Goal: Transaction & Acquisition: Purchase product/service

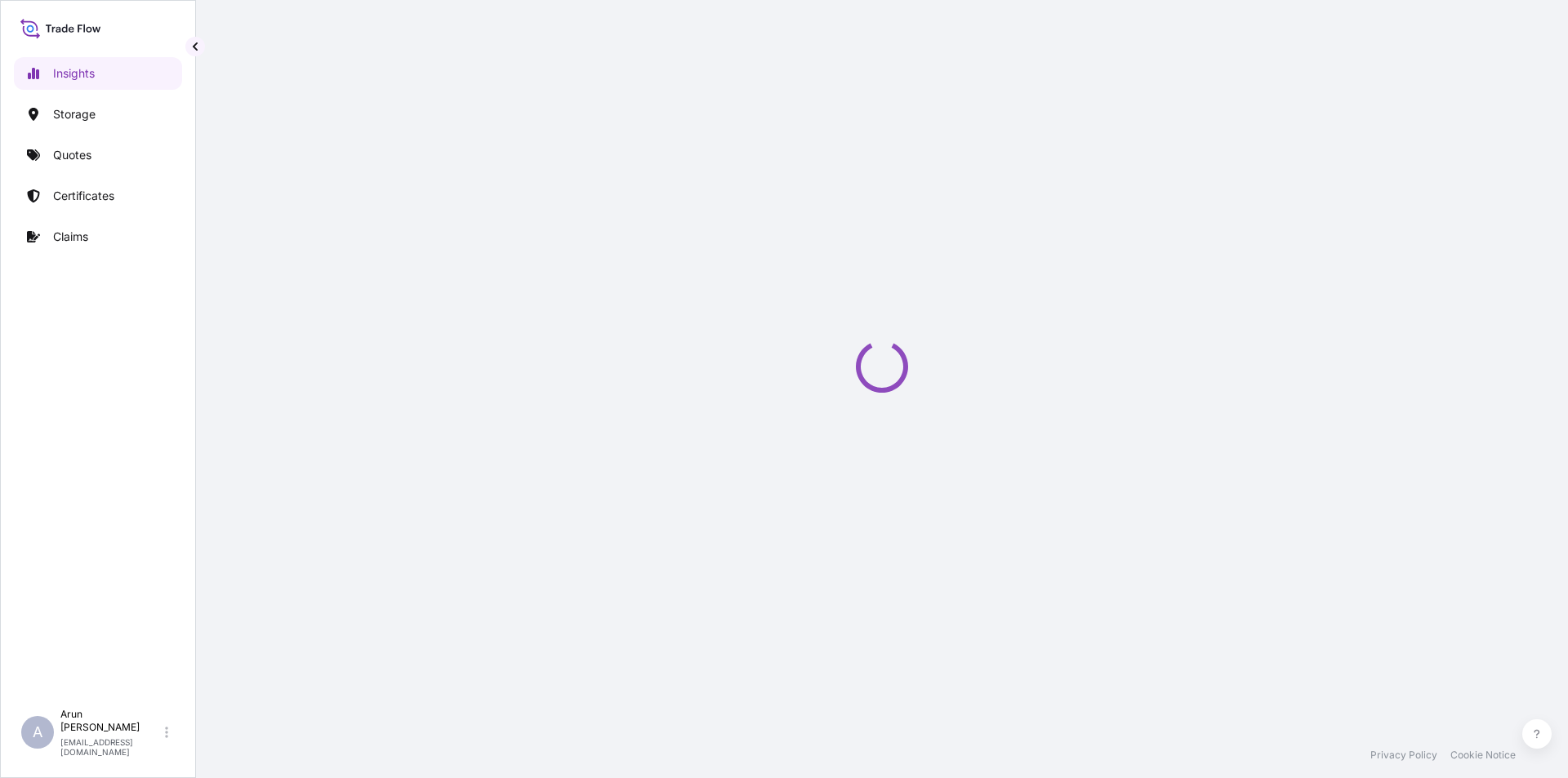
select select "2025"
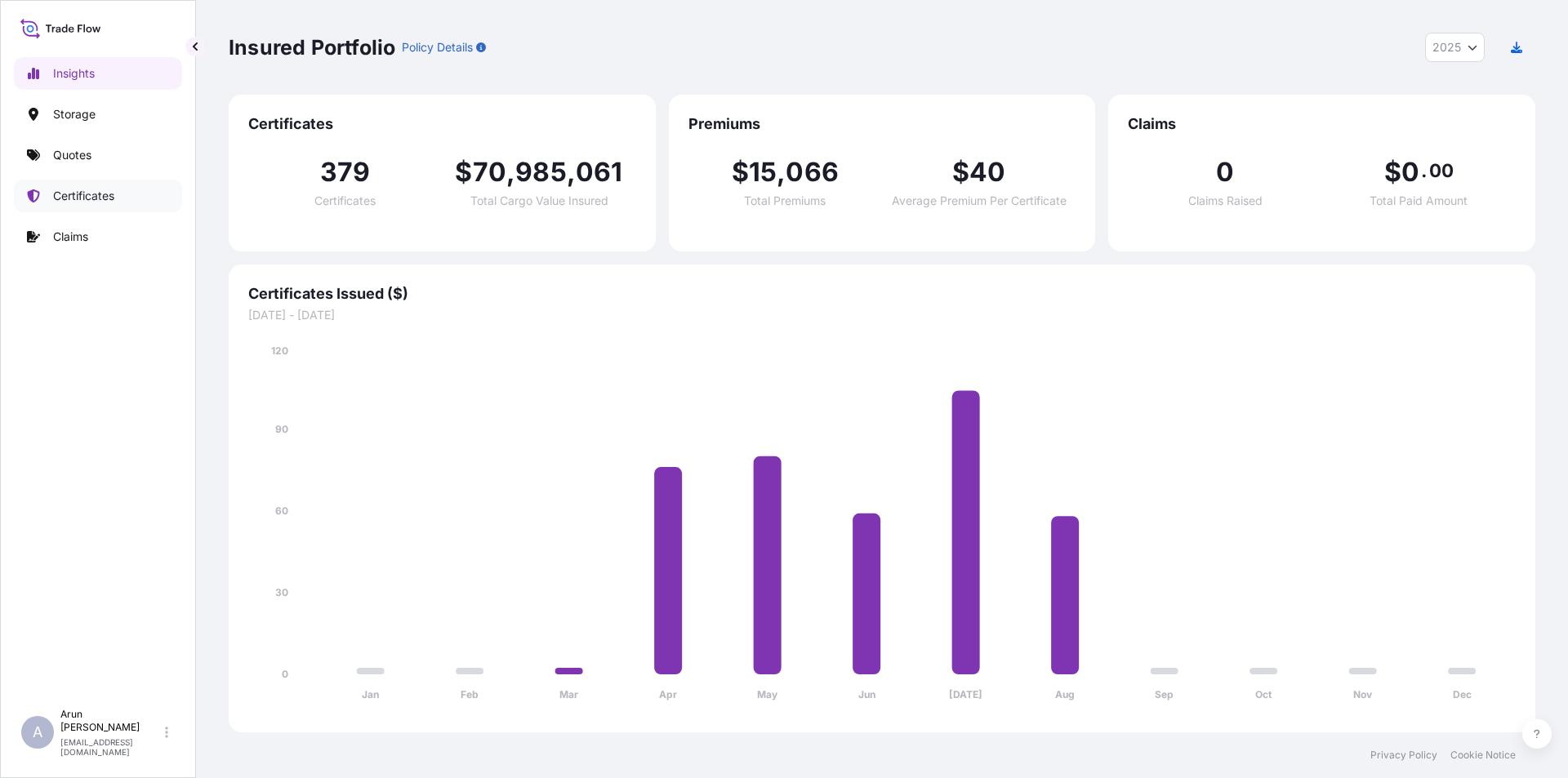
click at [66, 198] on p "Certificates" at bounding box center [83, 196] width 61 height 17
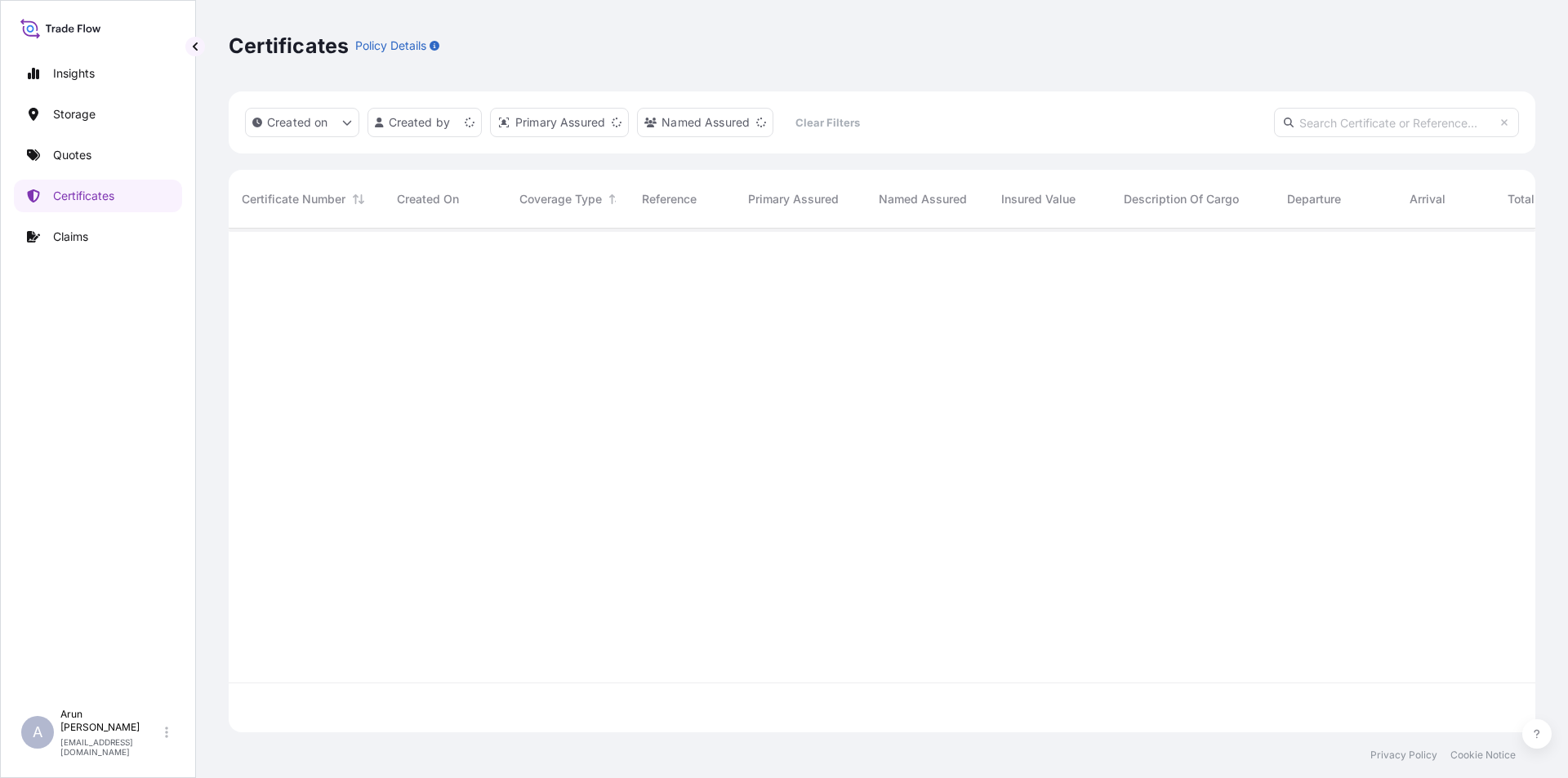
scroll to position [500, 1295]
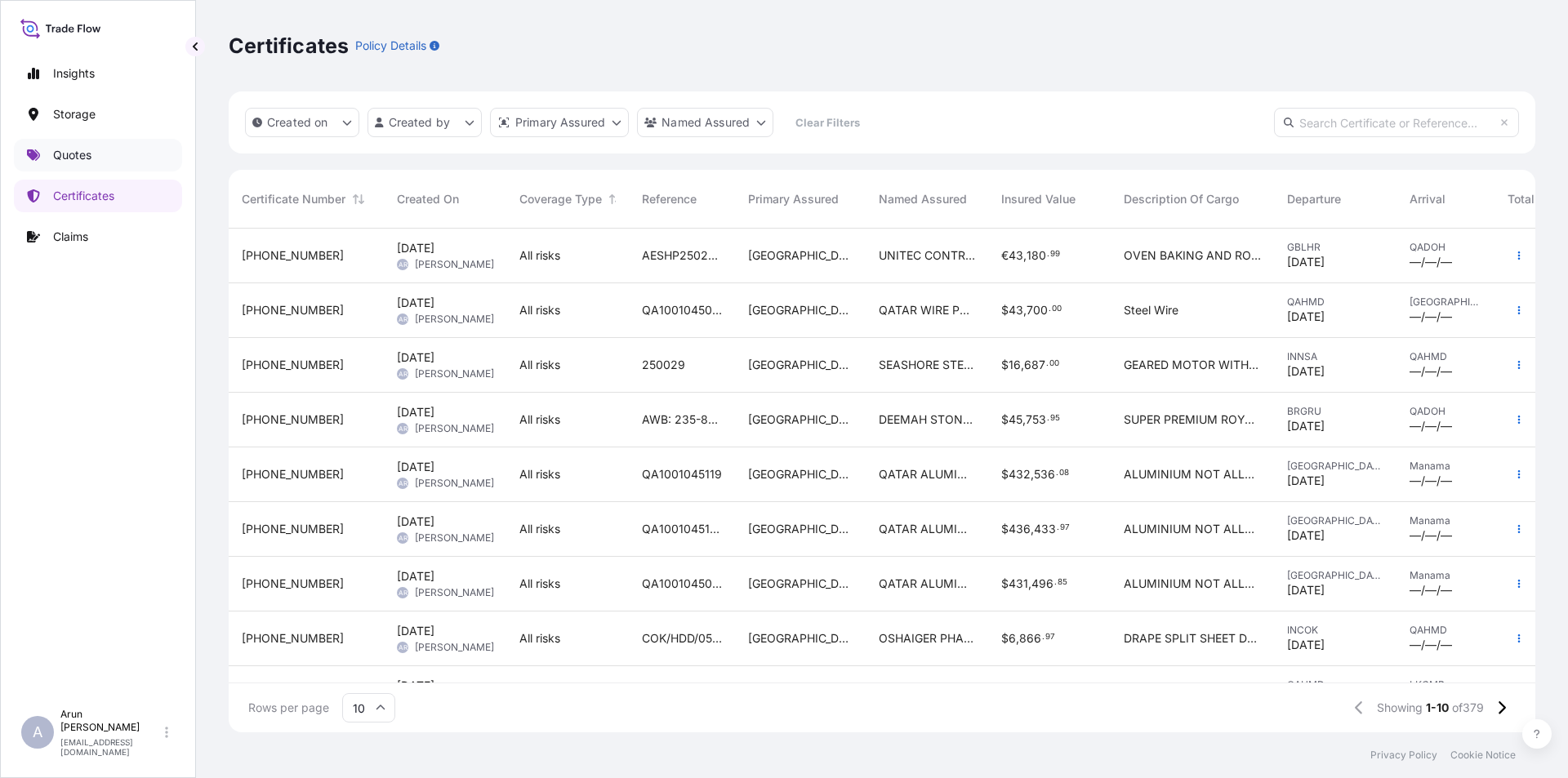
click at [65, 150] on p "Quotes" at bounding box center [71, 155] width 38 height 17
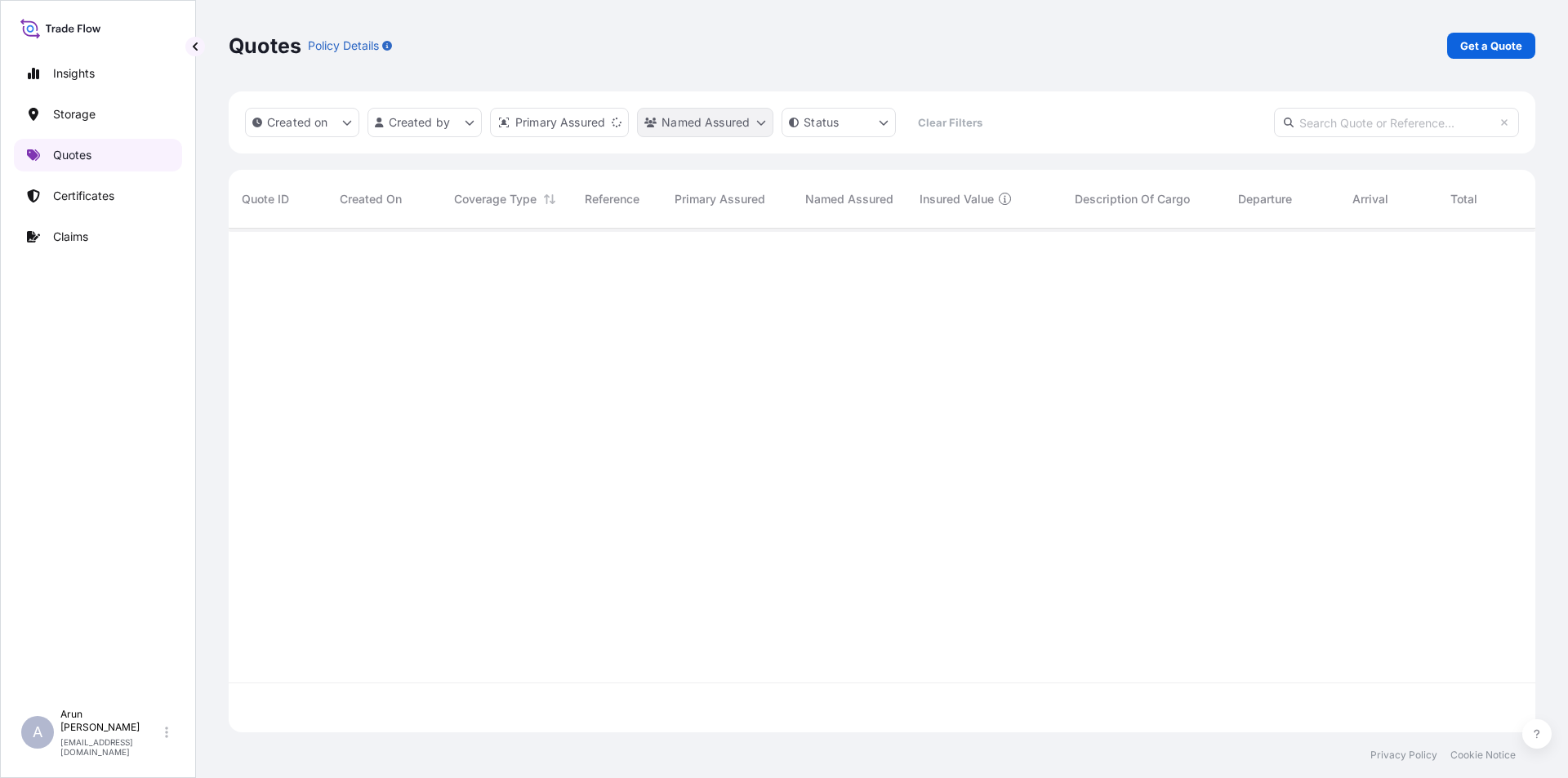
scroll to position [500, 1295]
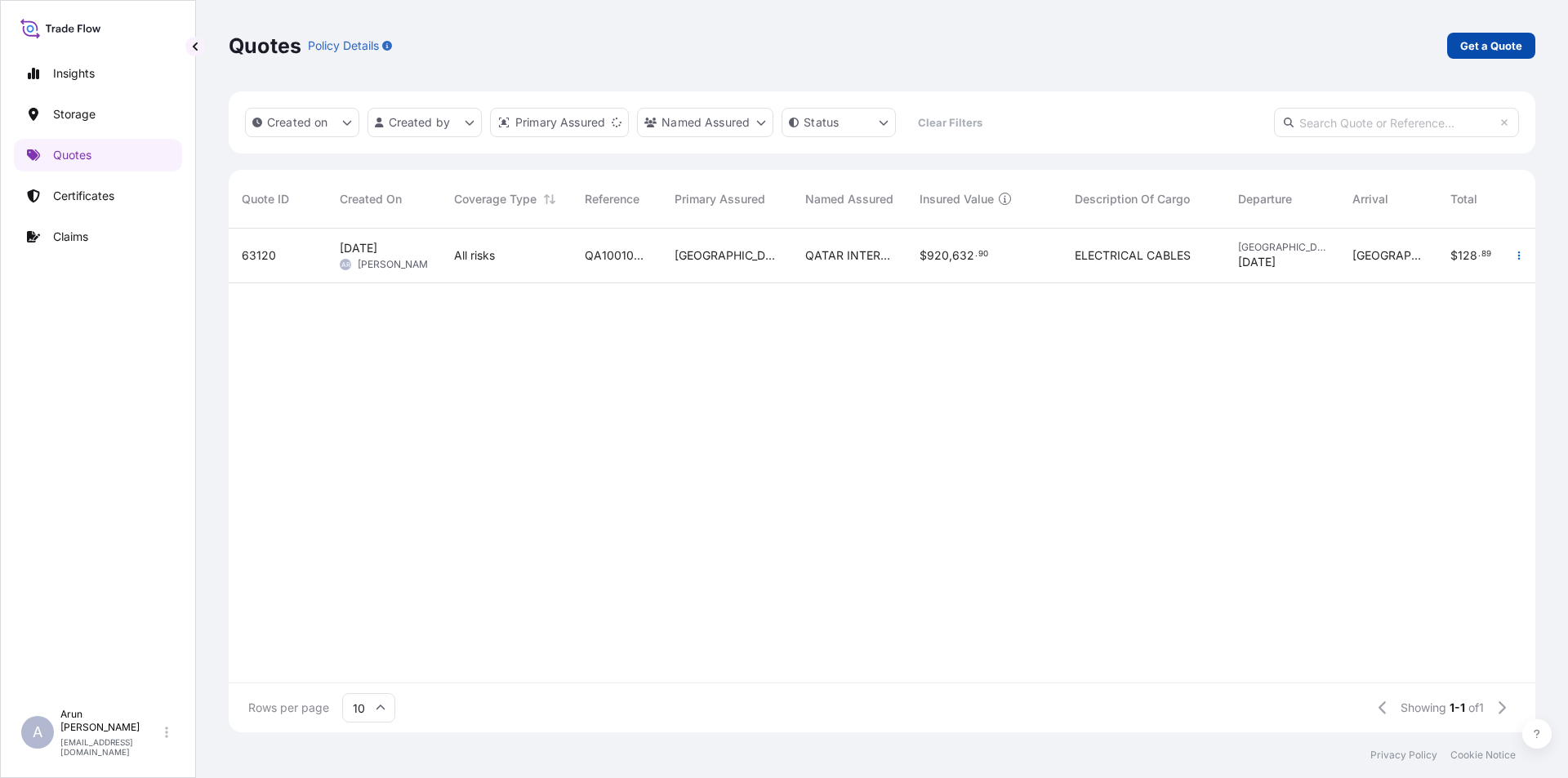
click at [1507, 48] on p "Get a Quote" at bounding box center [1492, 46] width 62 height 17
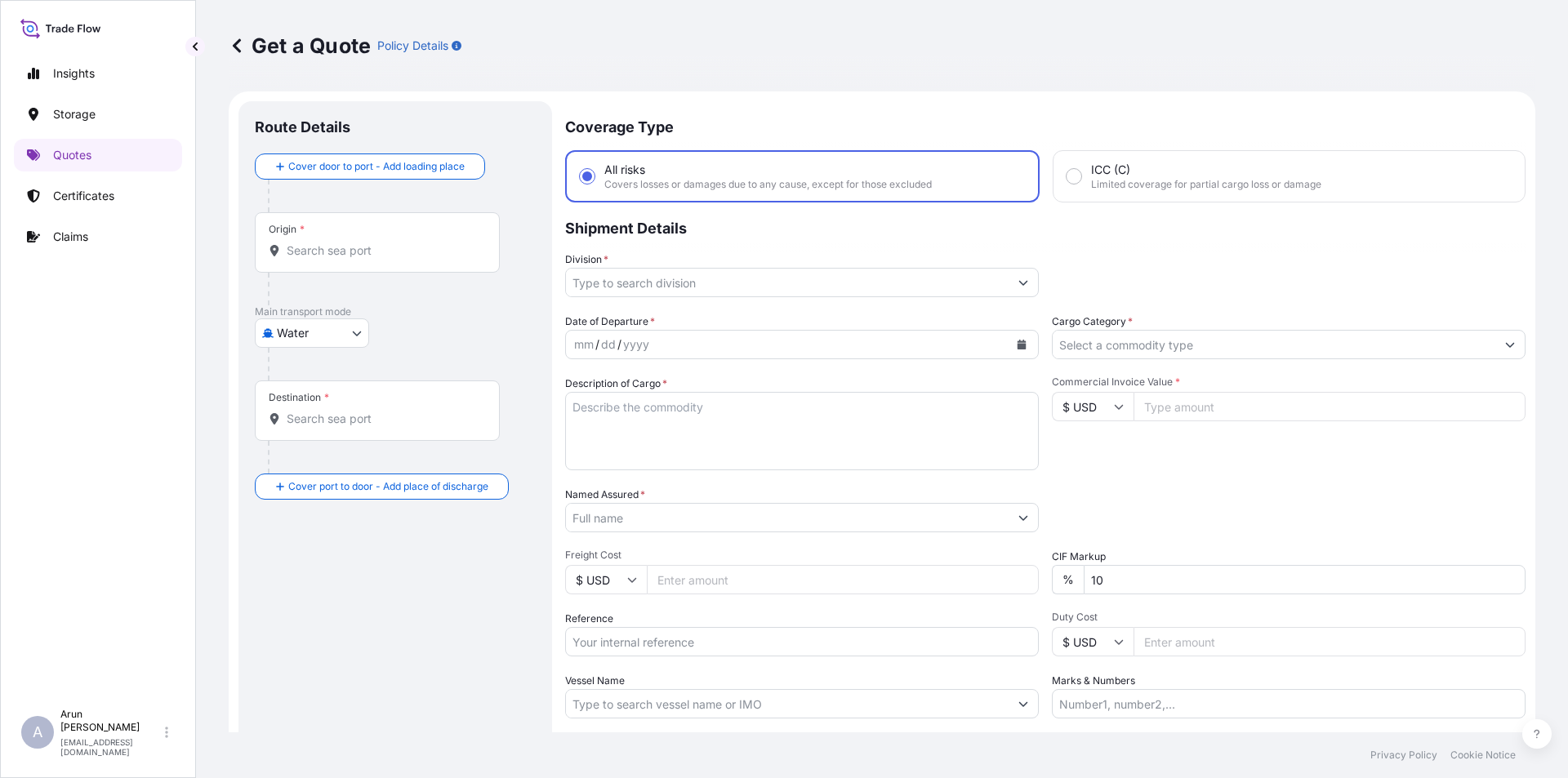
scroll to position [26, 0]
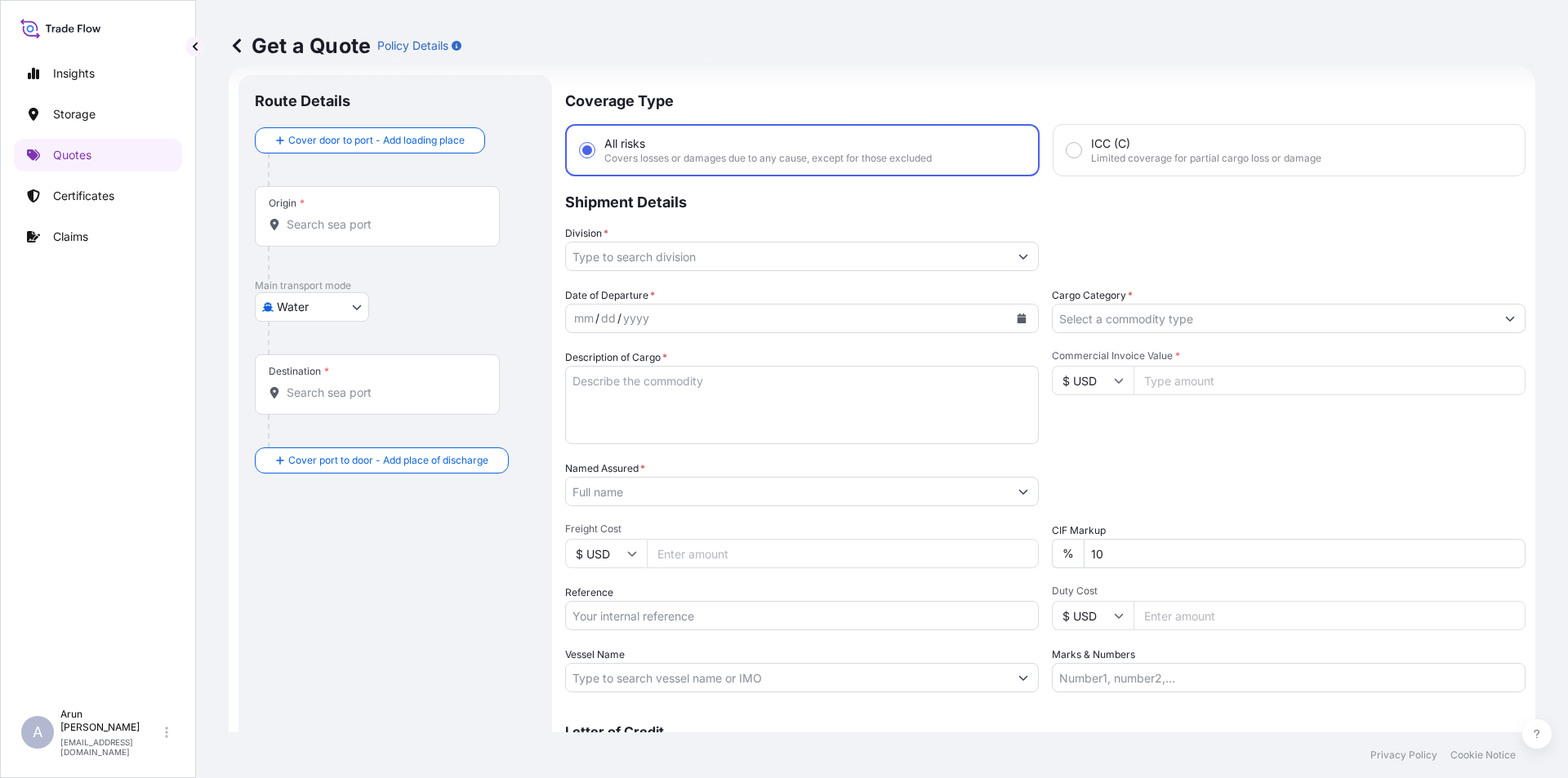
click at [360, 294] on body "Insights Storage Quotes Certificates Claims A [PERSON_NAME] [PERSON_NAME][EMAIL…" at bounding box center [784, 389] width 1568 height 778
click at [301, 348] on div "Air" at bounding box center [312, 349] width 101 height 29
select select "Air"
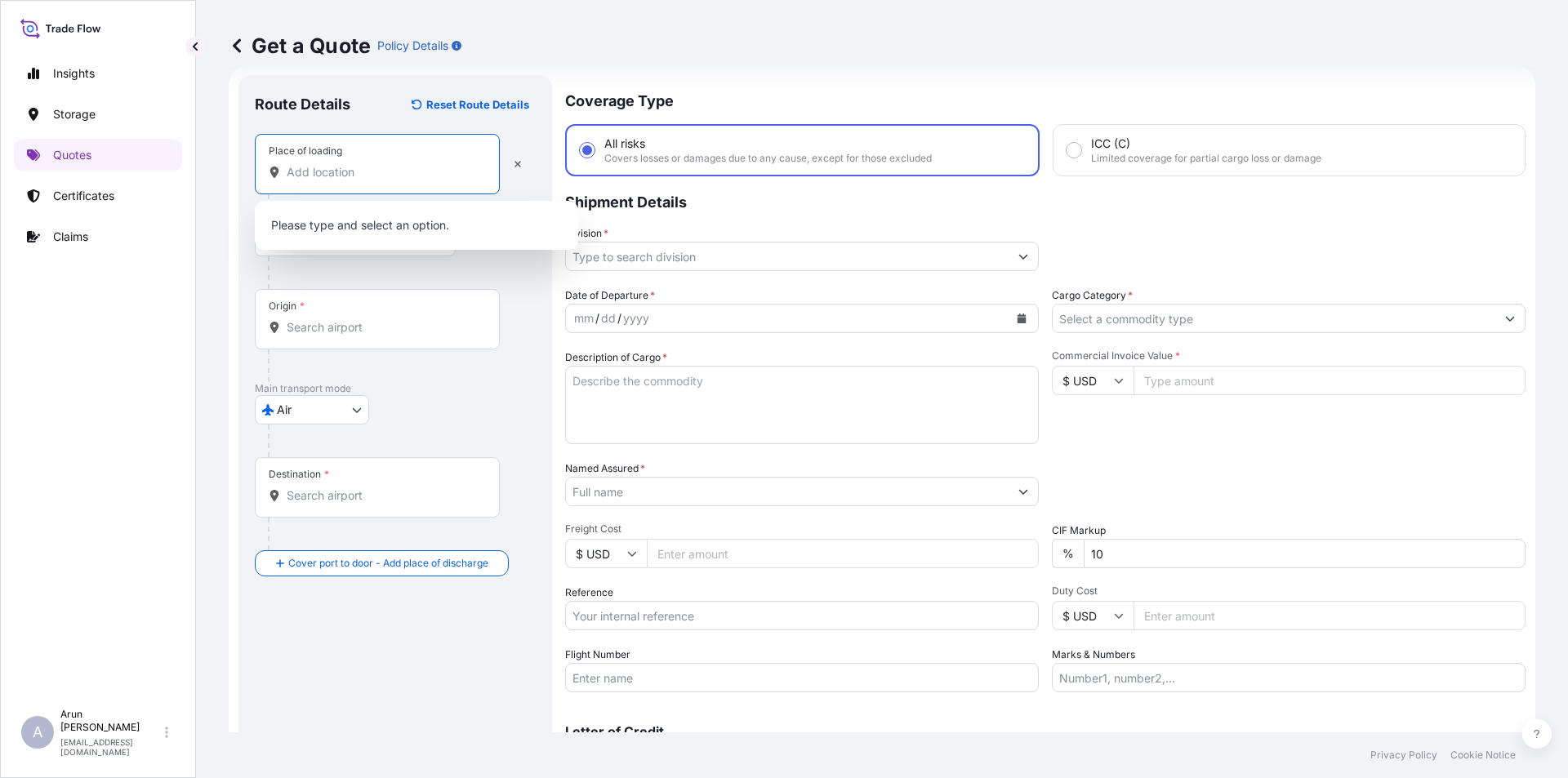
click at [366, 179] on input "Place of loading" at bounding box center [383, 172] width 193 height 17
click at [292, 188] on div "Place of loading" at bounding box center [376, 164] width 245 height 60
click at [292, 180] on input "Place of loading" at bounding box center [383, 172] width 193 height 17
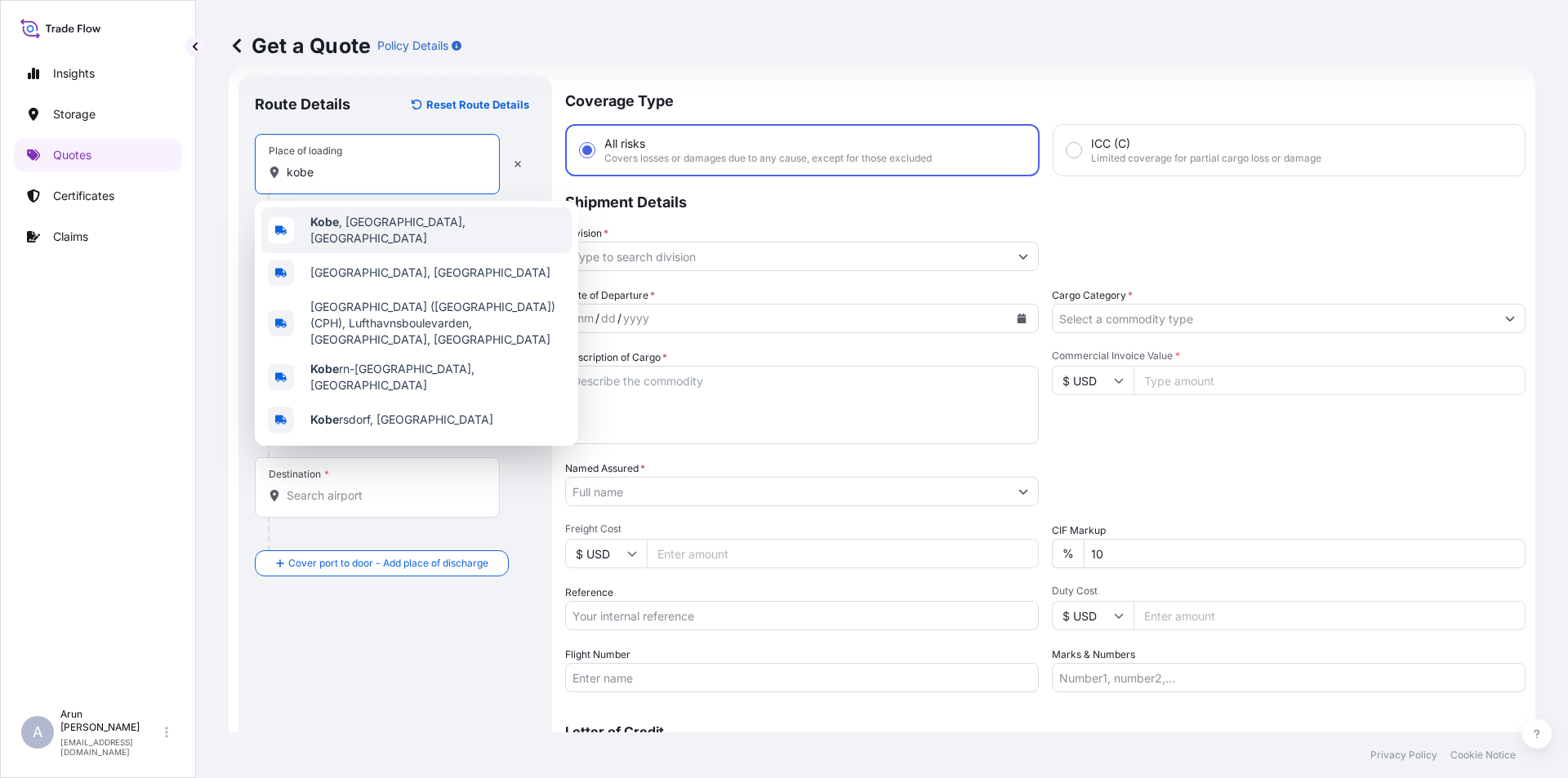
click at [422, 235] on div "Kobe , [GEOGRAPHIC_DATA], [GEOGRAPHIC_DATA]" at bounding box center [416, 230] width 310 height 46
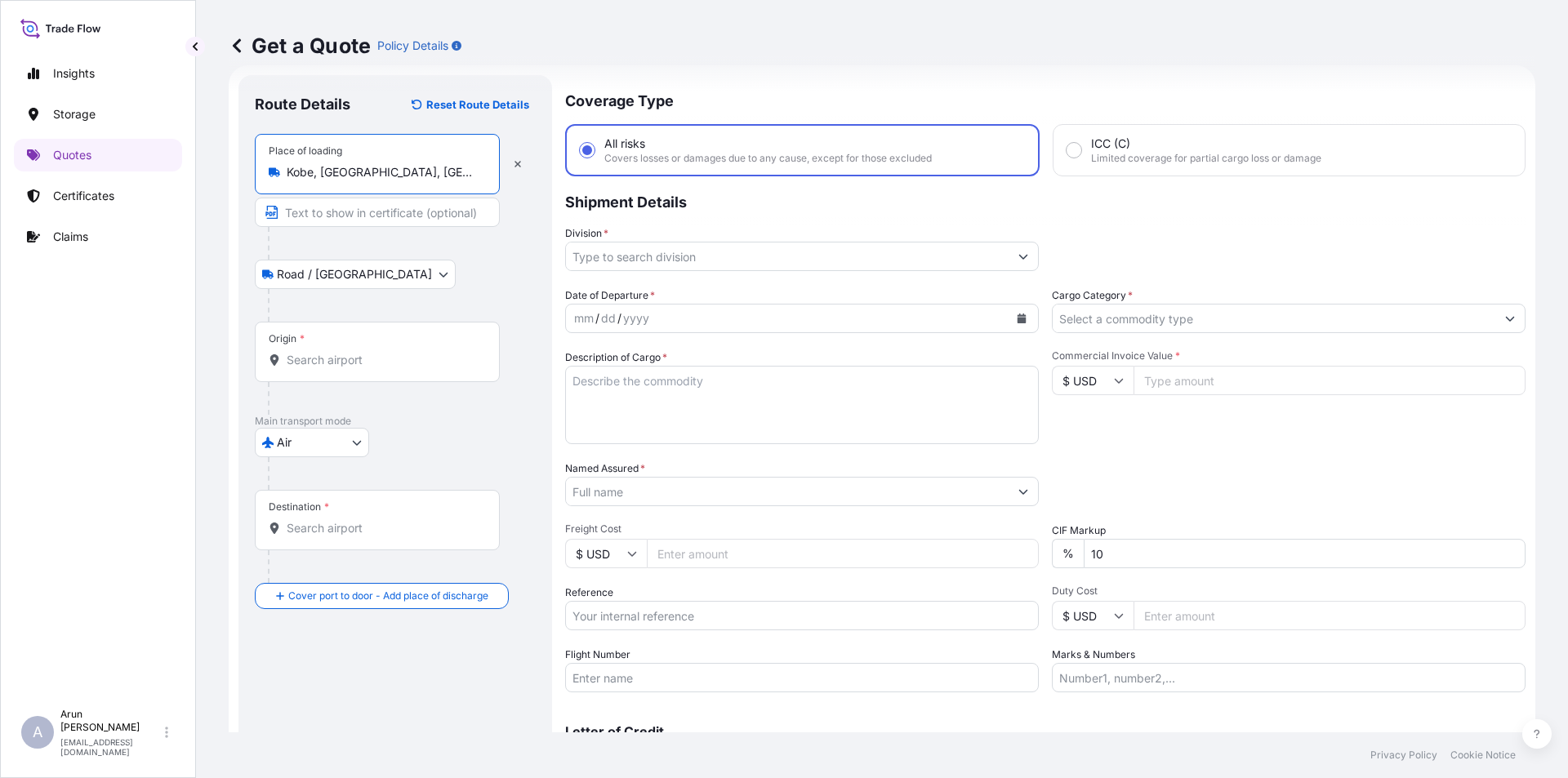
type input "Kobe, [GEOGRAPHIC_DATA], [GEOGRAPHIC_DATA]"
click at [345, 208] on input "Text to appear on certificate" at bounding box center [376, 213] width 245 height 29
type input "i"
click at [379, 383] on div "Origin *" at bounding box center [395, 368] width 281 height 93
click at [361, 362] on input "Origin *" at bounding box center [383, 360] width 193 height 17
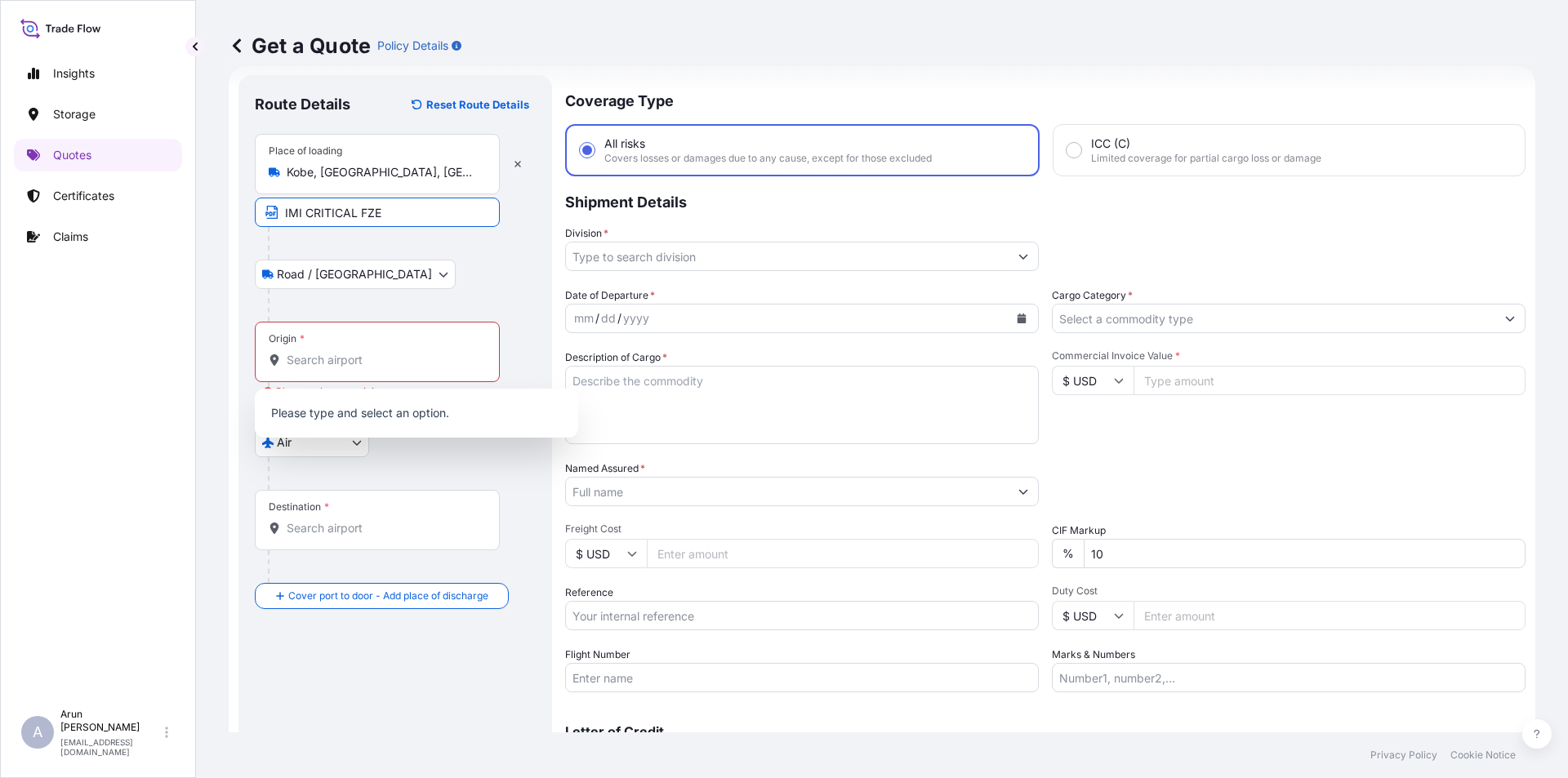
click at [411, 212] on input "IMI CRITICAL FZE" at bounding box center [376, 213] width 245 height 29
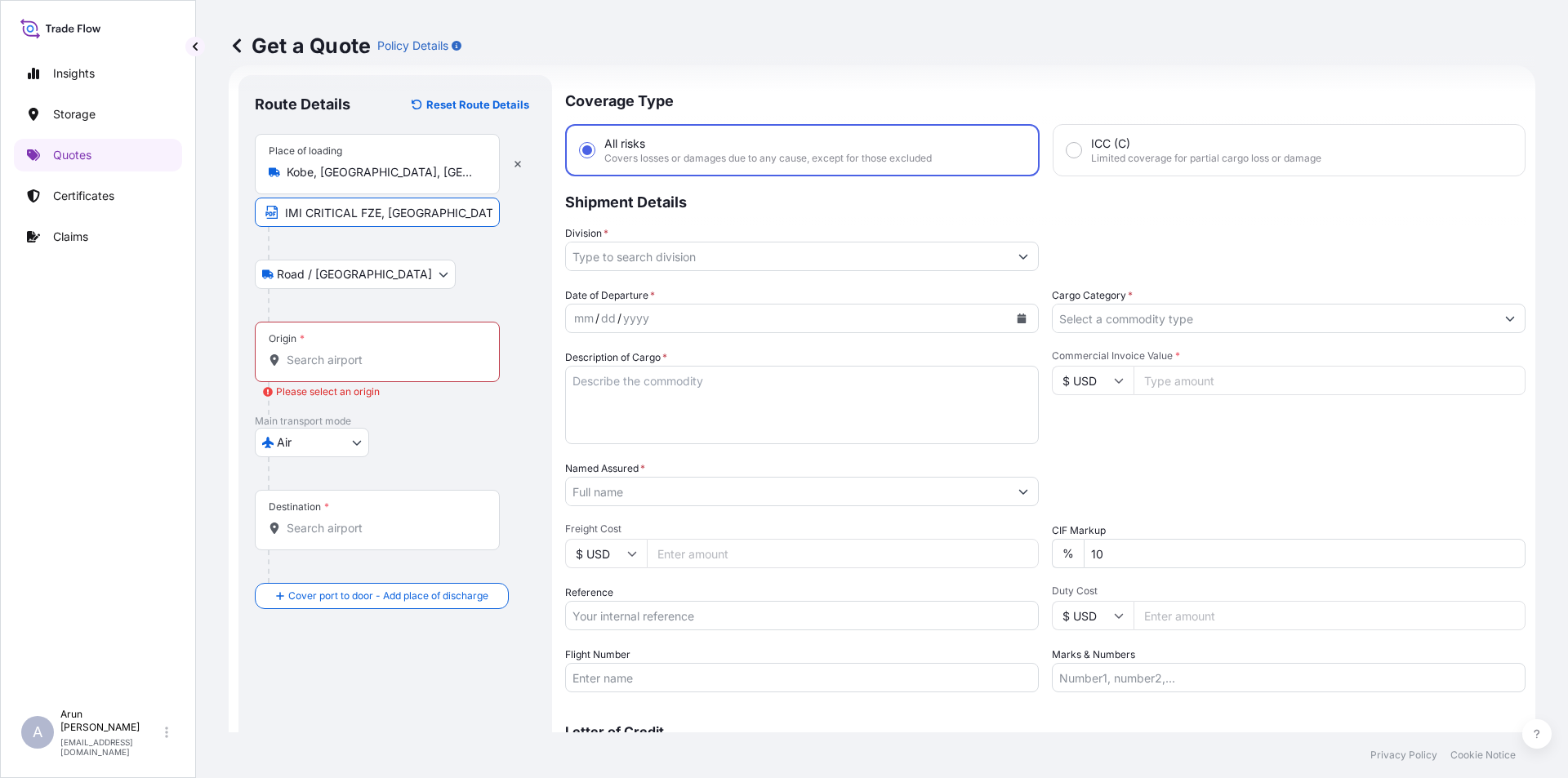
type input "IMI CRITICAL FZE, [GEOGRAPHIC_DATA], [GEOGRAPHIC_DATA]"
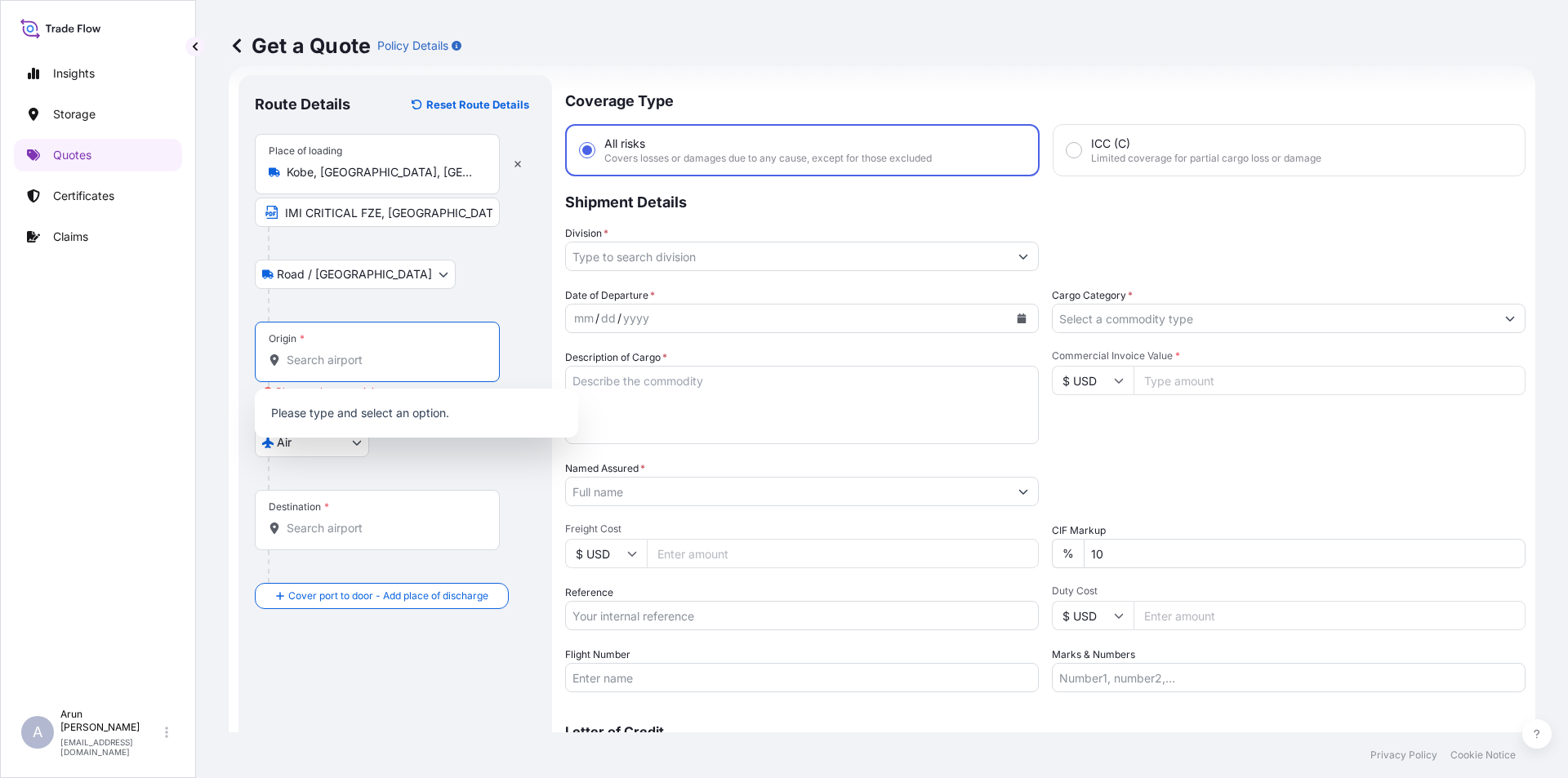
click at [373, 355] on input "Origin * Please select an origin" at bounding box center [383, 360] width 193 height 17
type input "H"
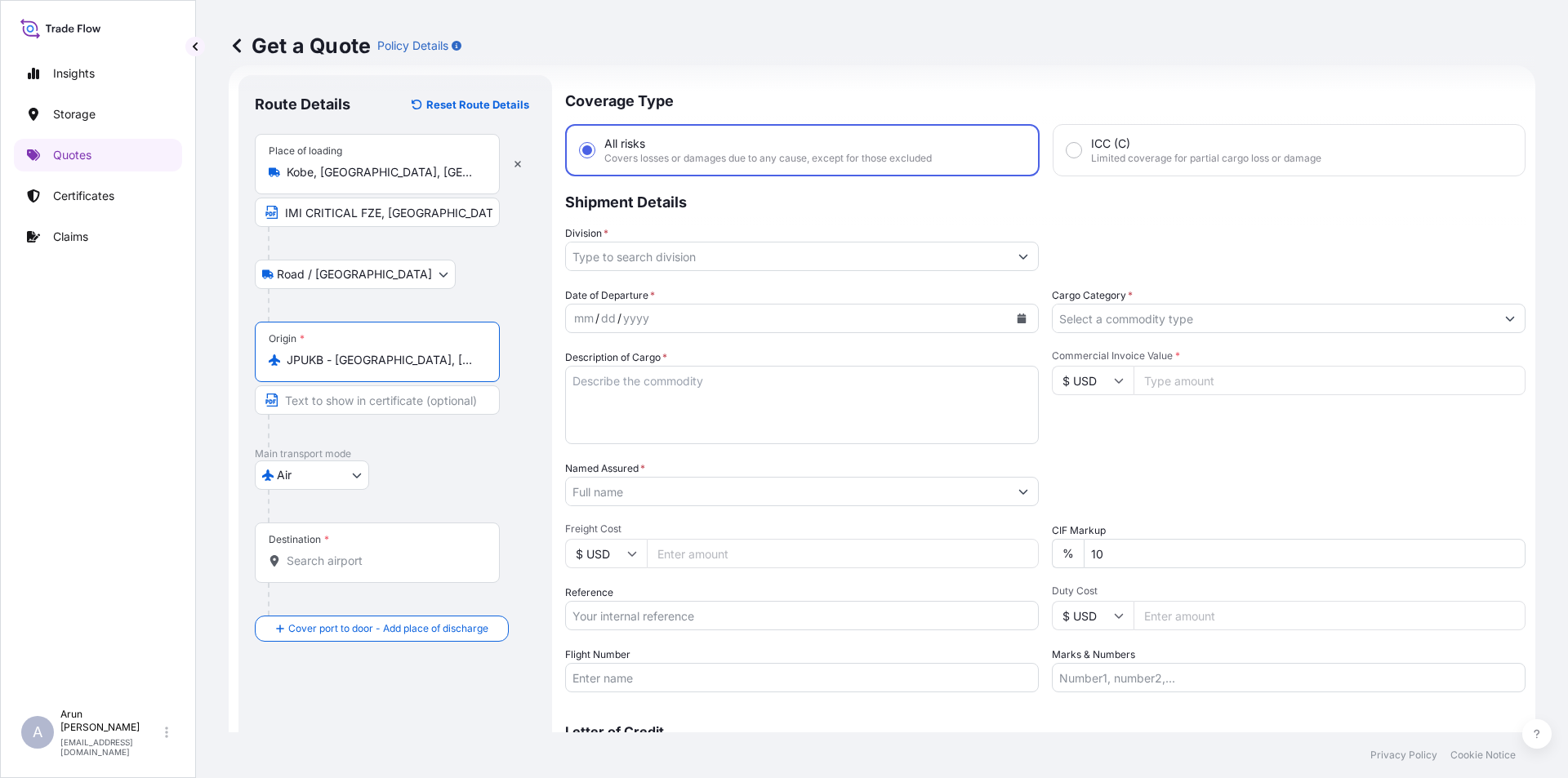
type input "JPUKB - [GEOGRAPHIC_DATA], [GEOGRAPHIC_DATA]"
click at [377, 574] on div "Destination *" at bounding box center [376, 553] width 245 height 60
click at [377, 569] on input "Destination *" at bounding box center [383, 561] width 193 height 17
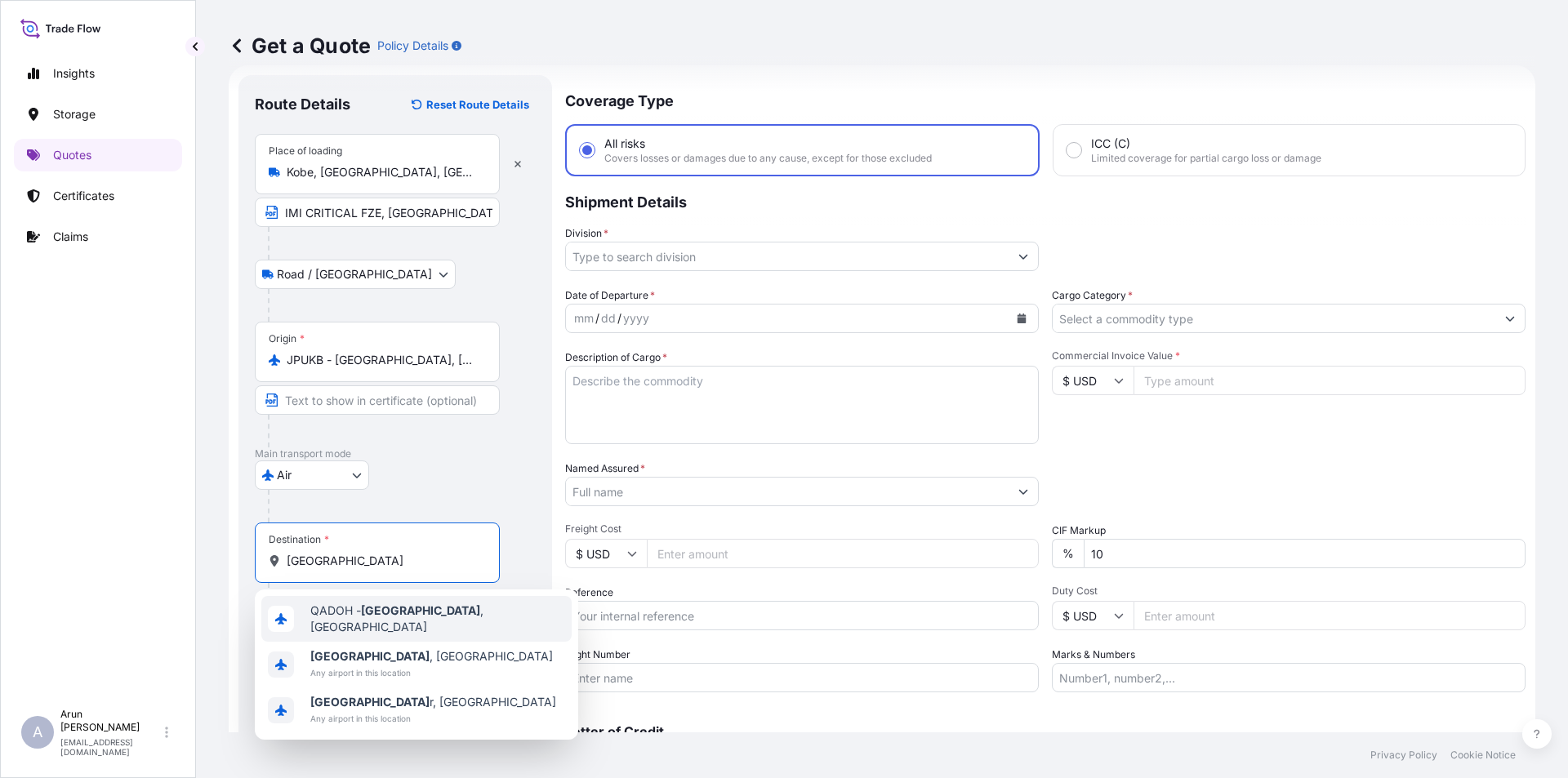
click at [354, 609] on span "QADOH - [GEOGRAPHIC_DATA] , [GEOGRAPHIC_DATA]" at bounding box center [437, 619] width 255 height 33
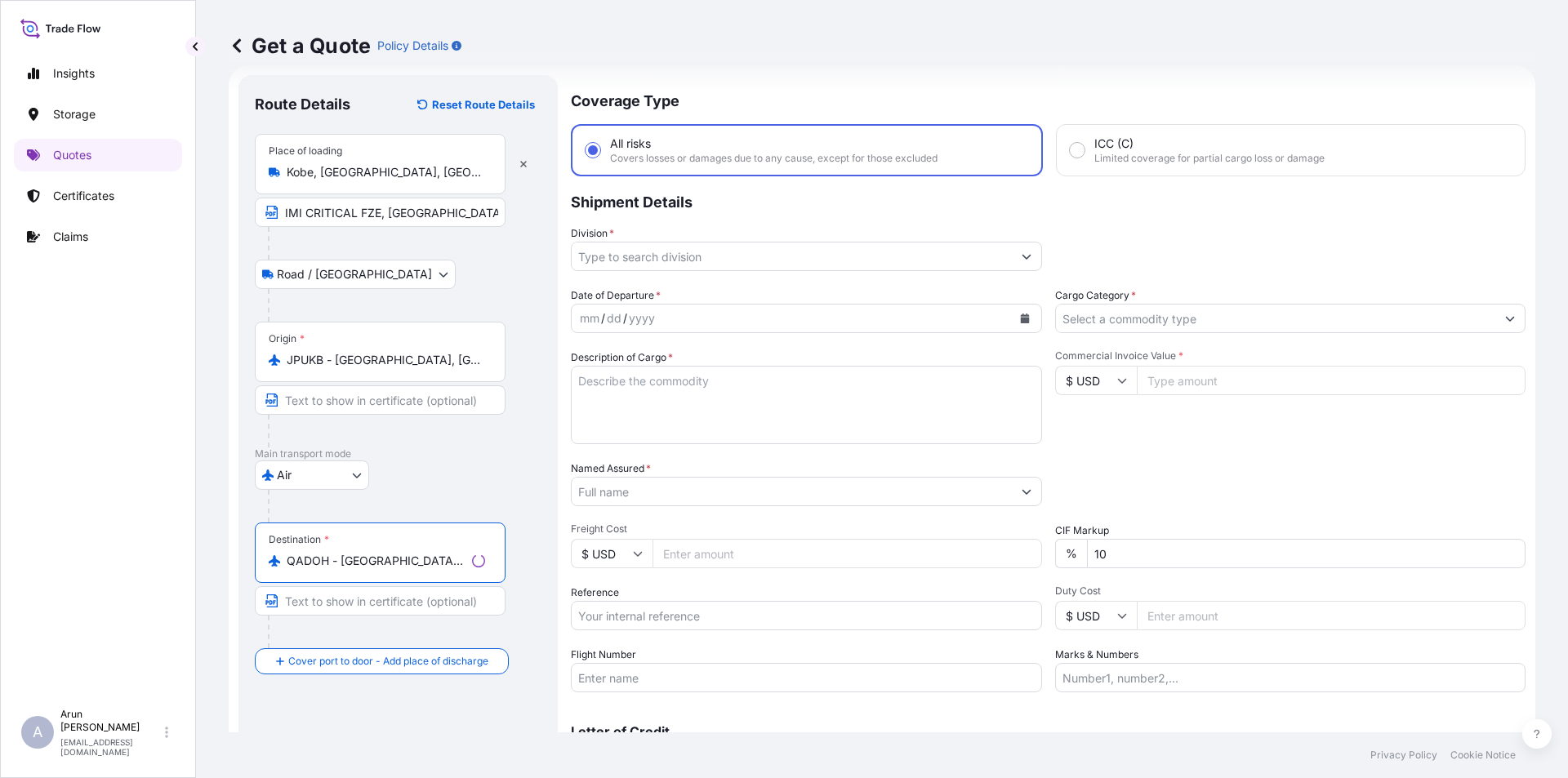
type input "QADOH - [GEOGRAPHIC_DATA], [GEOGRAPHIC_DATA]"
click at [638, 247] on input "Division *" at bounding box center [791, 256] width 440 height 29
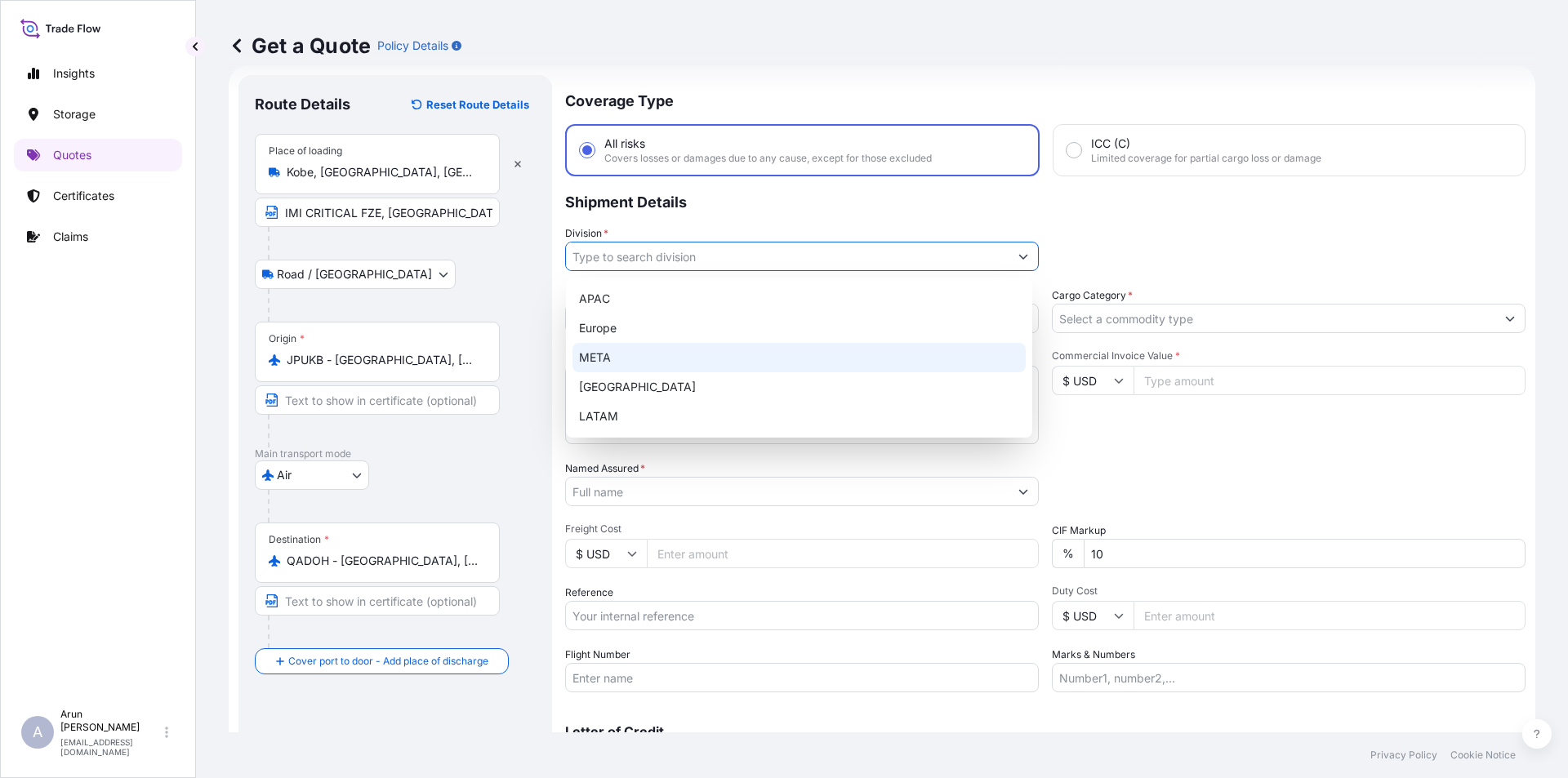
click at [595, 356] on div "META" at bounding box center [799, 358] width 453 height 29
type input "META"
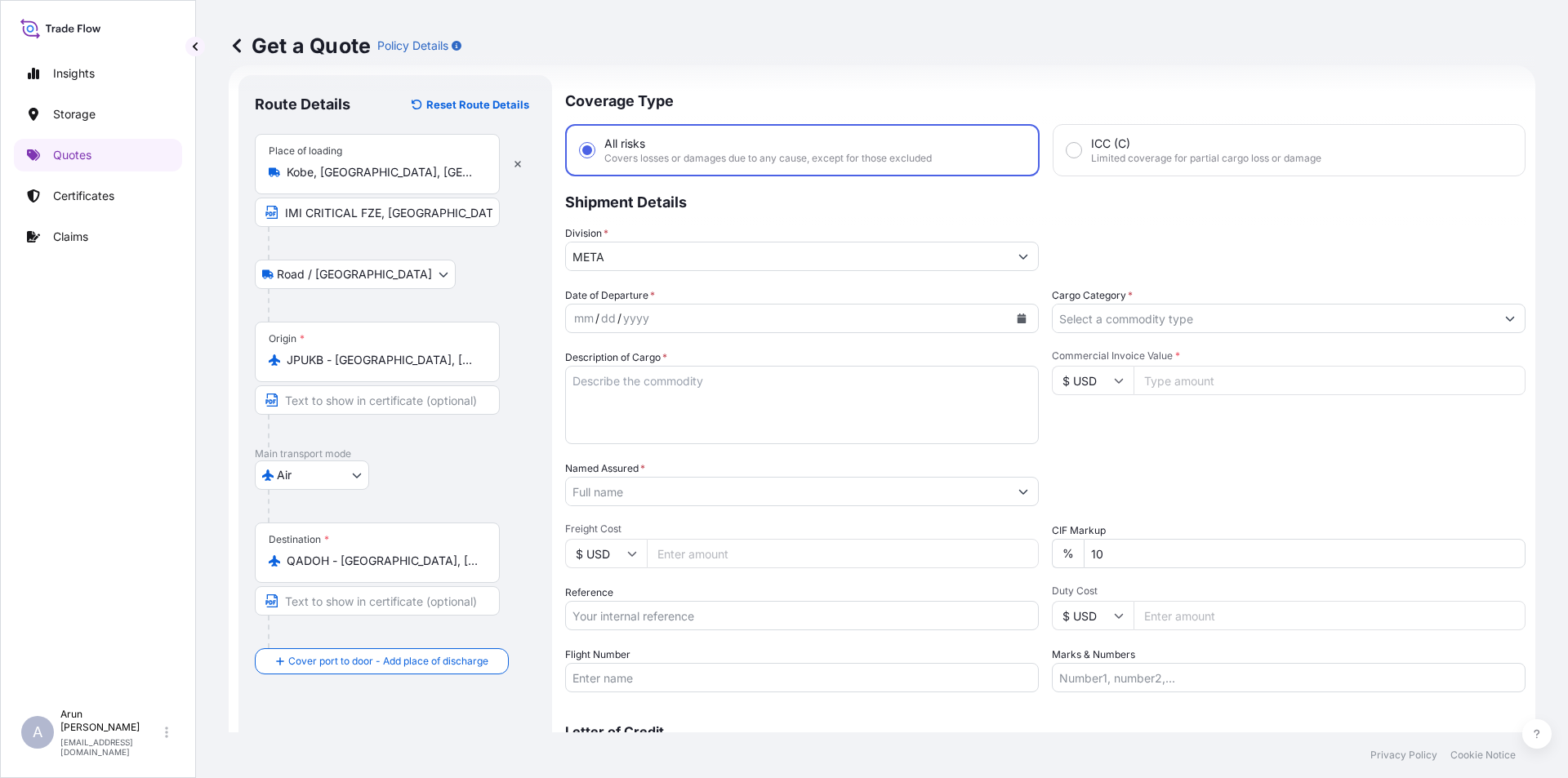
click at [1196, 333] on div "Date of Departure * mm / dd / yyyy Cargo Category * Description of Cargo * Comm…" at bounding box center [1045, 489] width 960 height 405
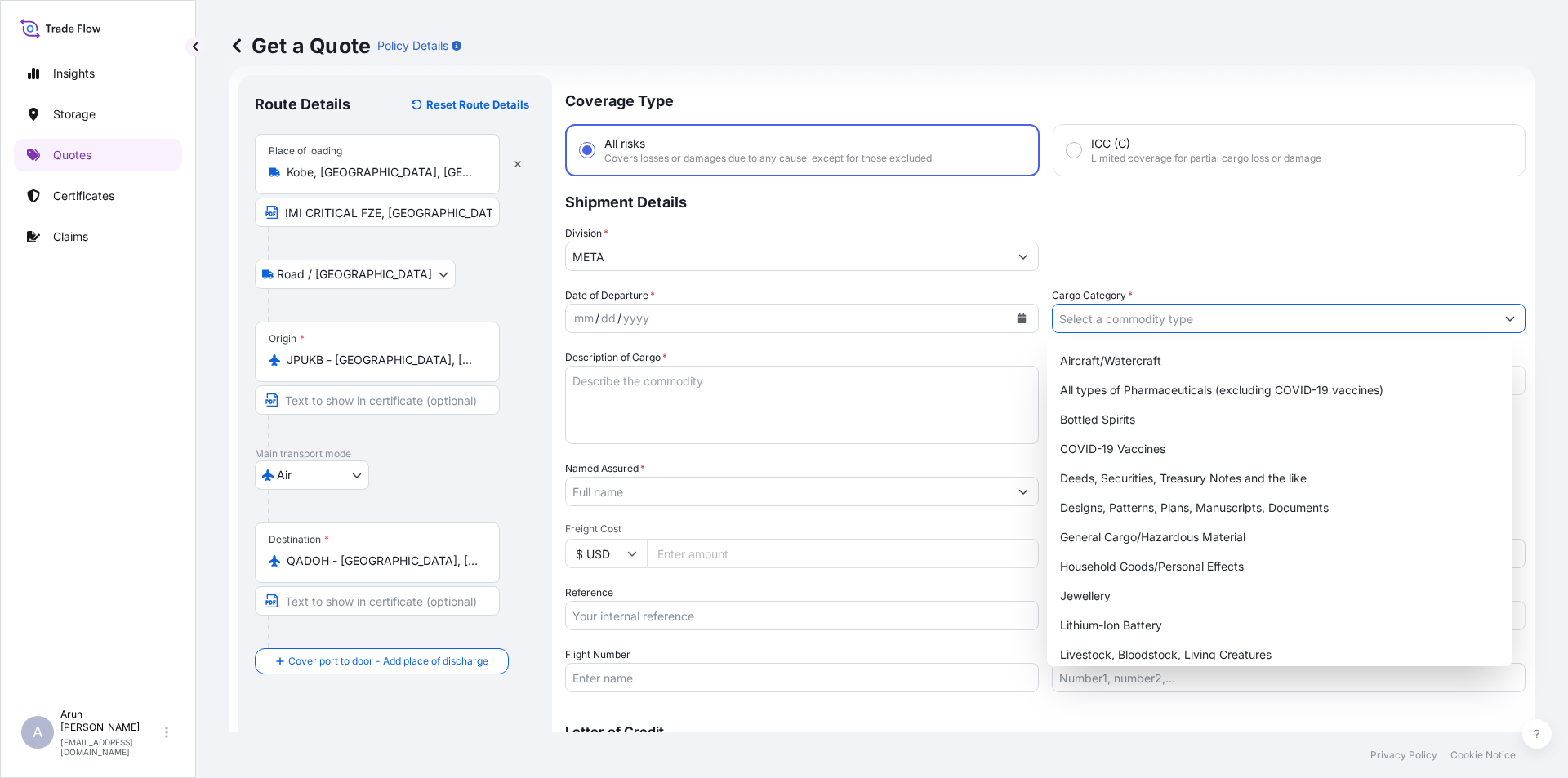
click at [1184, 321] on input "Cargo Category *" at bounding box center [1274, 319] width 443 height 29
click at [1073, 531] on div "General Cargo/Hazardous Material" at bounding box center [1280, 537] width 453 height 29
type input "General Cargo/Hazardous Material"
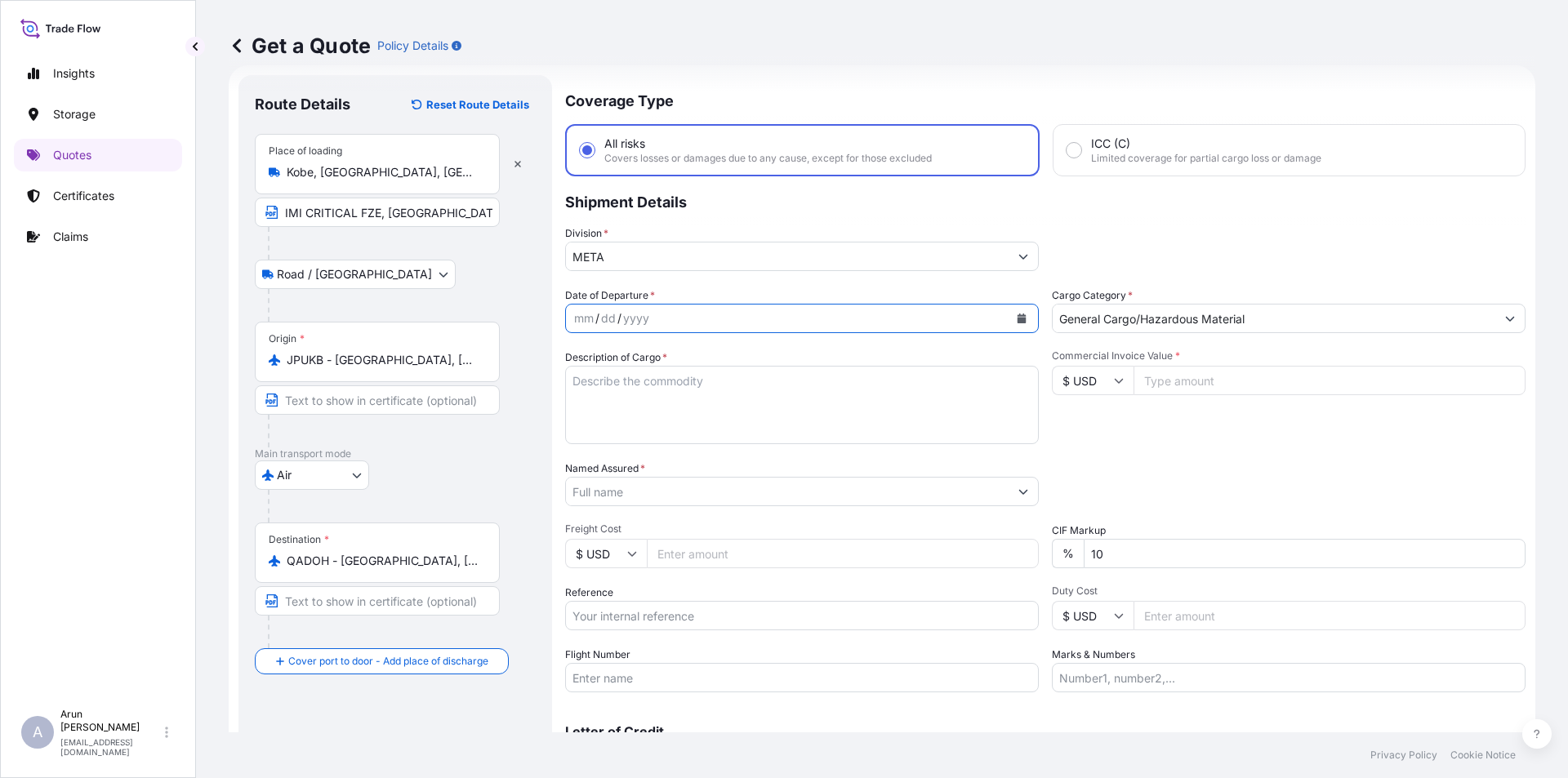
click at [1008, 318] on button "Calendar" at bounding box center [1021, 318] width 26 height 26
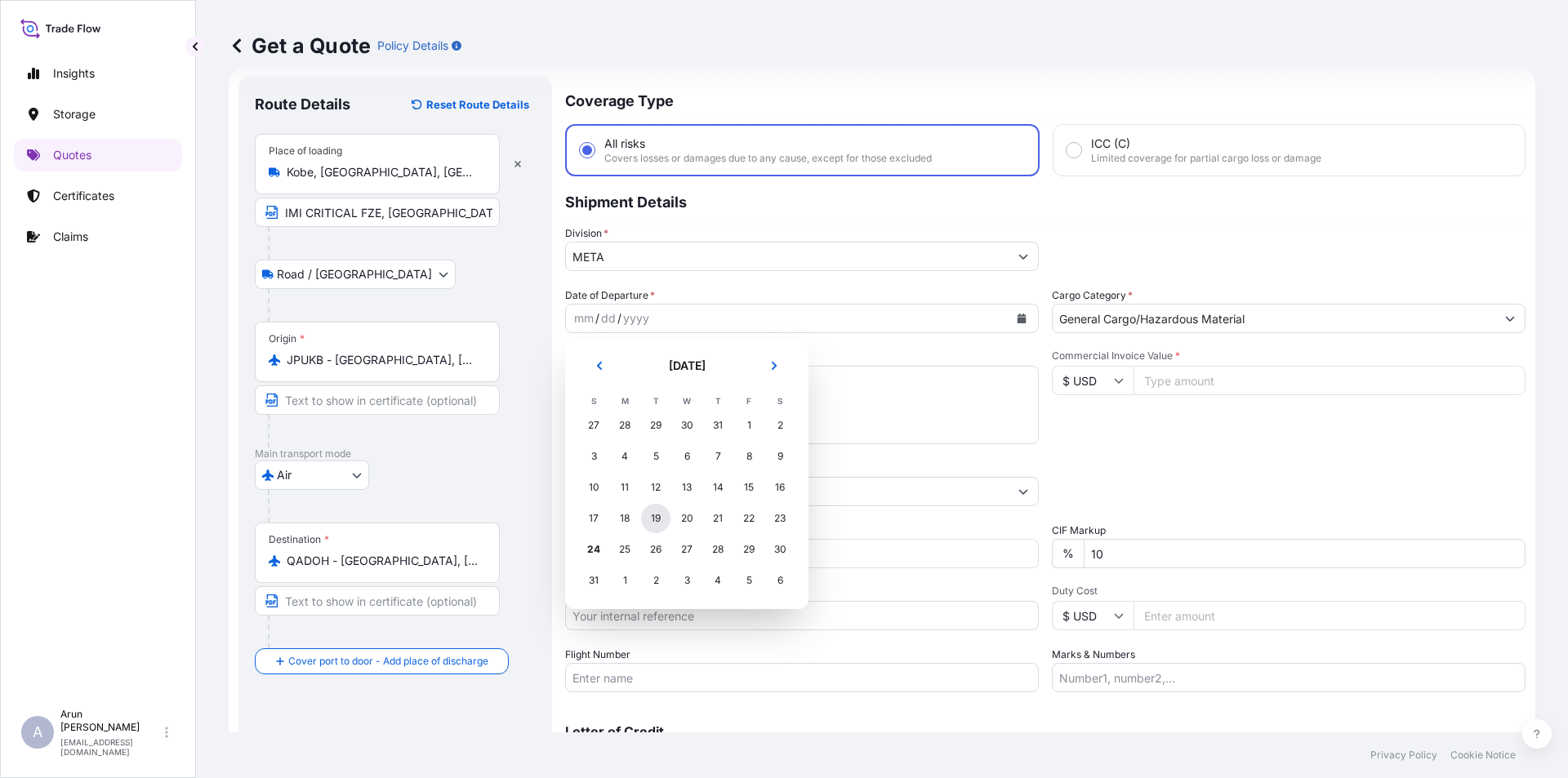
click at [656, 523] on div "19" at bounding box center [656, 519] width 29 height 29
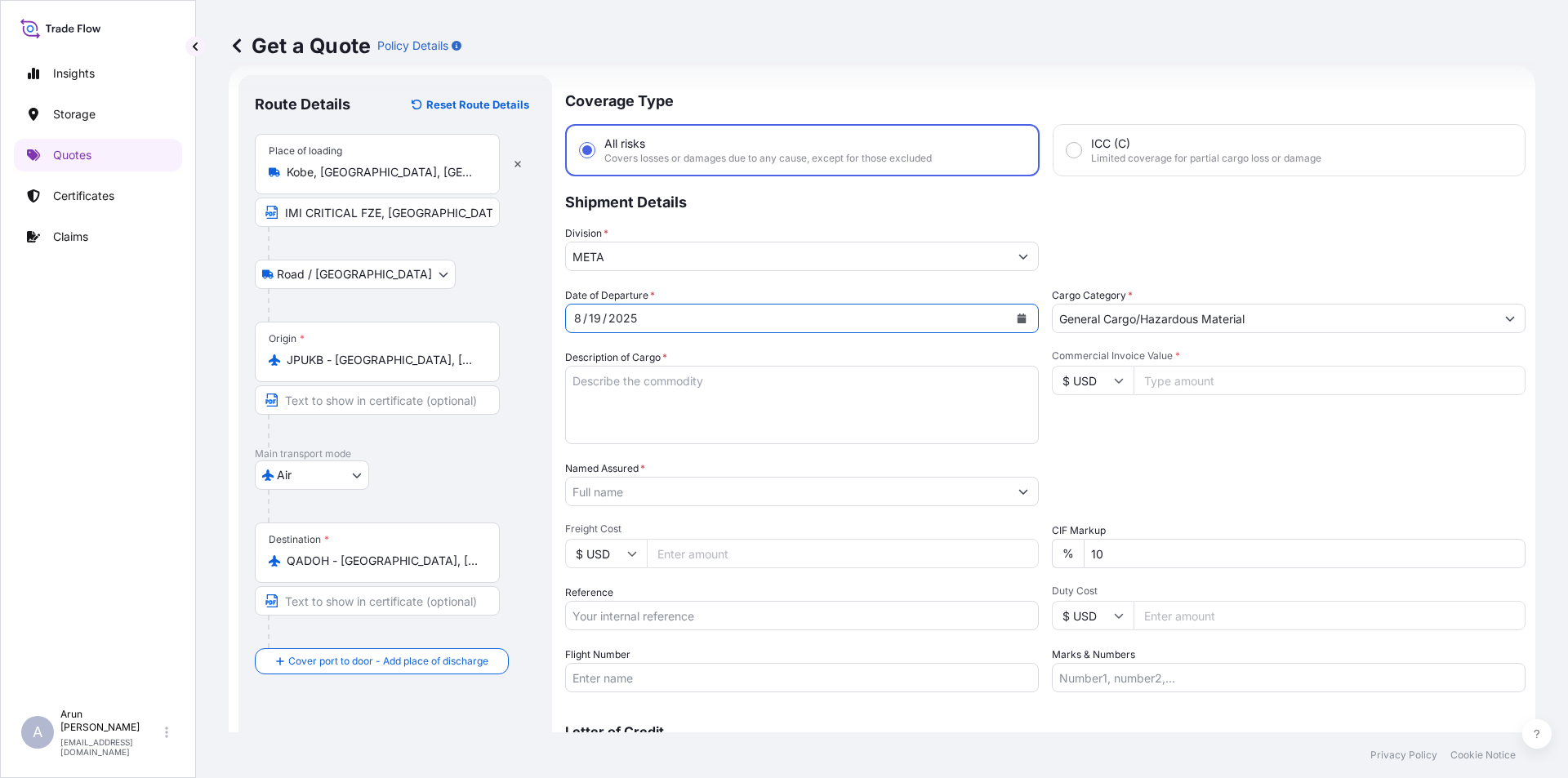
click at [674, 401] on textarea "Description of Cargo *" at bounding box center [803, 405] width 474 height 78
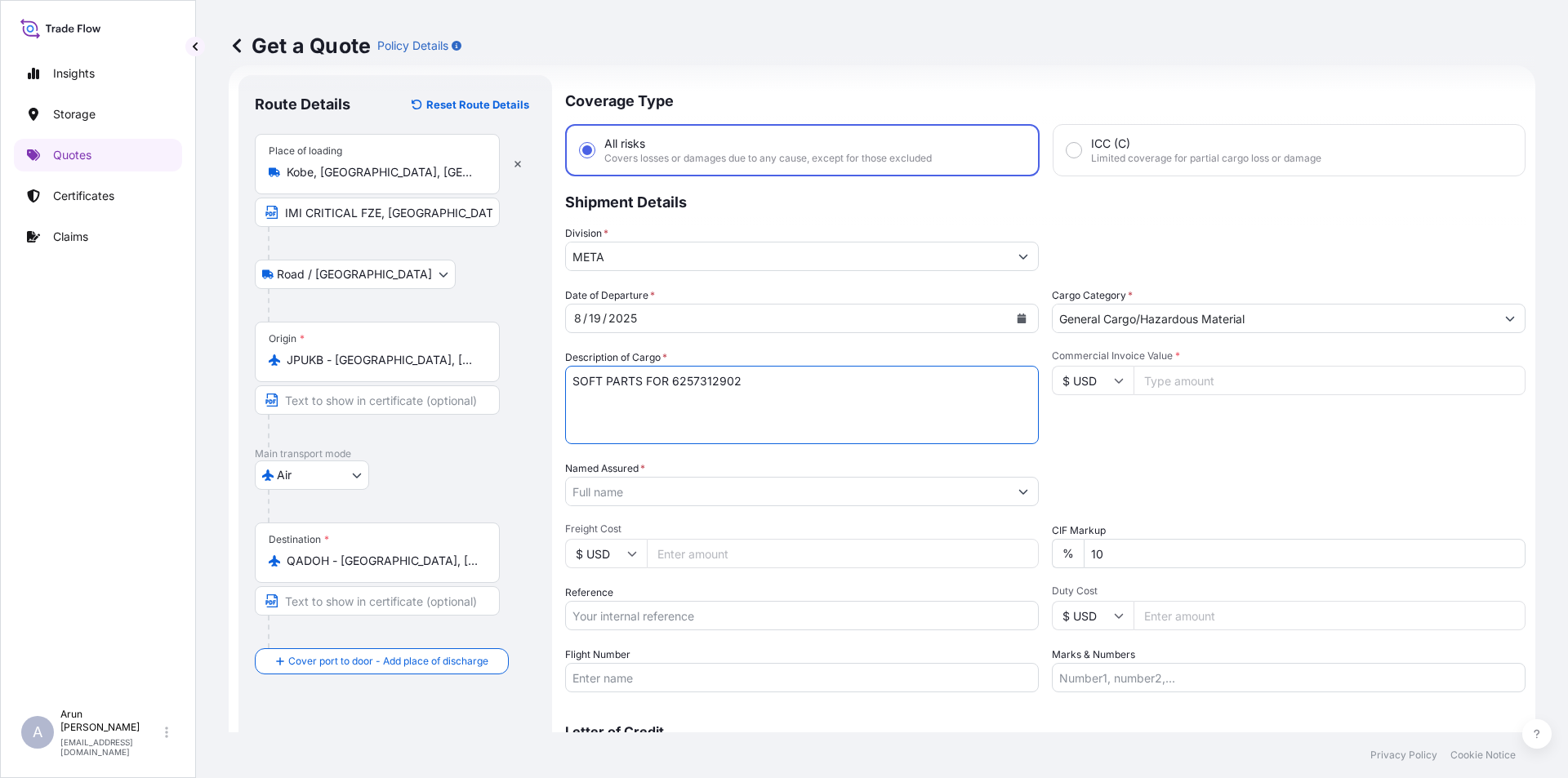
type textarea "SOFT PARTS FOR 6257312902"
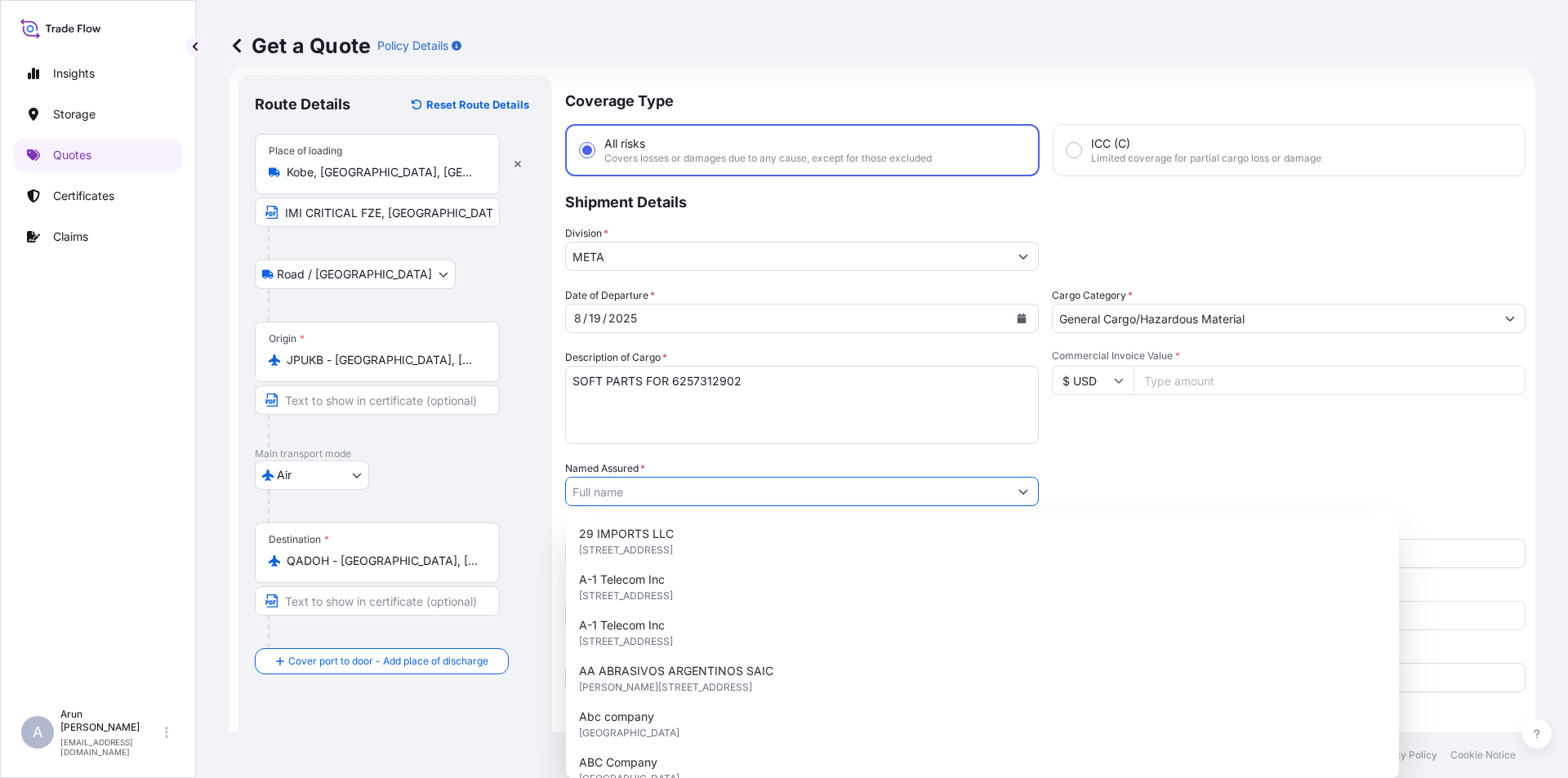
click at [661, 494] on input "Named Assured *" at bounding box center [787, 491] width 443 height 29
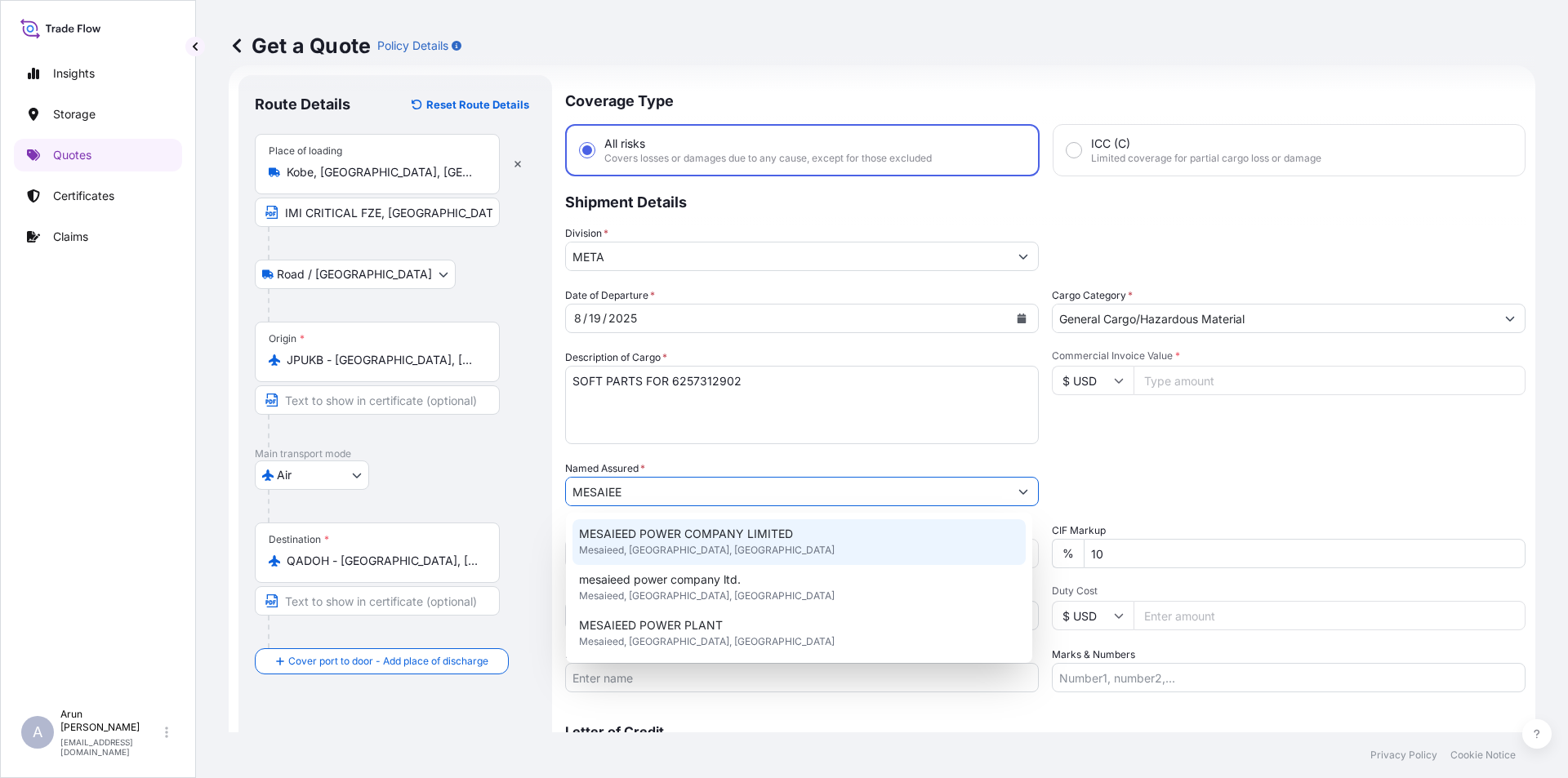
click at [676, 525] on div "MESAIEED POWER COMPANY LIMITED [GEOGRAPHIC_DATA], [GEOGRAPHIC_DATA], [GEOGRAPHI…" at bounding box center [799, 542] width 453 height 46
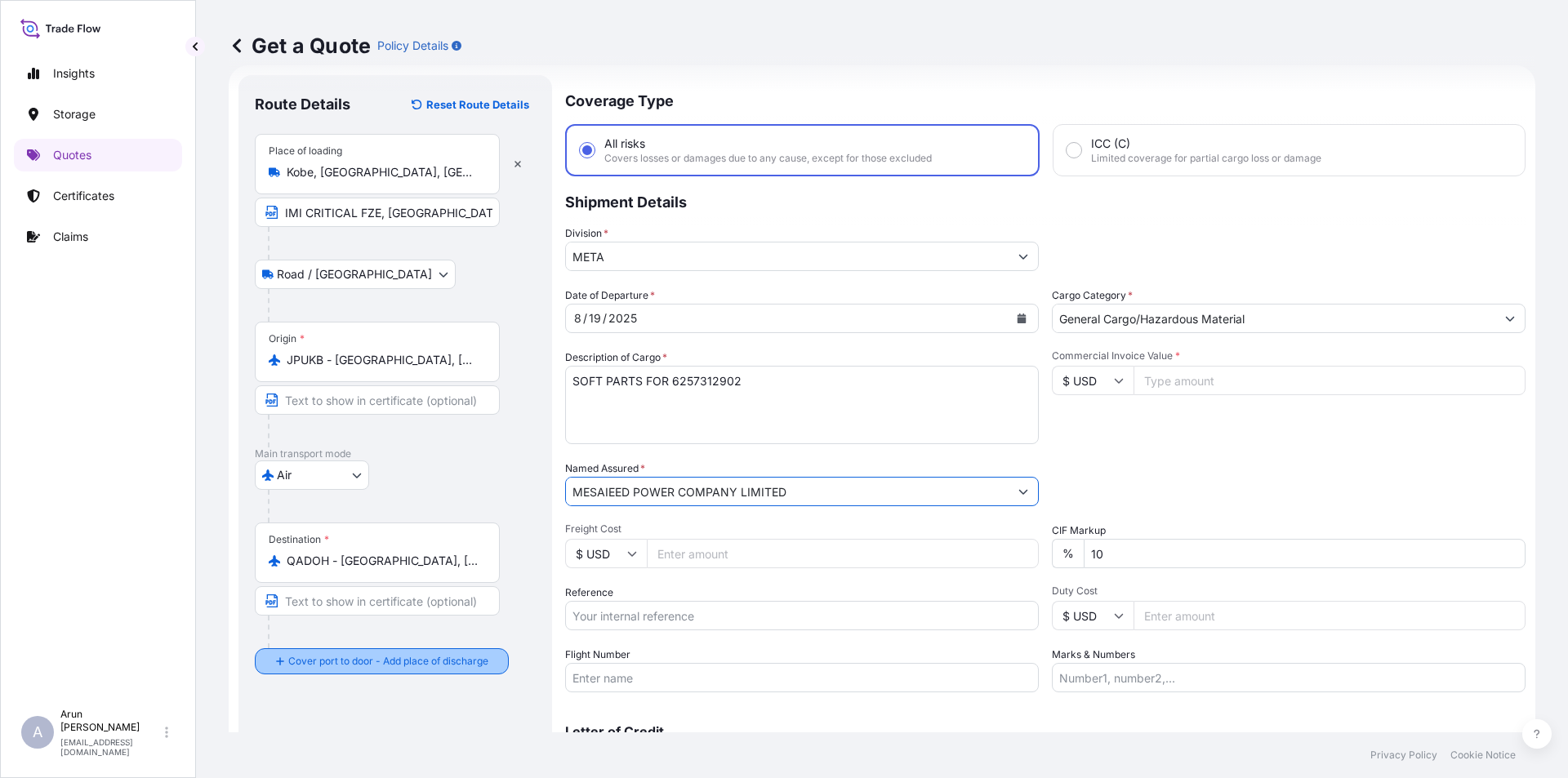
type input "MESAIEED POWER COMPANY LIMITED"
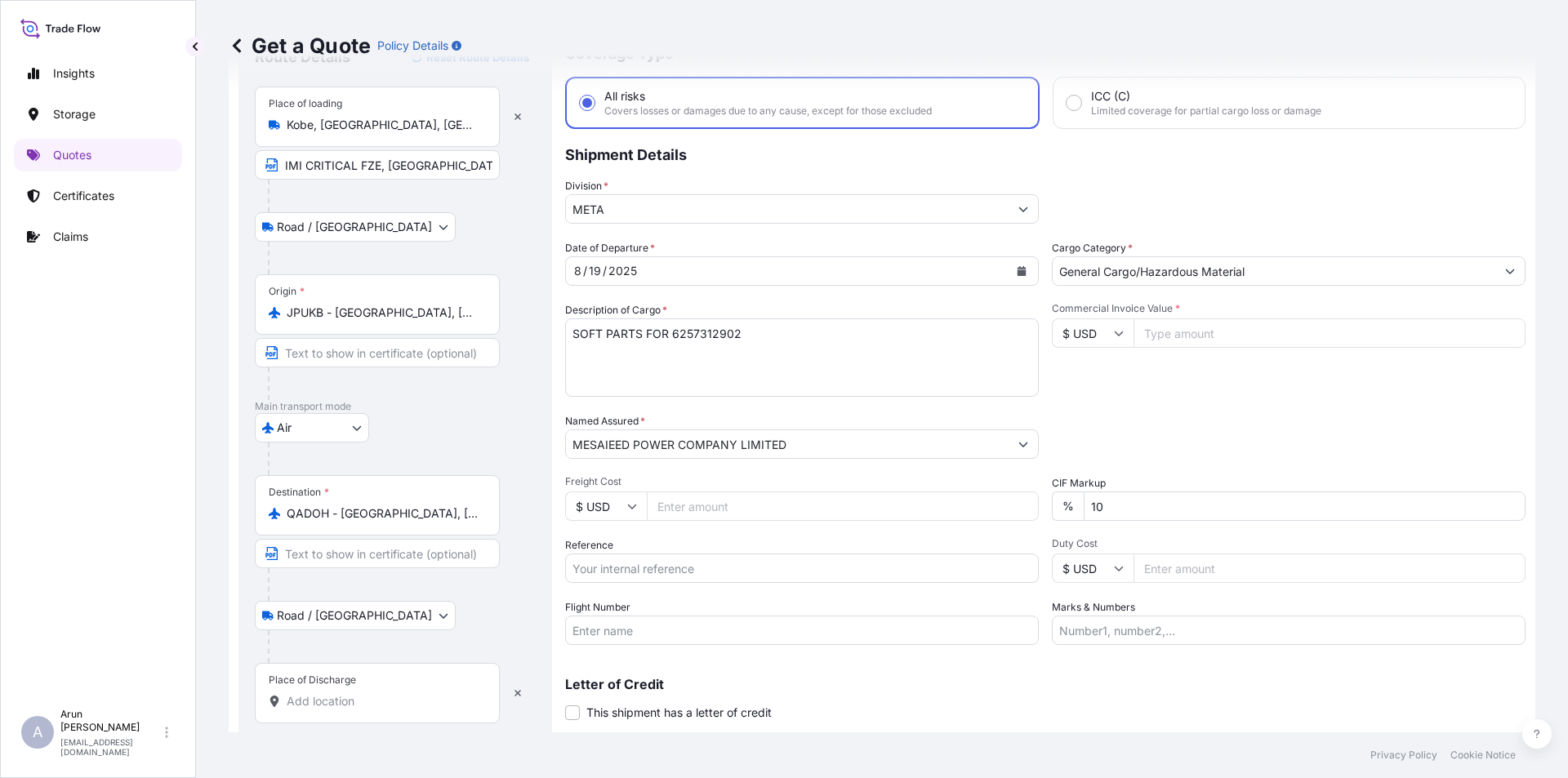
scroll to position [118, 0]
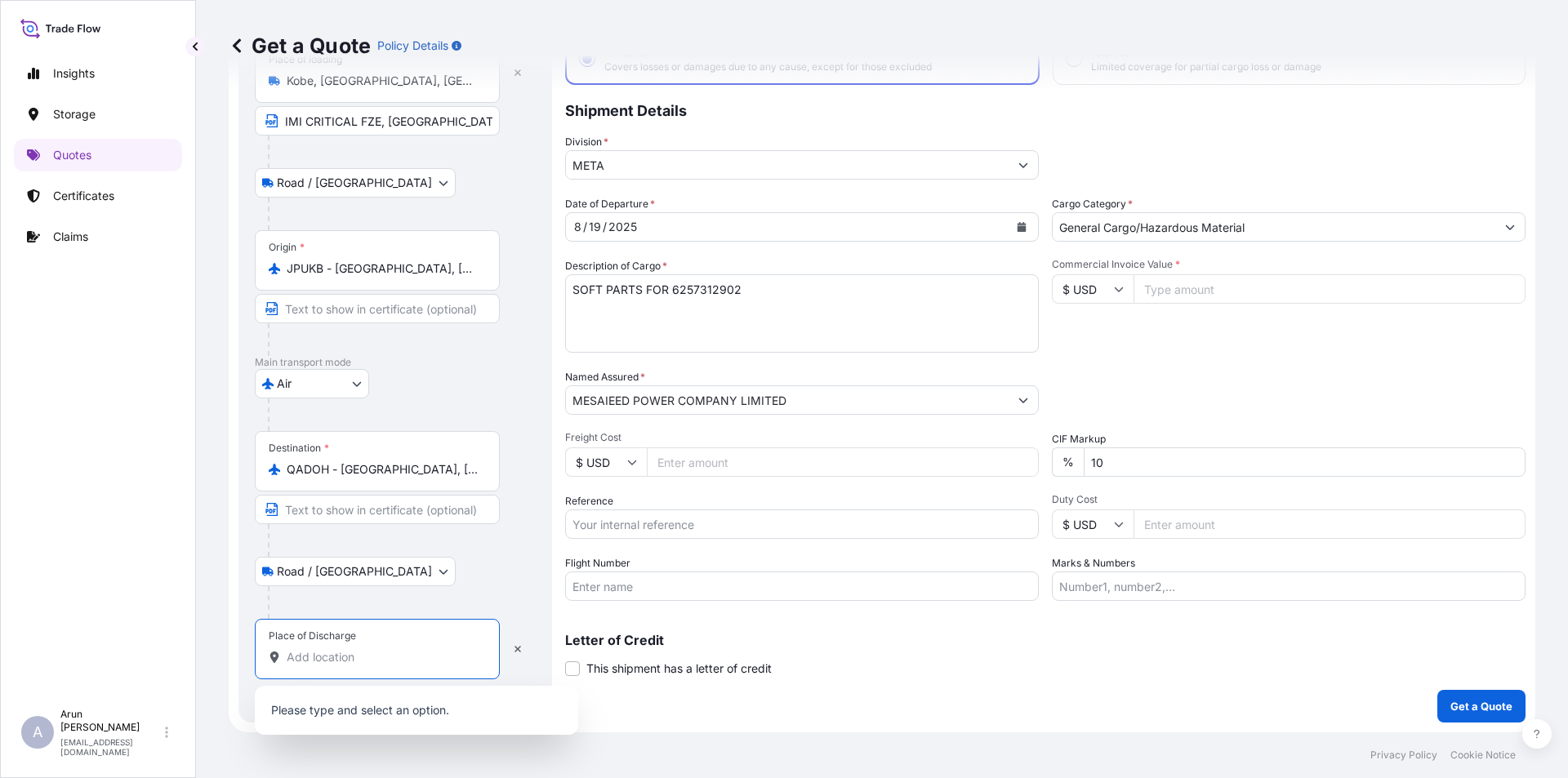
click at [355, 662] on input "Place of Discharge" at bounding box center [383, 657] width 193 height 17
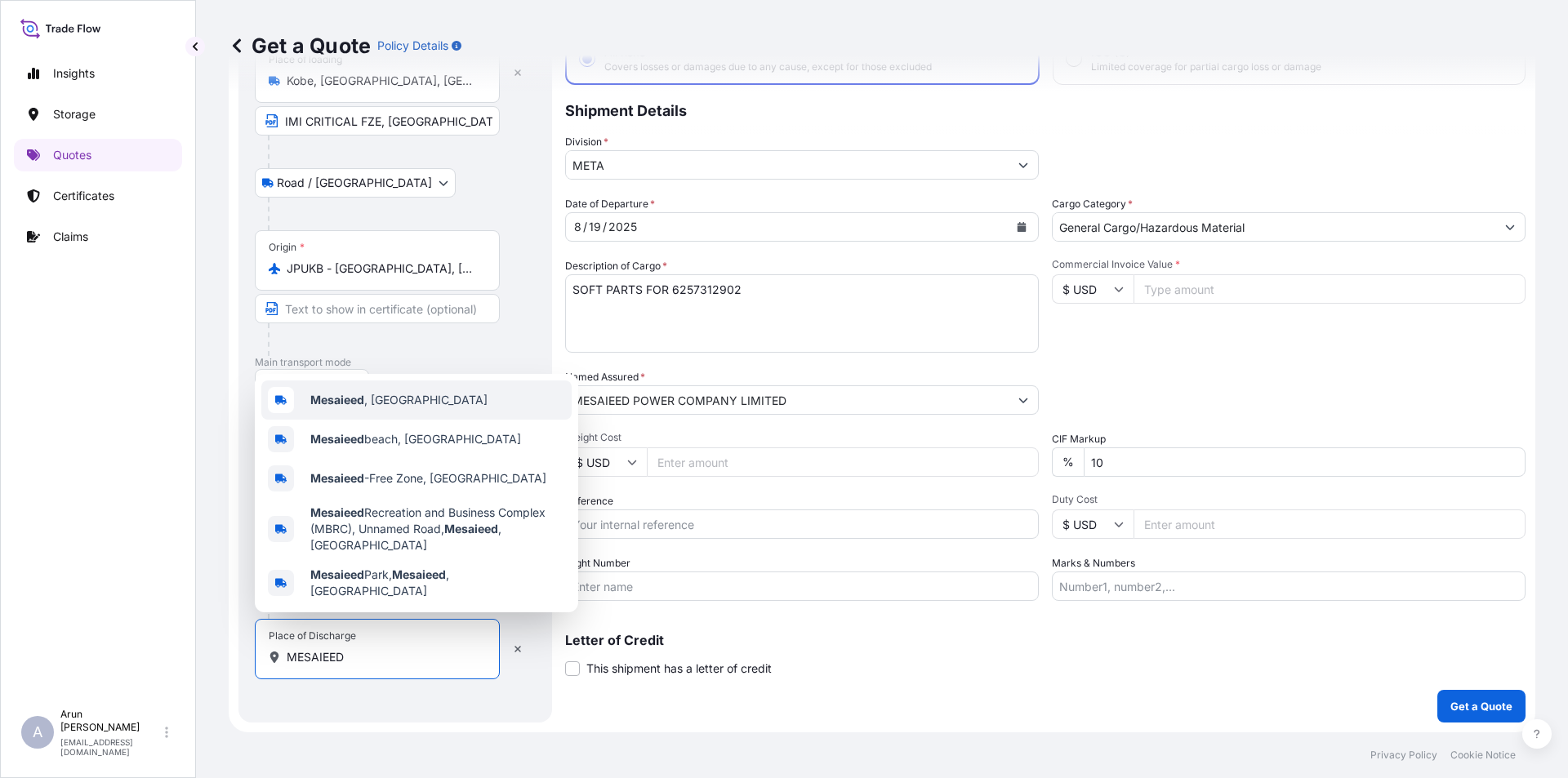
click at [348, 407] on b "Mesaieed" at bounding box center [336, 400] width 54 height 14
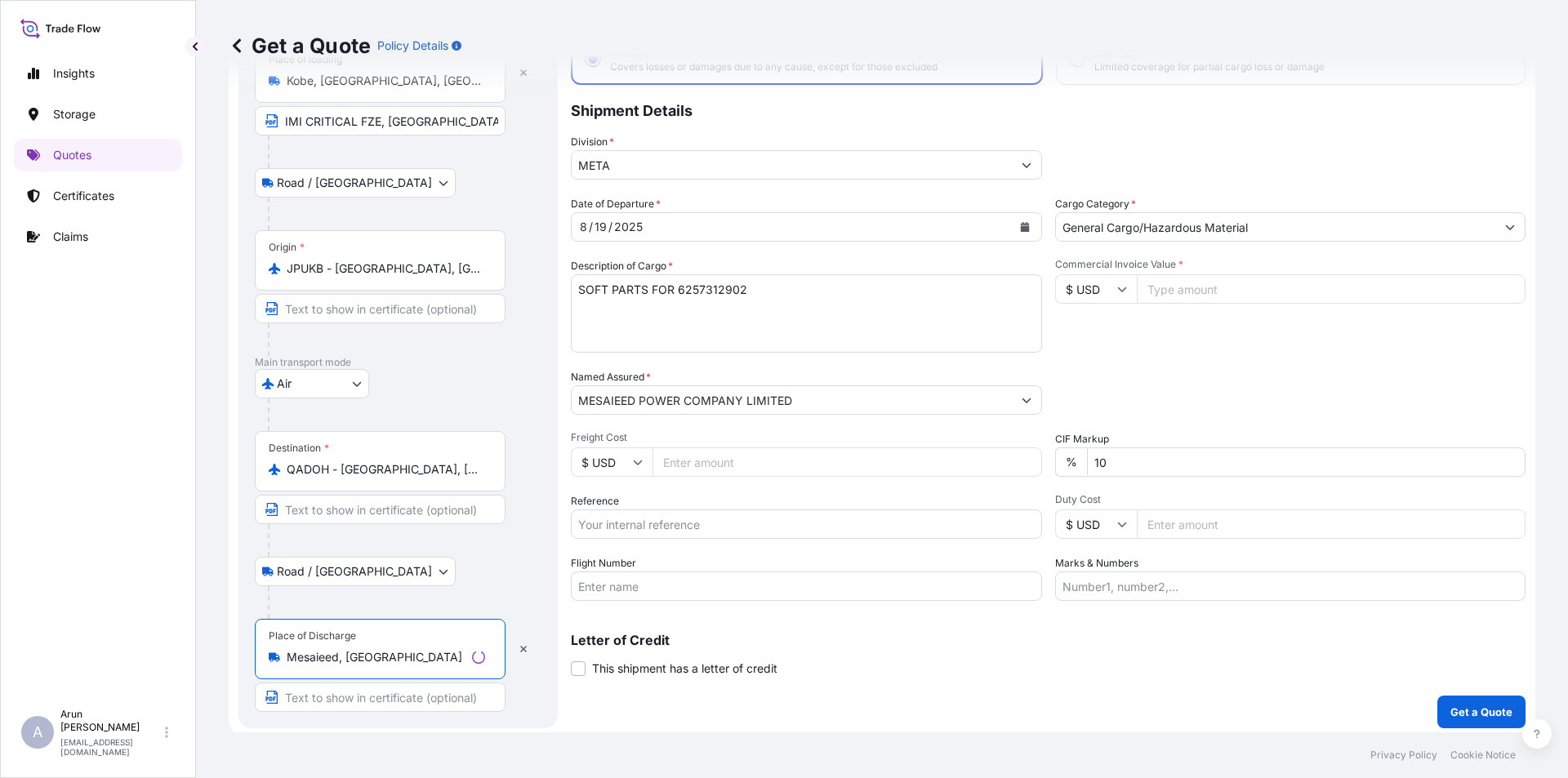
type input "Mesaieed, [GEOGRAPHIC_DATA]"
click at [344, 697] on input "Text to appear on certificate" at bounding box center [379, 697] width 251 height 29
click at [344, 697] on input "MESAIEED POWER COMPANY LIMITED, [GEOGRAPHIC_DATA], [GEOGRAPHIC_DATA]" at bounding box center [376, 697] width 245 height 29
type input "MESAIEED POWER COMPANY LIMITED, [GEOGRAPHIC_DATA], [GEOGRAPHIC_DATA]"
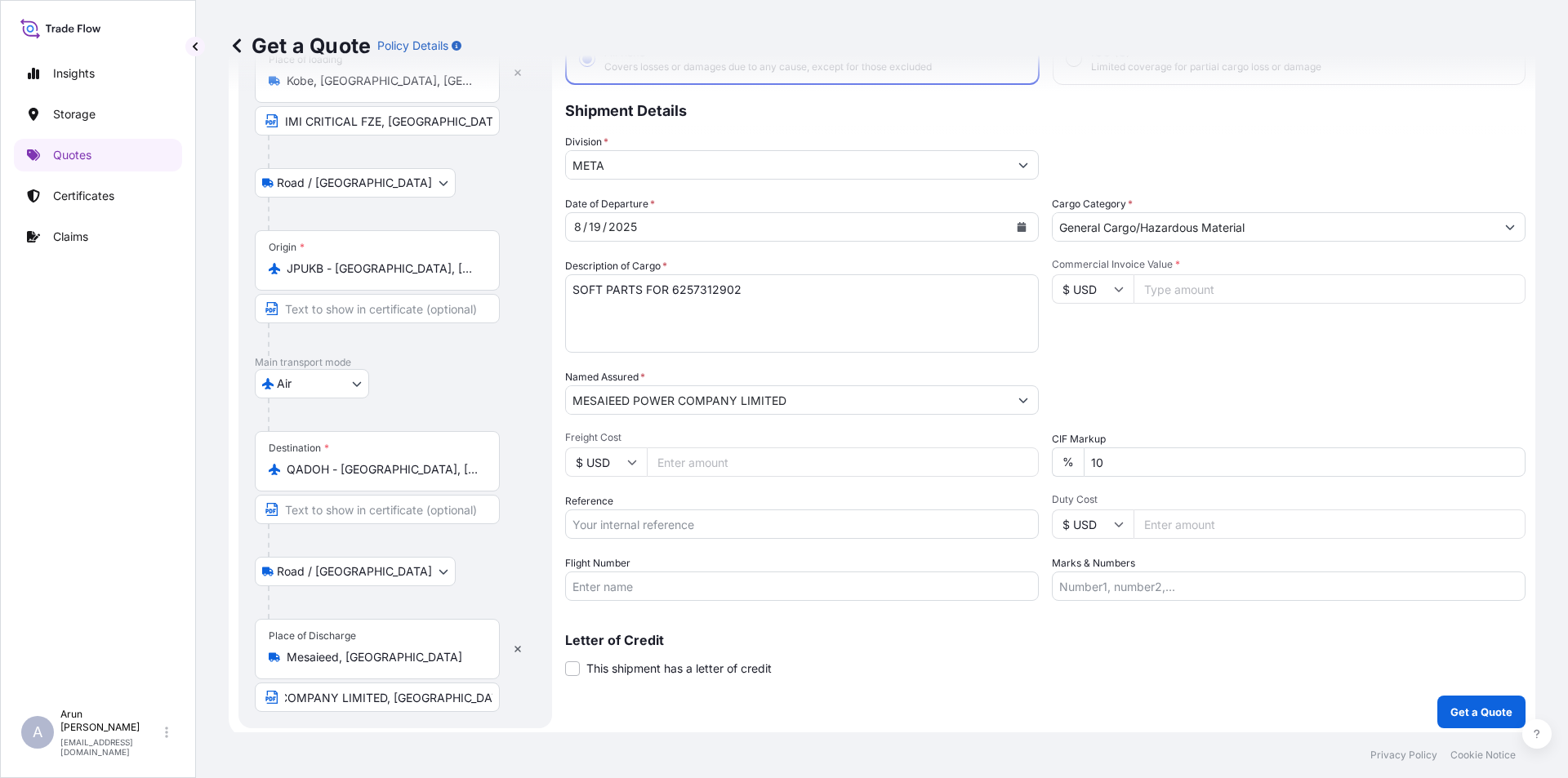
scroll to position [0, 0]
click at [662, 469] on input "Freight Cost" at bounding box center [843, 462] width 392 height 29
type input "200"
click at [647, 526] on input "Reference" at bounding box center [803, 525] width 474 height 29
type input "Q"
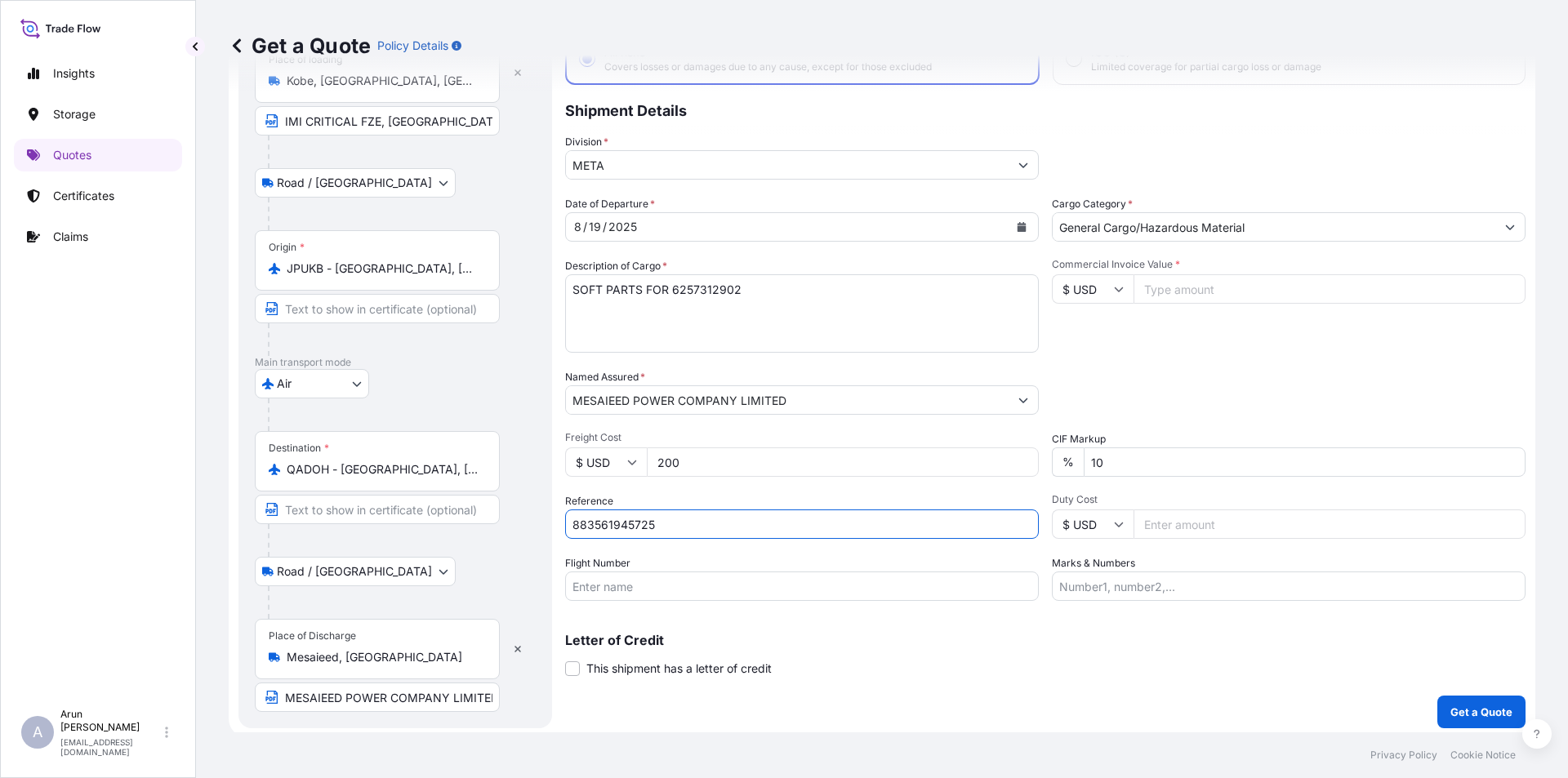
type input "883561945725"
drag, startPoint x: 623, startPoint y: 588, endPoint x: 618, endPoint y: 573, distance: 15.8
click at [623, 586] on input "Flight Number" at bounding box center [803, 586] width 474 height 29
type input "F"
type input "BY AIR"
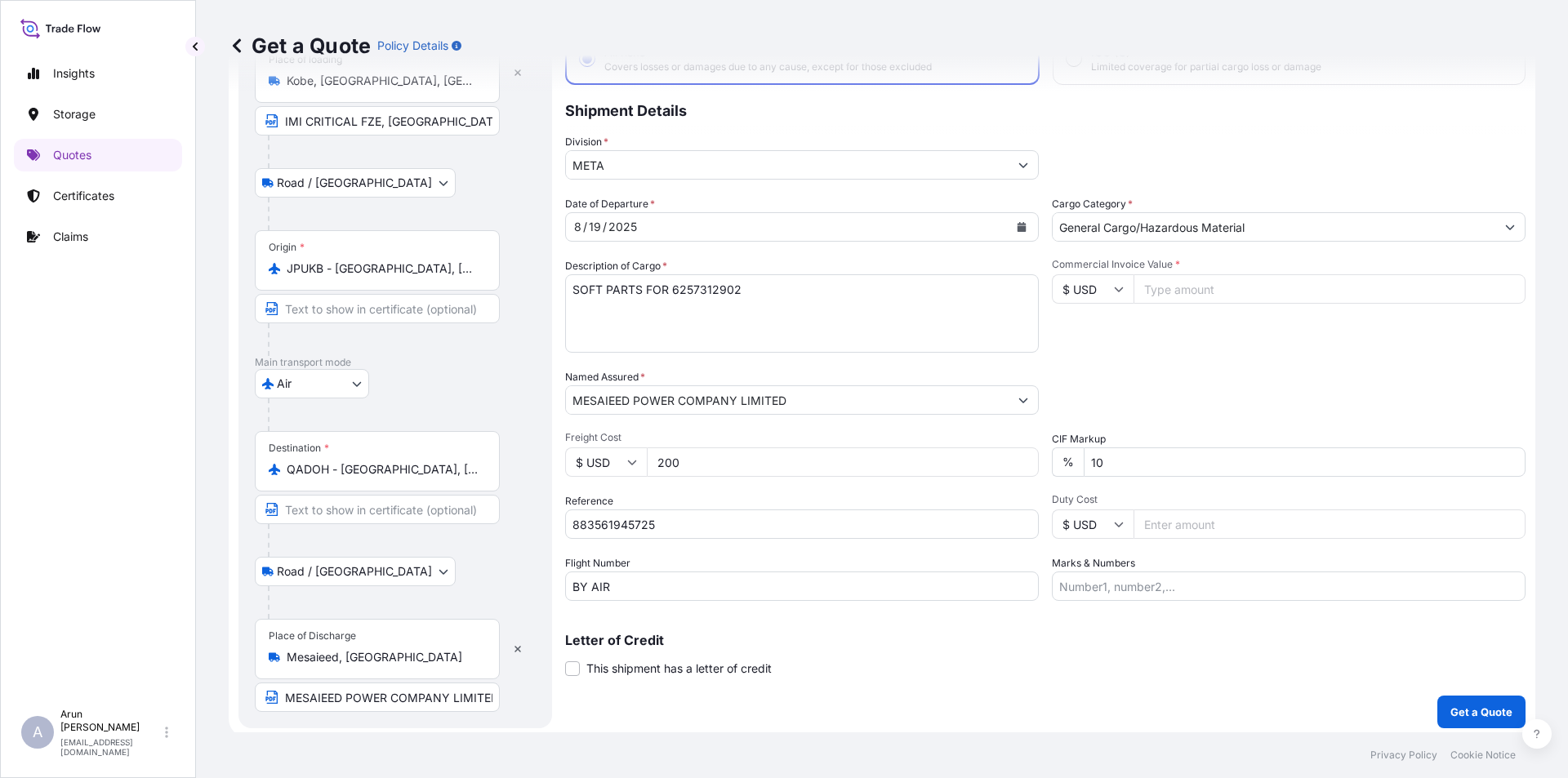
click at [1200, 290] on input "Commercial Invoice Value *" at bounding box center [1330, 289] width 392 height 29
type input "14967"
click at [1109, 575] on input "Marks & Numbers" at bounding box center [1289, 586] width 474 height 29
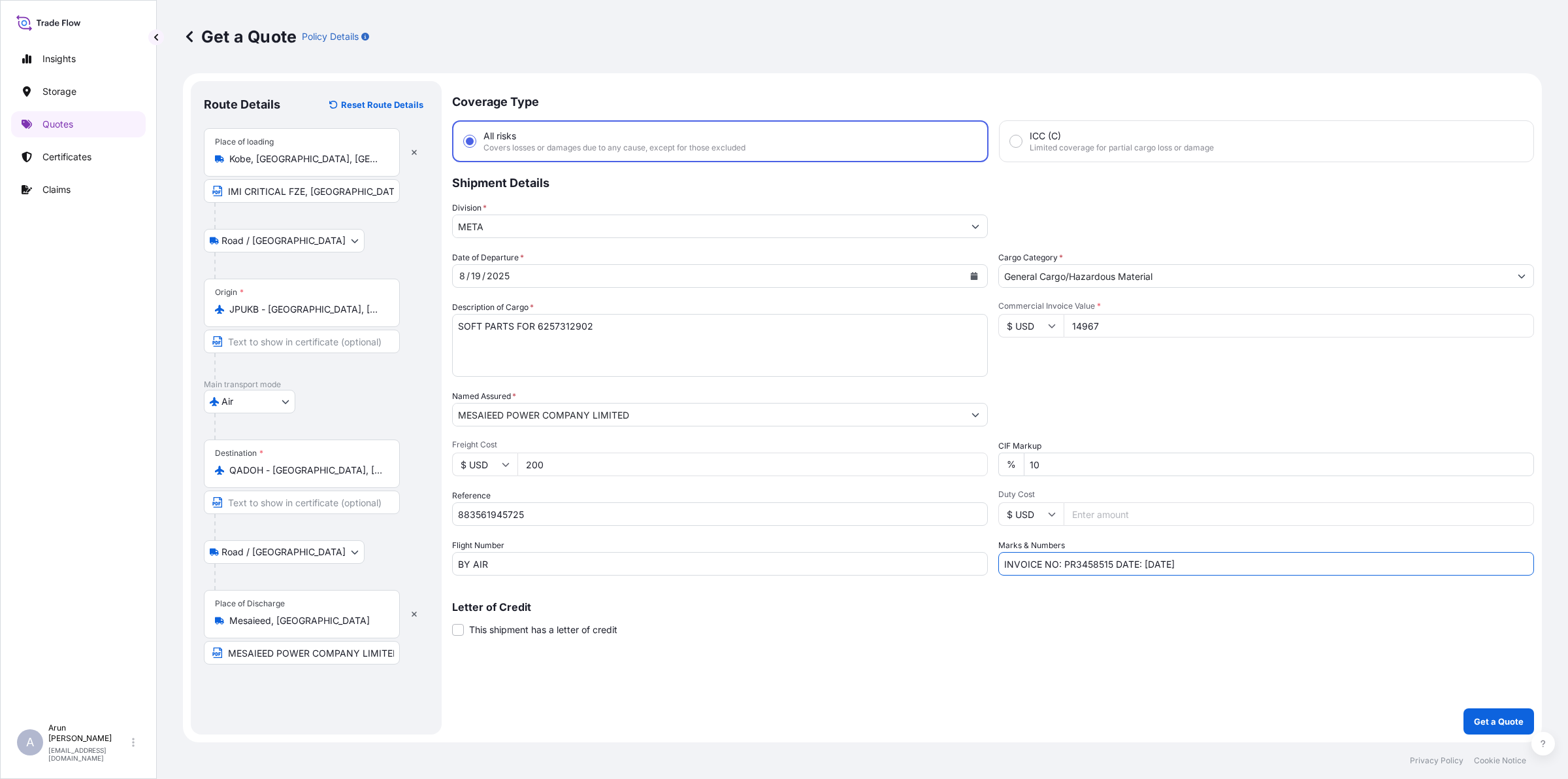
type input "INVOICE NO: PR3458515 DATE: [DATE]"
click at [1254, 622] on p "Get a Quote" at bounding box center [1499, 721] width 50 height 13
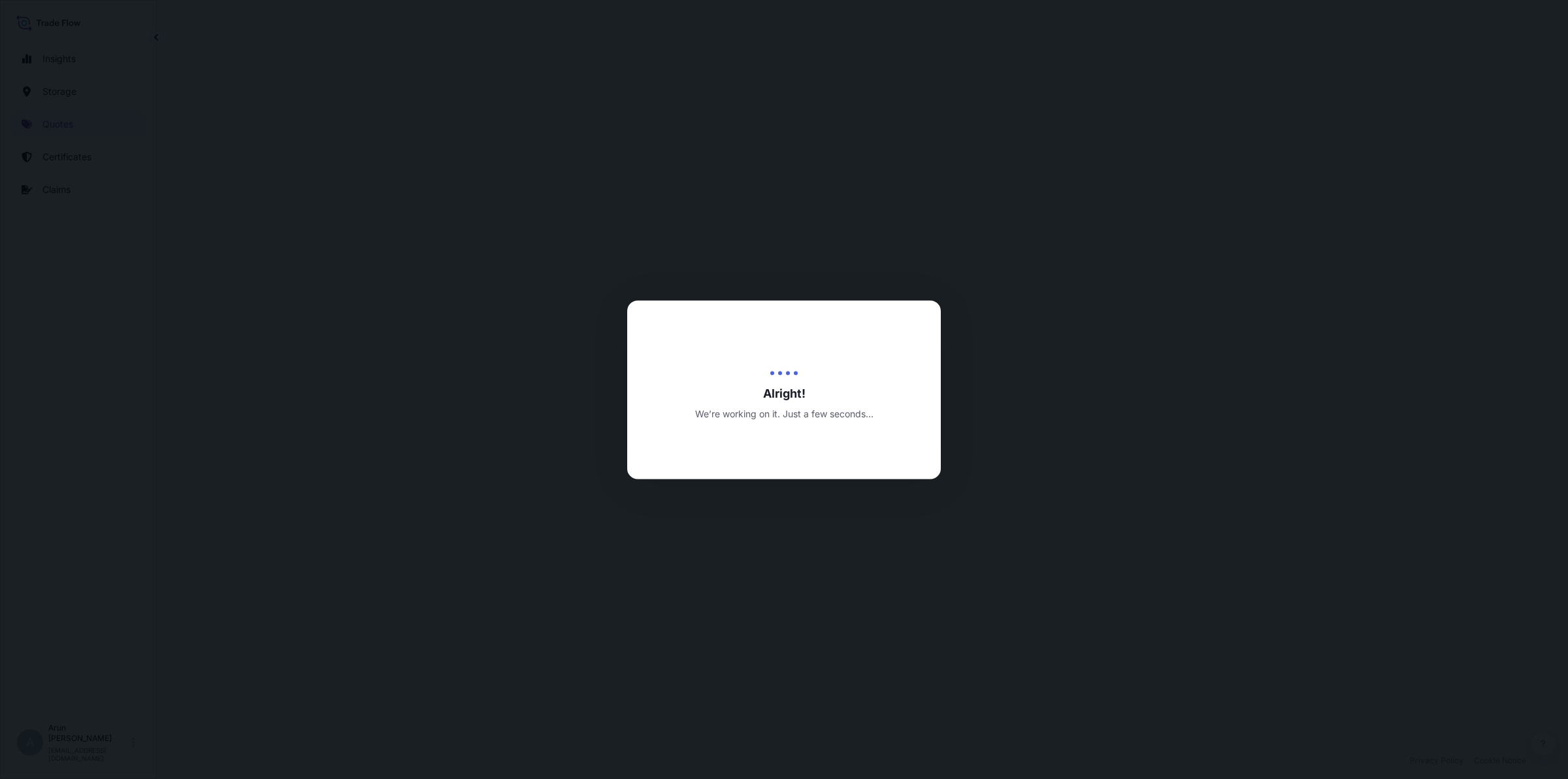
select select "Road / [GEOGRAPHIC_DATA]"
select select "Air"
select select "Road / [GEOGRAPHIC_DATA]"
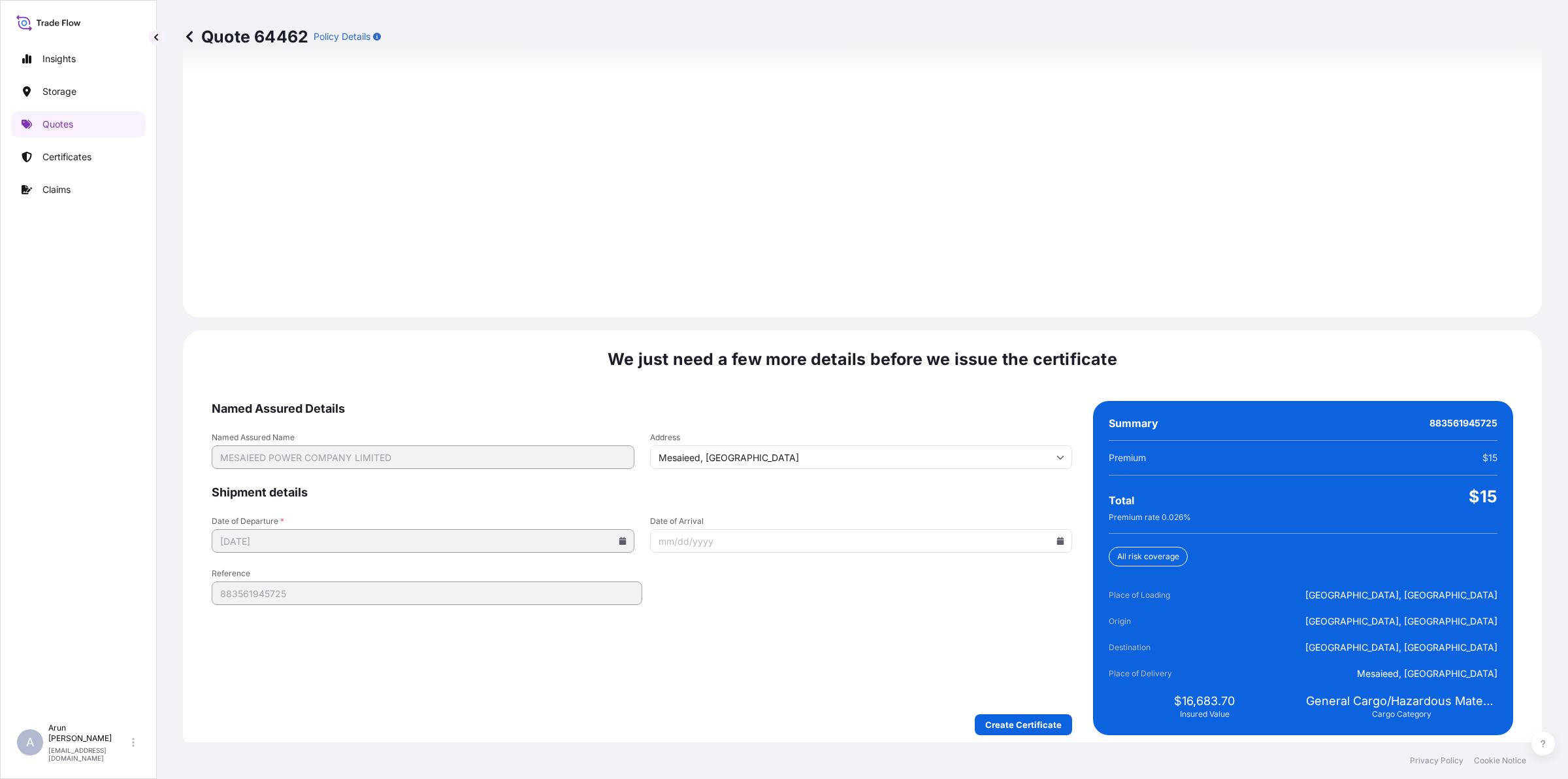
scroll to position [1806, 0]
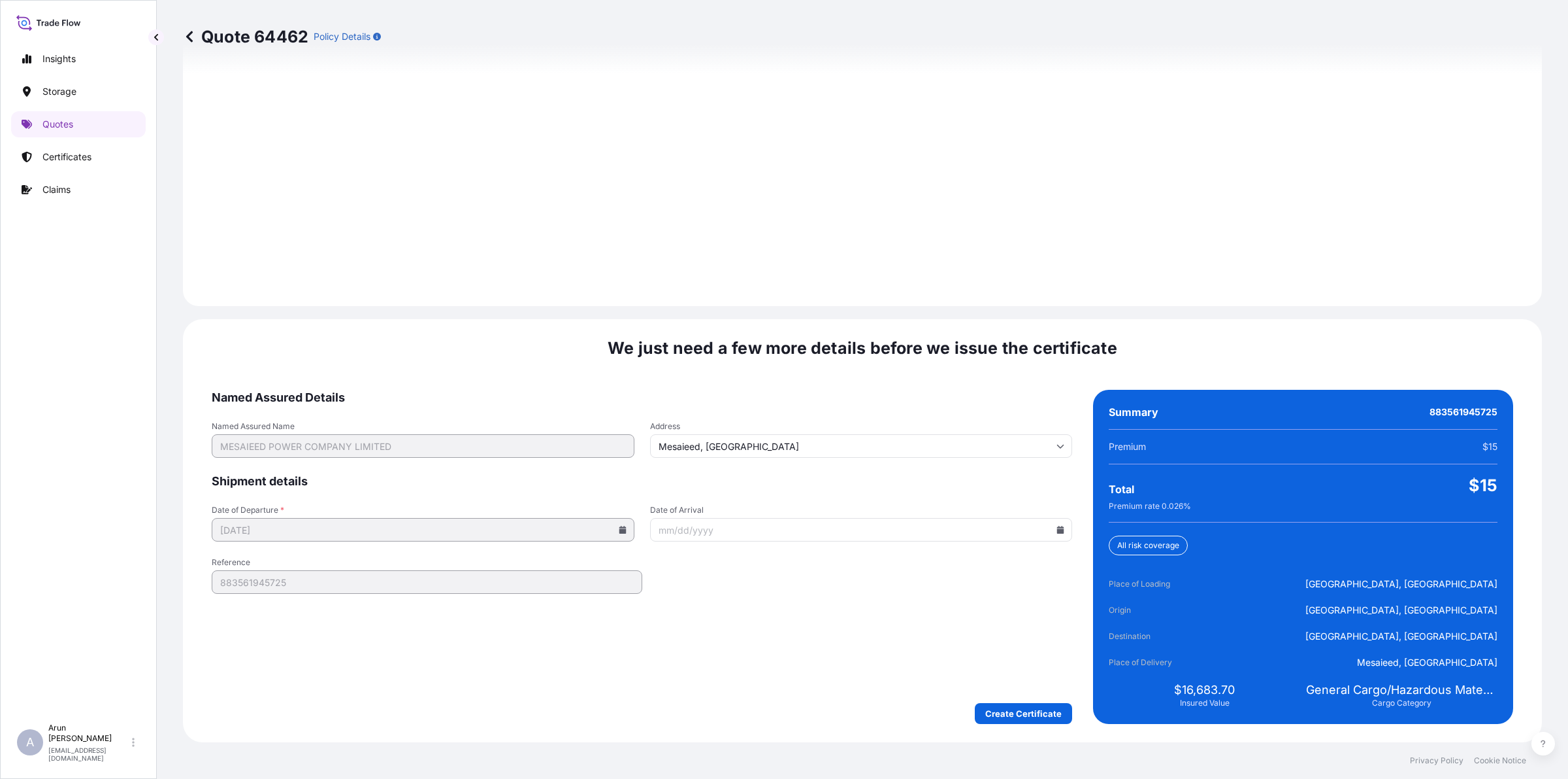
click at [1046, 528] on input "Date of Arrival" at bounding box center [861, 529] width 423 height 23
click at [1056, 527] on icon at bounding box center [1060, 529] width 8 height 8
click at [945, 622] on button "24" at bounding box center [945, 694] width 21 height 21
type input "[DATE]"
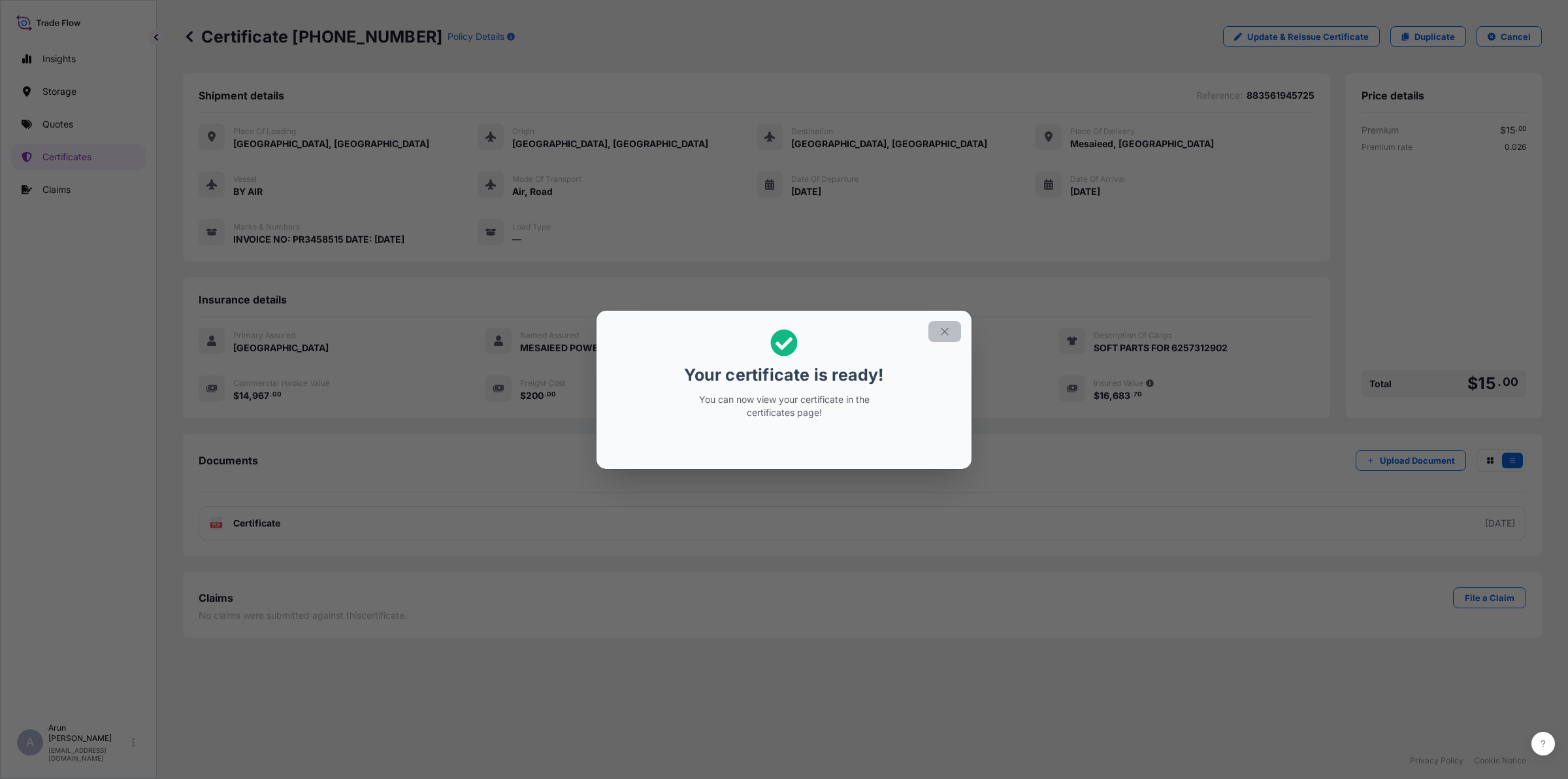
click at [945, 329] on icon "button" at bounding box center [945, 331] width 12 height 12
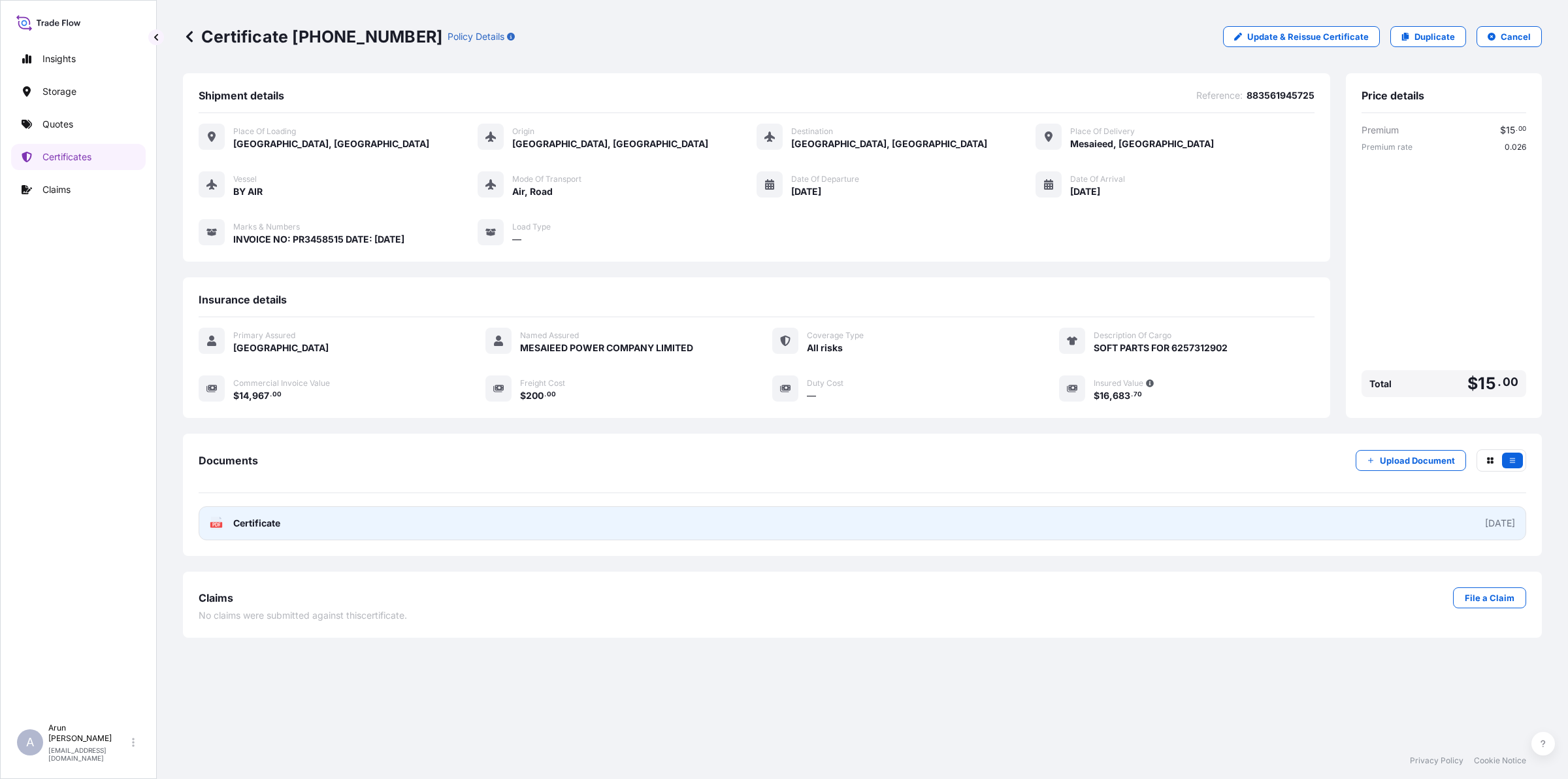
click at [219, 517] on icon at bounding box center [217, 523] width 11 height 13
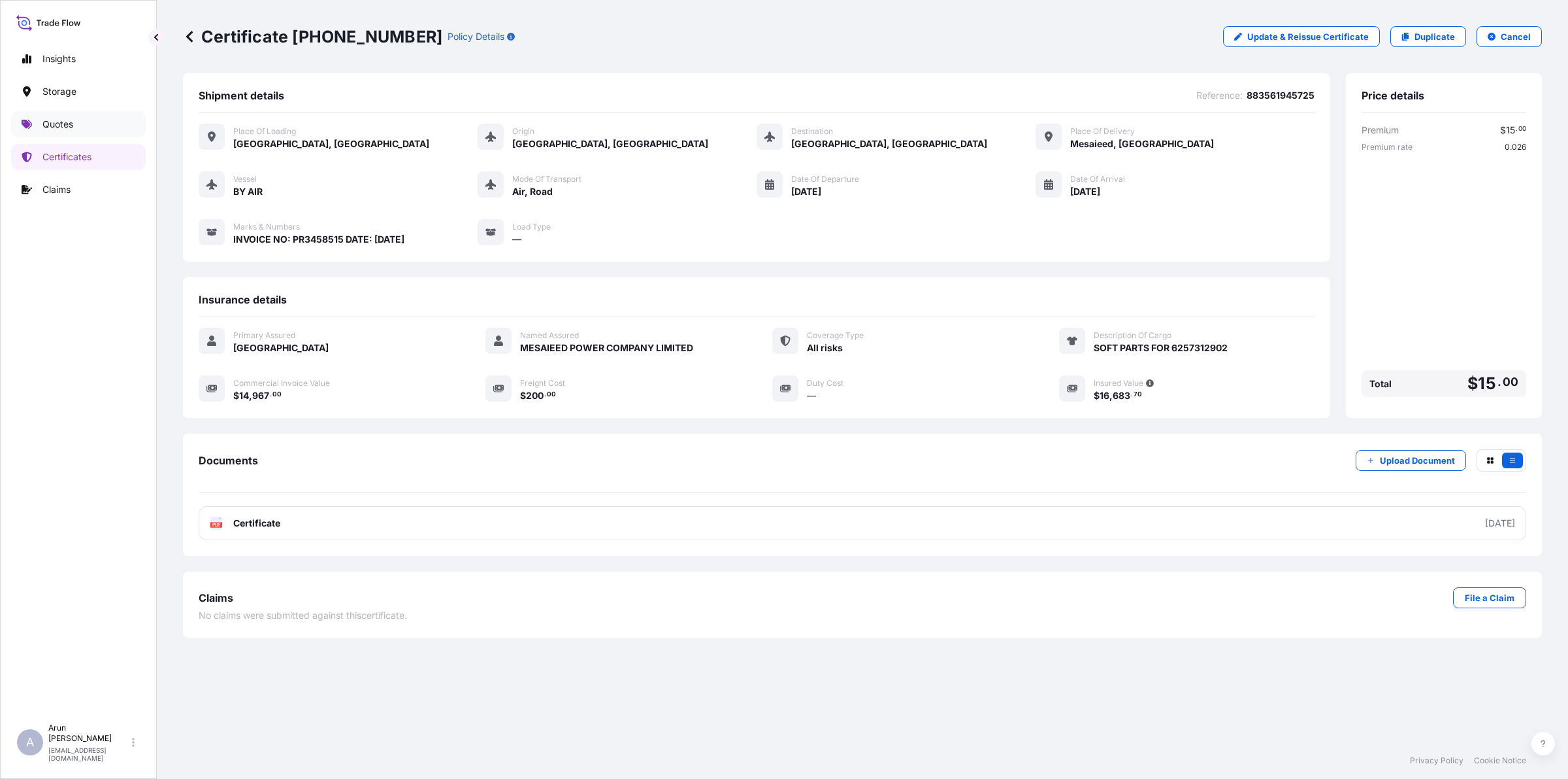
click at [63, 123] on p "Quotes" at bounding box center [57, 124] width 30 height 13
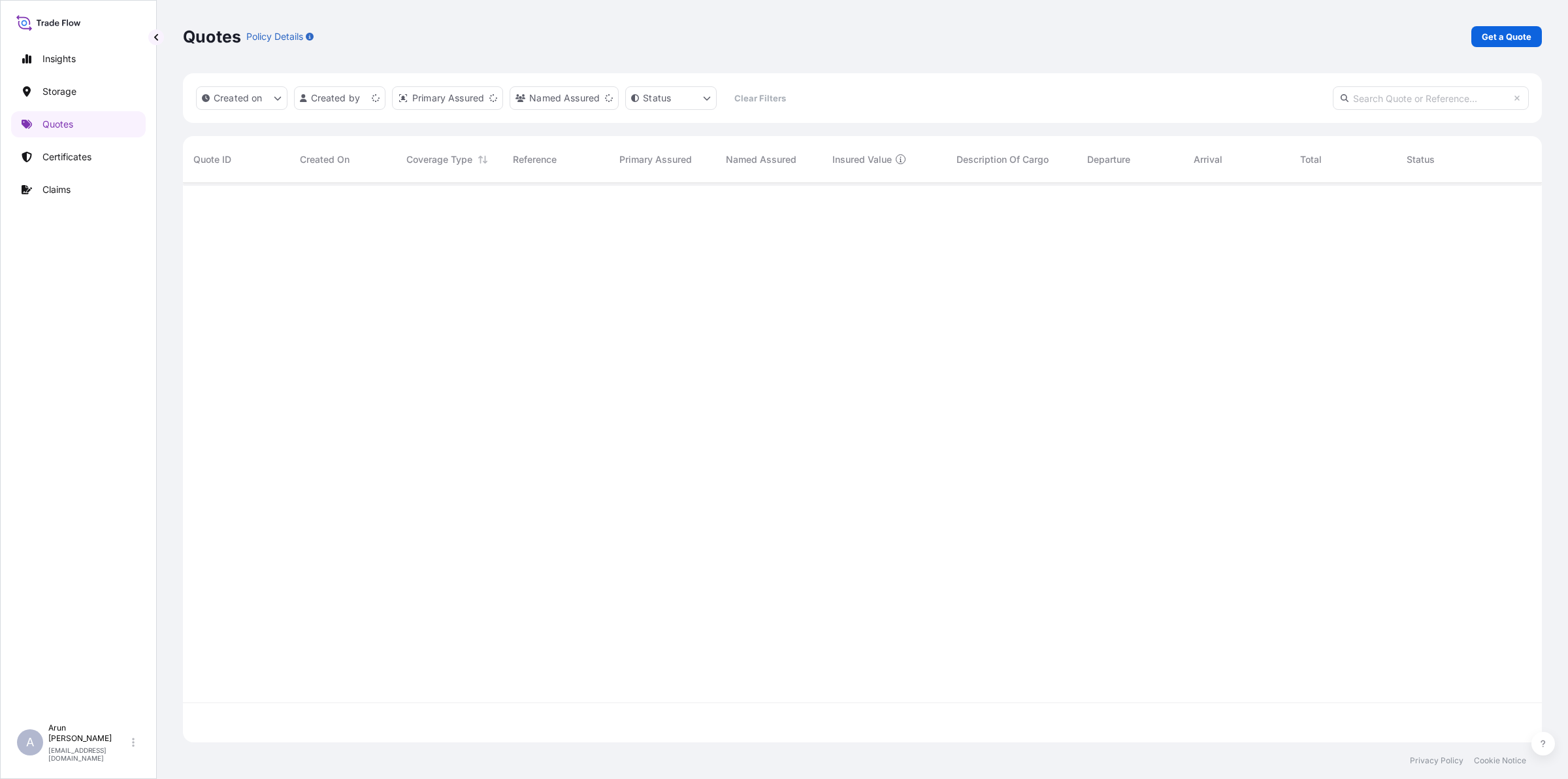
scroll to position [553, 1346]
click at [1254, 38] on p "Get a Quote" at bounding box center [1507, 37] width 50 height 13
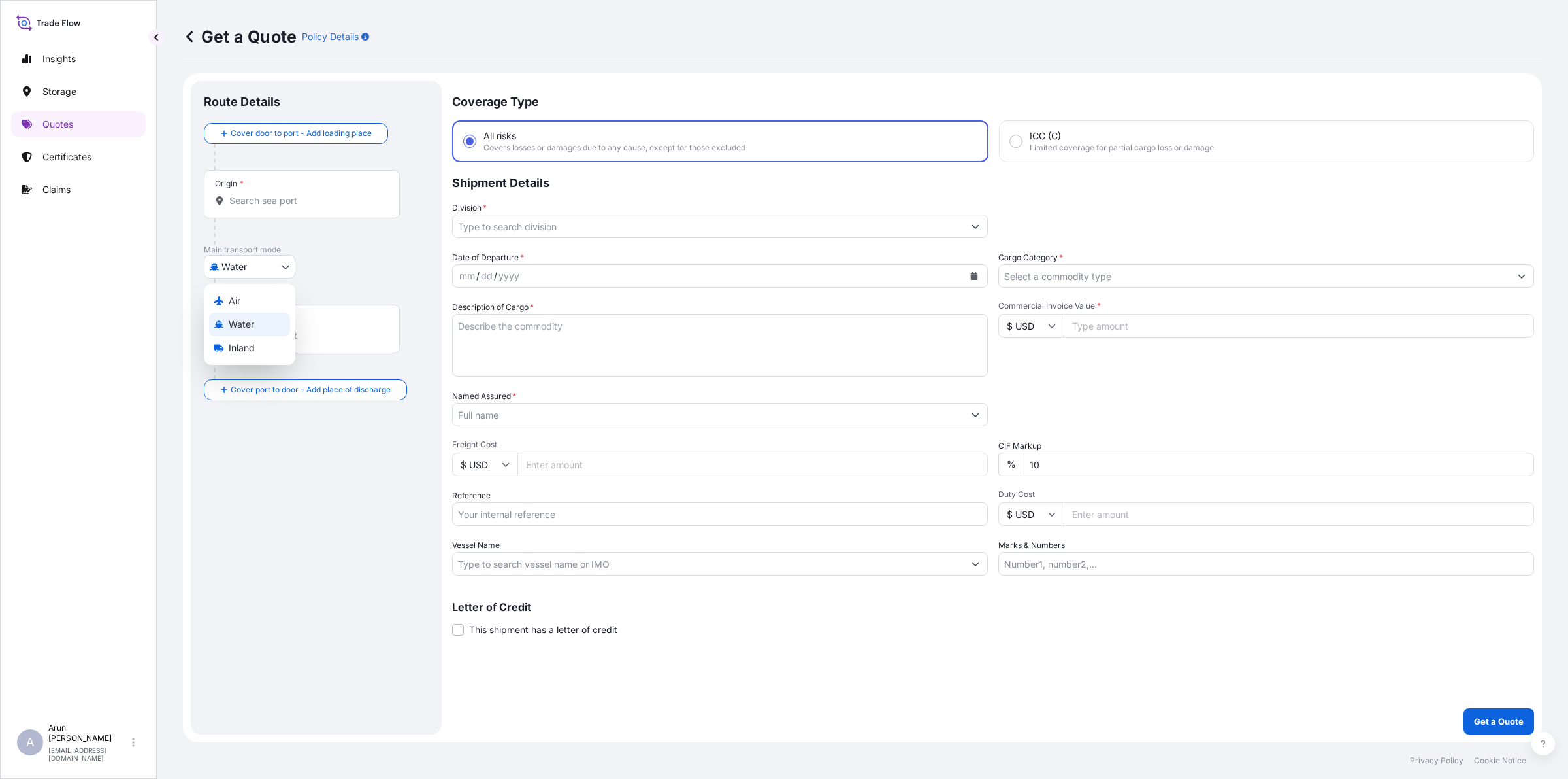
click at [282, 263] on body "Insights Storage Quotes Certificates Claims A [PERSON_NAME] [PERSON_NAME][EMAIL…" at bounding box center [784, 390] width 1568 height 779
click at [230, 297] on span "Air" at bounding box center [234, 301] width 12 height 13
select select "Air"
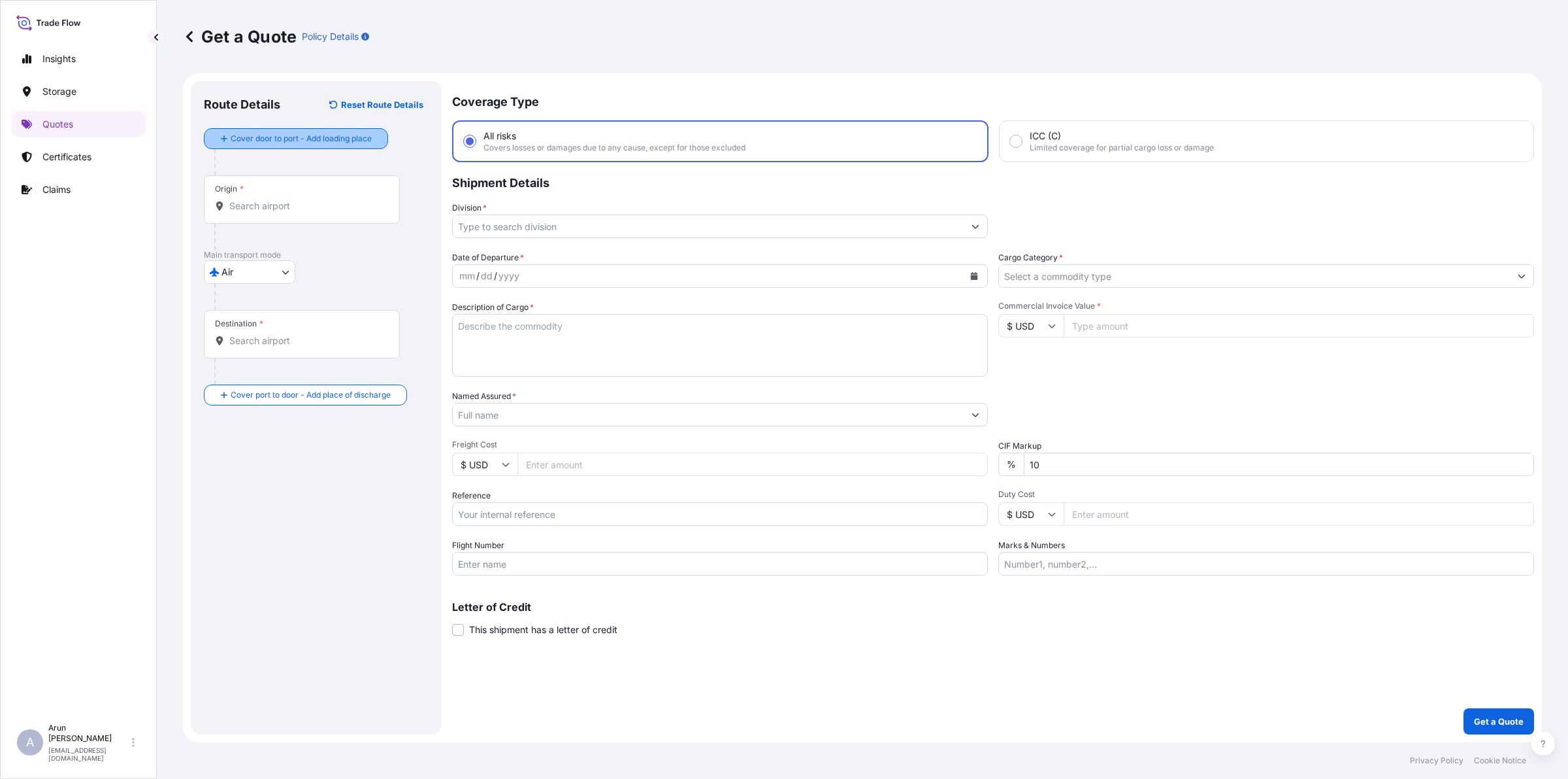
click at [282, 127] on div "Cover door to port - Add loading place" at bounding box center [296, 138] width 162 height 23
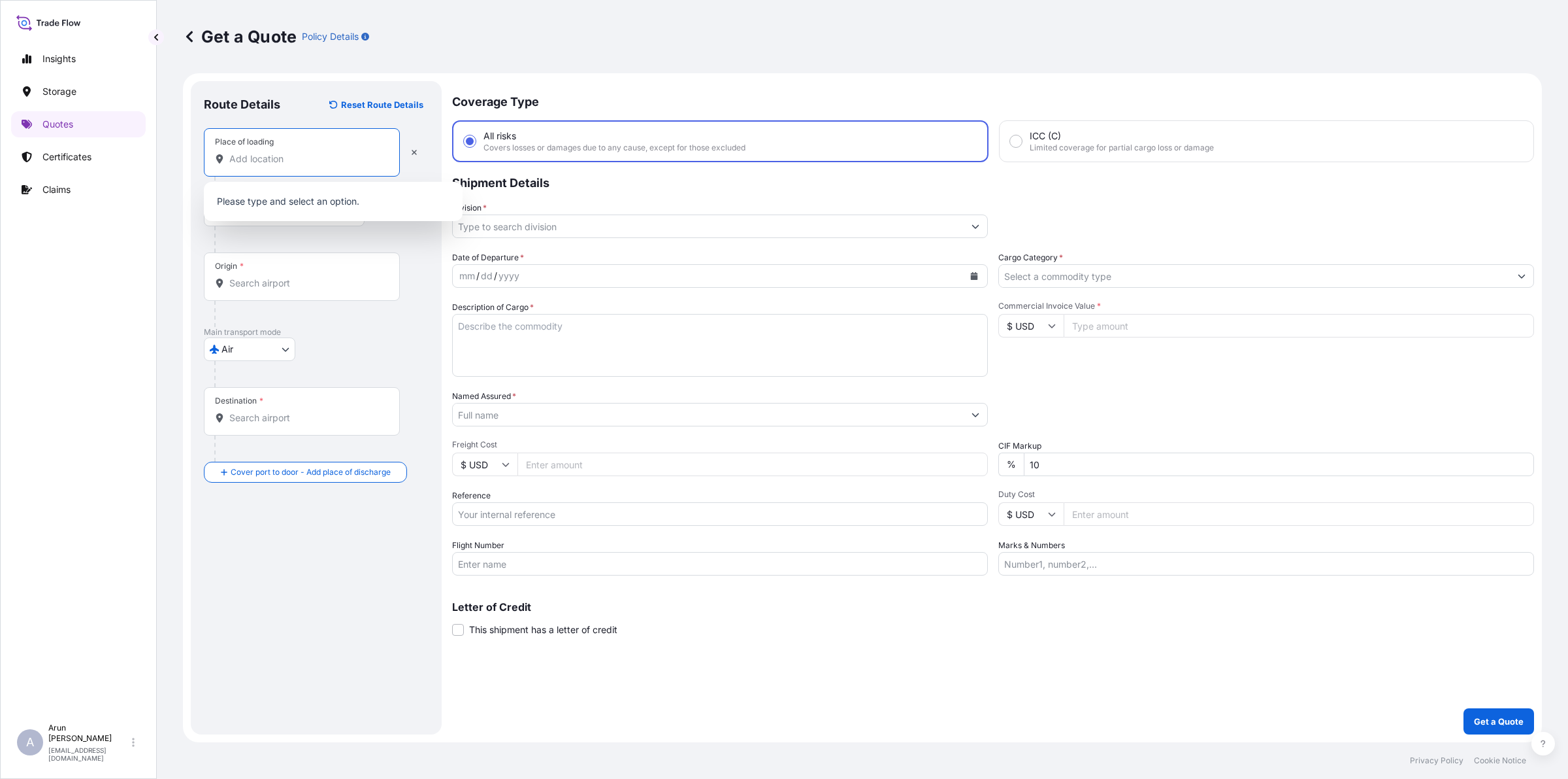
click at [299, 164] on input "Place of loading" at bounding box center [307, 158] width 154 height 13
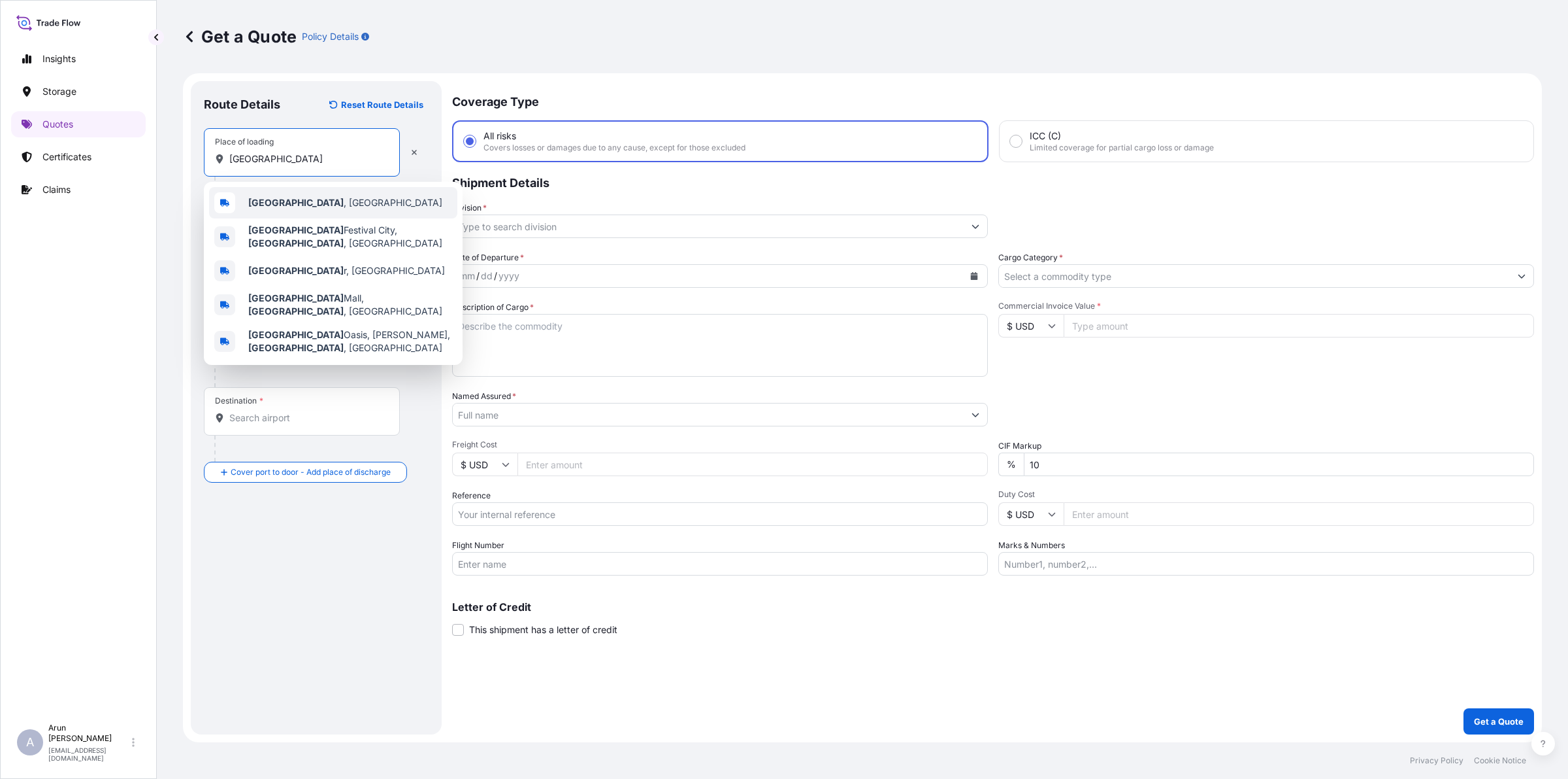
click at [271, 211] on div "[GEOGRAPHIC_DATA] , [GEOGRAPHIC_DATA]" at bounding box center [333, 203] width 248 height 31
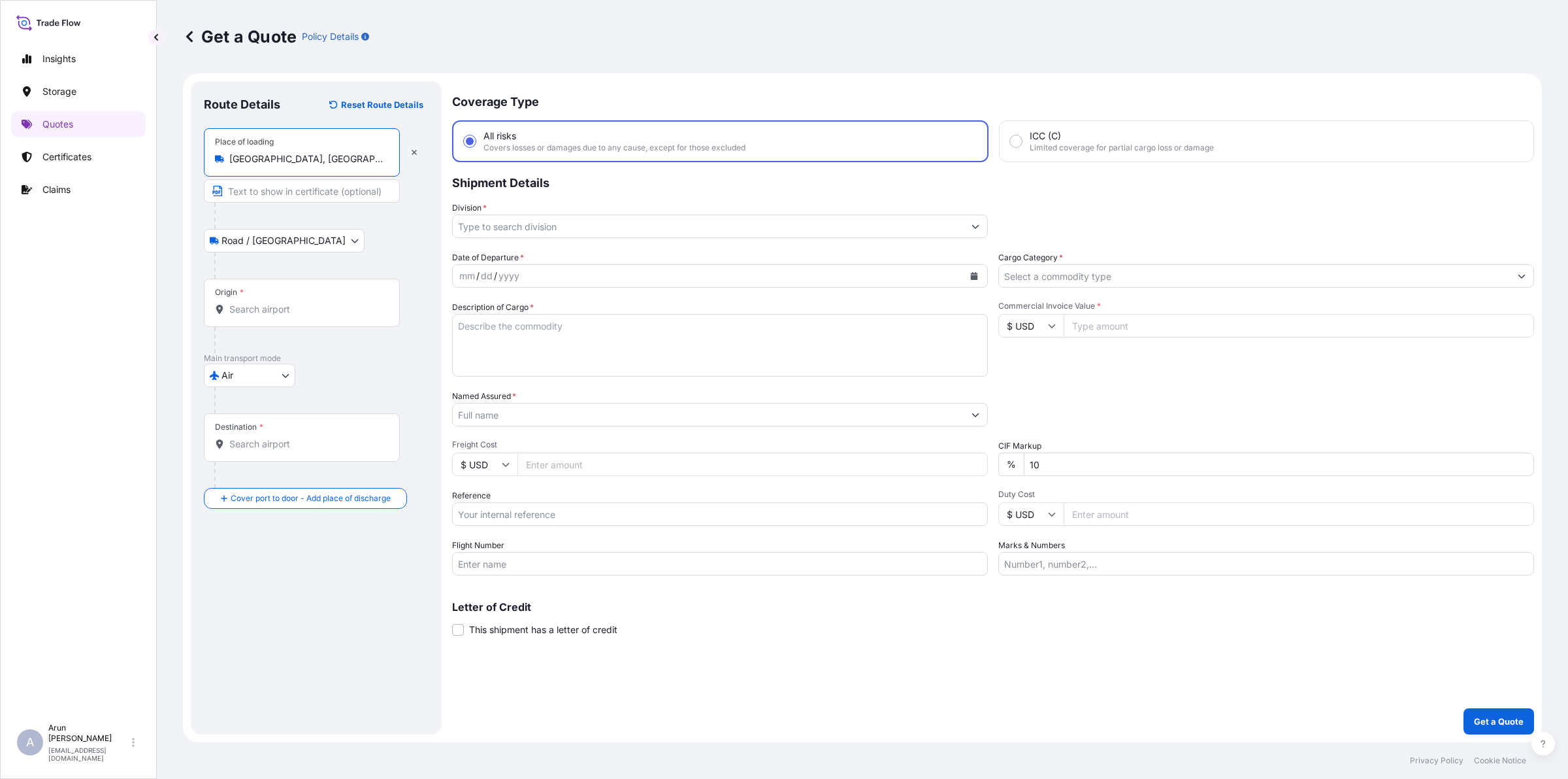
type input "[GEOGRAPHIC_DATA], [GEOGRAPHIC_DATA]"
click at [278, 193] on input "Text to appear on certificate" at bounding box center [301, 191] width 196 height 23
type input "MBM MEDICAL [DOMAIN_NAME] CO. (L.L.C), [GEOGRAPHIC_DATA], [GEOGRAPHIC_DATA]."
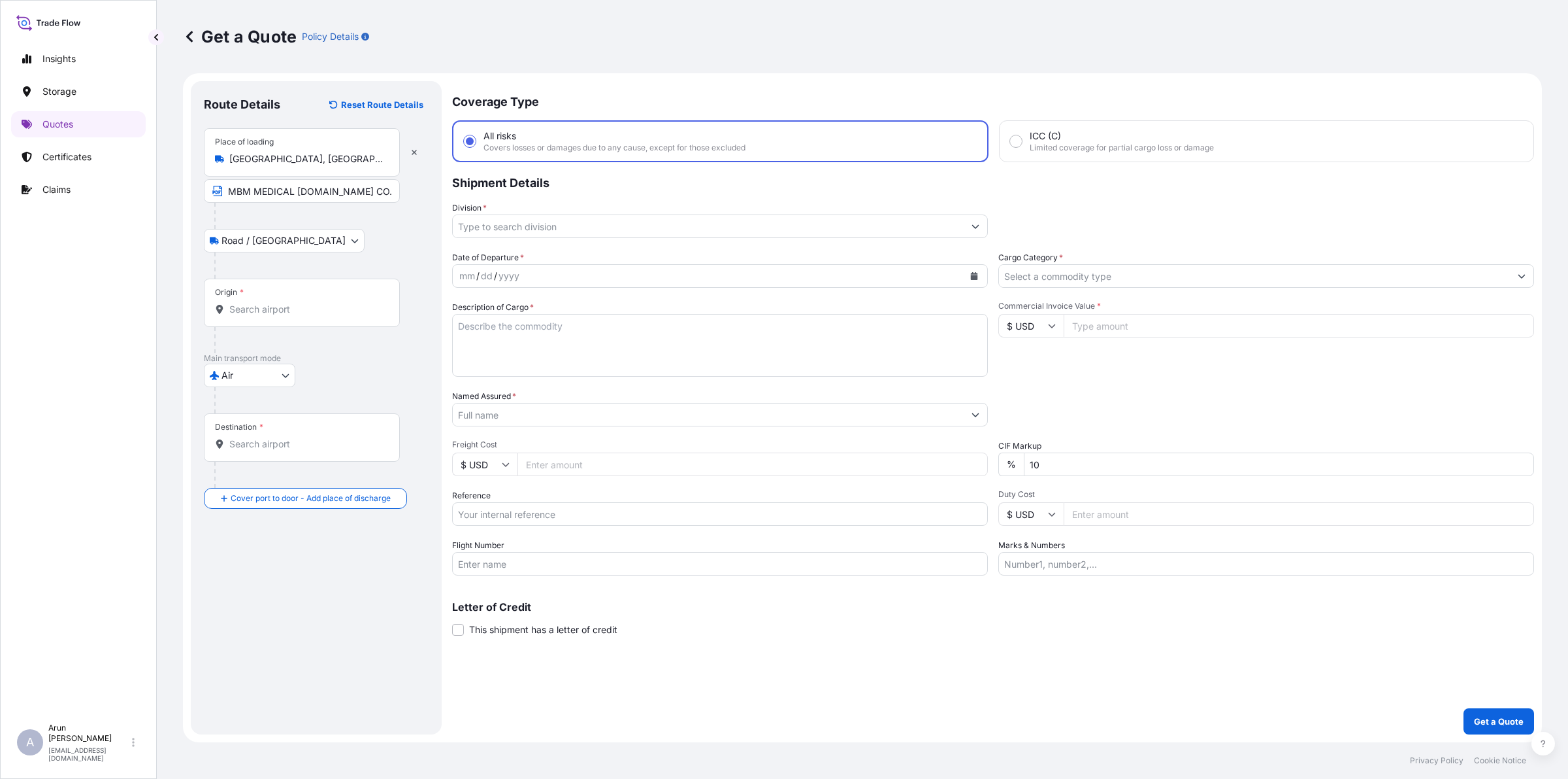
click at [325, 296] on div "Origin *" at bounding box center [301, 303] width 196 height 48
click at [325, 303] on input "Origin *" at bounding box center [307, 309] width 154 height 13
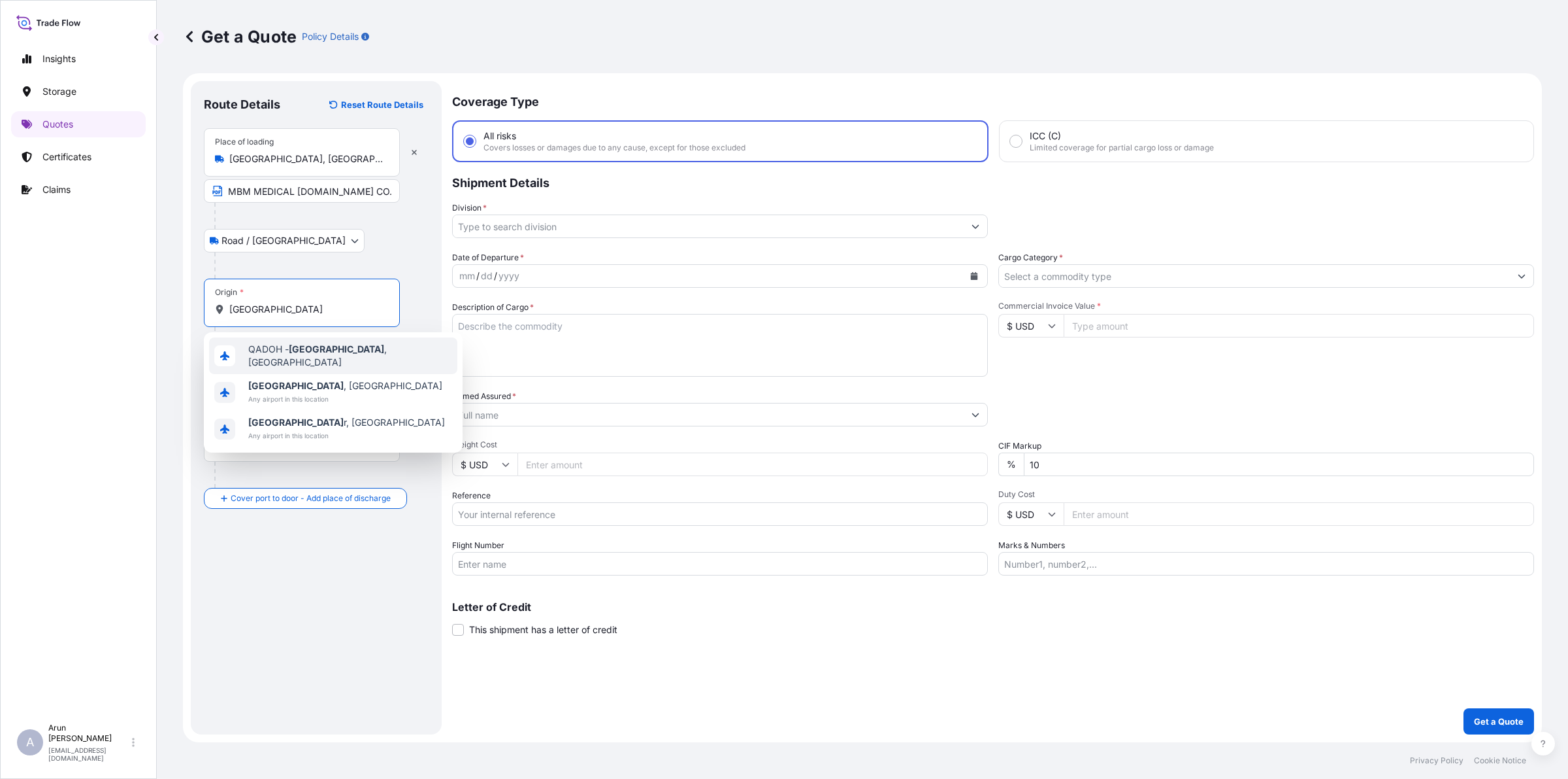
click at [353, 343] on div "QADOH - [GEOGRAPHIC_DATA] , [GEOGRAPHIC_DATA]" at bounding box center [333, 355] width 248 height 37
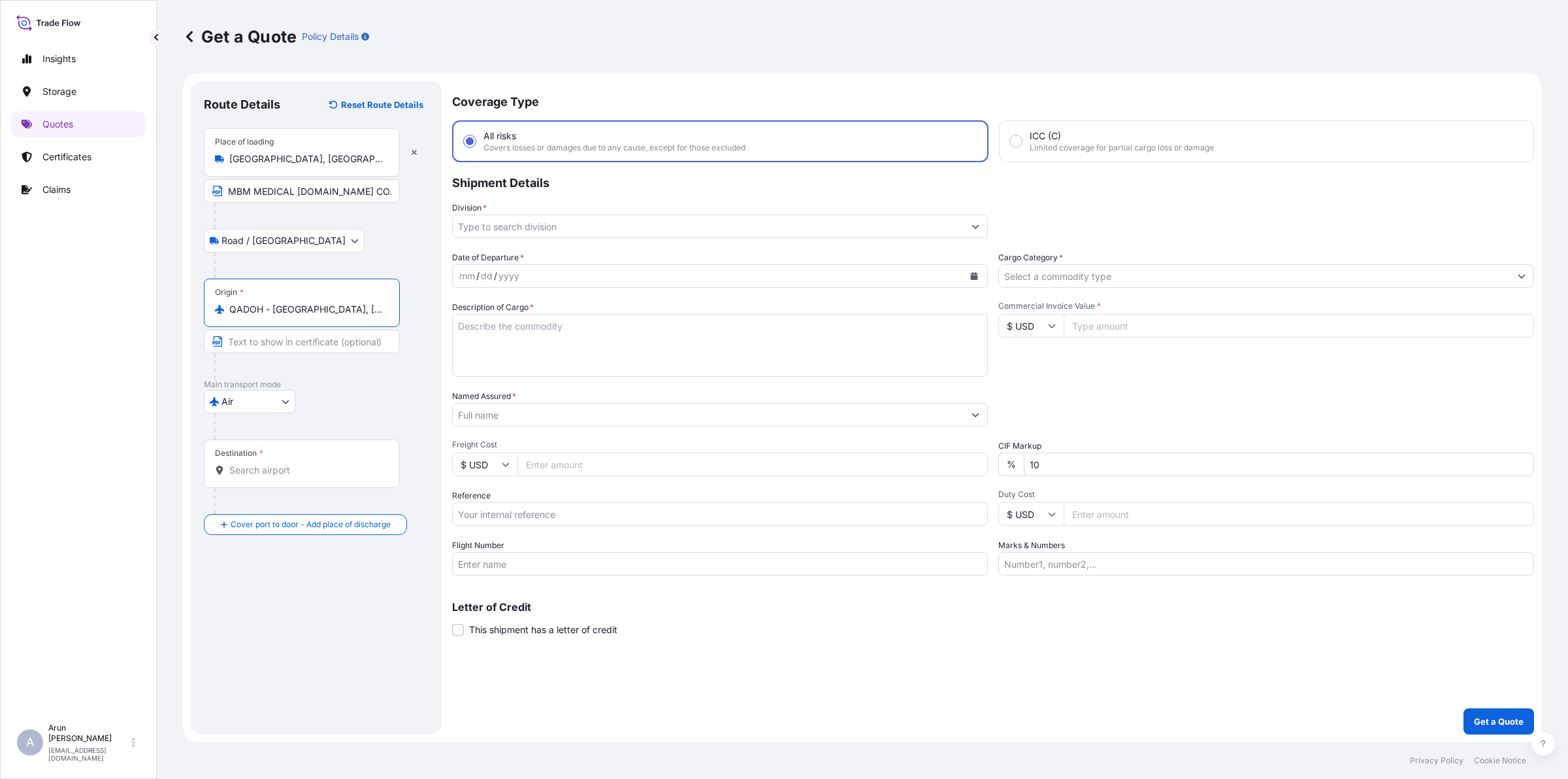
type input "QADOH - [GEOGRAPHIC_DATA], [GEOGRAPHIC_DATA]"
click at [318, 472] on input "Destination *" at bounding box center [307, 470] width 154 height 13
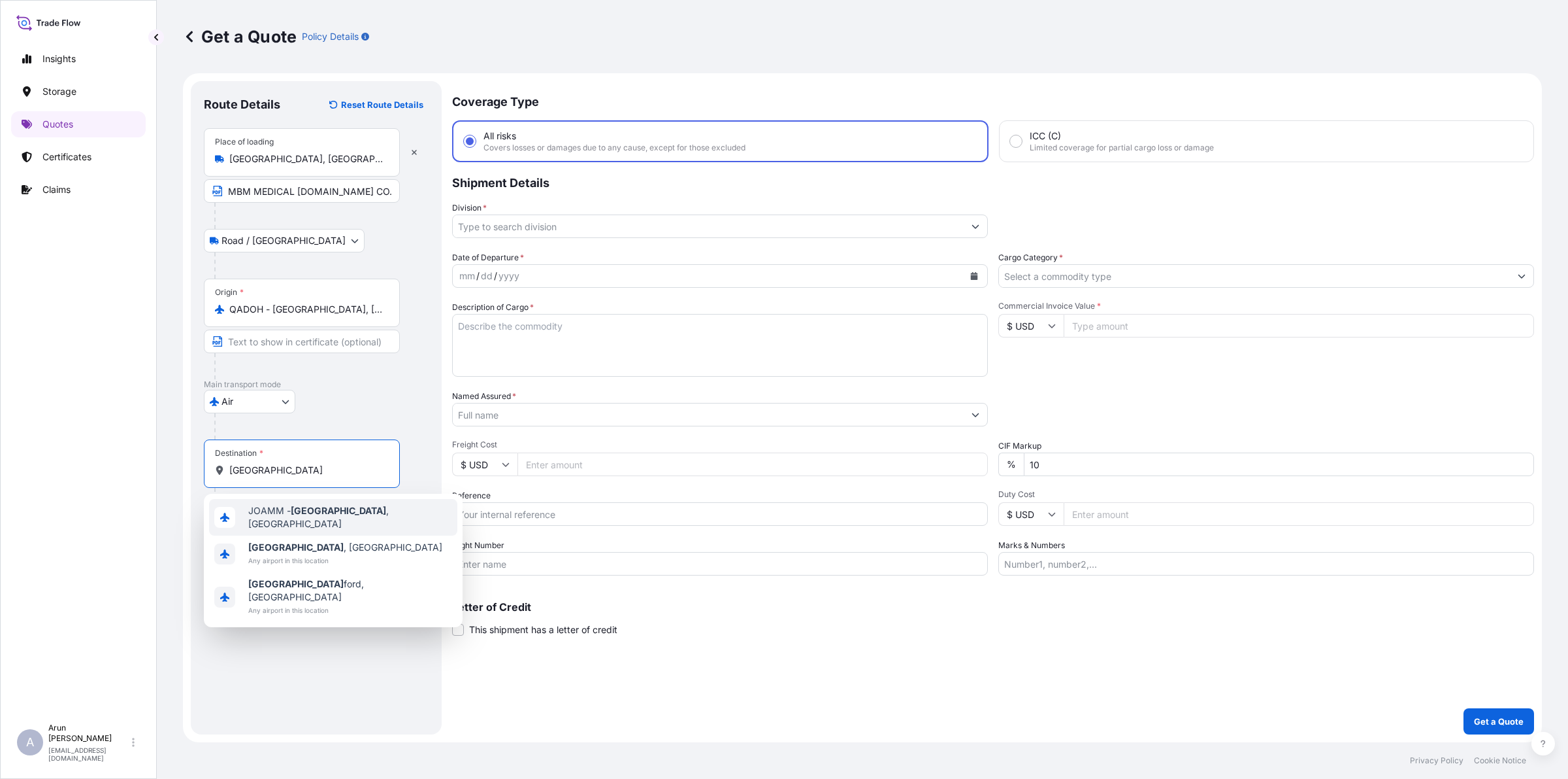
click at [289, 507] on div "[PERSON_NAME][GEOGRAPHIC_DATA] , [GEOGRAPHIC_DATA]" at bounding box center [333, 517] width 248 height 37
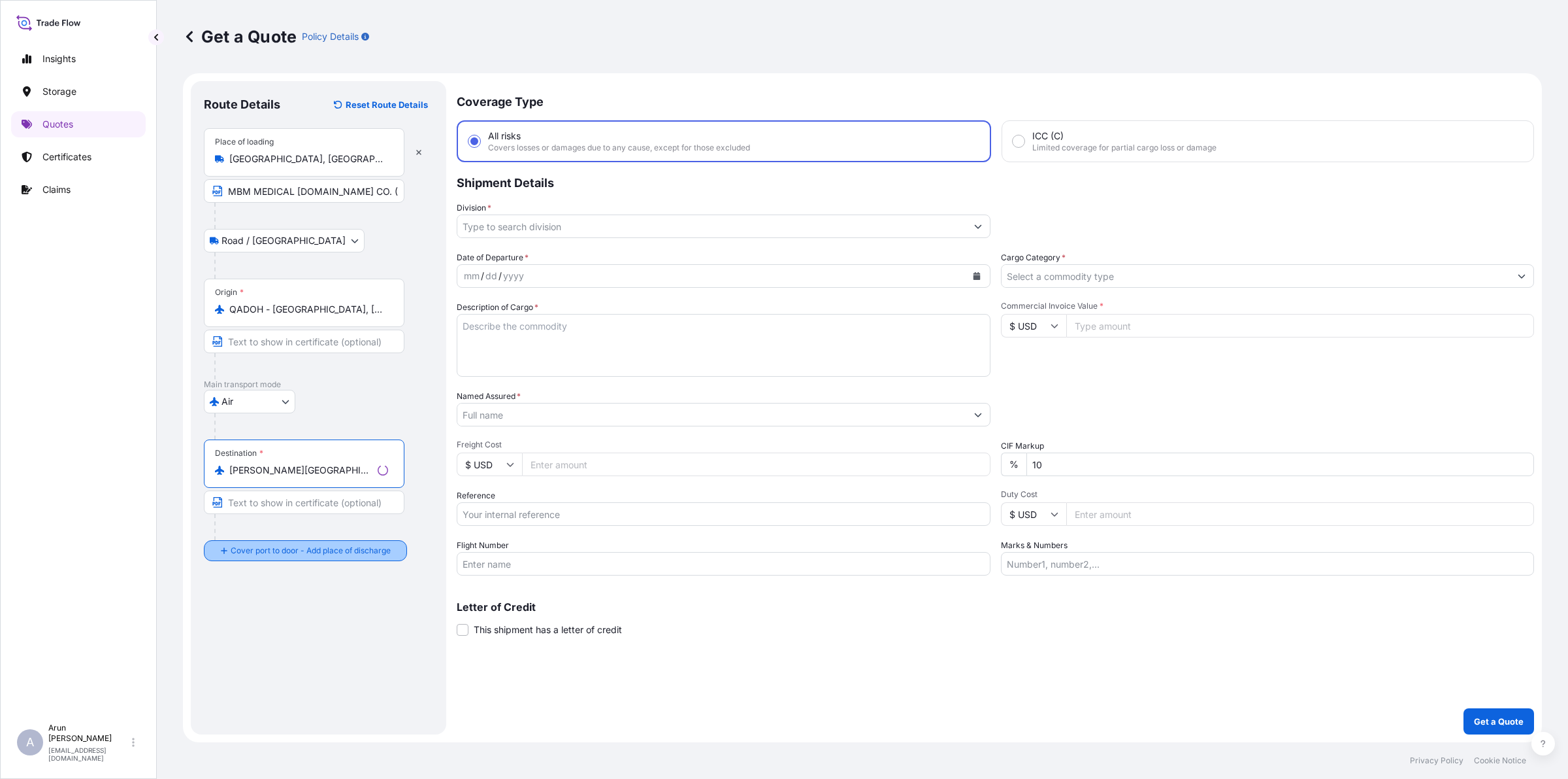
type input "[PERSON_NAME][GEOGRAPHIC_DATA], [GEOGRAPHIC_DATA]"
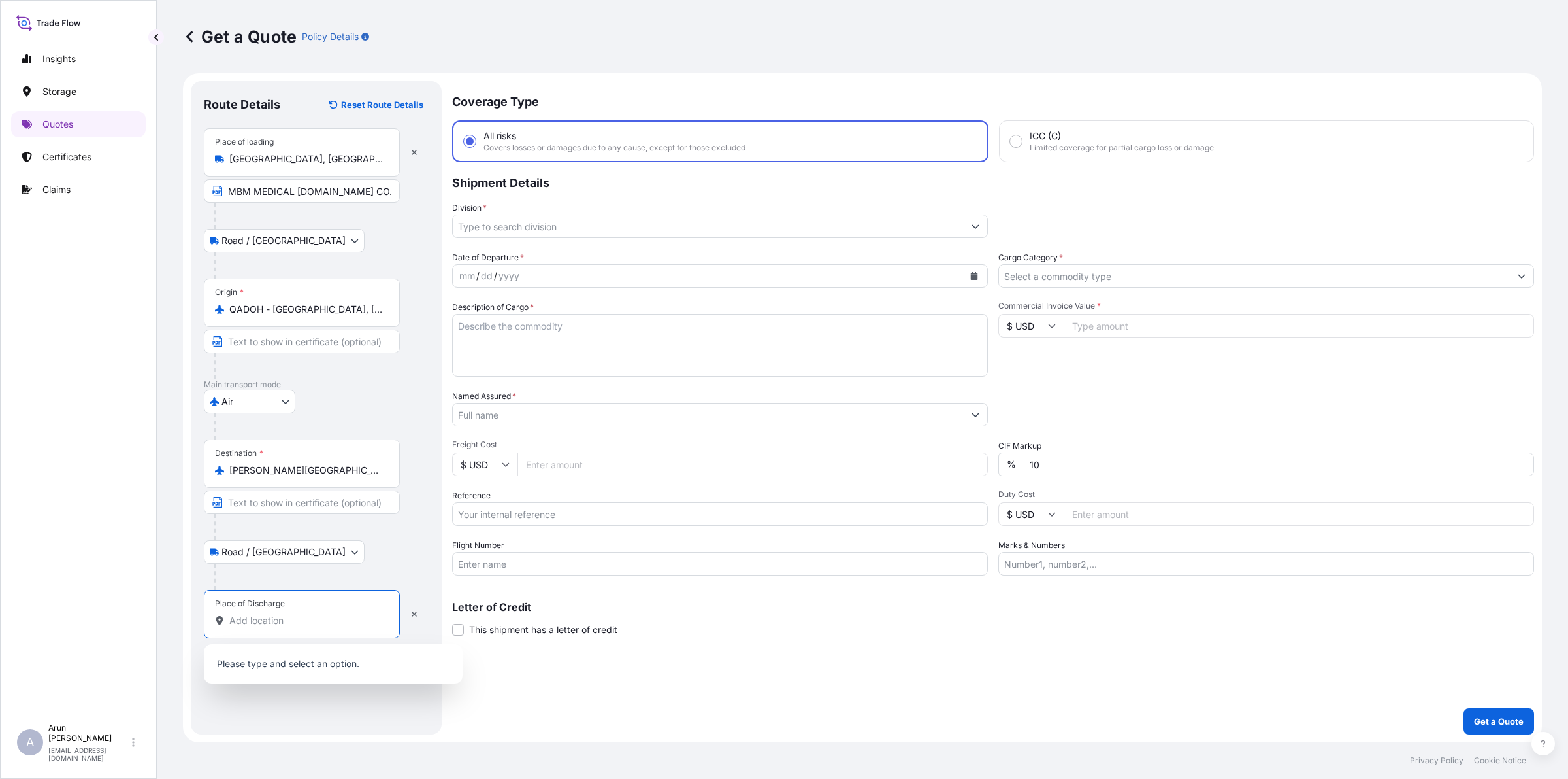
click at [265, 622] on input "Place of Discharge" at bounding box center [307, 621] width 154 height 13
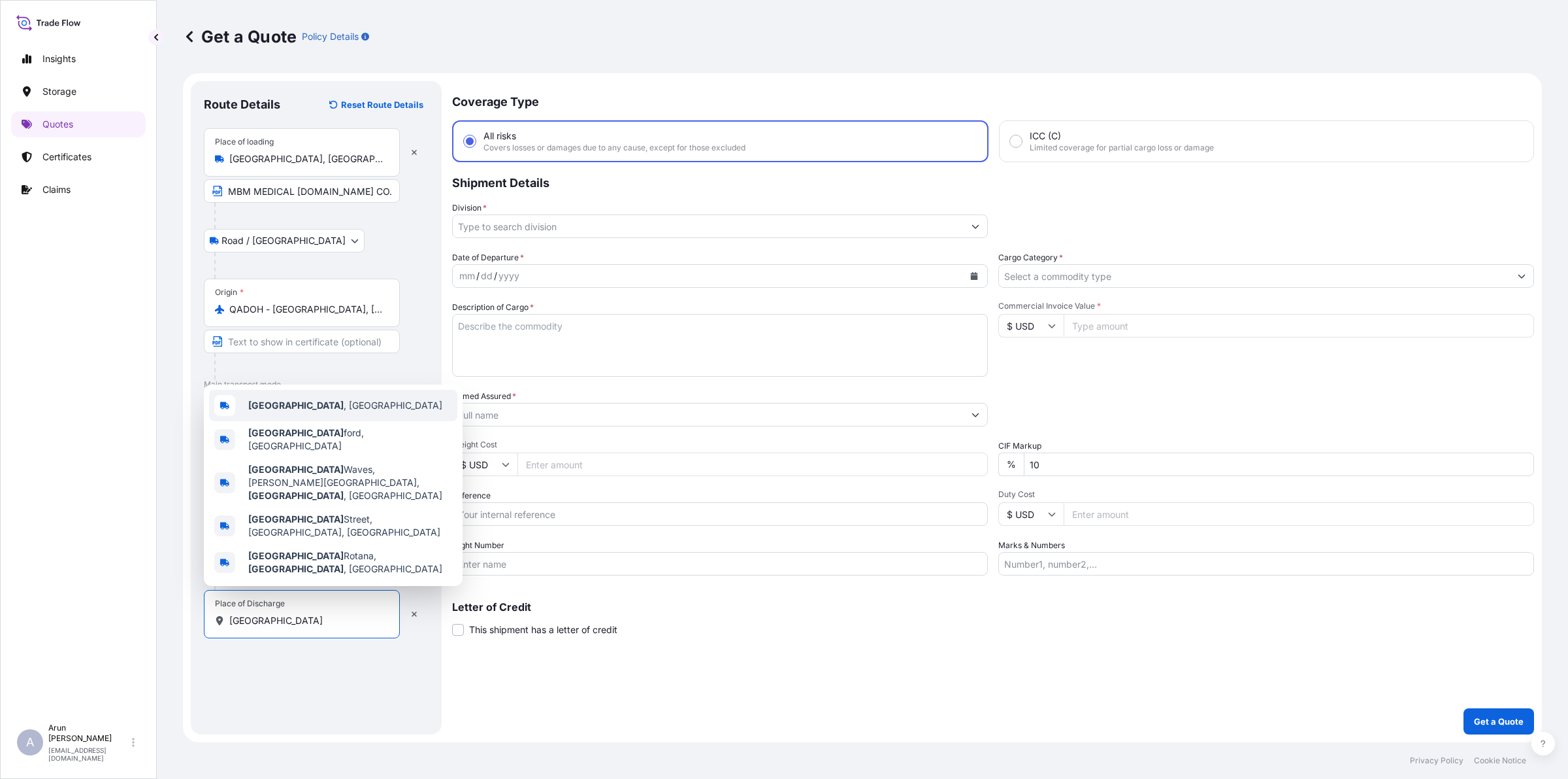
click at [271, 412] on span "[GEOGRAPHIC_DATA] , [GEOGRAPHIC_DATA]" at bounding box center [345, 405] width 194 height 13
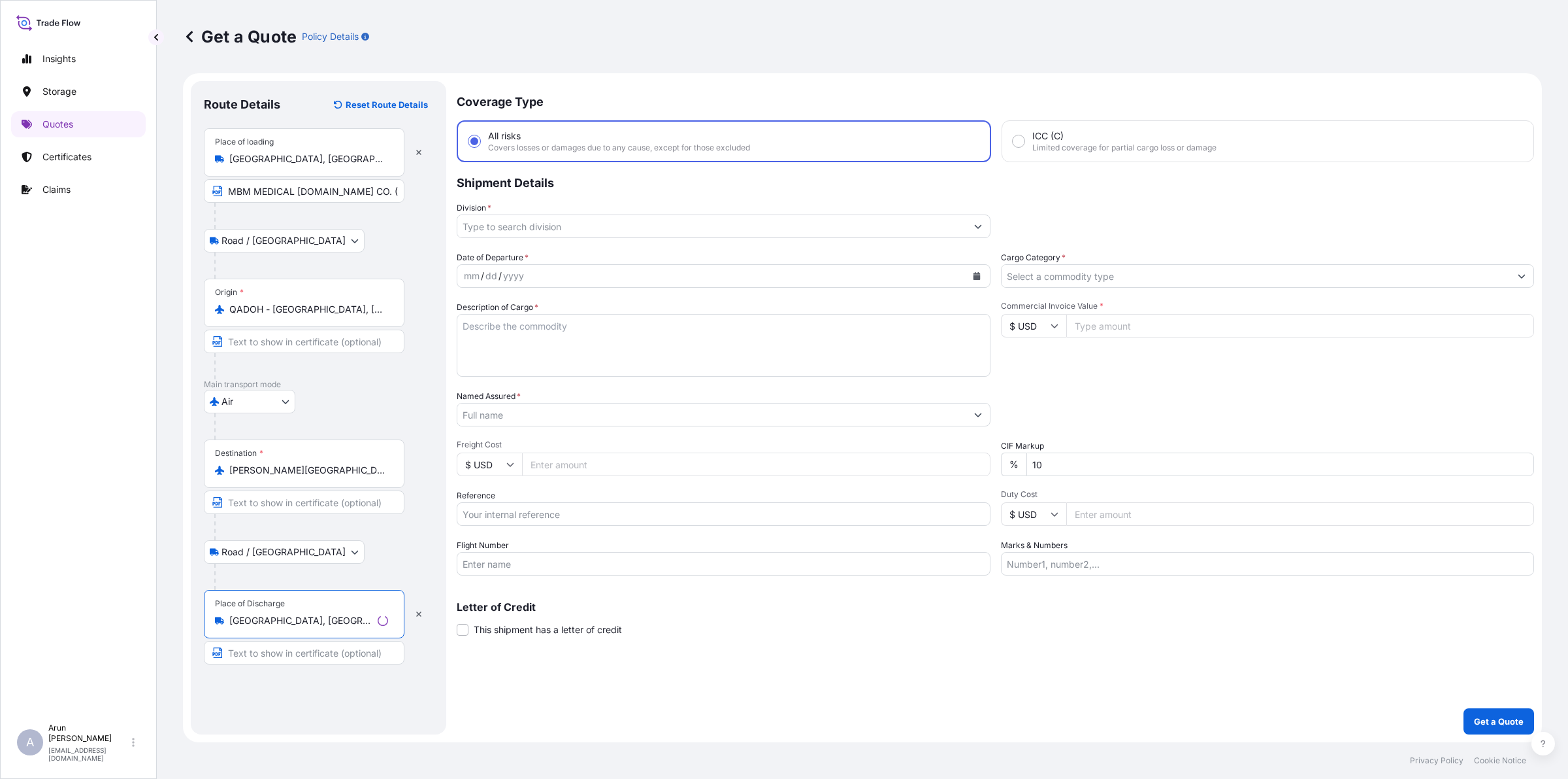
type input "[GEOGRAPHIC_DATA], [GEOGRAPHIC_DATA]"
click at [336, 622] on input "Text to appear on certificate" at bounding box center [303, 653] width 200 height 23
type input "MBM MEDICAL LAB TRADING CO LLC, [GEOGRAPHIC_DATA], [GEOGRAPHIC_DATA]."
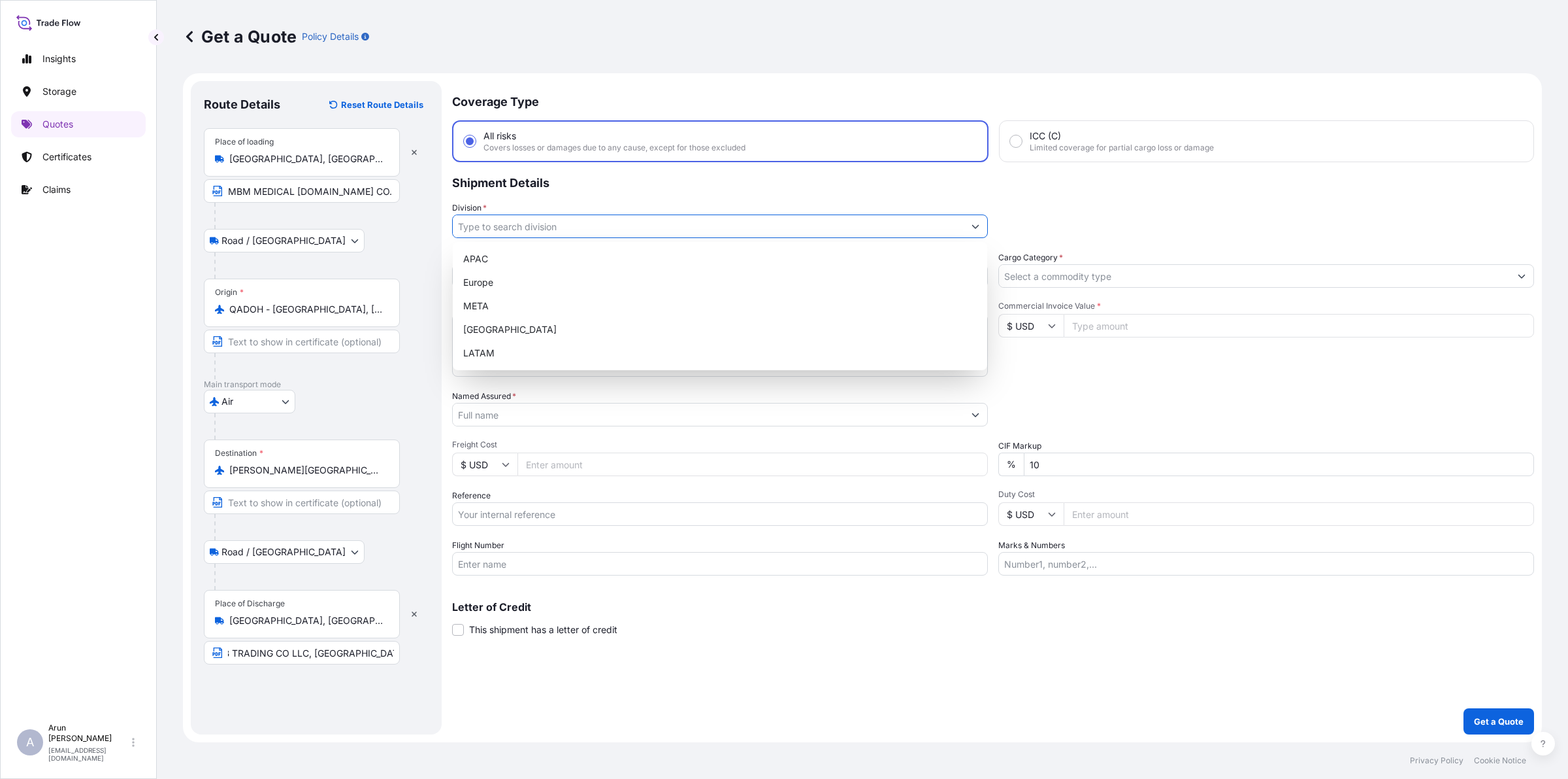
scroll to position [0, 0]
click at [503, 233] on input "Division *" at bounding box center [708, 226] width 511 height 23
click at [498, 299] on div "META" at bounding box center [720, 306] width 524 height 23
type input "META"
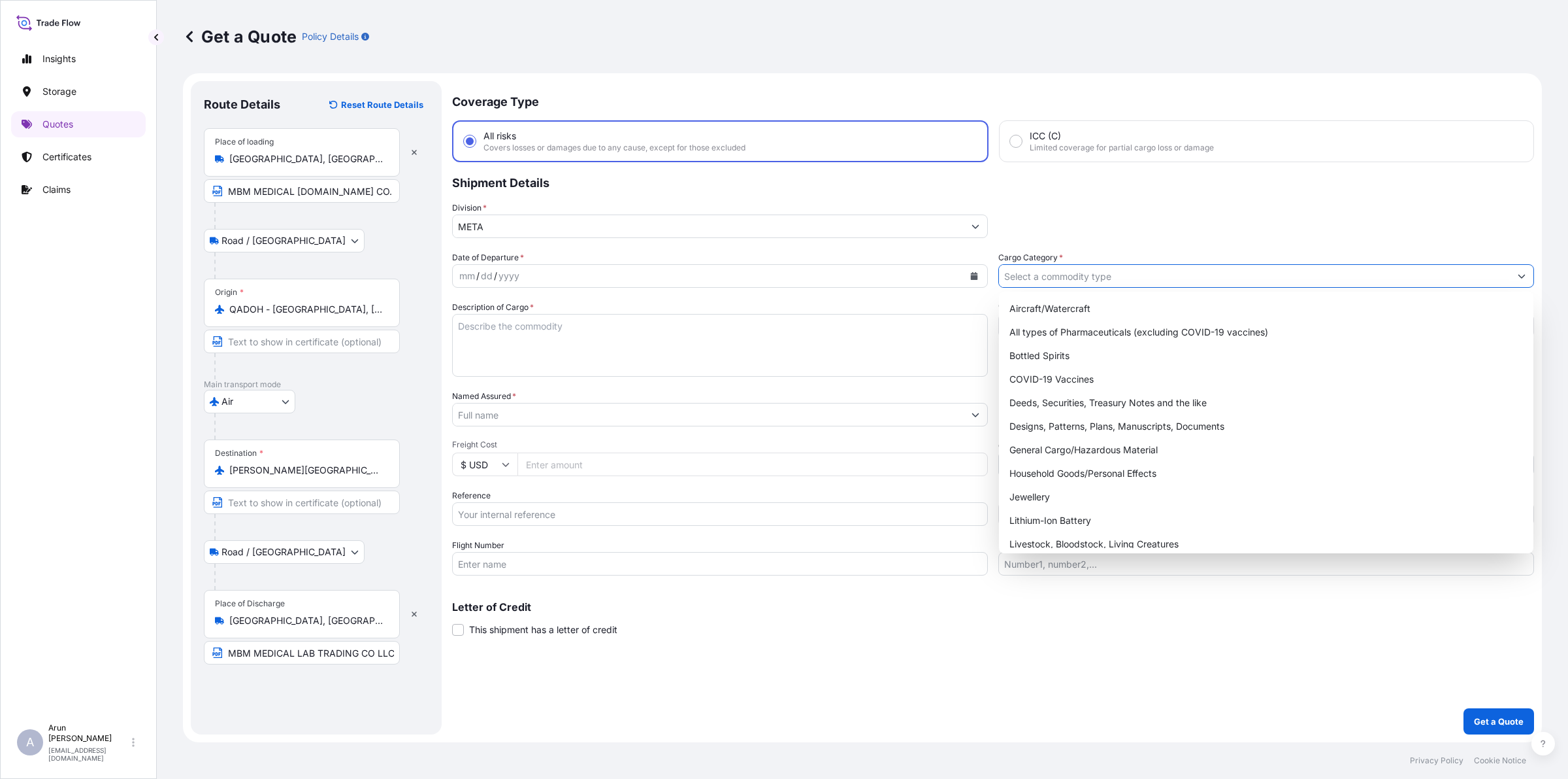
click at [1217, 279] on input "Cargo Category *" at bounding box center [1254, 276] width 511 height 23
click at [1047, 446] on div "General Cargo/Hazardous Material" at bounding box center [1266, 450] width 524 height 23
type input "General Cargo/Hazardous Material"
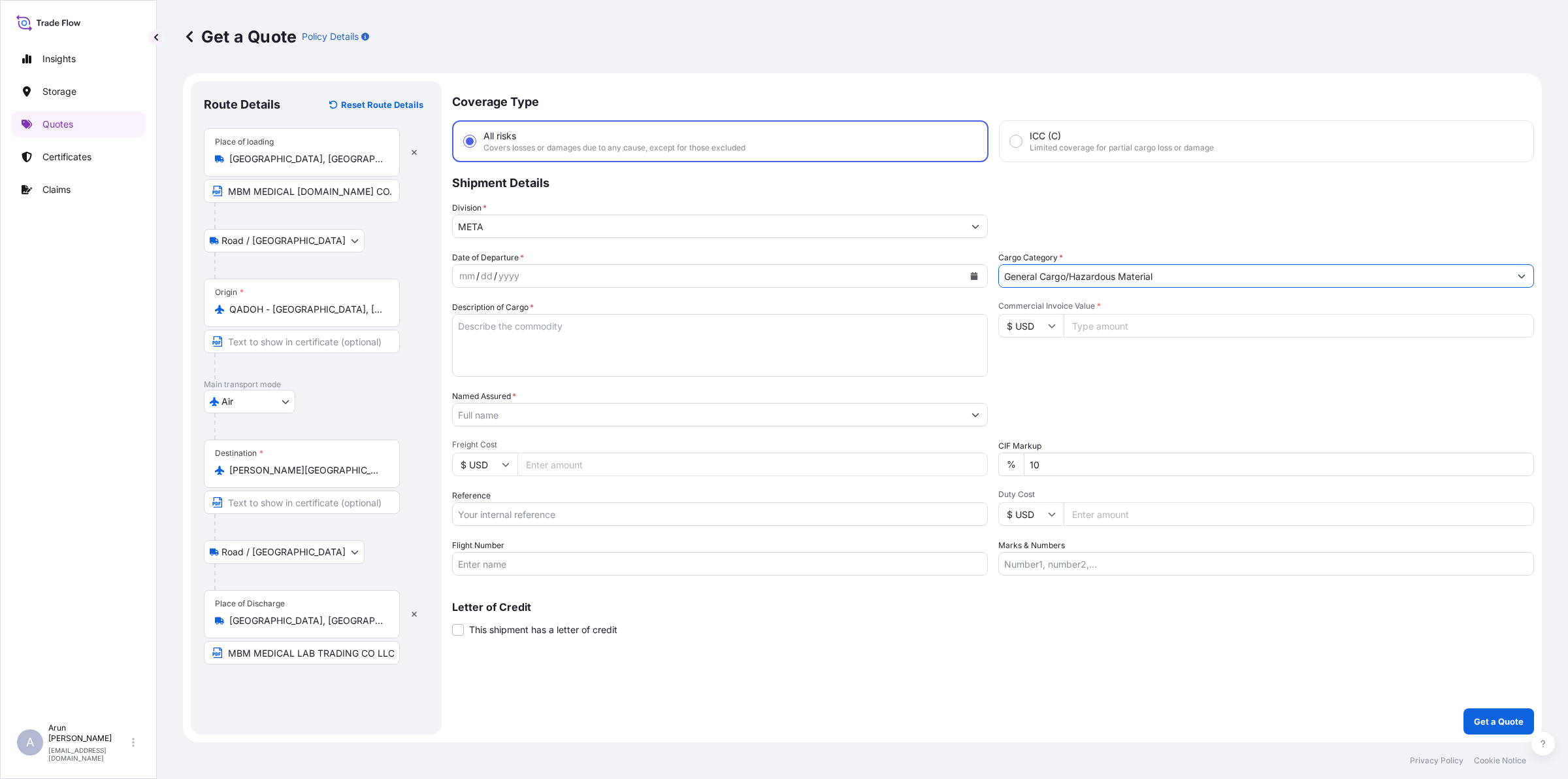
click at [979, 269] on button "Calendar" at bounding box center [974, 276] width 21 height 21
click at [498, 463] on div "25" at bounding box center [500, 460] width 23 height 23
click at [548, 365] on textarea "Description of Cargo *" at bounding box center [720, 345] width 536 height 62
type textarea "INDIKO PLUS FULLY AUTOMATED CHEMISTRY ANALYZE"
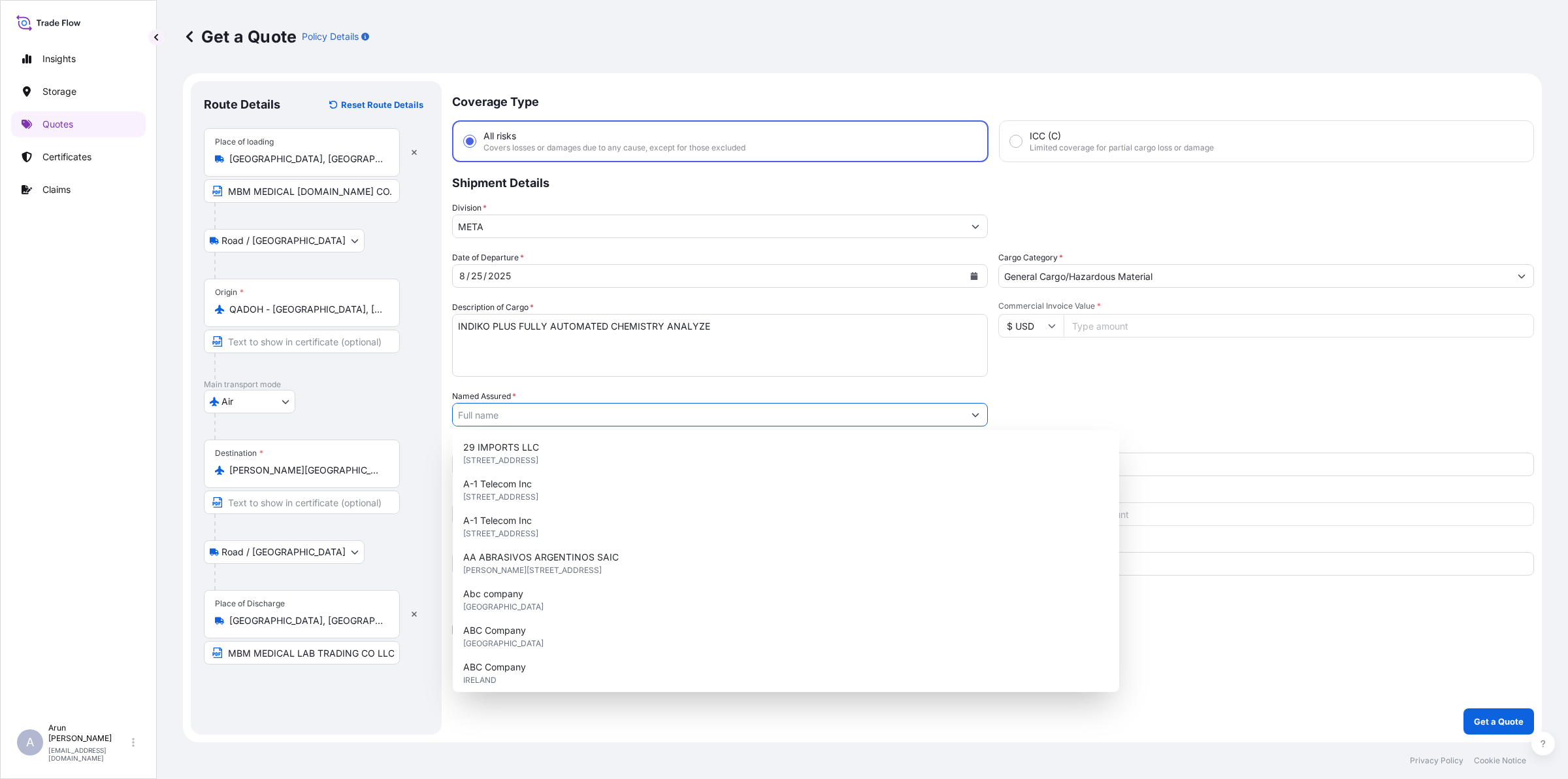
click at [530, 409] on input "Named Assured *" at bounding box center [708, 414] width 511 height 23
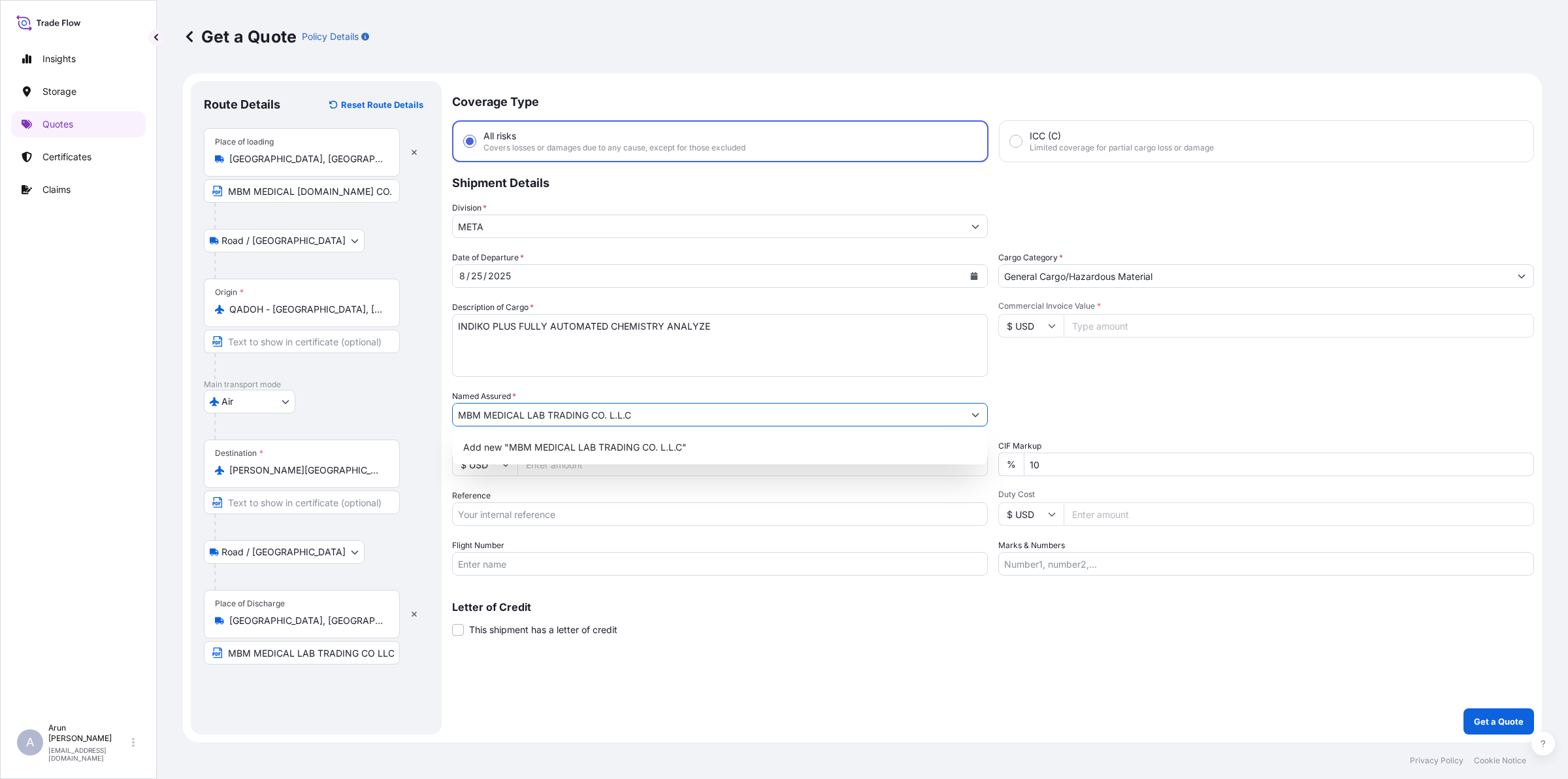
click at [669, 409] on input "MBM MEDICAL LAB TRADING CO. L.L.C" at bounding box center [708, 414] width 511 height 23
click at [662, 438] on div "Add new "MBM MEDICAL LAB TRADING CO. (L.L.C)"" at bounding box center [720, 447] width 524 height 23
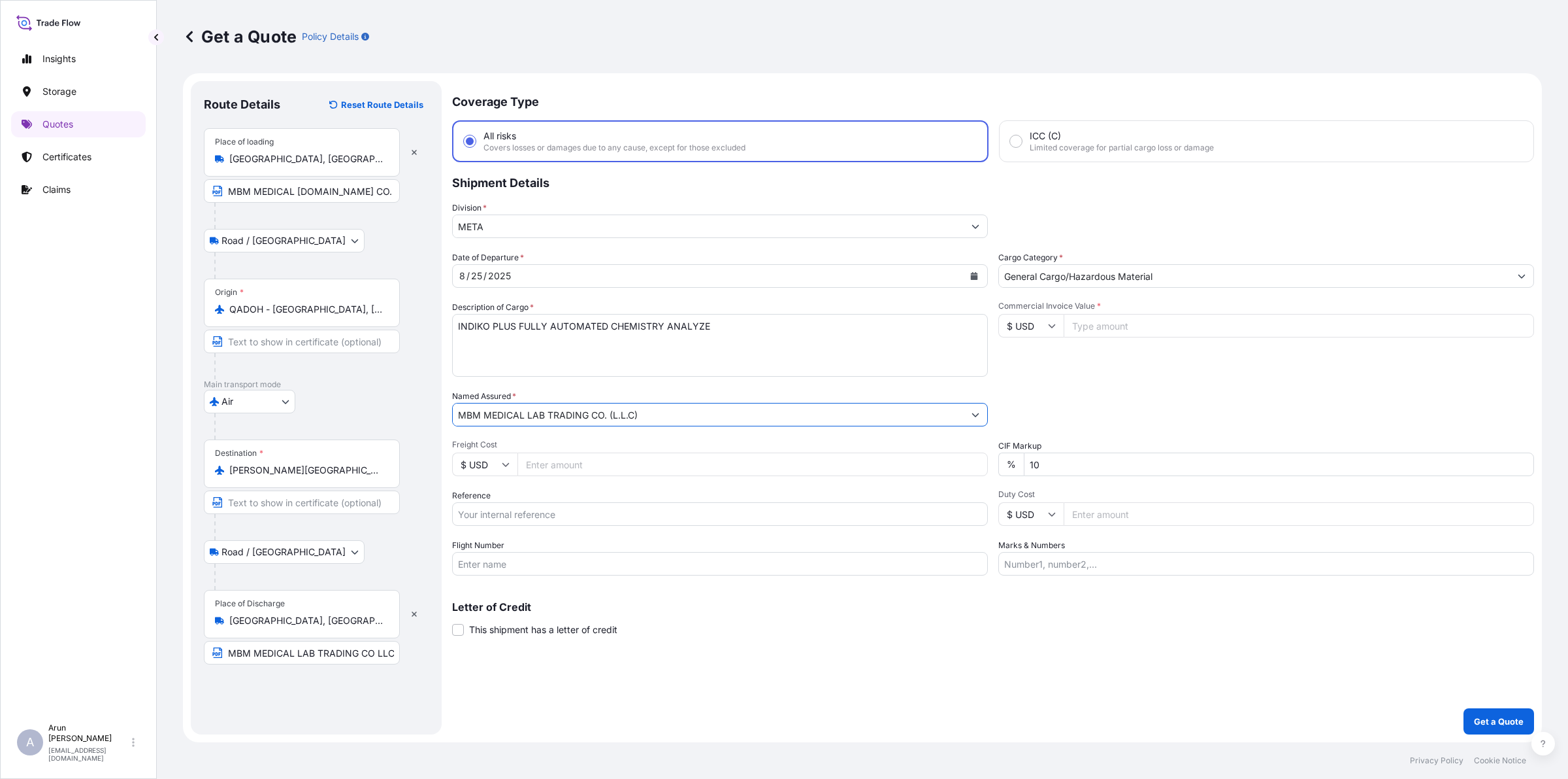
type input "MBM MEDICAL LAB TRADING CO. (L.L.C)"
click at [614, 471] on input "Freight Cost" at bounding box center [752, 464] width 470 height 23
type input "355"
click at [501, 462] on input "$ USD" at bounding box center [485, 464] width 66 height 23
click at [484, 505] on div "€ EUR" at bounding box center [484, 499] width 55 height 25
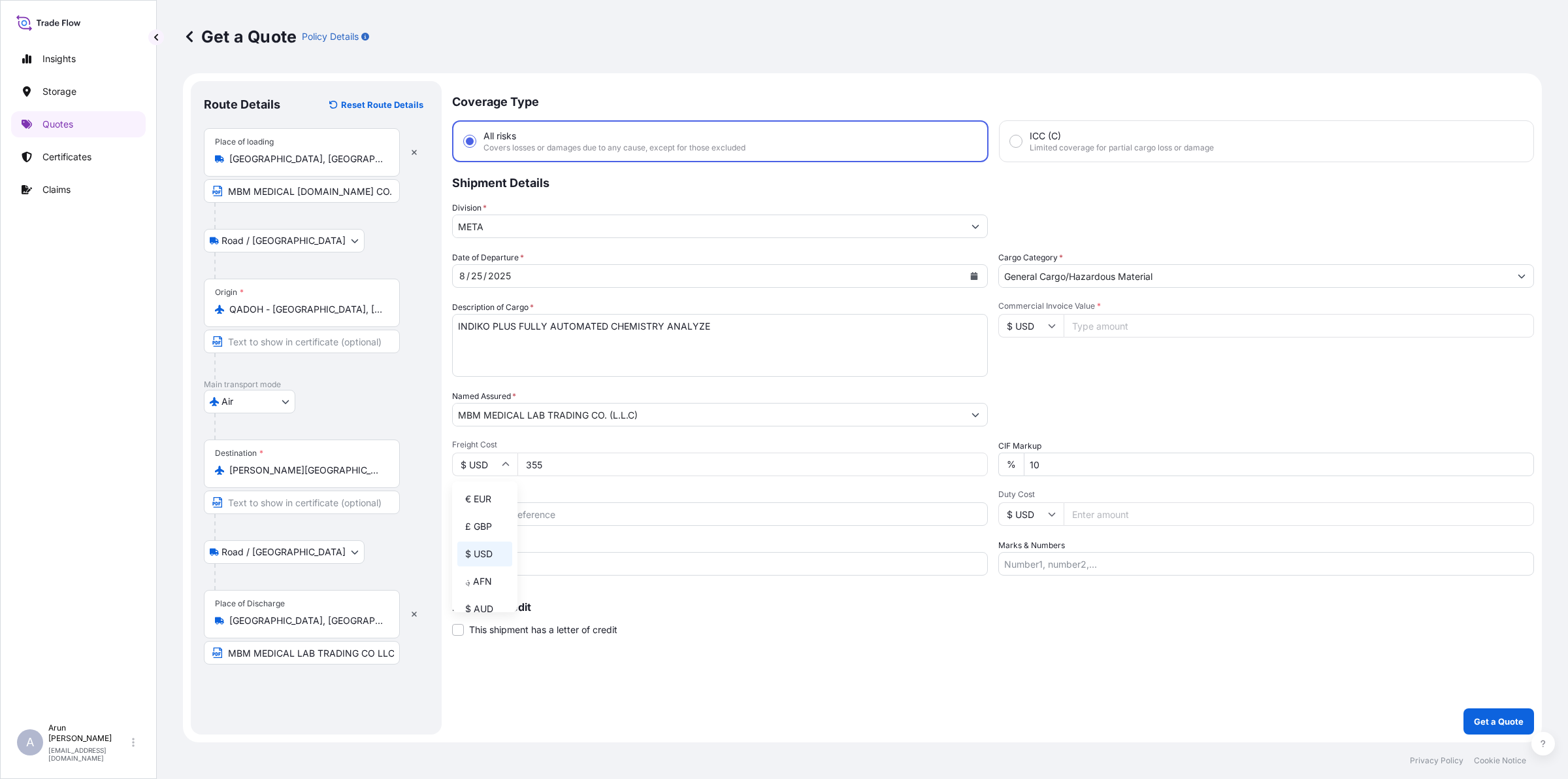
type input "€ EUR"
click at [552, 508] on input "Reference" at bounding box center [720, 514] width 536 height 23
click at [566, 469] on input "355" at bounding box center [752, 464] width 470 height 23
click at [1108, 325] on input "Commercial Invoice Value *" at bounding box center [1299, 325] width 470 height 23
type input "8900"
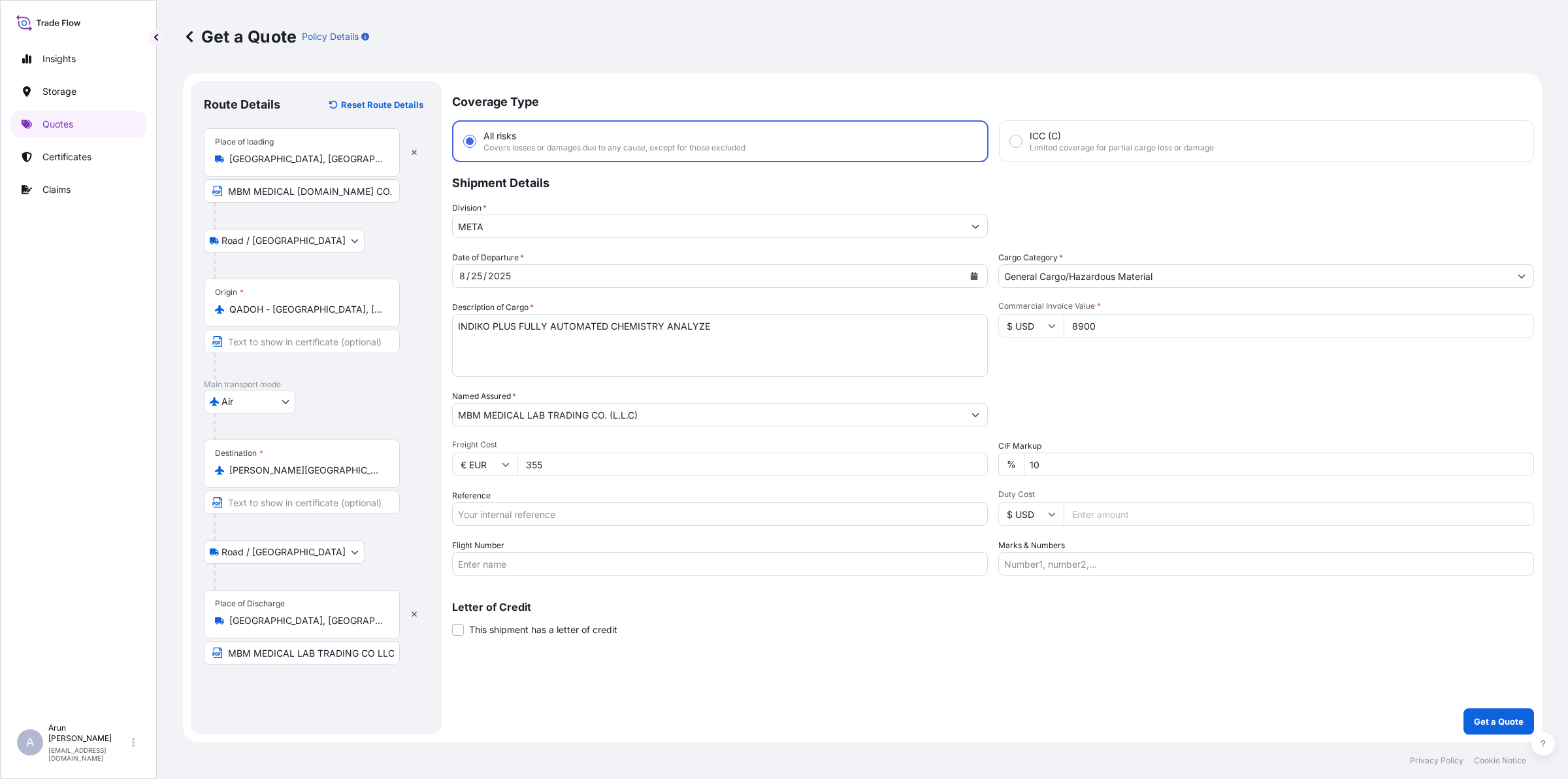
click at [1047, 325] on input "$ USD" at bounding box center [1031, 325] width 66 height 23
click at [1027, 357] on div "€ EUR" at bounding box center [1031, 361] width 55 height 25
type input "€ EUR"
click at [555, 518] on input "Reference" at bounding box center [720, 514] width 536 height 23
type input "AWB: 072-73543536"
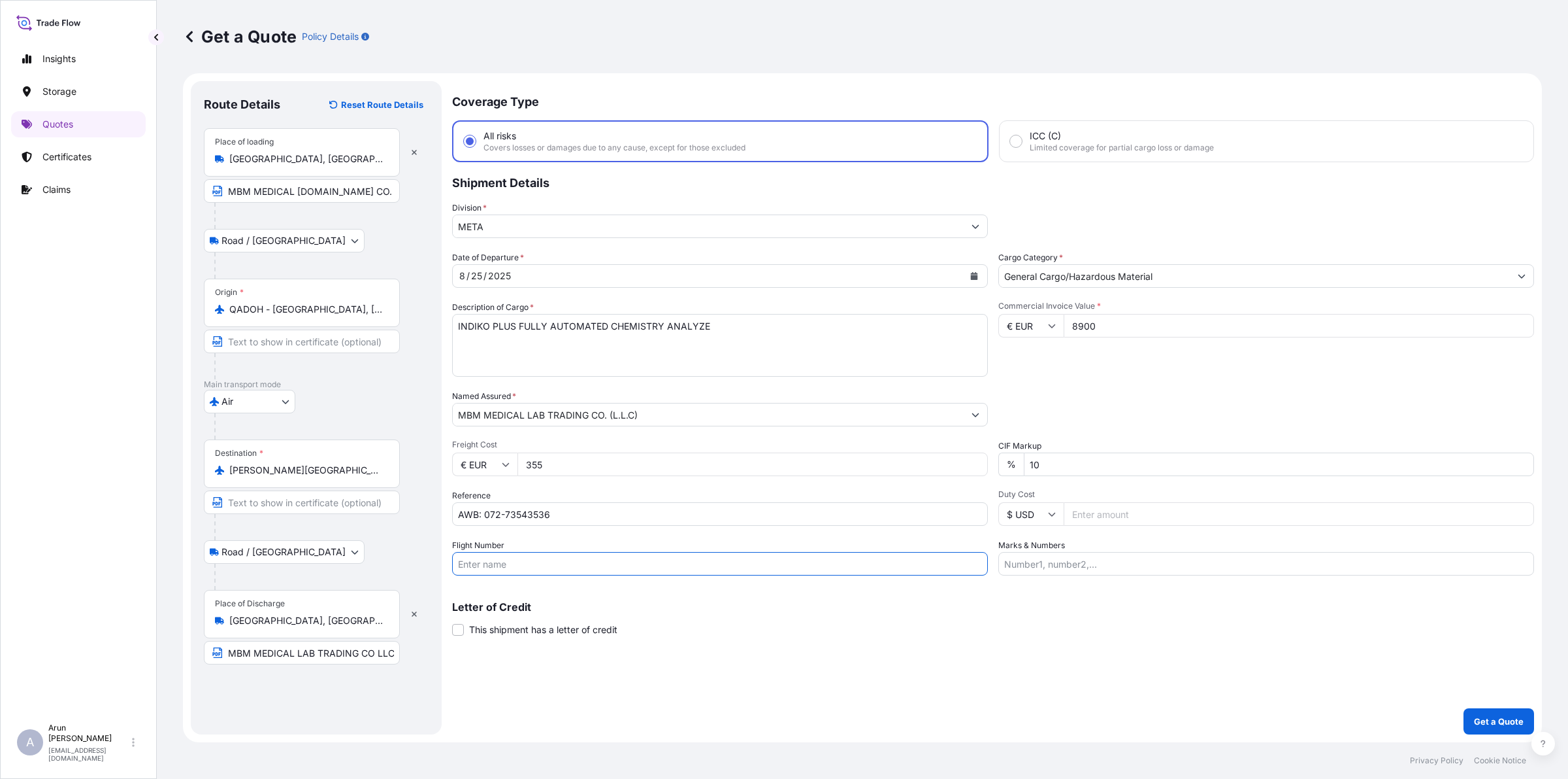
click at [553, 557] on input "Flight Number" at bounding box center [720, 564] width 536 height 23
type input "BY AIR"
click at [1096, 563] on input "Marks & Numbers" at bounding box center [1266, 564] width 536 height 23
drag, startPoint x: 1062, startPoint y: 563, endPoint x: 1109, endPoint y: 567, distance: 47.2
click at [1109, 567] on input "INVOICE NO: PR3458515 DATE: [DATE]" at bounding box center [1266, 564] width 536 height 23
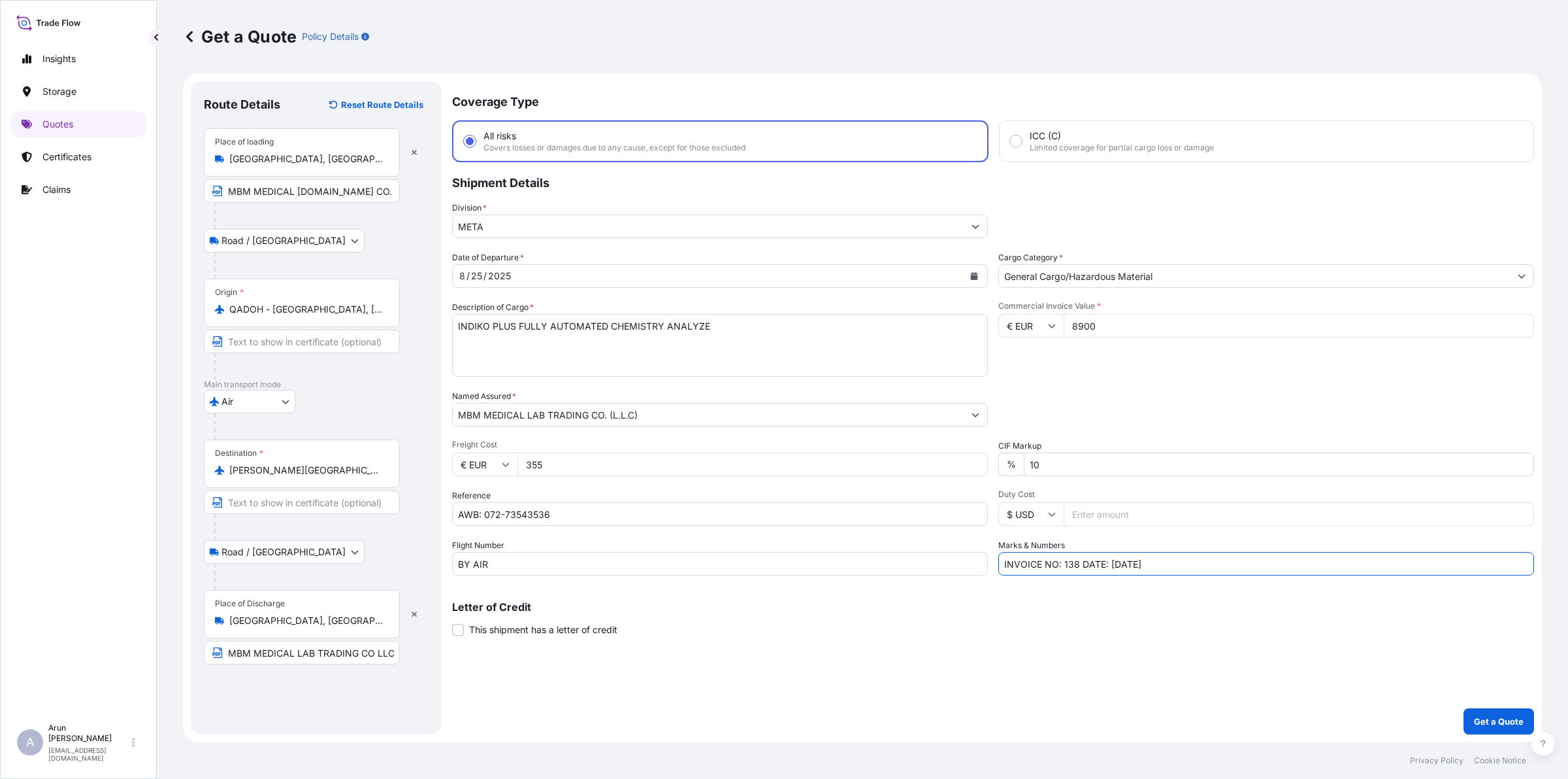
drag, startPoint x: 1112, startPoint y: 559, endPoint x: 1144, endPoint y: 557, distance: 32.1
click at [1112, 559] on input "INVOICE NO: 138 DATE: [DATE]" at bounding box center [1266, 564] width 536 height 23
type input "INVOICE NO: 138 DATE: [DATE]"
click at [1254, 581] on div "Coverage Type All risks Covers losses or damages due to any cause, except for t…" at bounding box center [993, 407] width 1082 height 653
click at [1254, 622] on p "Get a Quote" at bounding box center [1499, 721] width 50 height 13
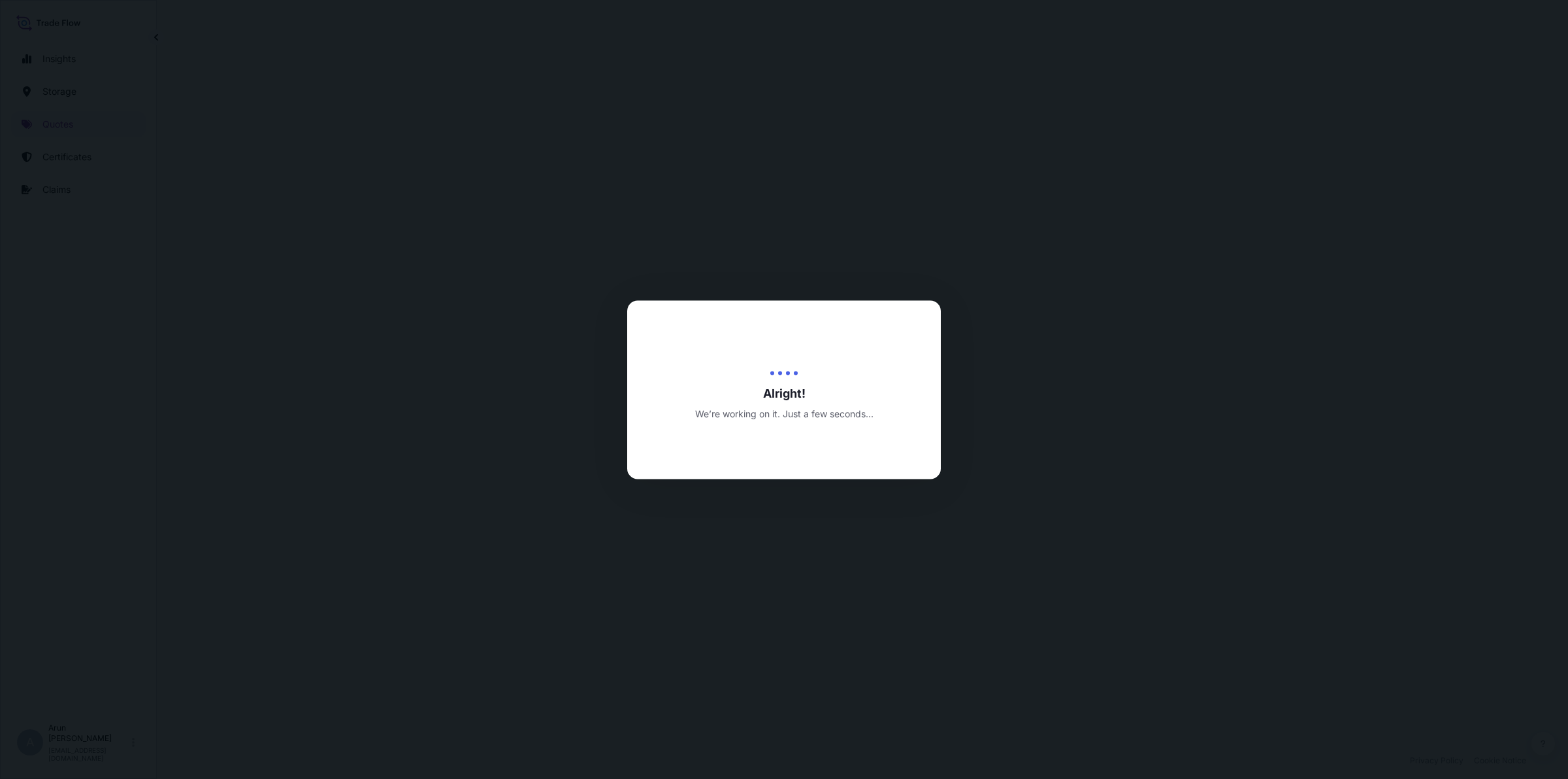
select select "Road / [GEOGRAPHIC_DATA]"
select select "Air"
select select "Road / [GEOGRAPHIC_DATA]"
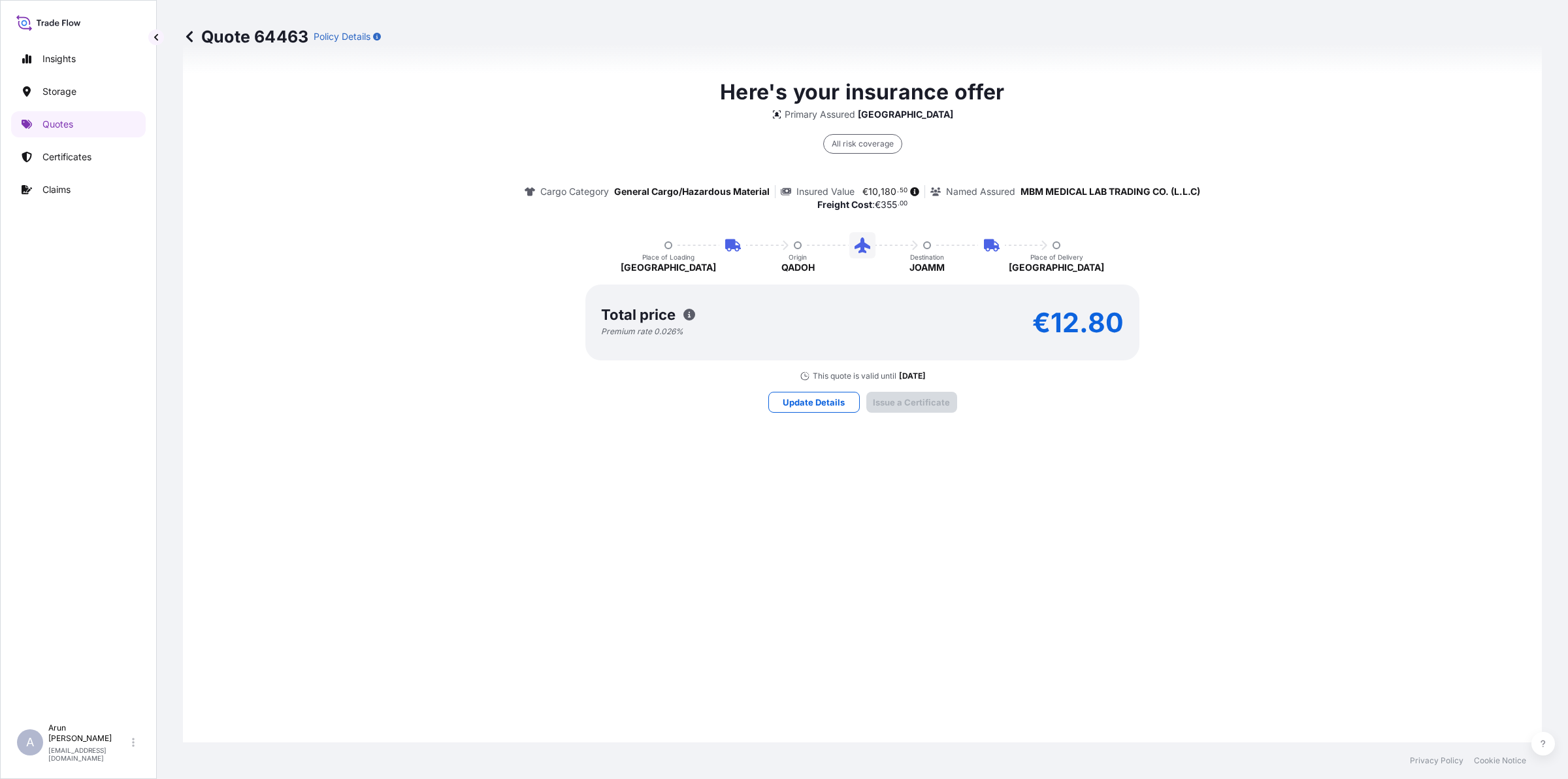
scroll to position [1139, 0]
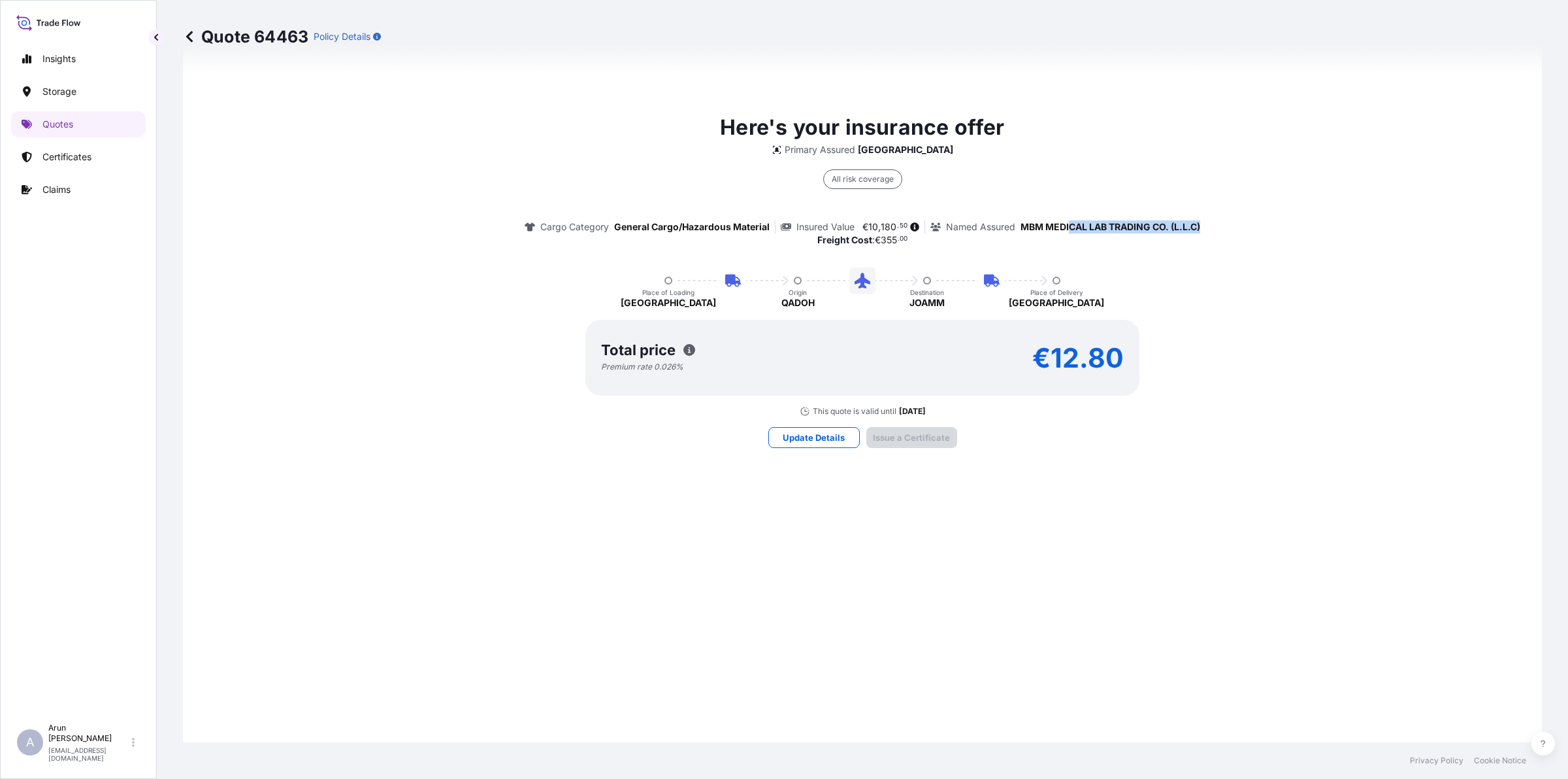
drag, startPoint x: 1064, startPoint y: 226, endPoint x: 1199, endPoint y: 234, distance: 135.2
click at [1199, 234] on div "Here's your insurance offer Primary Assured Qatar All risk coverage Cargo Categ…" at bounding box center [862, 264] width 1322 height 304
click at [1137, 221] on p "MBM MEDICAL LAB TRADING CO. (L.L.C)" at bounding box center [1110, 226] width 179 height 13
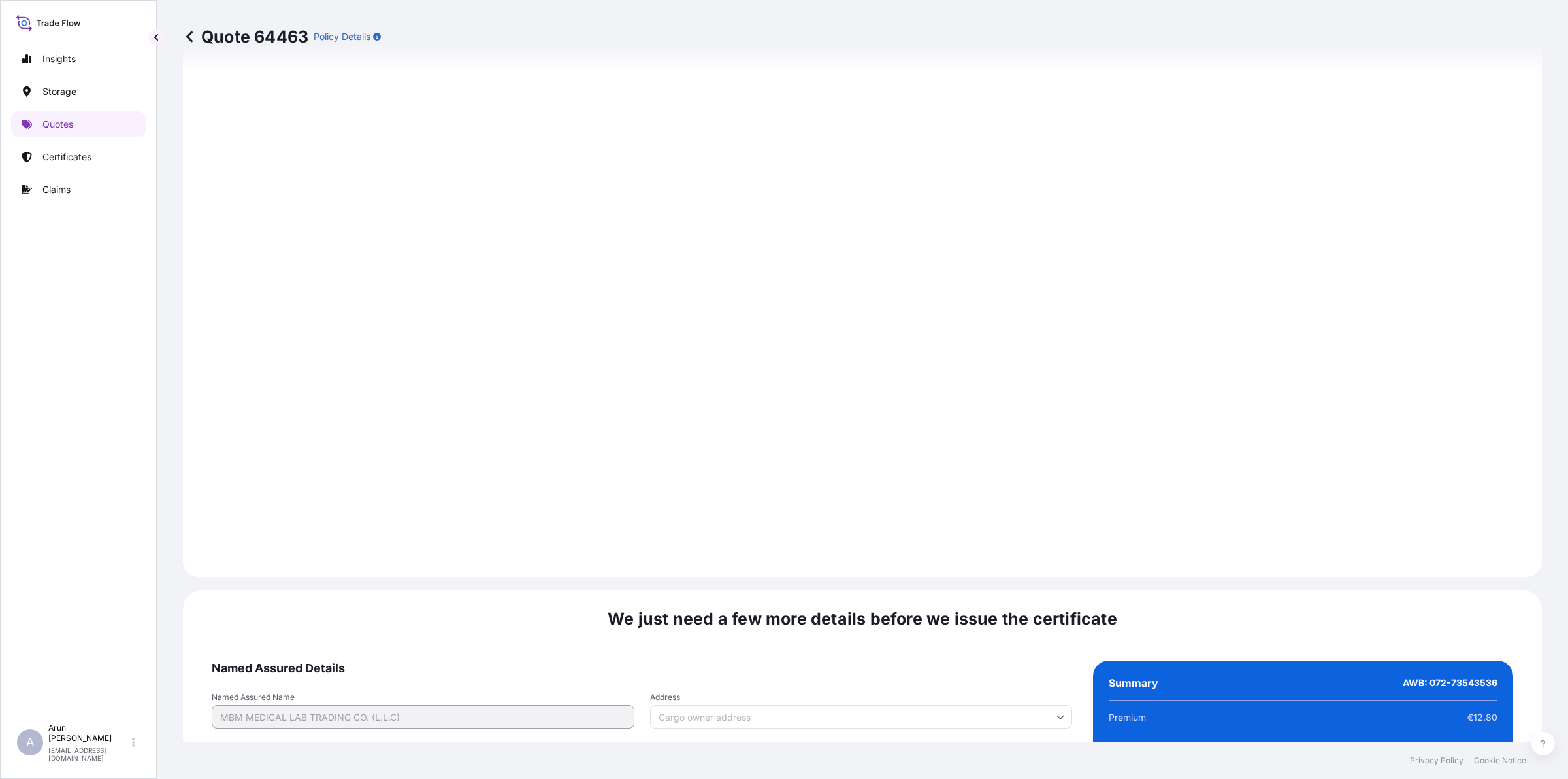
scroll to position [1793, 0]
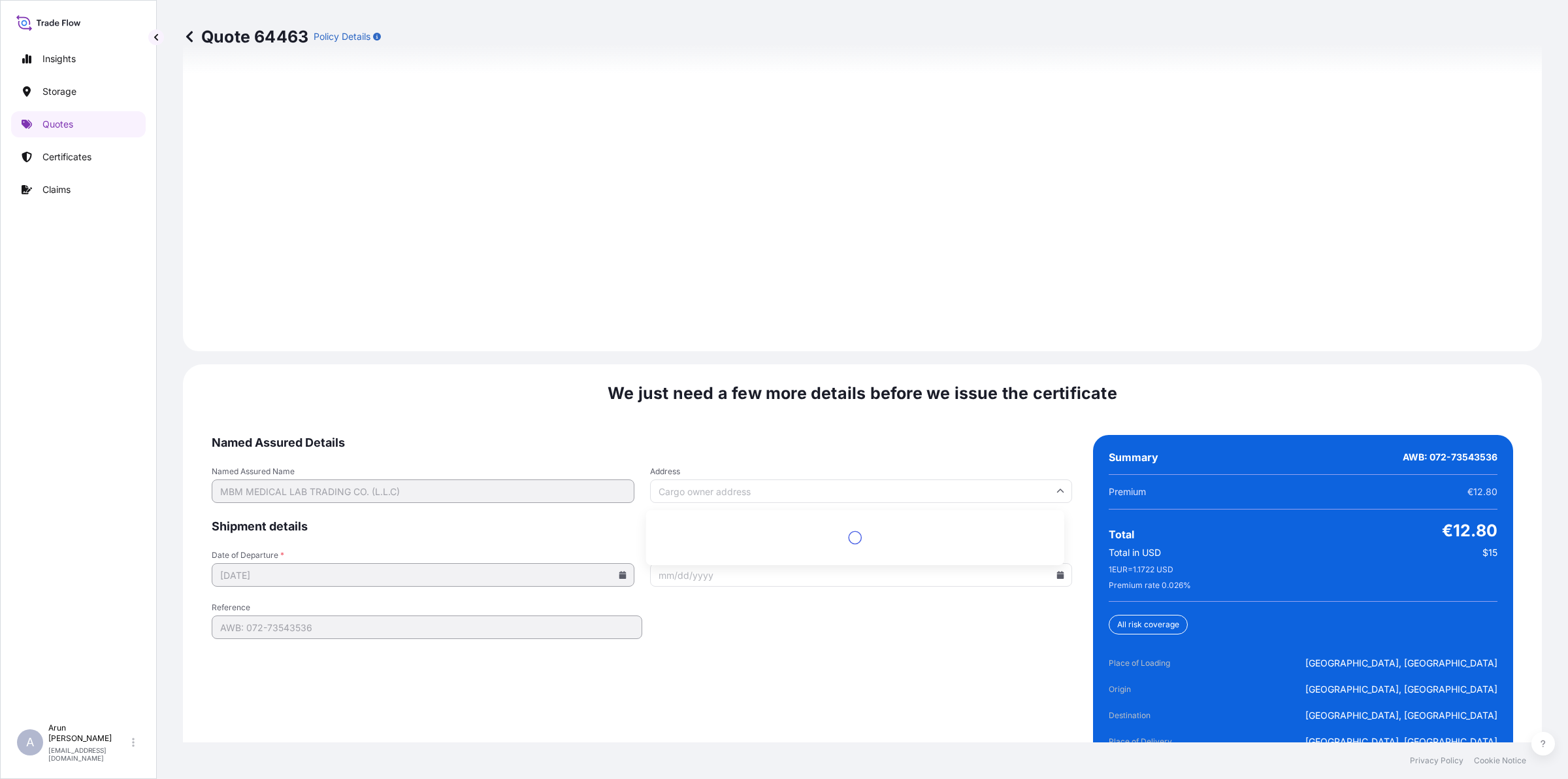
click at [706, 486] on input "Address" at bounding box center [861, 491] width 423 height 23
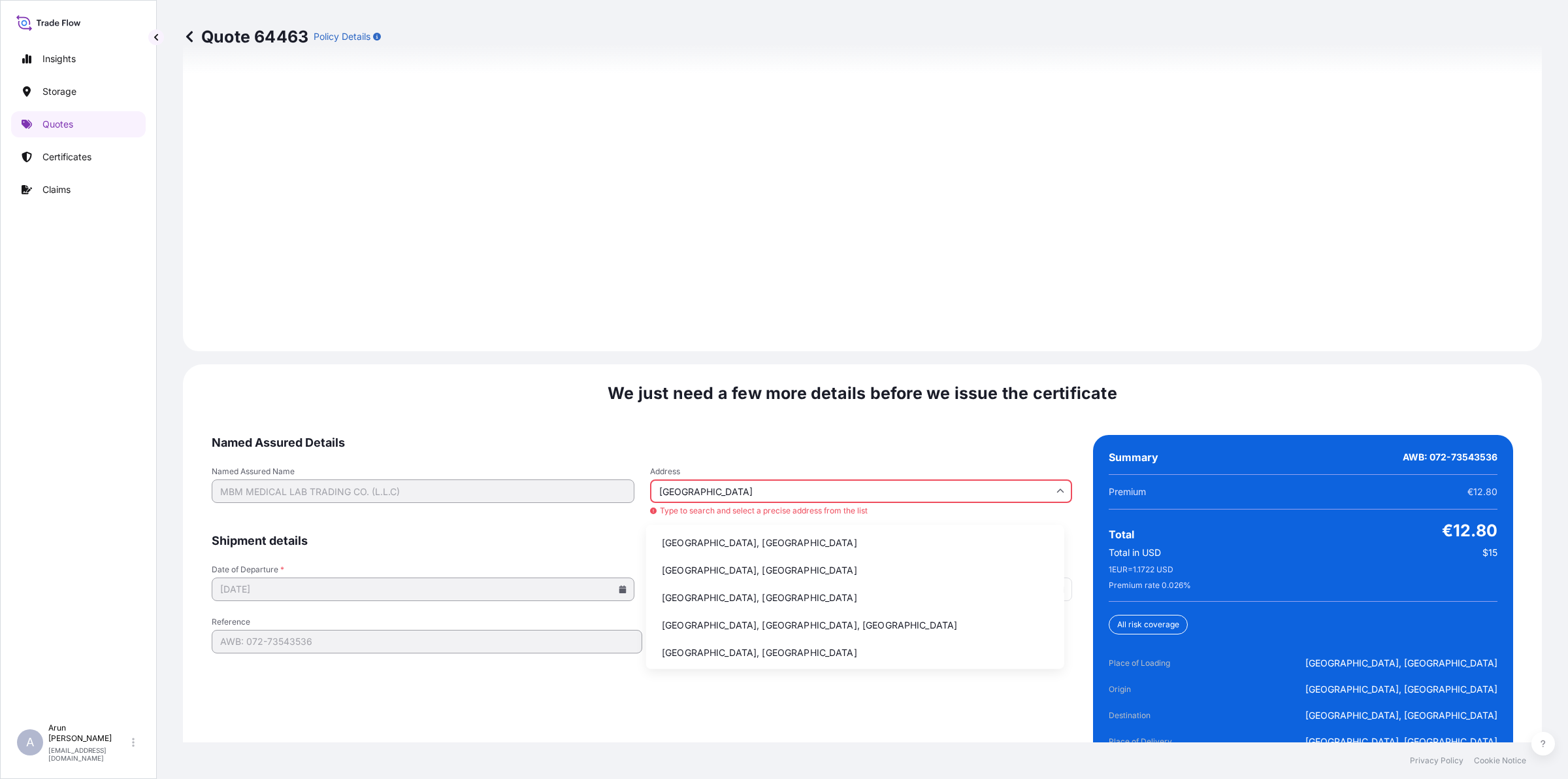
click at [687, 533] on li "[GEOGRAPHIC_DATA], [GEOGRAPHIC_DATA]" at bounding box center [855, 542] width 408 height 25
type input "[GEOGRAPHIC_DATA], [GEOGRAPHIC_DATA]"
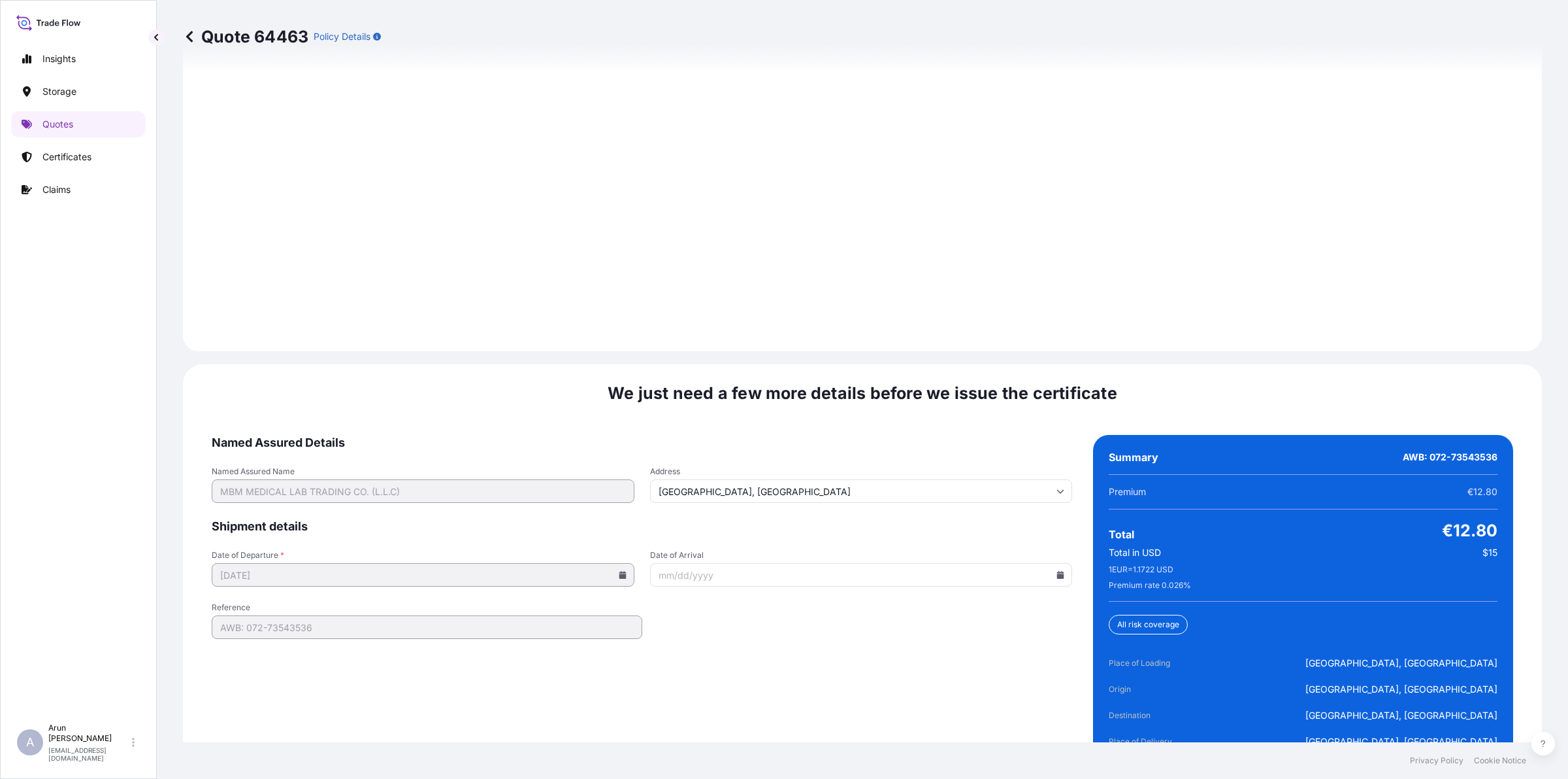
scroll to position [1874, 0]
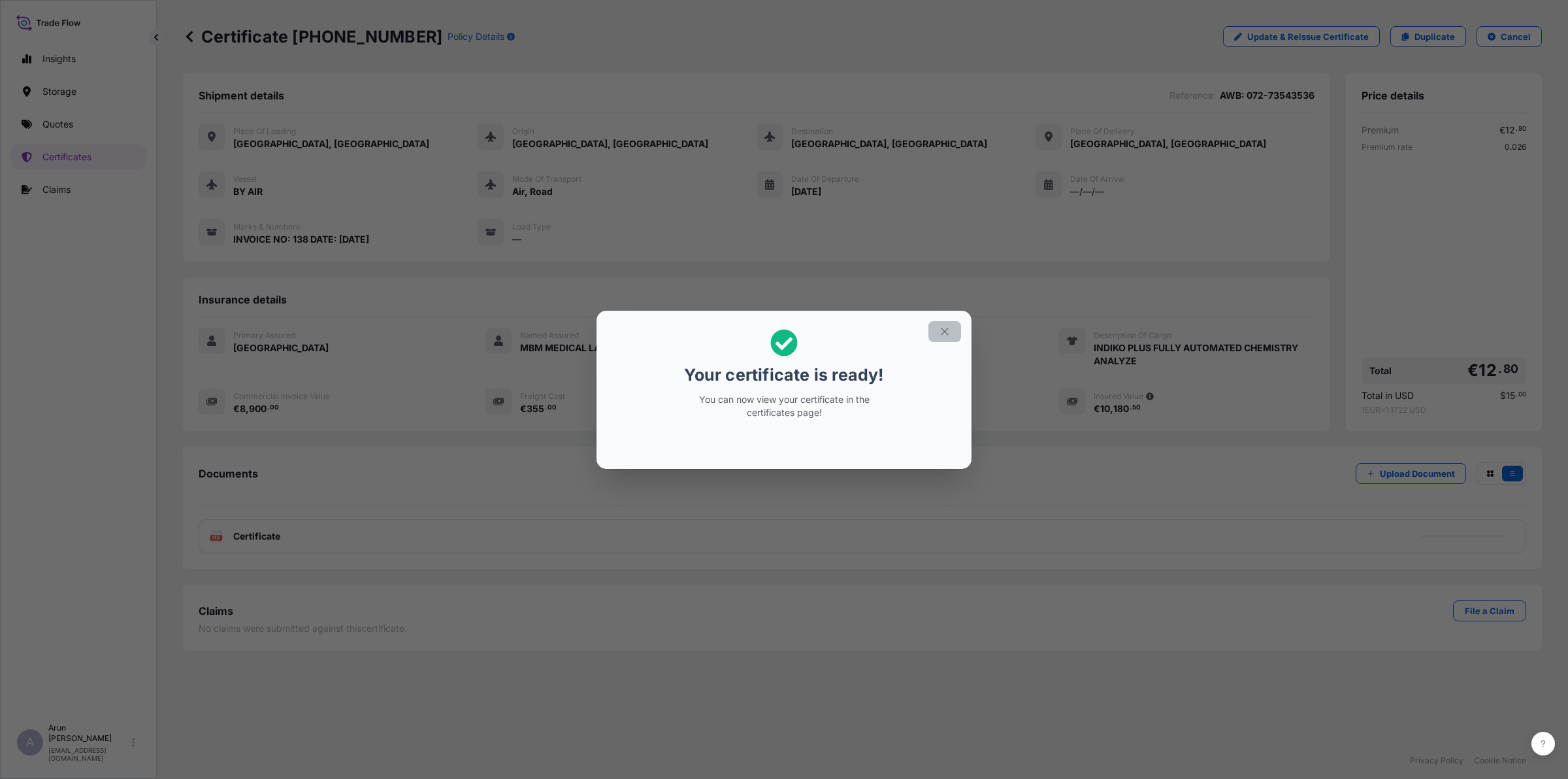
click at [953, 327] on button "button" at bounding box center [945, 331] width 33 height 21
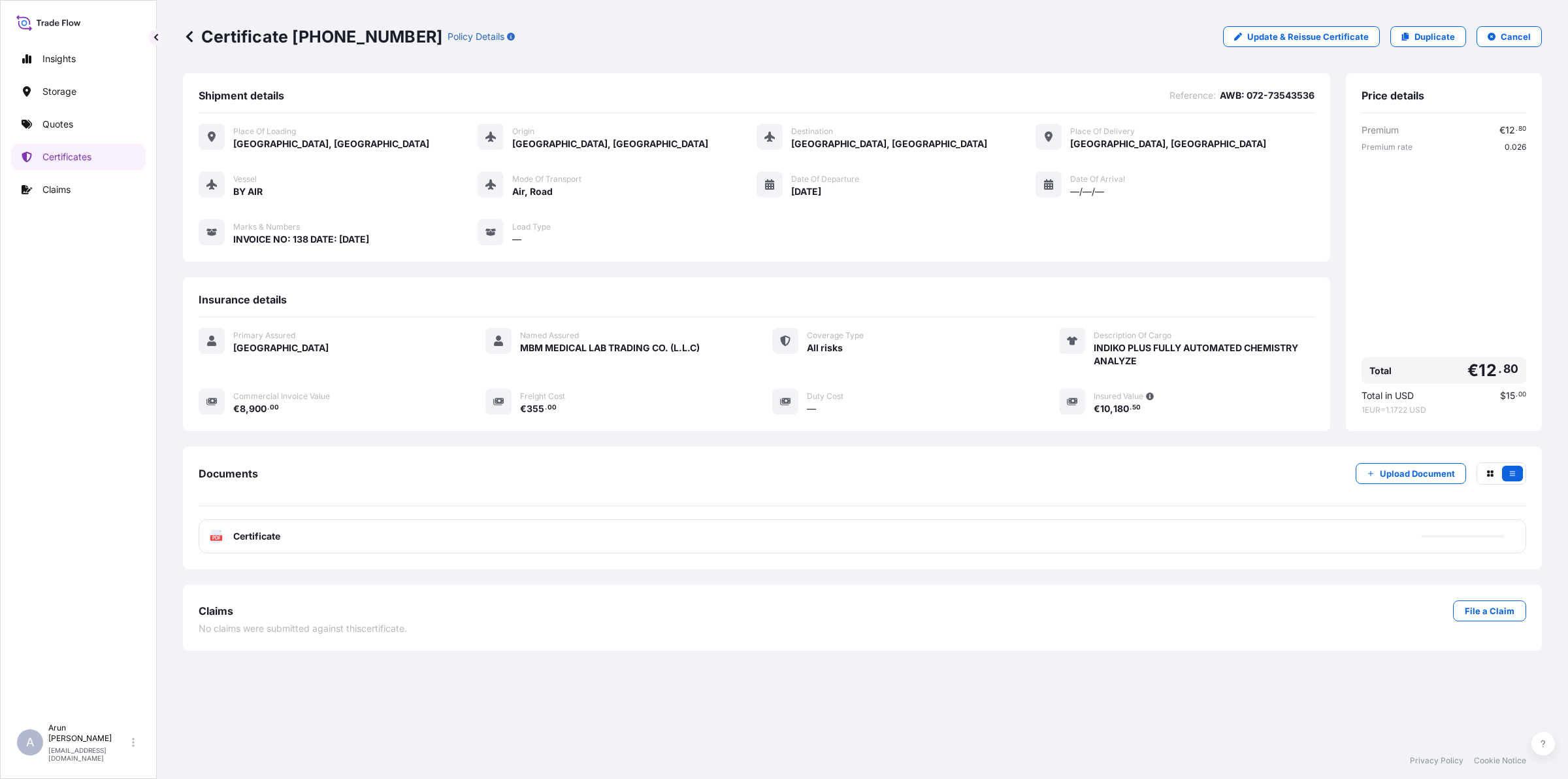
click at [320, 524] on div "PDF Certificate" at bounding box center [863, 536] width 1328 height 34
click at [219, 539] on icon at bounding box center [217, 535] width 11 height 13
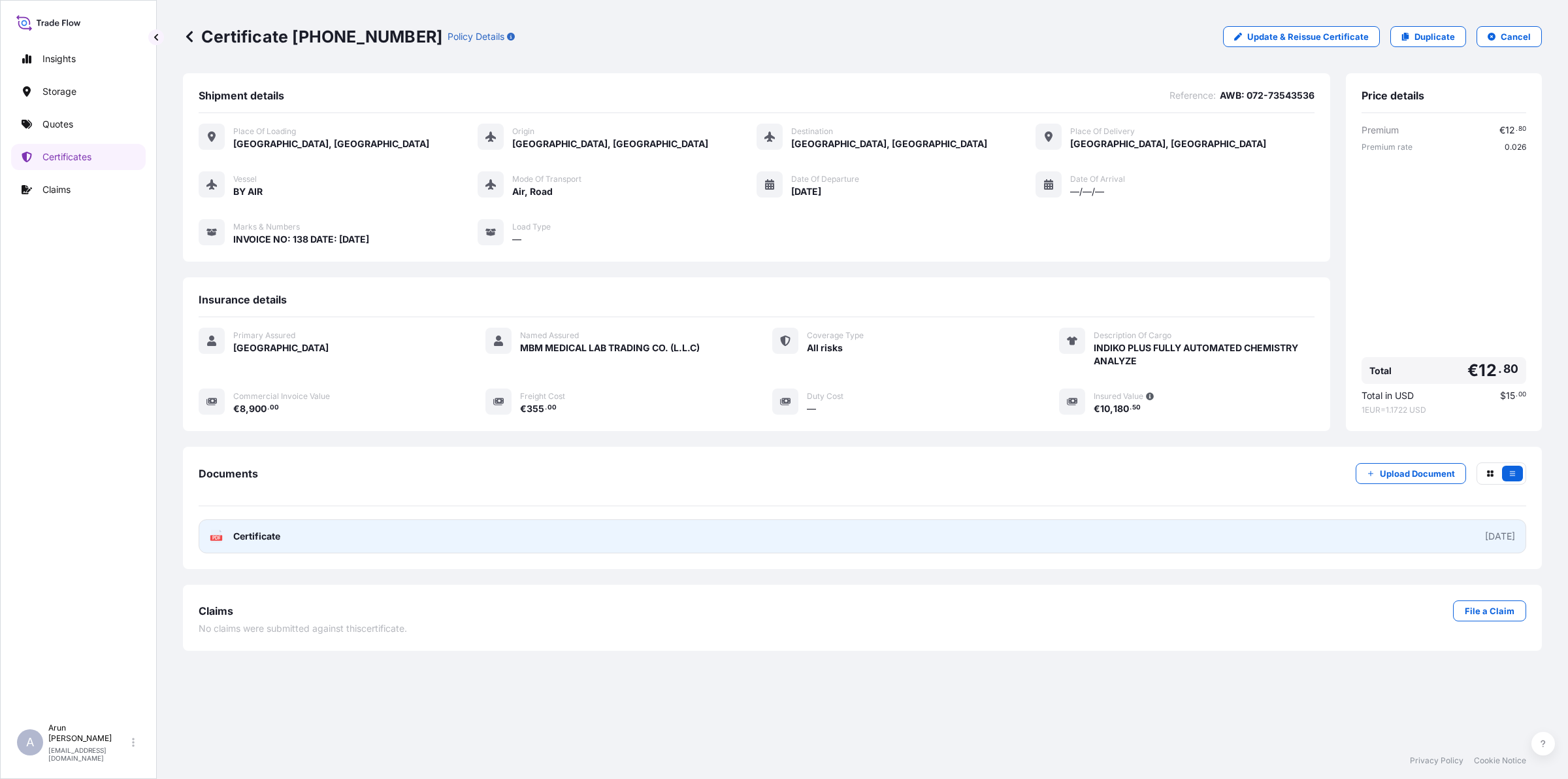
click at [332, 536] on link "PDF Certificate [DATE]" at bounding box center [863, 536] width 1328 height 34
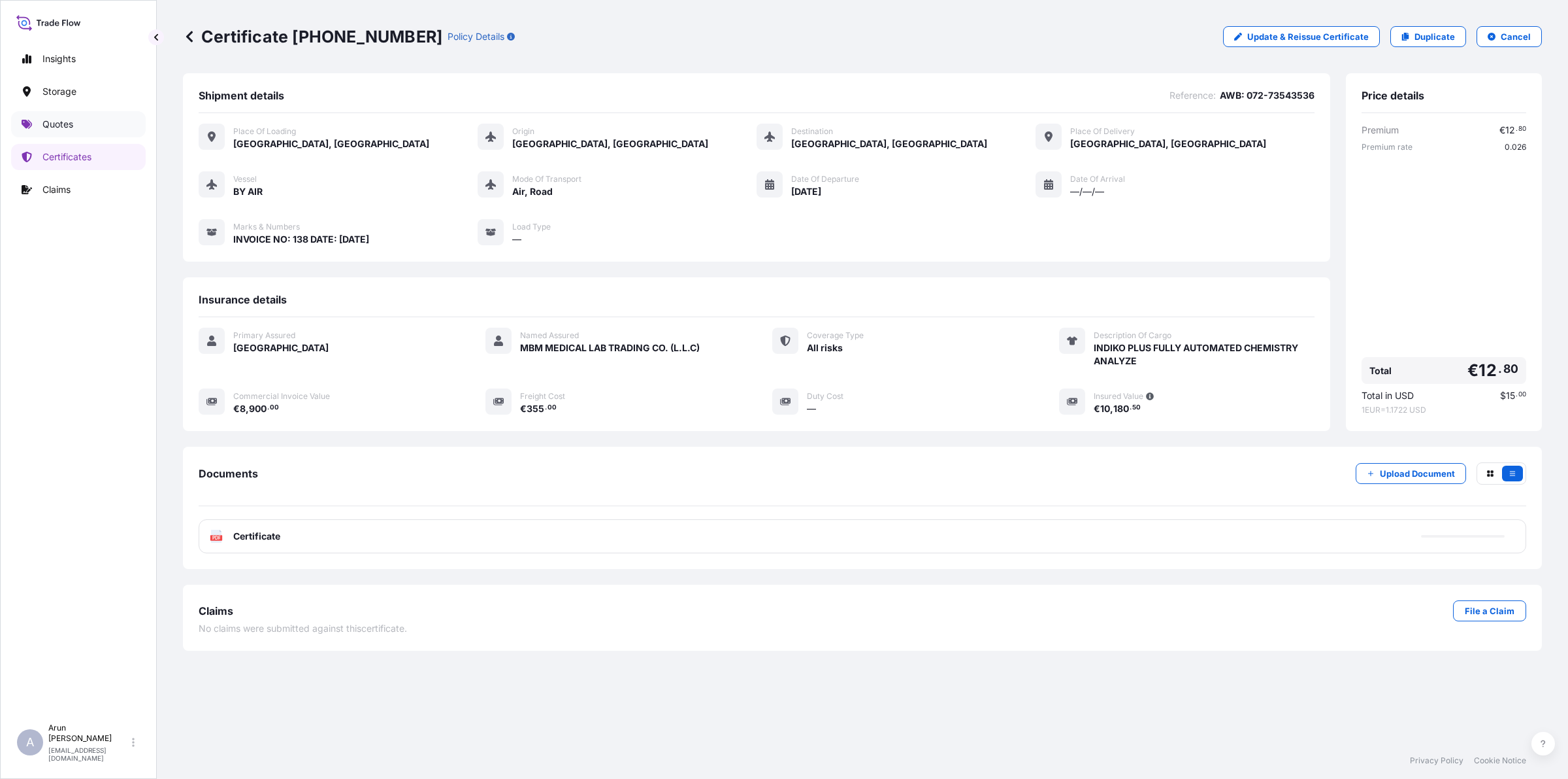
click at [62, 126] on p "Quotes" at bounding box center [57, 124] width 30 height 13
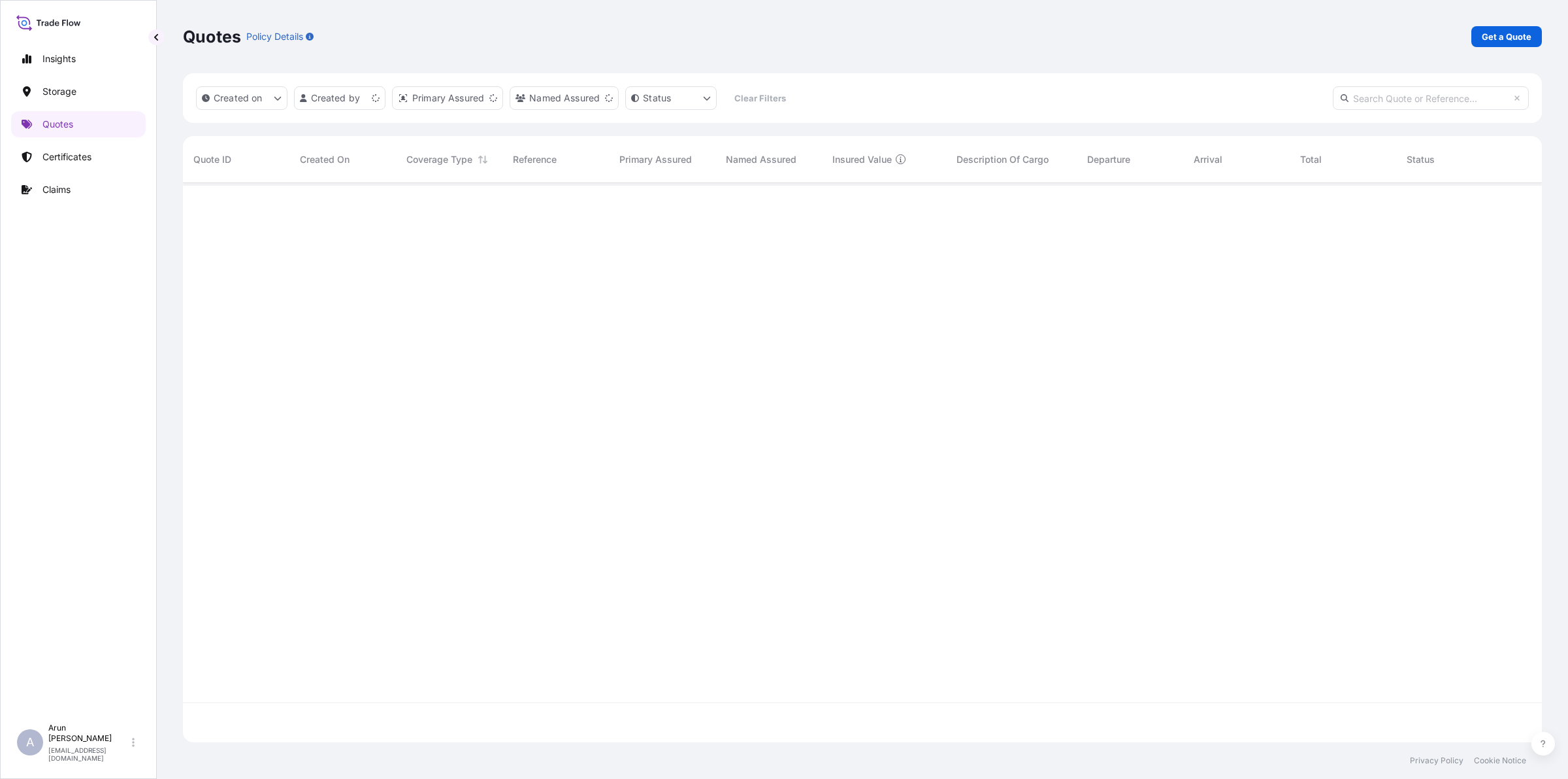
scroll to position [553, 1346]
click at [1254, 34] on link "Get a Quote" at bounding box center [1506, 37] width 70 height 21
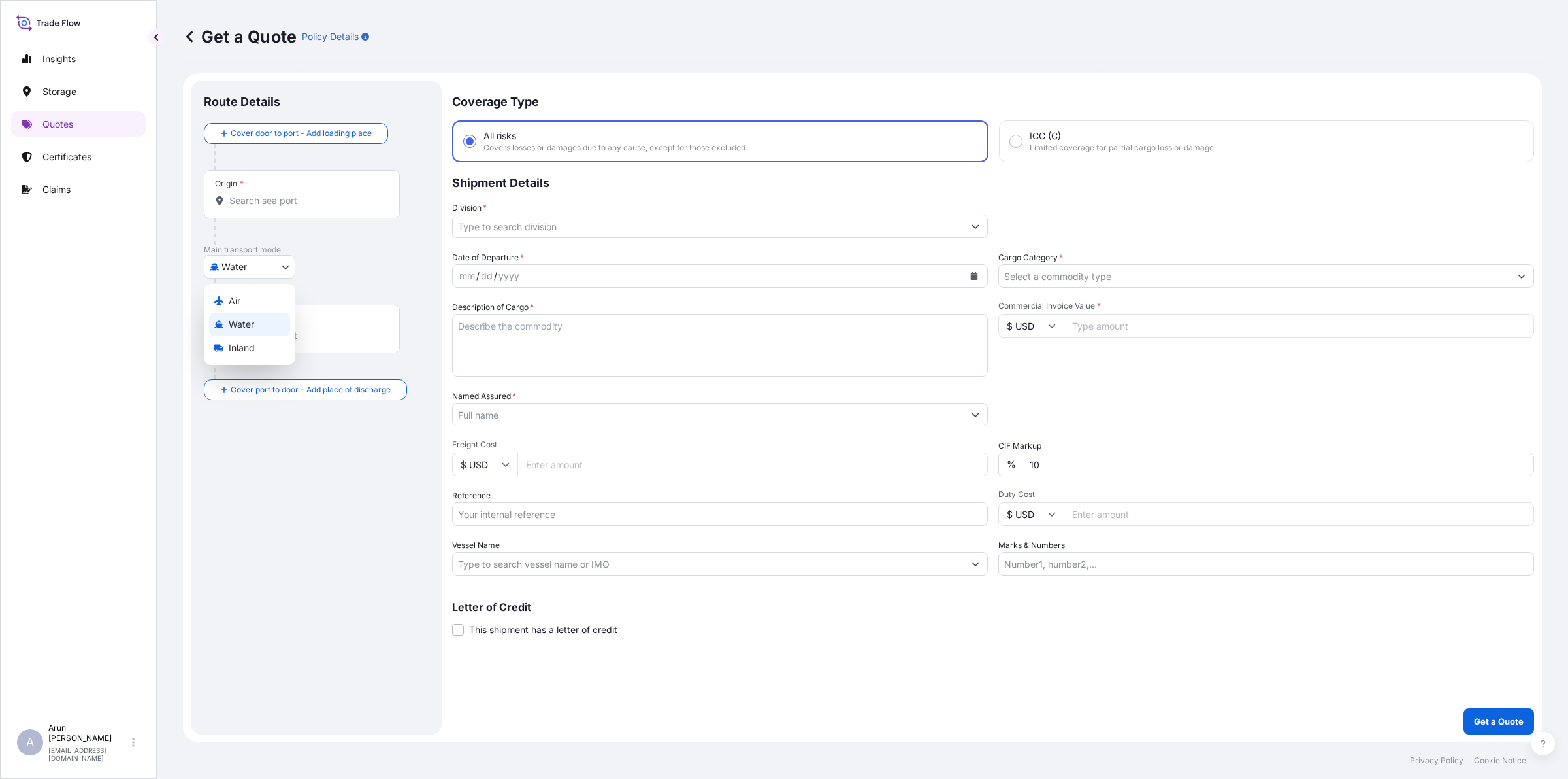
click at [273, 272] on body "Insights Storage Quotes Certificates Claims A [PERSON_NAME] [PERSON_NAME][EMAIL…" at bounding box center [784, 390] width 1568 height 779
click at [247, 304] on div "Air" at bounding box center [250, 301] width 81 height 23
select select "Air"
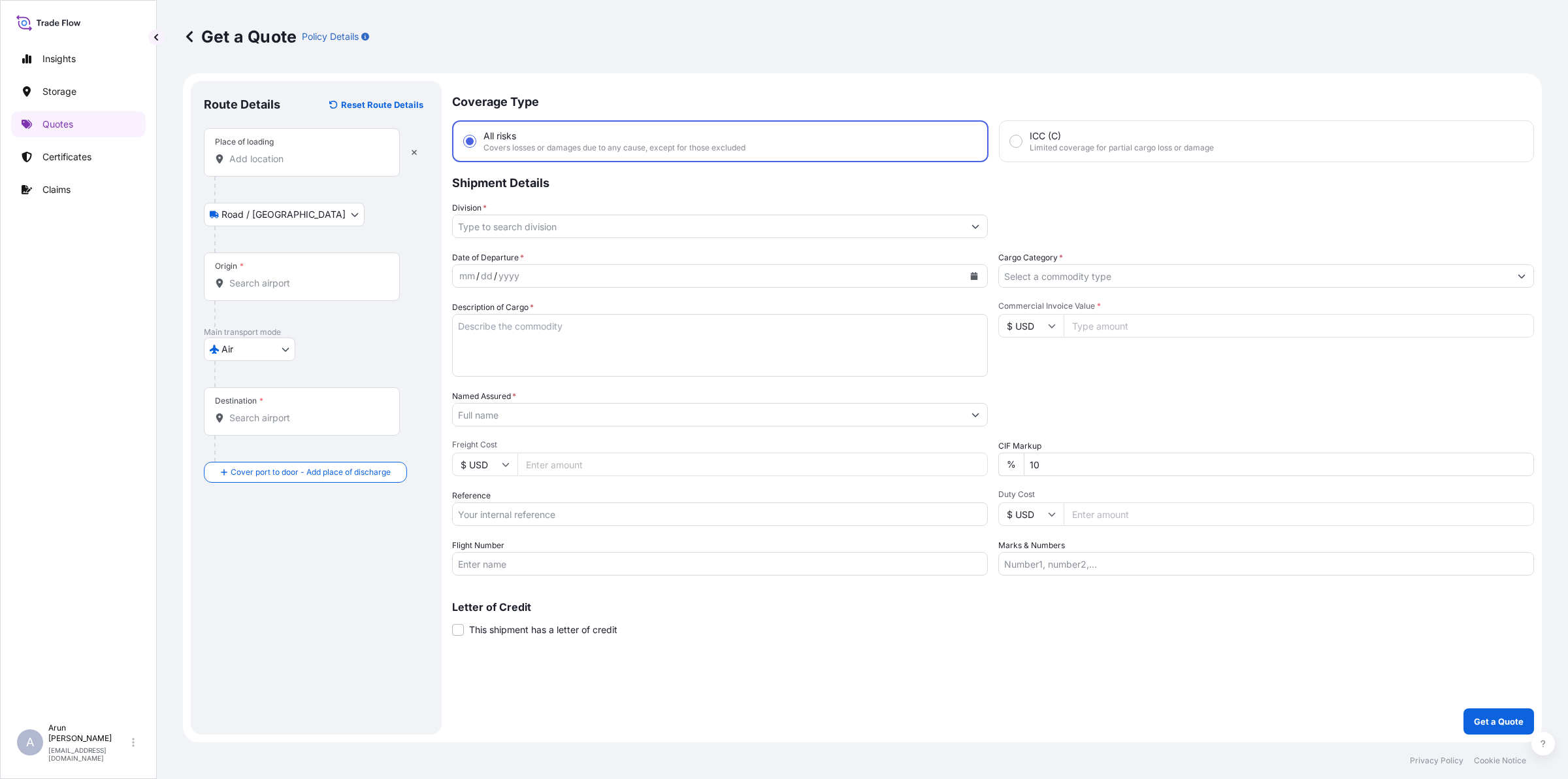
click at [312, 167] on div "Place of loading" at bounding box center [301, 152] width 196 height 48
click at [312, 165] on input "Place of loading" at bounding box center [307, 158] width 154 height 13
click at [316, 162] on input "Place of loading" at bounding box center [307, 158] width 154 height 13
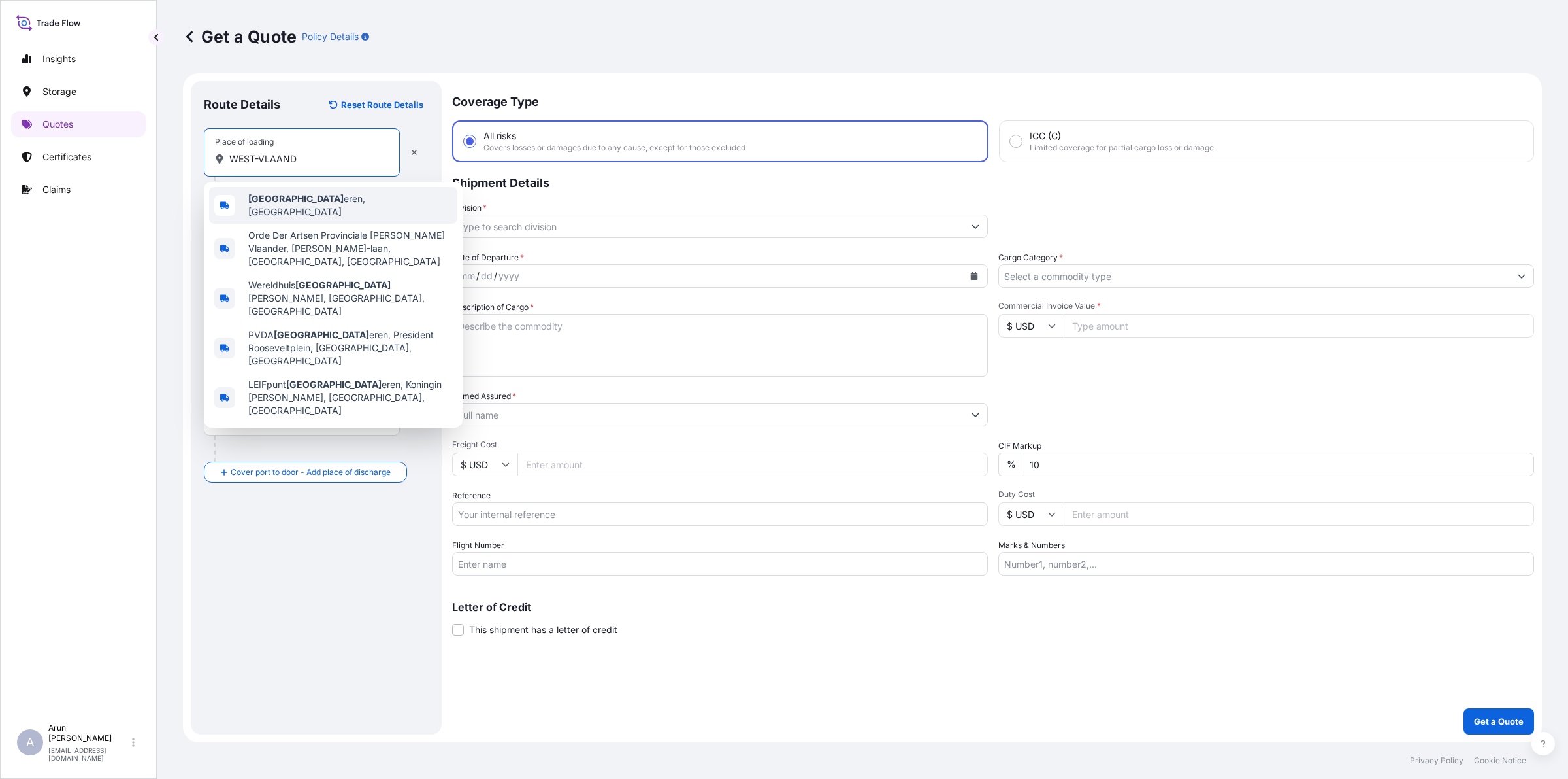
click at [336, 203] on span "[GEOGRAPHIC_DATA], [GEOGRAPHIC_DATA]" at bounding box center [349, 205] width 204 height 27
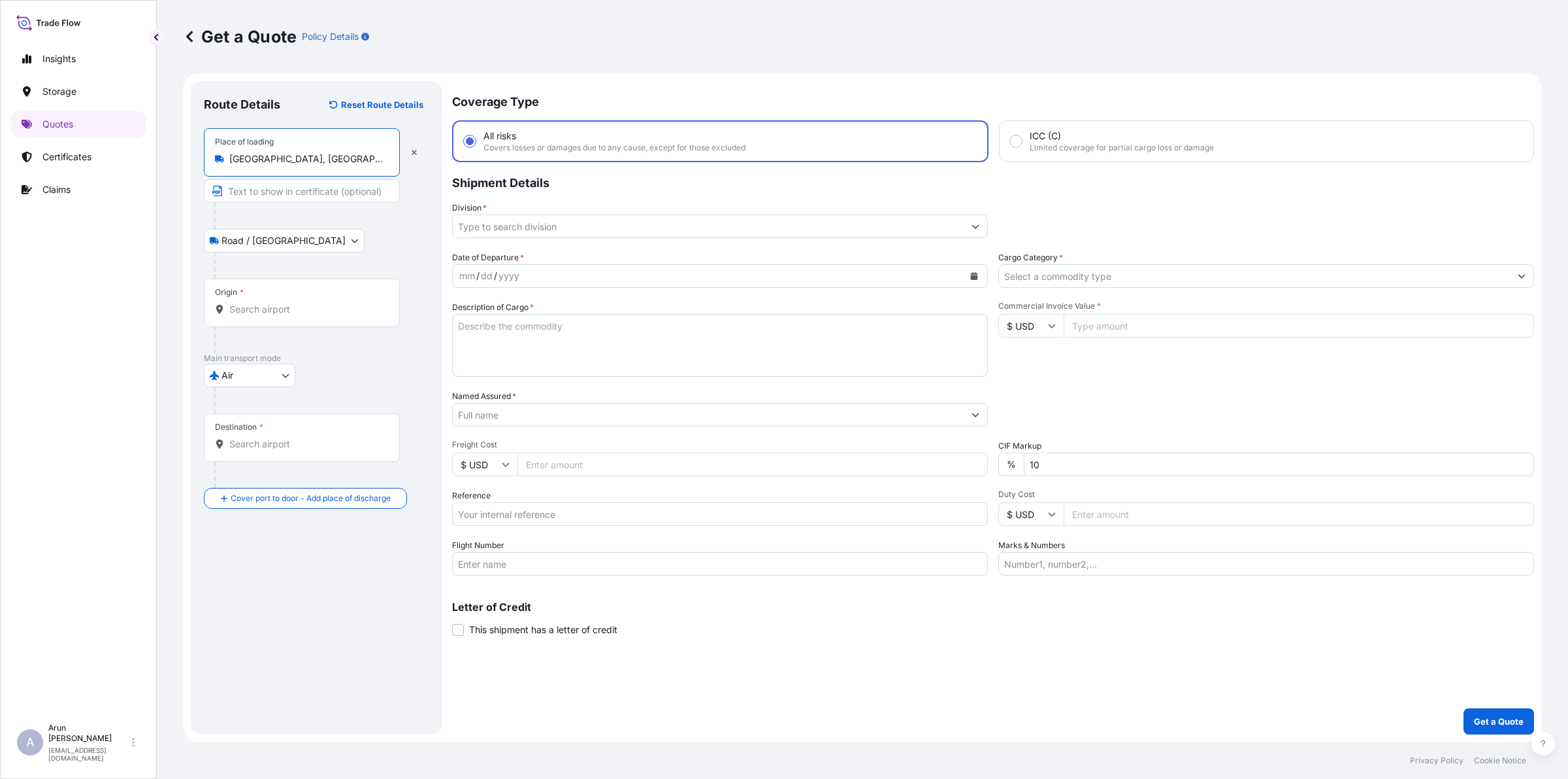
type input "[GEOGRAPHIC_DATA], [GEOGRAPHIC_DATA]"
click at [282, 187] on input "Text to appear on certificate" at bounding box center [301, 191] width 196 height 23
type input "TELEVIC CONFERENCE NV, WEST-[GEOGRAPHIC_DATA], [GEOGRAPHIC_DATA]."
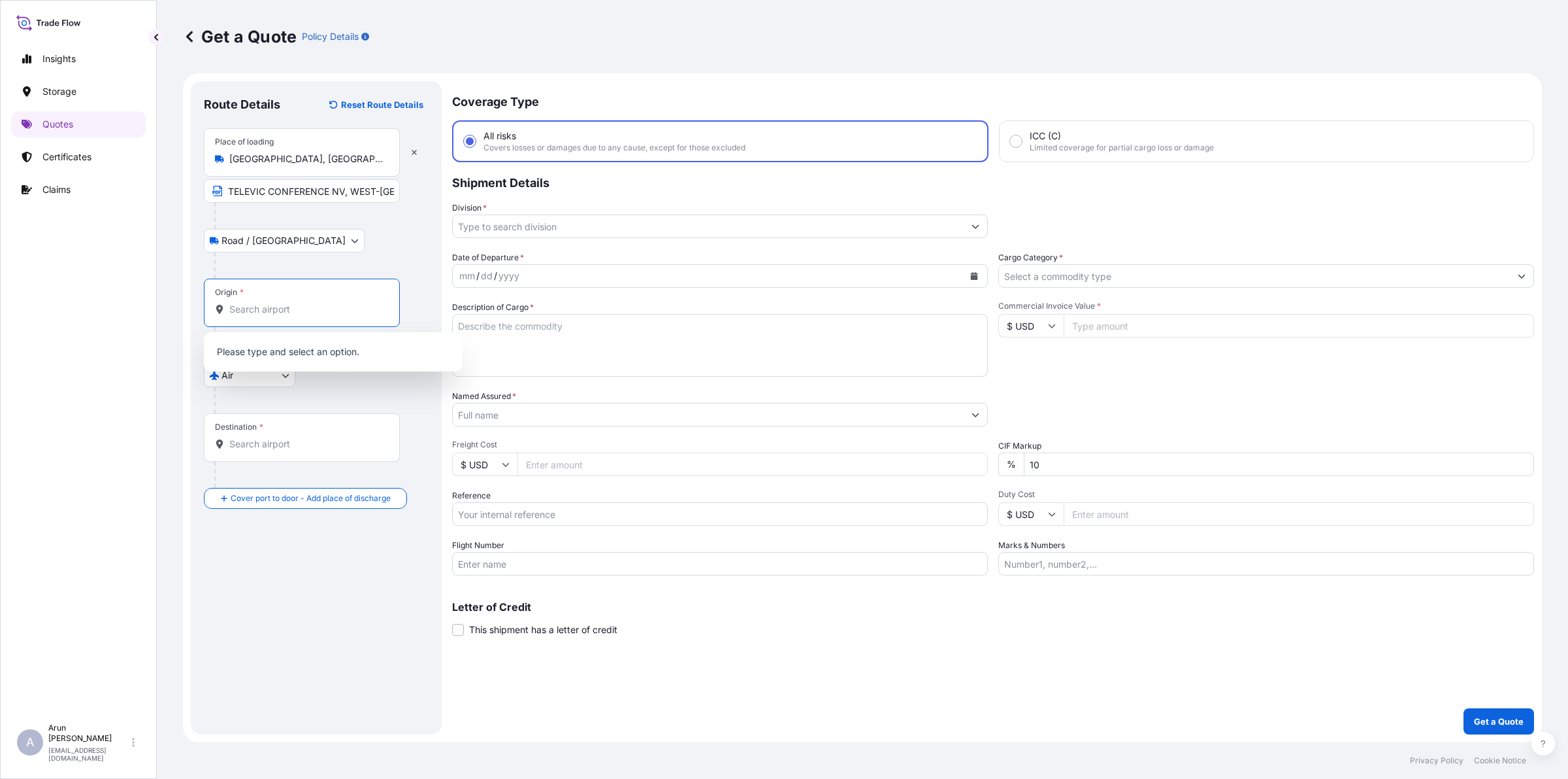
click at [285, 309] on input "Origin *" at bounding box center [307, 309] width 154 height 13
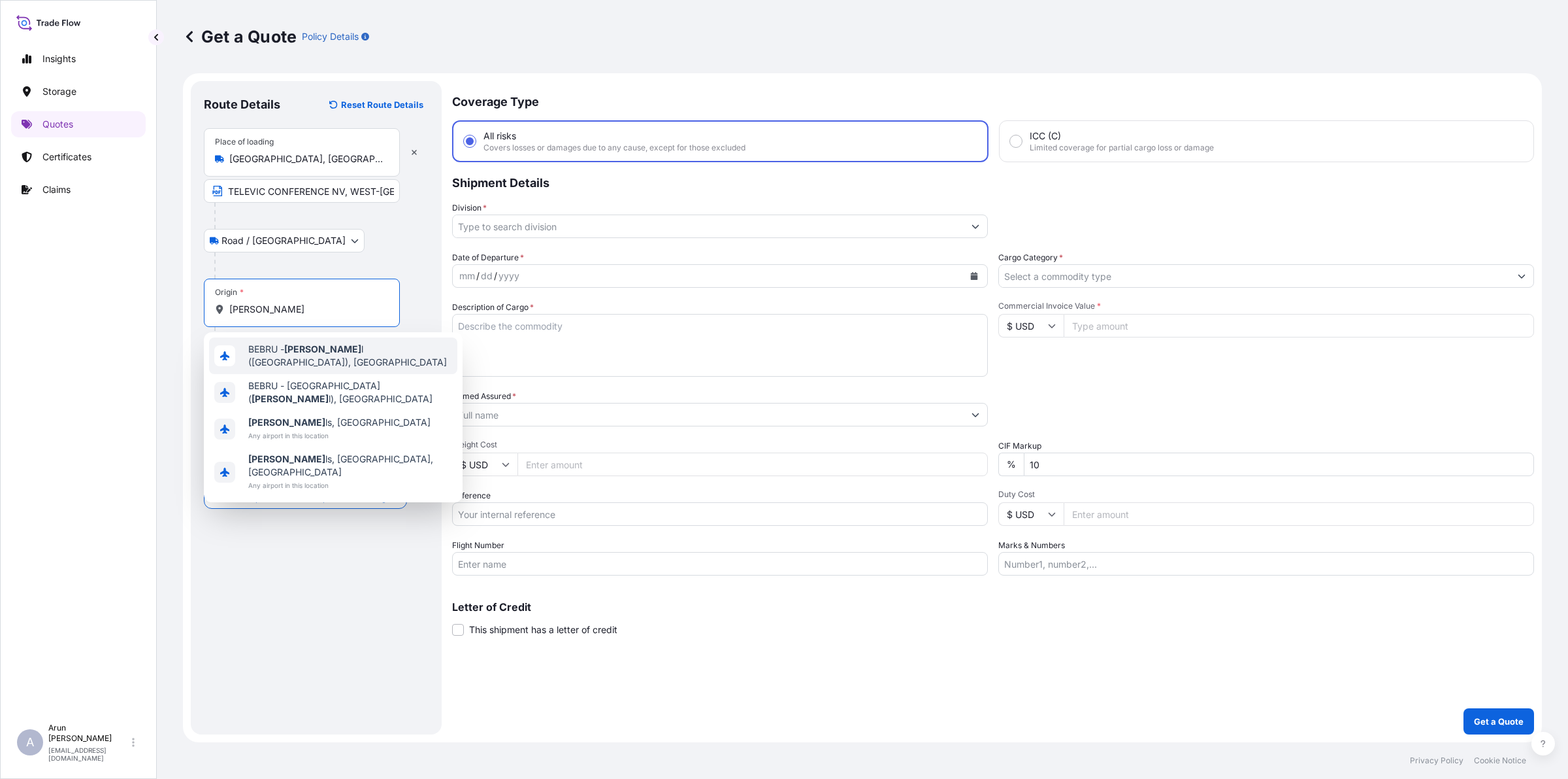
click at [320, 350] on span "BEBRU - [PERSON_NAME] l ([GEOGRAPHIC_DATA]), [GEOGRAPHIC_DATA]" at bounding box center [349, 356] width 204 height 27
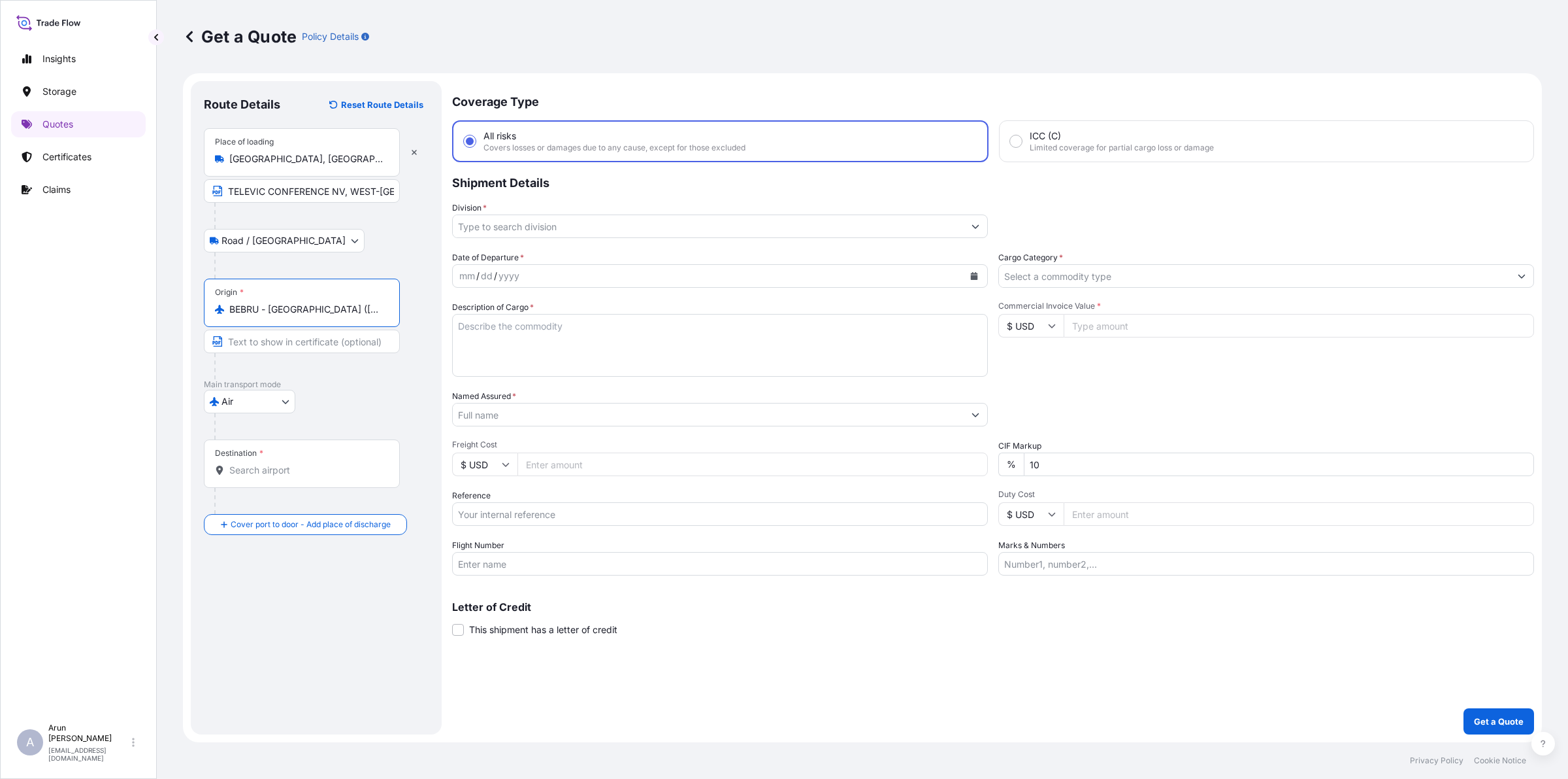
type input "BEBRU - [GEOGRAPHIC_DATA] ([GEOGRAPHIC_DATA]), [GEOGRAPHIC_DATA]"
drag, startPoint x: 286, startPoint y: 462, endPoint x: 305, endPoint y: 454, distance: 20.6
click at [292, 462] on div "Destination *" at bounding box center [301, 464] width 196 height 48
click at [270, 471] on input "Destination *" at bounding box center [307, 470] width 154 height 13
type input "QADOH - [GEOGRAPHIC_DATA], [GEOGRAPHIC_DATA]"
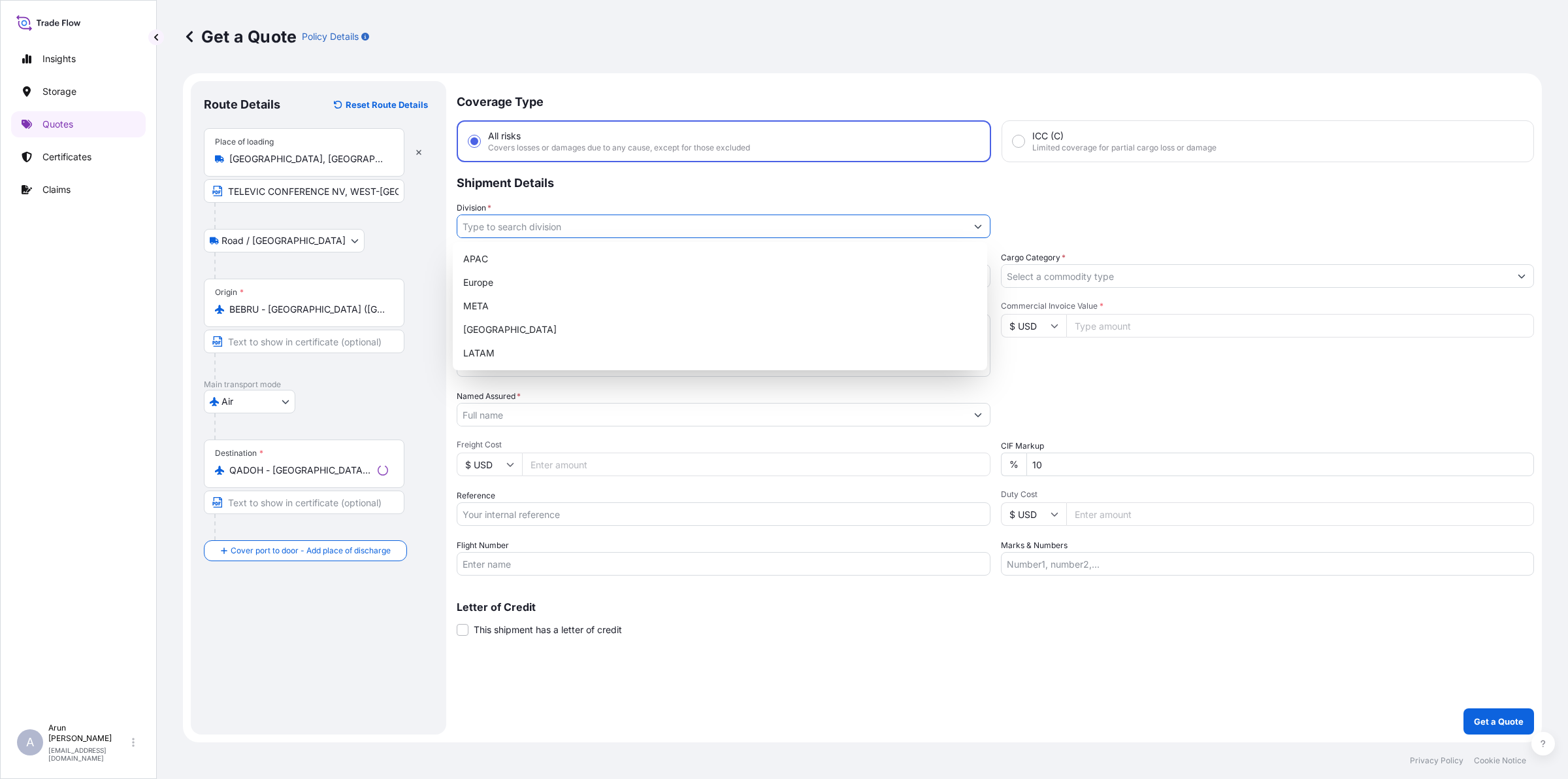
click at [528, 224] on input "Division *" at bounding box center [711, 226] width 509 height 23
click at [495, 302] on div "META" at bounding box center [720, 306] width 524 height 23
type input "META"
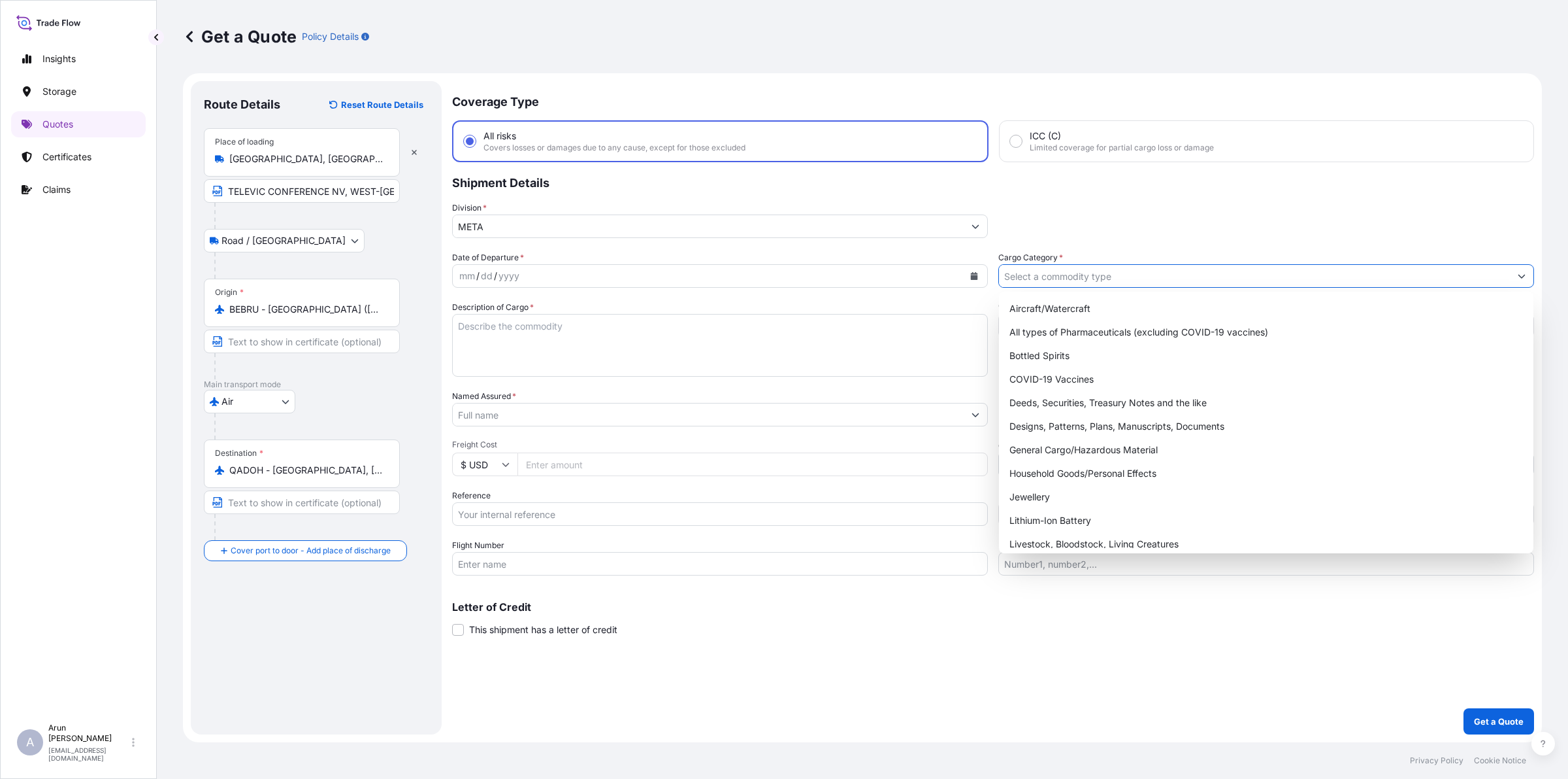
click at [1066, 278] on input "Cargo Category *" at bounding box center [1254, 276] width 511 height 23
click at [1034, 443] on div "General Cargo/Hazardous Material" at bounding box center [1266, 450] width 524 height 23
type input "General Cargo/Hazardous Material"
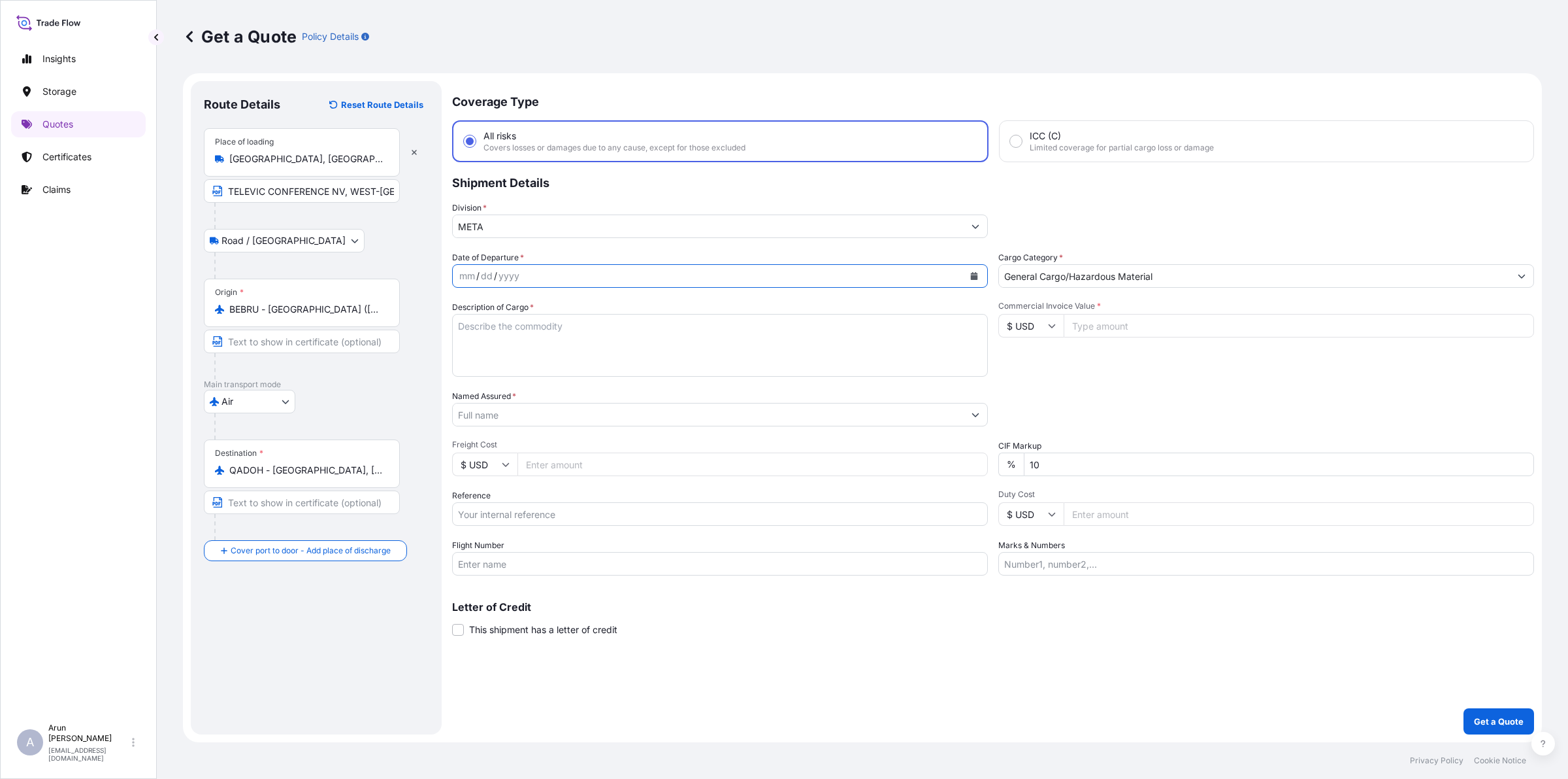
click at [972, 276] on icon "Calendar" at bounding box center [974, 276] width 7 height 8
click at [501, 455] on div "25" at bounding box center [500, 460] width 23 height 23
click at [892, 350] on textarea "Description of Cargo *" at bounding box center [720, 345] width 536 height 62
click at [618, 324] on textarea "ELECTRICAL STATIC CONVERTERS&MICRO PHONES" at bounding box center [720, 345] width 536 height 62
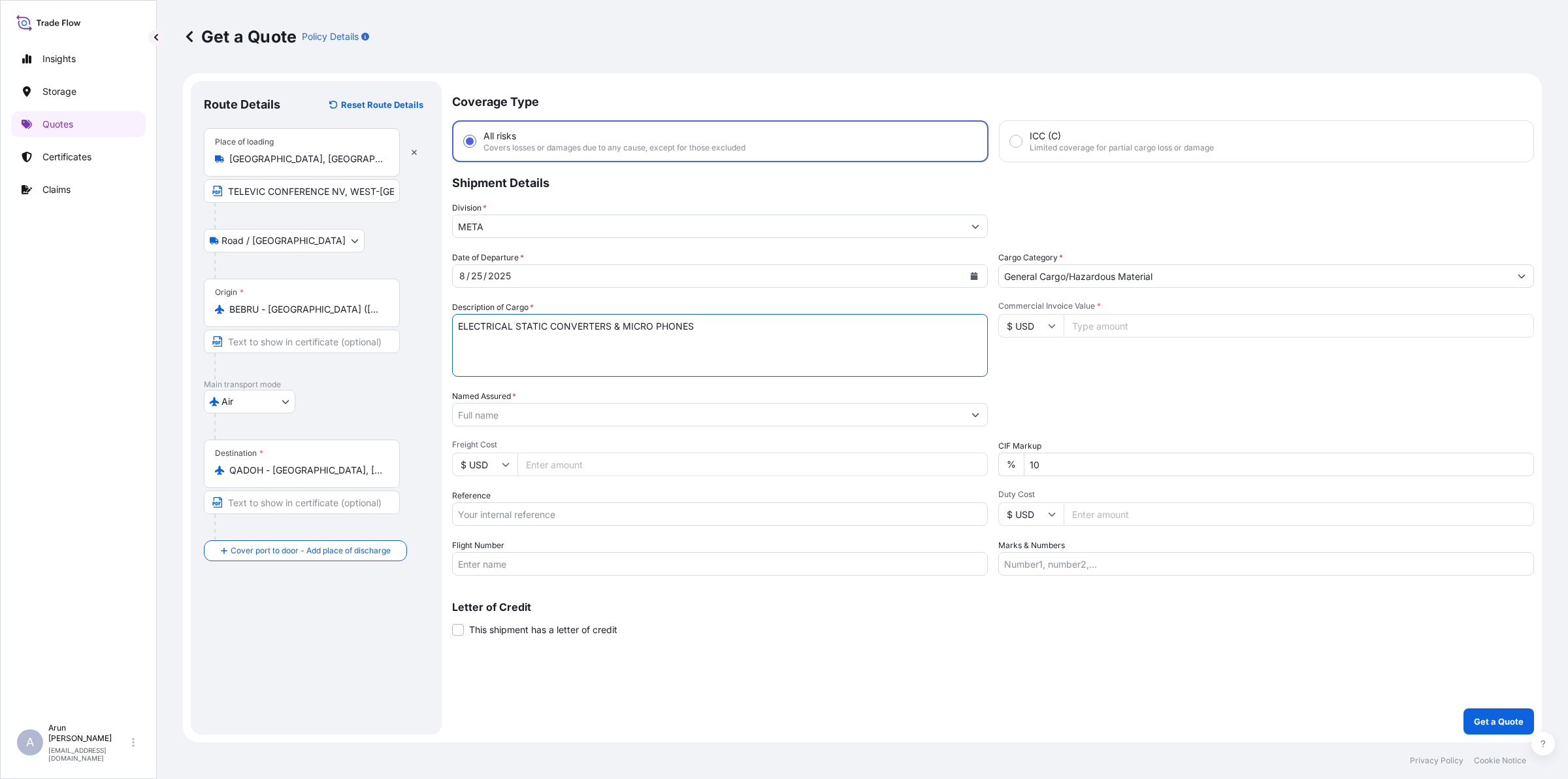
click at [730, 328] on textarea "ELECTRICAL STATIC CONVERTERS & MICRO PHONES" at bounding box center [720, 345] width 536 height 62
type textarea "ELECTRICAL STATIC CONVERTERS & MICRO PHONES"
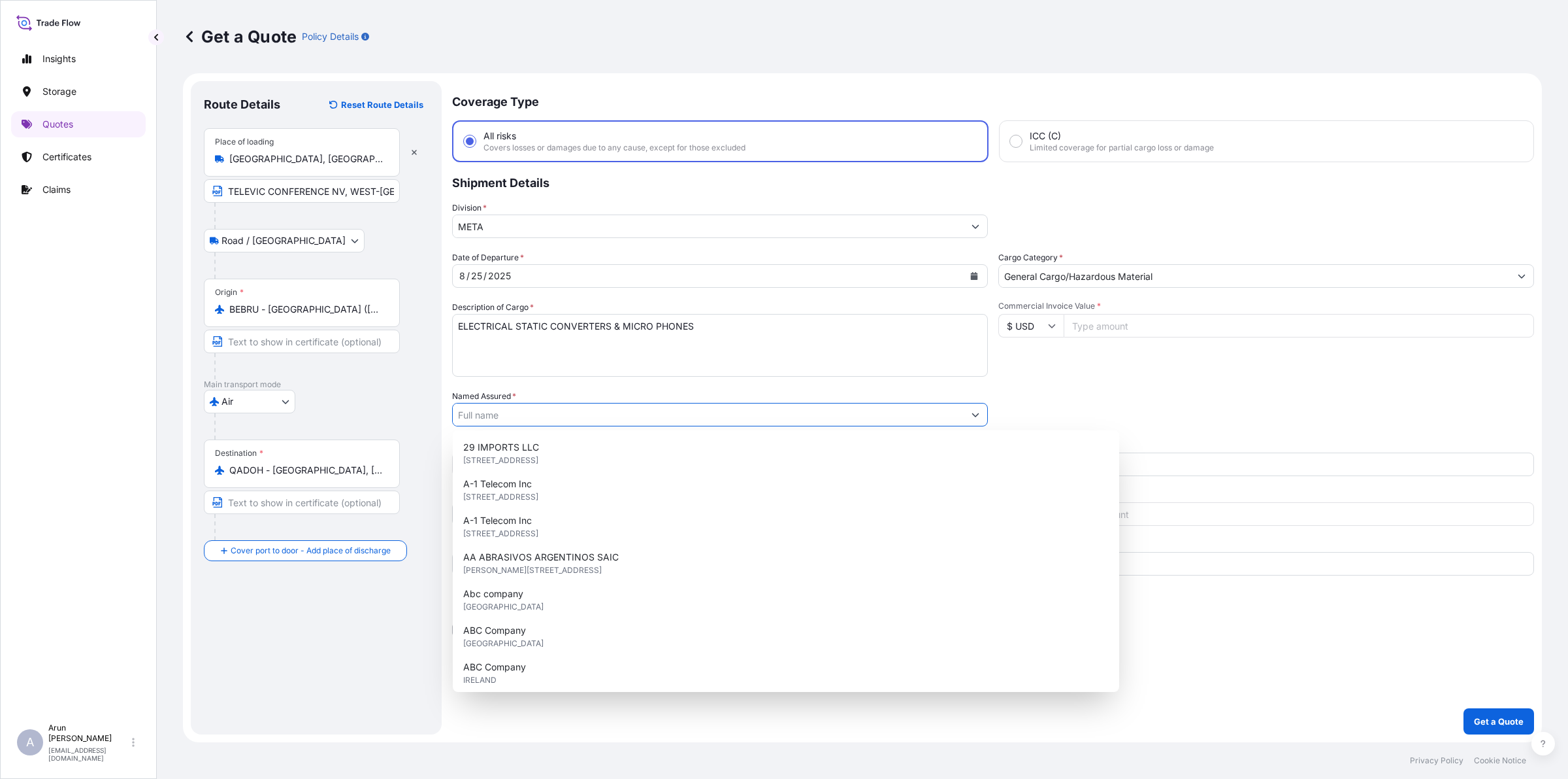
click at [584, 409] on input "Named Assured *" at bounding box center [708, 414] width 511 height 23
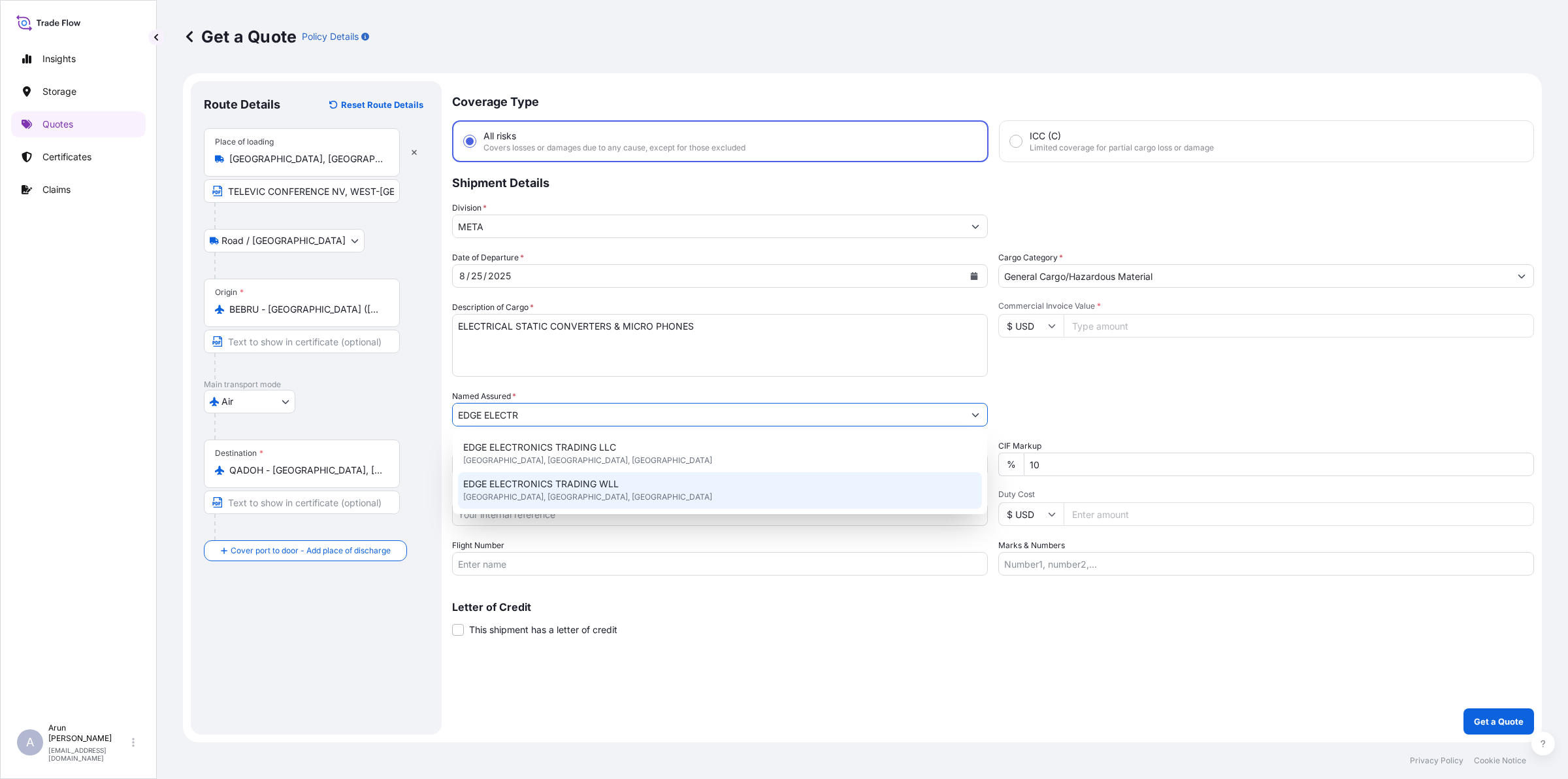
click at [605, 493] on div "EDGE ELECTRONICS TRADING WLL [GEOGRAPHIC_DATA], [GEOGRAPHIC_DATA], [GEOGRAPHIC_…" at bounding box center [720, 490] width 524 height 37
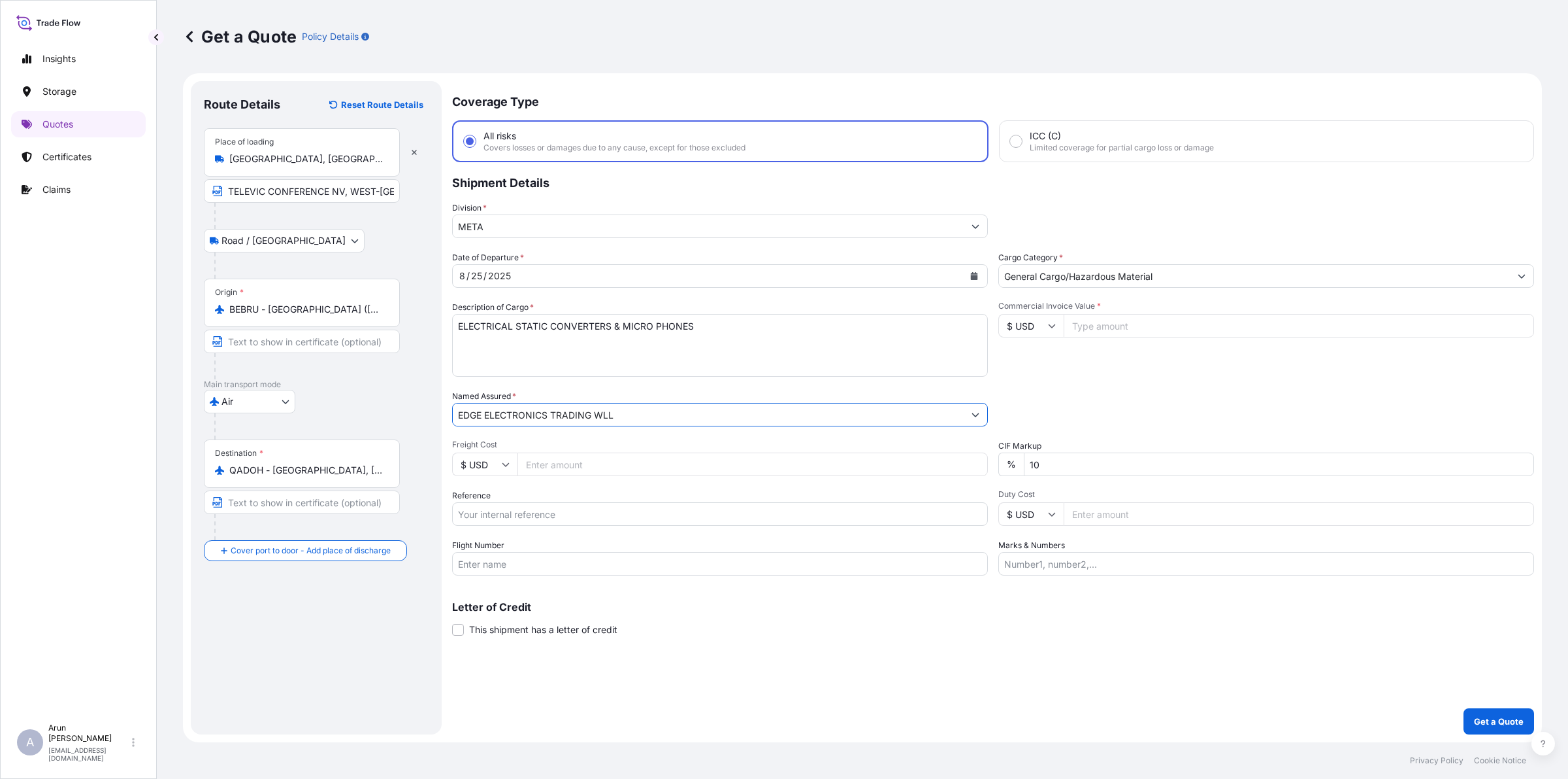
type input "EDGE ELECTRONICS TRADING WLL"
click at [557, 475] on input "Freight Cost" at bounding box center [752, 464] width 470 height 23
type input "225"
click at [497, 459] on input "$ USD" at bounding box center [485, 464] width 66 height 23
click at [479, 497] on div "€ EUR" at bounding box center [484, 499] width 55 height 25
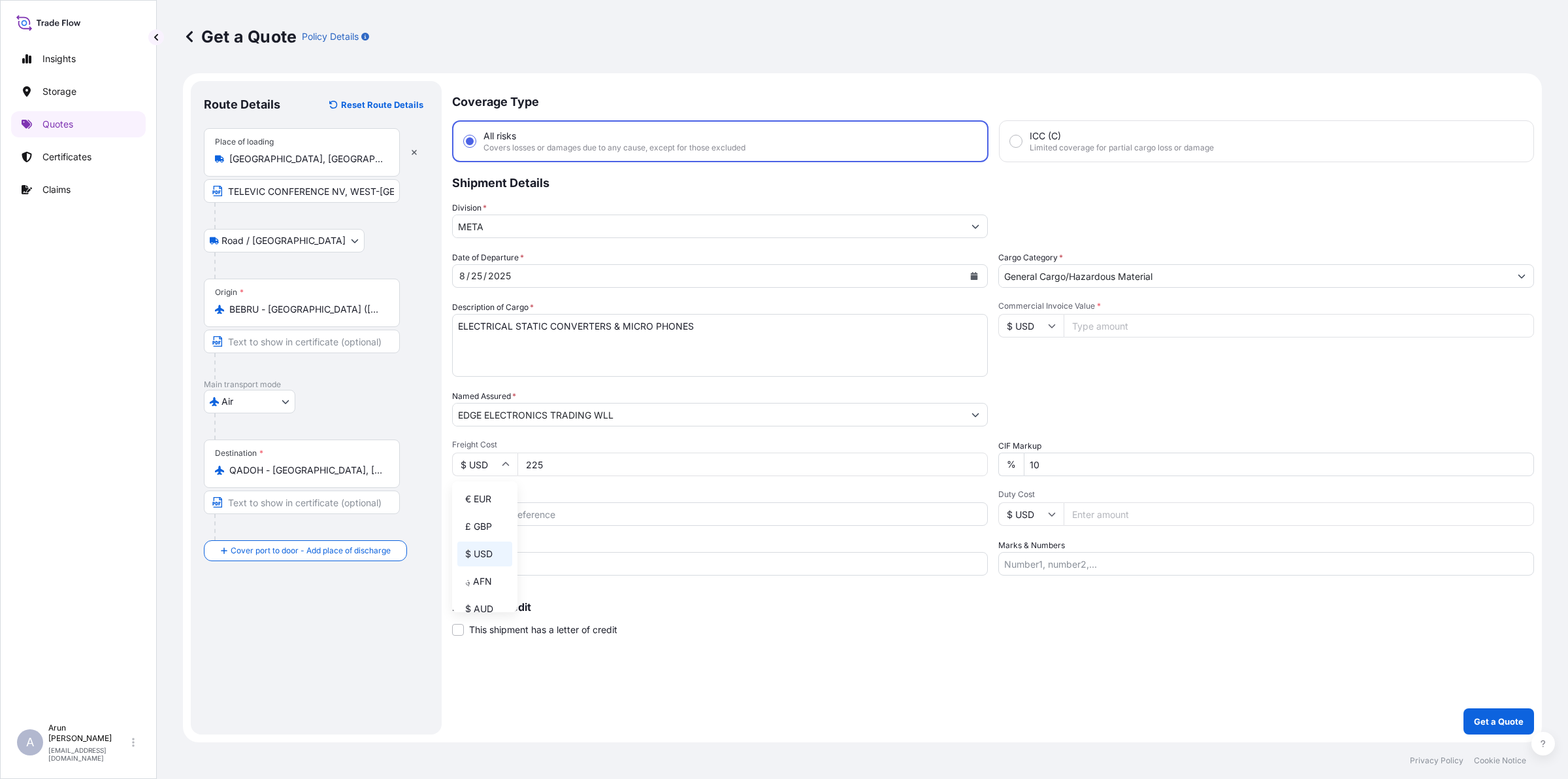
type input "€ EUR"
click at [1127, 322] on input "Commercial Invoice Value *" at bounding box center [1299, 325] width 470 height 23
type input "12284.77"
click at [1046, 324] on input "$ USD" at bounding box center [1031, 325] width 66 height 23
click at [1036, 358] on div "€ EUR" at bounding box center [1031, 361] width 55 height 25
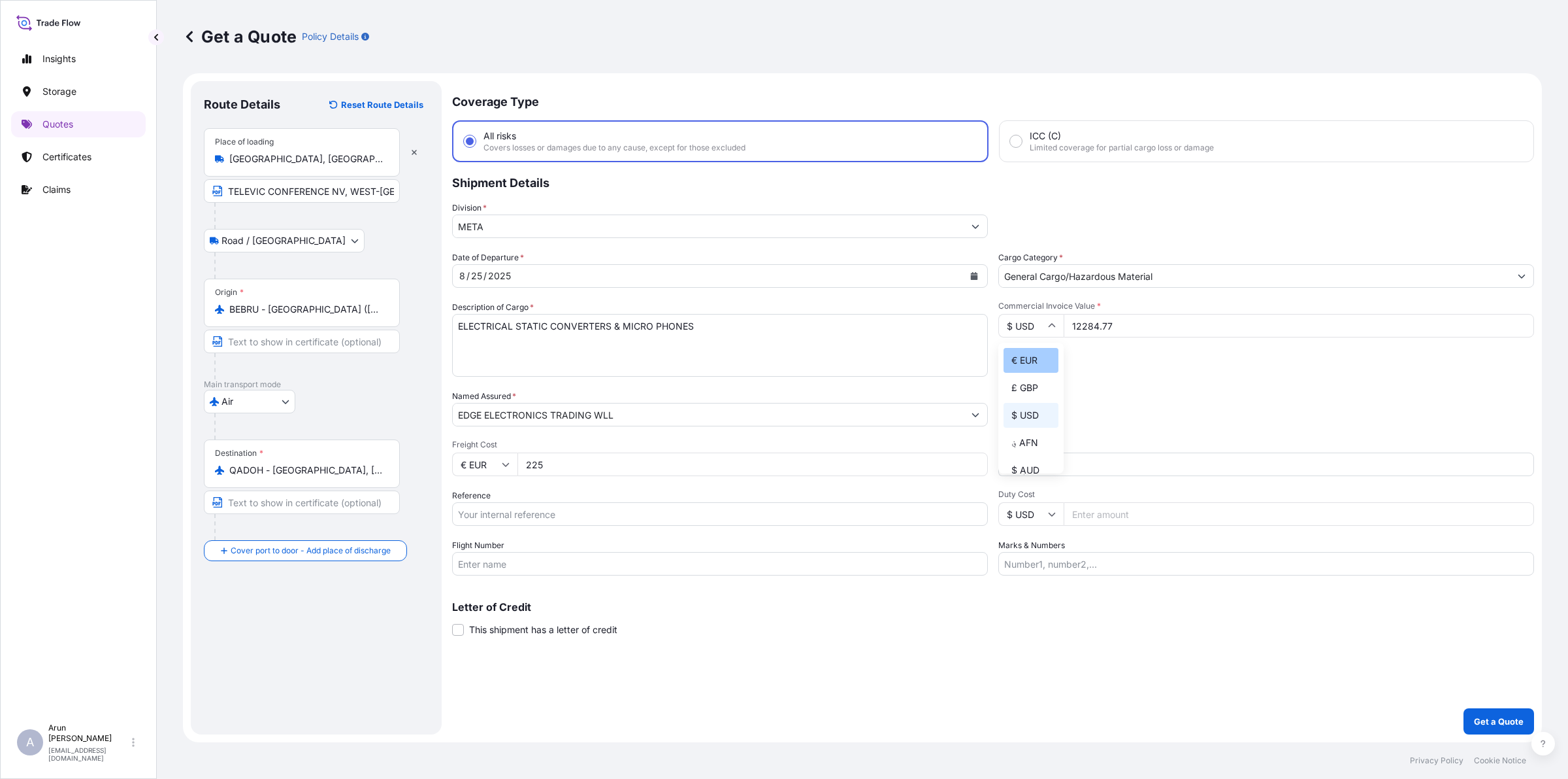
type input "€ EUR"
click at [1083, 560] on input "Marks & Numbers" at bounding box center [1266, 564] width 536 height 23
click at [1079, 567] on input "INVOICE NO: 138 DATE: [DATE]" at bounding box center [1266, 564] width 536 height 23
click at [1155, 564] on input "INVOICE NO: 2551204381 DATE: [DATE]" at bounding box center [1266, 564] width 536 height 23
type input "INVOICE NO: 2551204381 DATE: [DATE]"
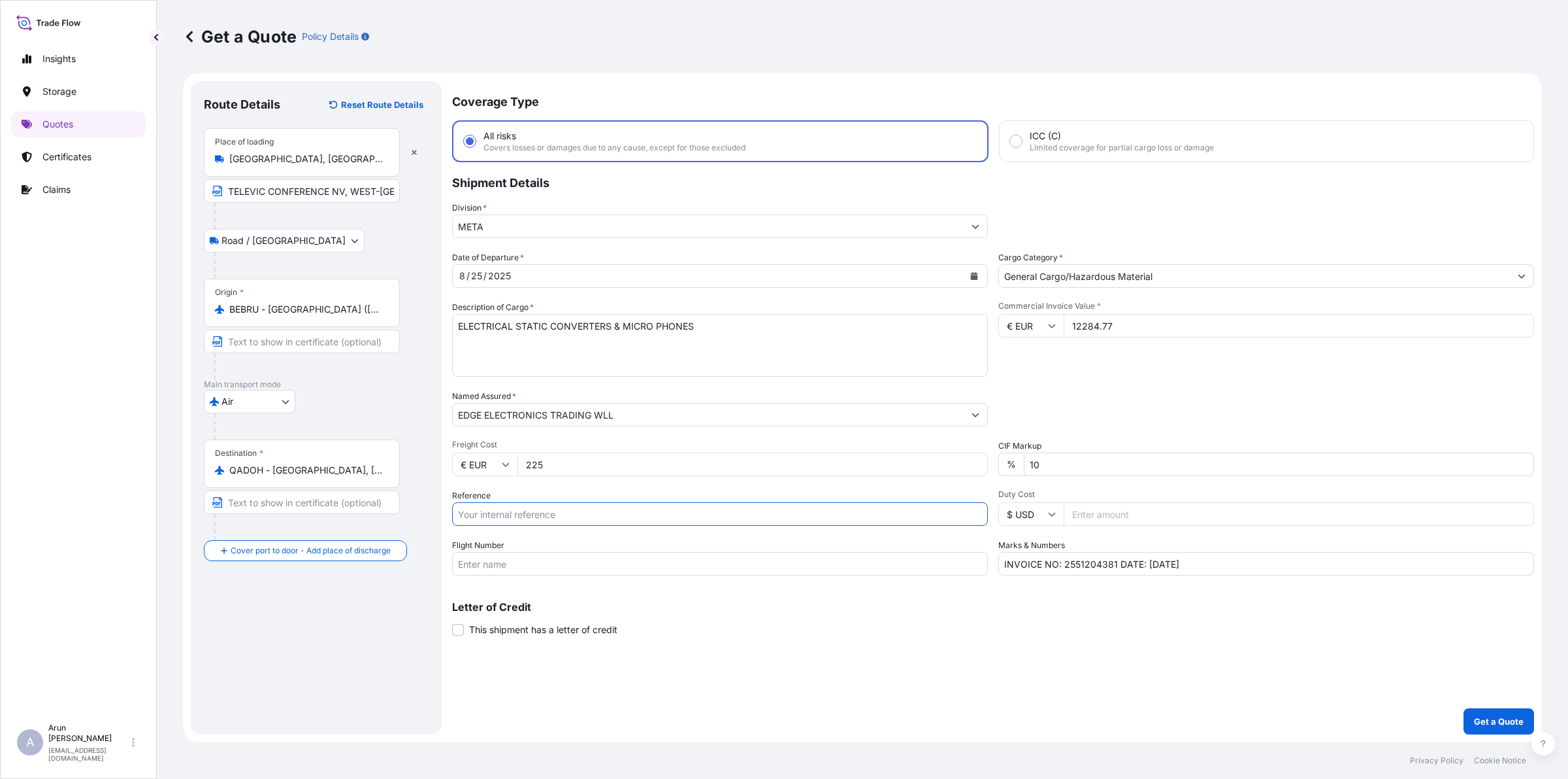
click at [547, 505] on input "Reference" at bounding box center [720, 514] width 536 height 23
drag, startPoint x: 498, startPoint y: 514, endPoint x: 562, endPoint y: 499, distance: 65.7
click at [500, 514] on input "AWB: 072-73543536" at bounding box center [720, 514] width 536 height 23
drag, startPoint x: 503, startPoint y: 514, endPoint x: 592, endPoint y: 532, distance: 90.8
click at [592, 532] on div "Date of Departure * [DATE] Cargo Category * General Cargo/Hazardous Material De…" at bounding box center [993, 413] width 1082 height 324
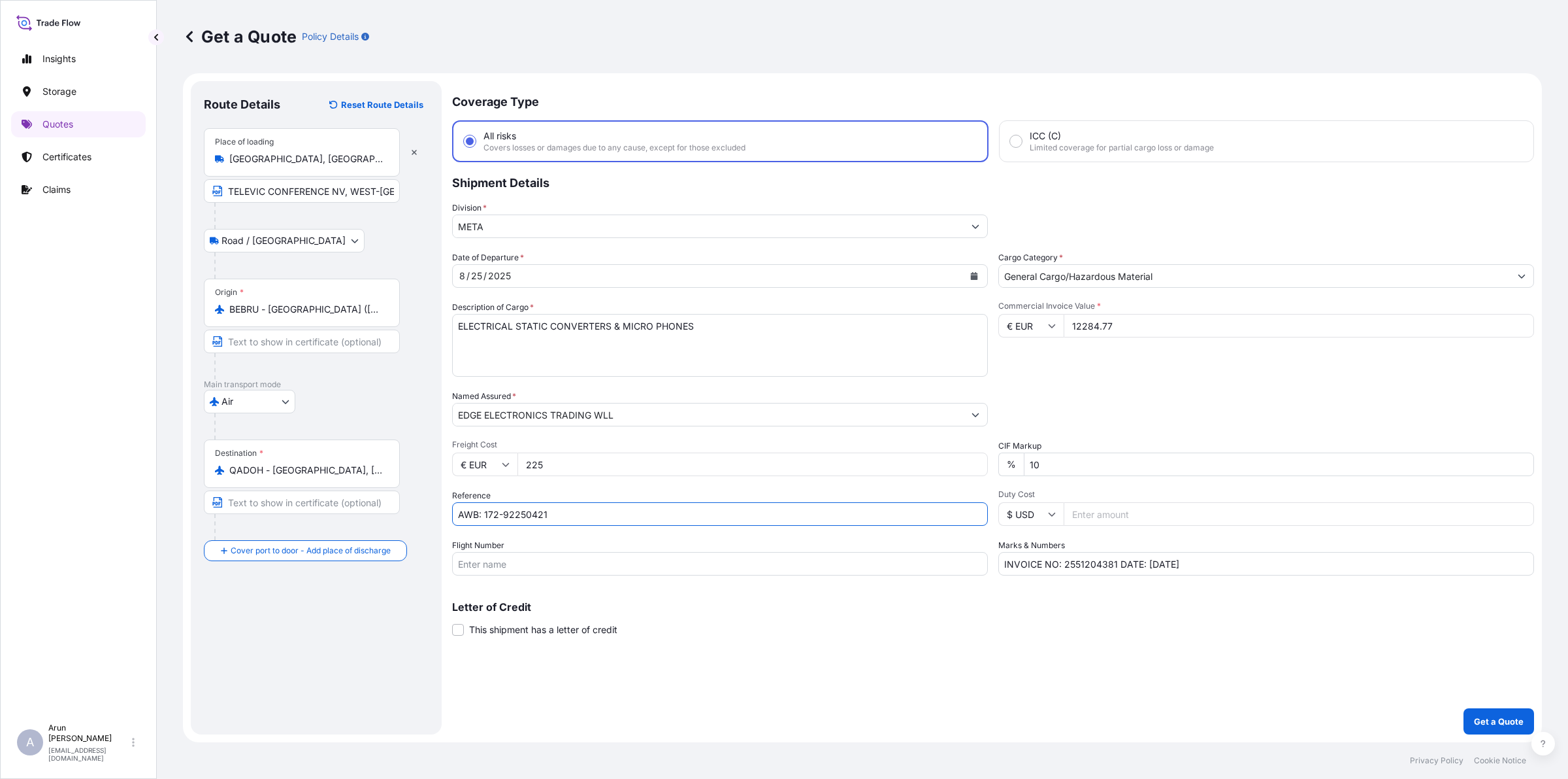
type input "AWB: 172-92250421"
click at [546, 556] on input "Flight Number" at bounding box center [720, 564] width 536 height 23
type input "BY AIR"
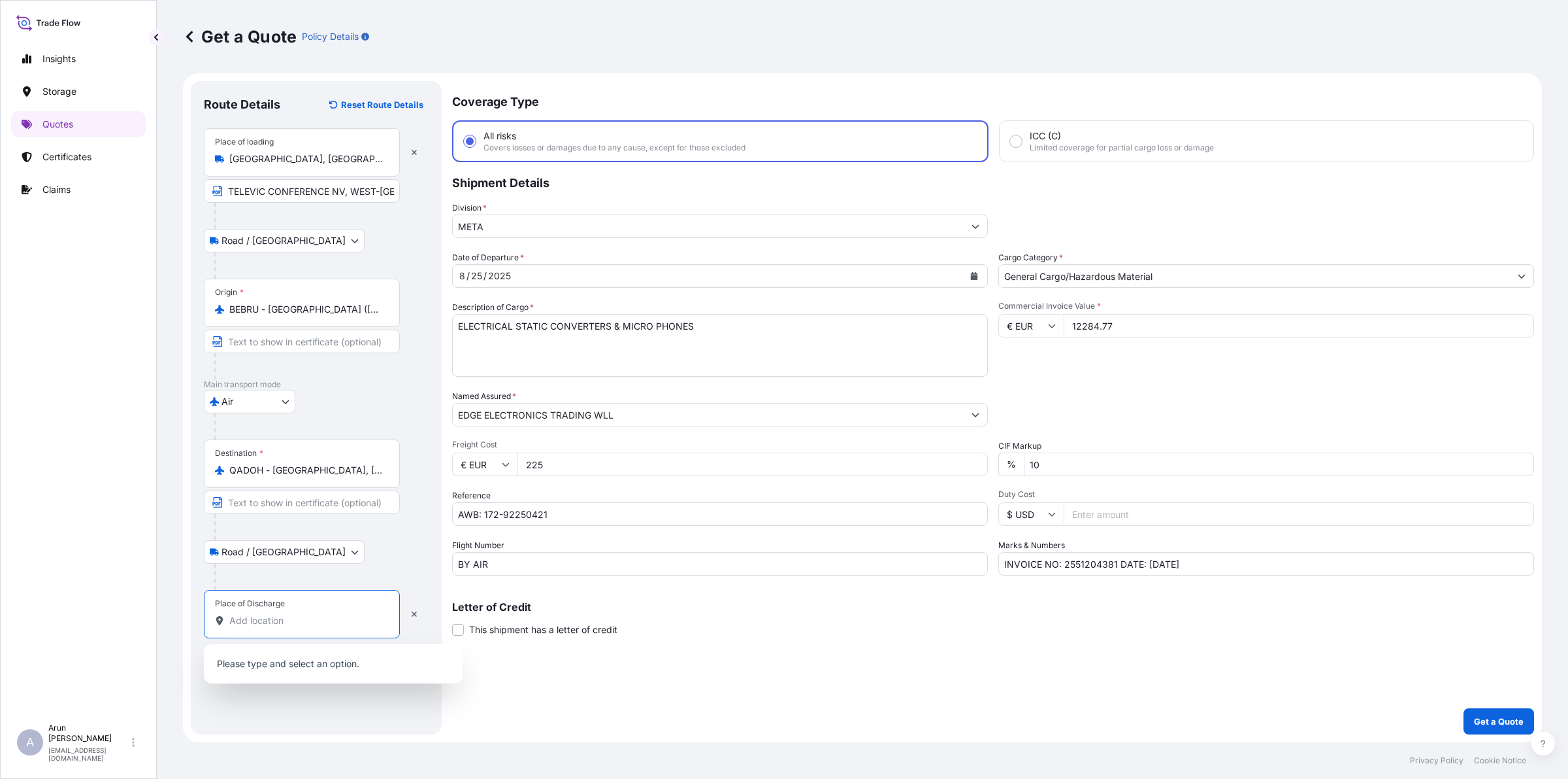
click at [303, 617] on input "Place of Discharge" at bounding box center [307, 621] width 154 height 13
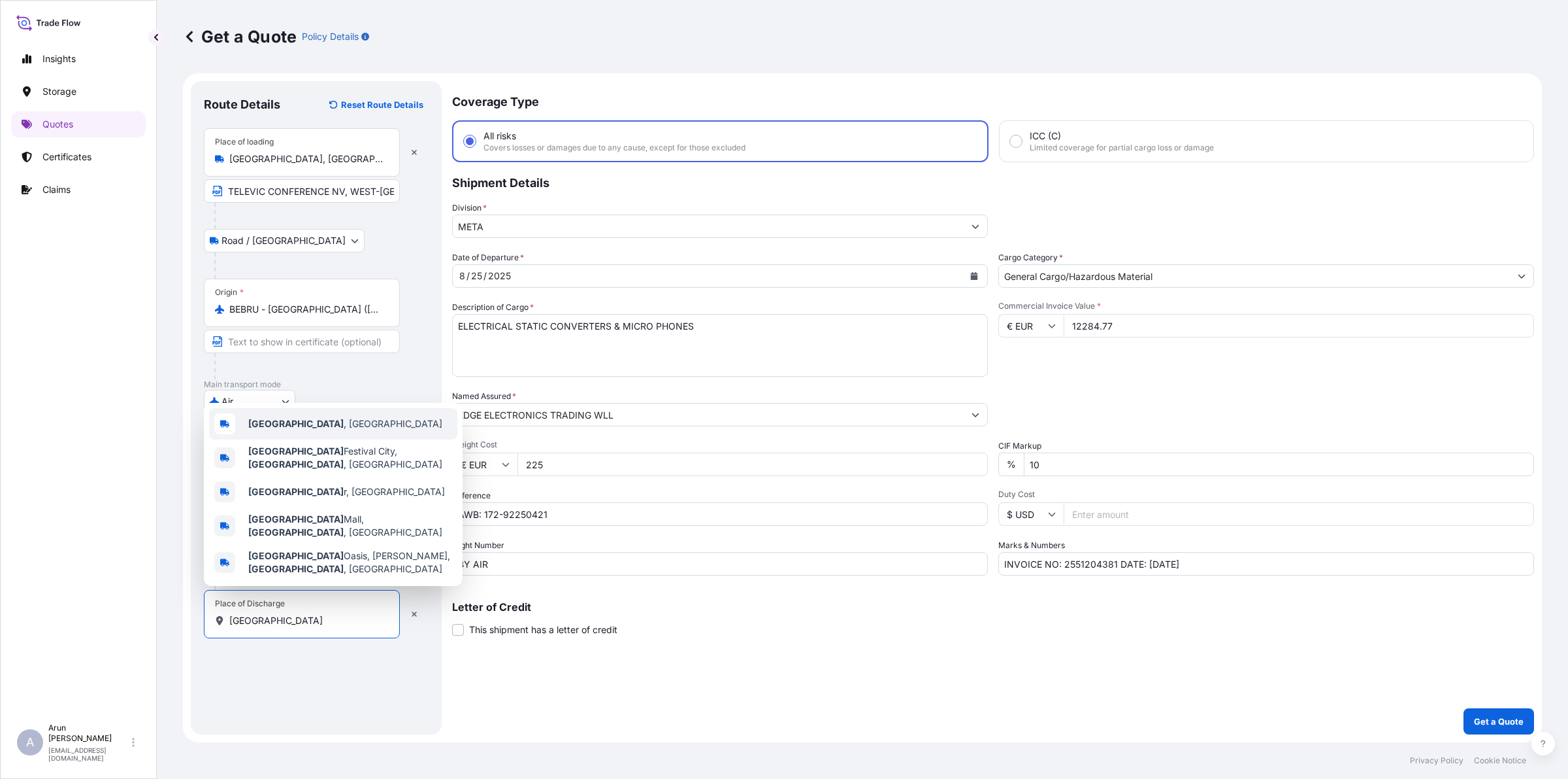
click at [298, 430] on span "[GEOGRAPHIC_DATA] , [GEOGRAPHIC_DATA]" at bounding box center [345, 423] width 194 height 13
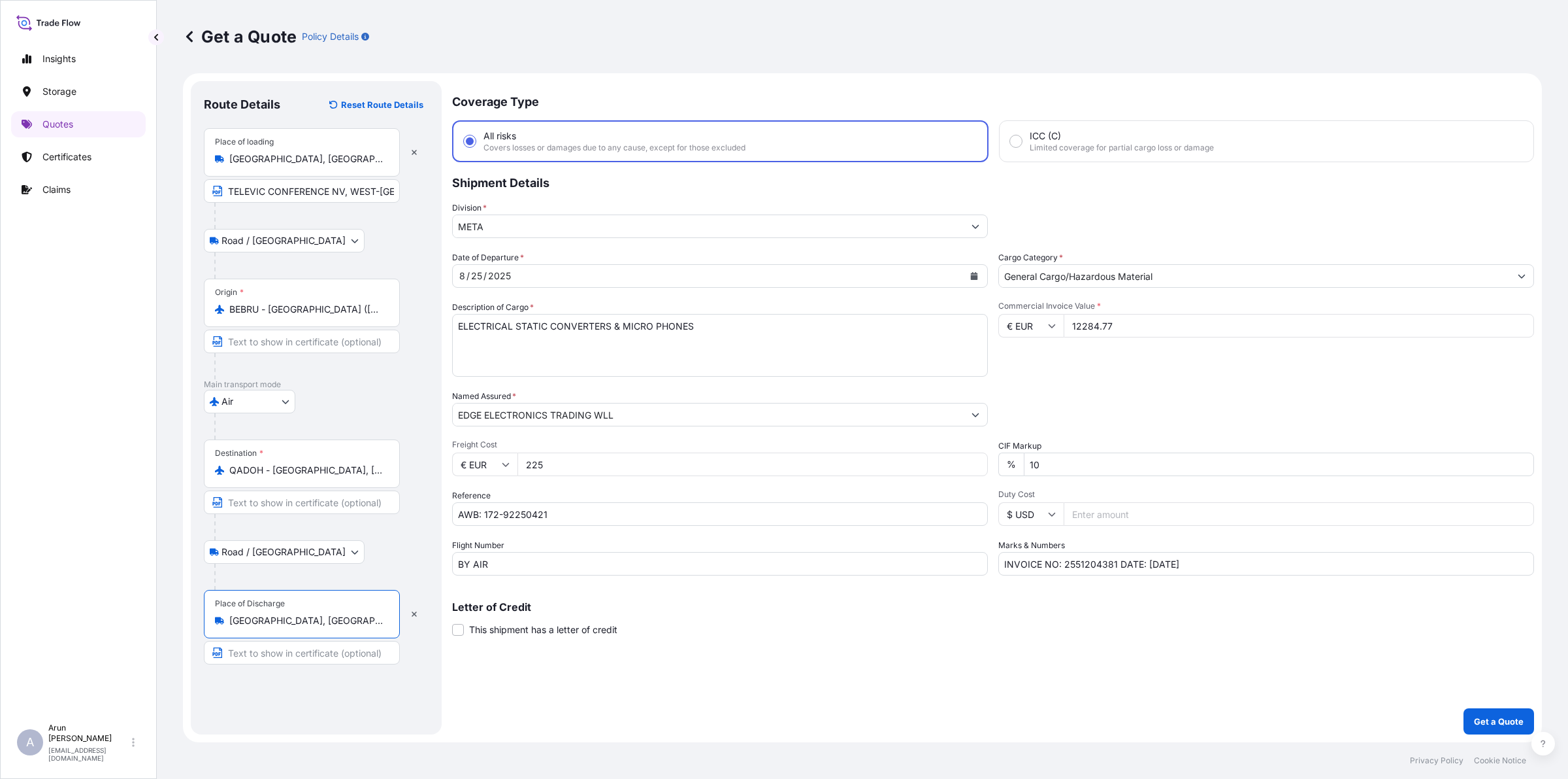
type input "[GEOGRAPHIC_DATA], [GEOGRAPHIC_DATA]"
click at [269, 622] on input "Text to appear on certificate" at bounding box center [303, 653] width 200 height 23
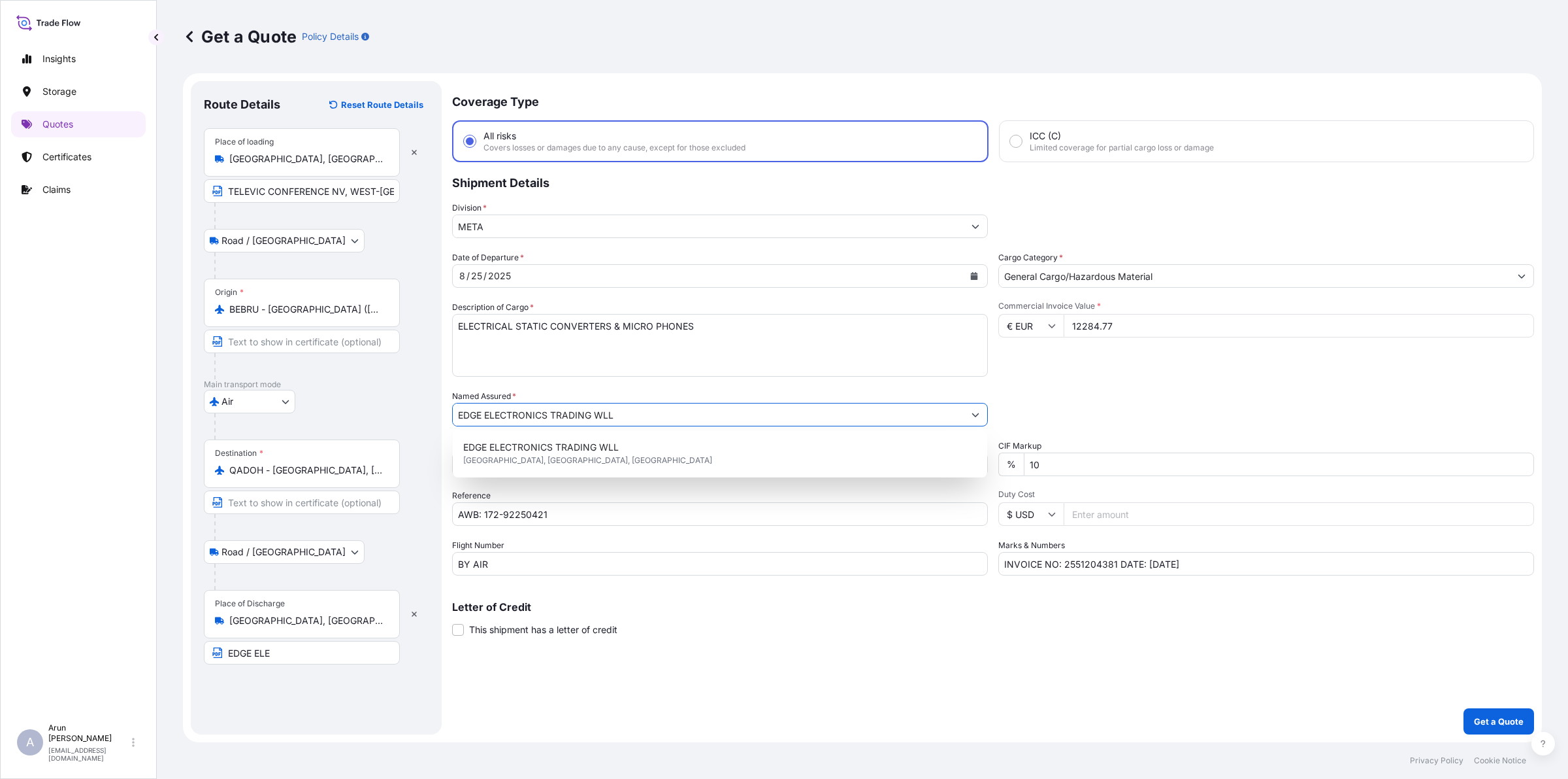
drag, startPoint x: 517, startPoint y: 409, endPoint x: 183, endPoint y: 393, distance: 334.4
click at [183, 393] on form "Route Details Reset Route Details Place of loading [GEOGRAPHIC_DATA], [GEOGRAPH…" at bounding box center [863, 407] width 1359 height 669
drag, startPoint x: 273, startPoint y: 654, endPoint x: 14, endPoint y: 582, distance: 268.8
click at [14, 582] on div "Insights Storage Quotes Certificates Claims A [PERSON_NAME] [PERSON_NAME][EMAIL…" at bounding box center [784, 390] width 1568 height 779
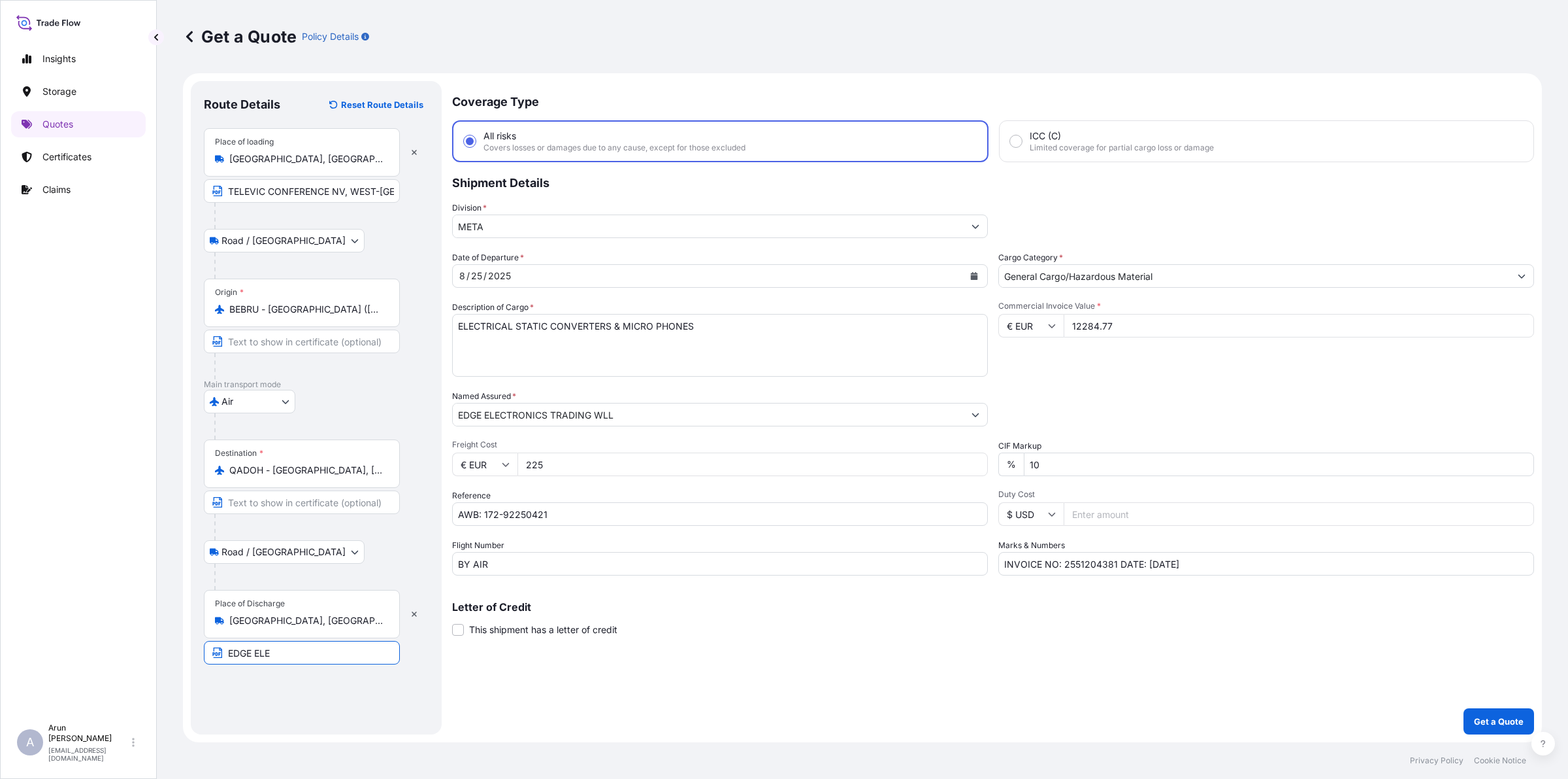
paste input "CTRONICS TRADING WLL"
type input "EDGE ELECTRONICS TRADING WLL, [GEOGRAPHIC_DATA], [GEOGRAPHIC_DATA]."
click at [1254, 622] on footer "Privacy Policy Cookie Notice" at bounding box center [862, 760] width 1411 height 37
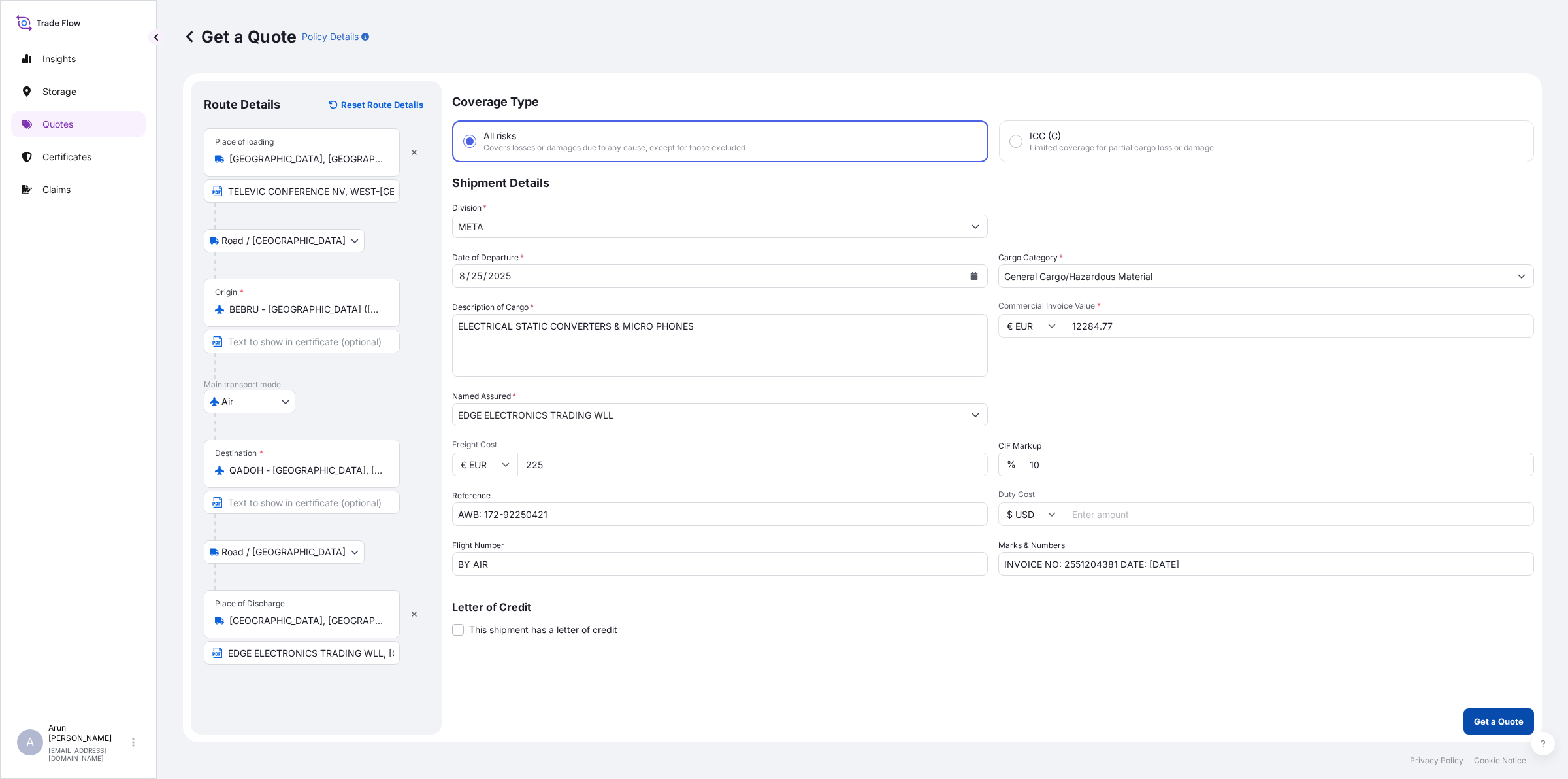
click at [1254, 622] on p "Get a Quote" at bounding box center [1499, 721] width 50 height 13
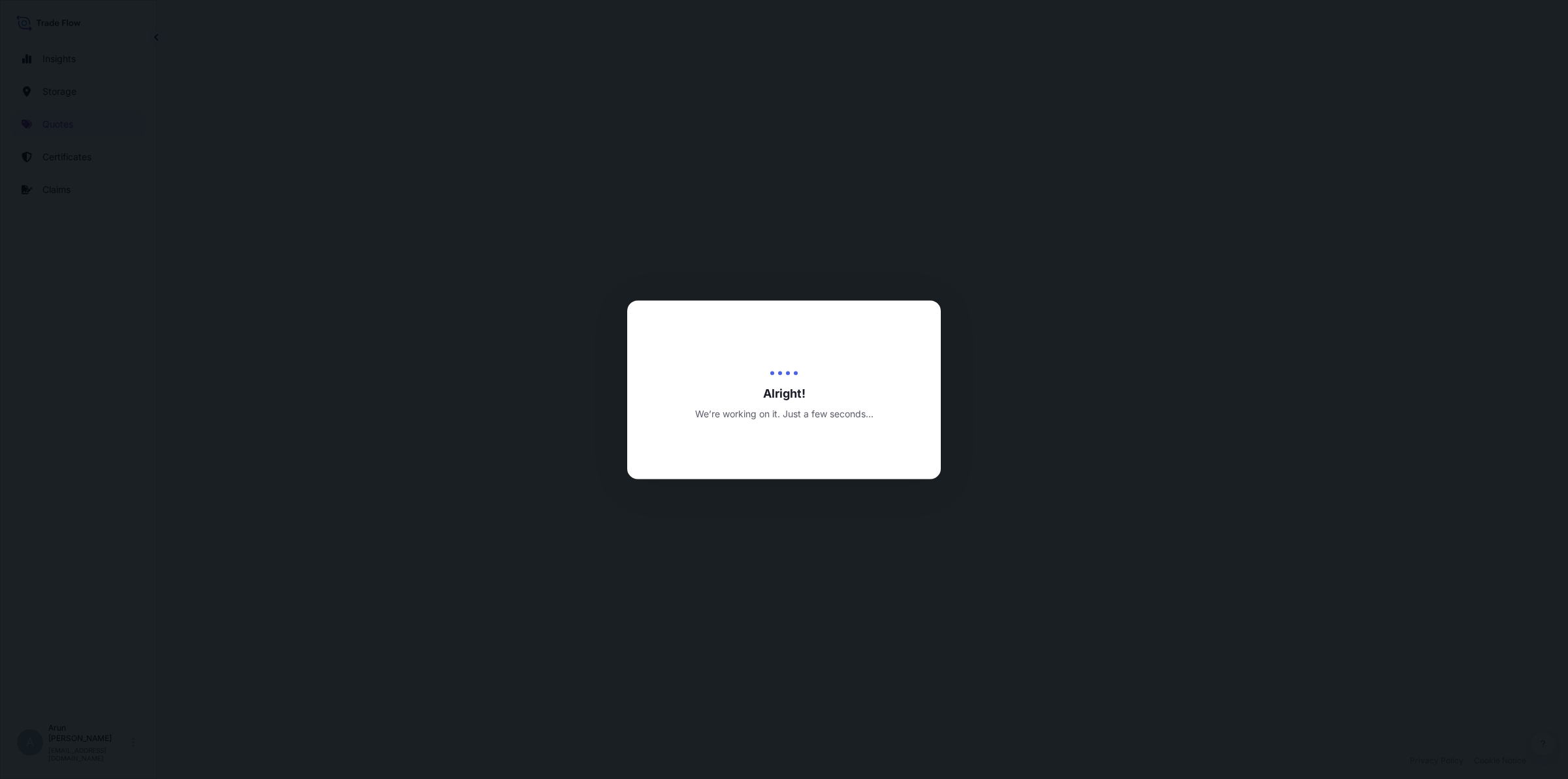
select select "Road / [GEOGRAPHIC_DATA]"
select select "Air"
select select "Road / [GEOGRAPHIC_DATA]"
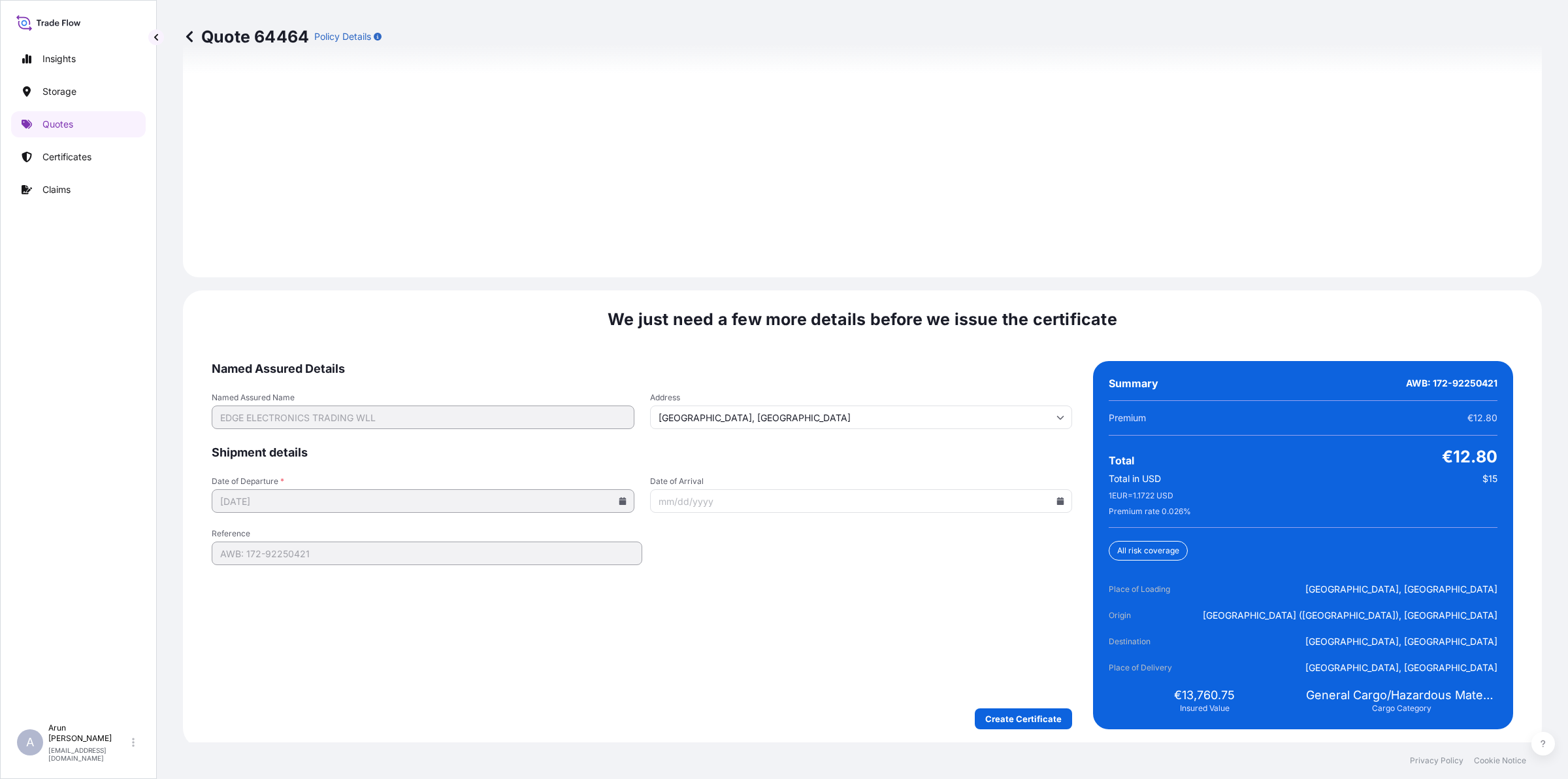
scroll to position [1874, 0]
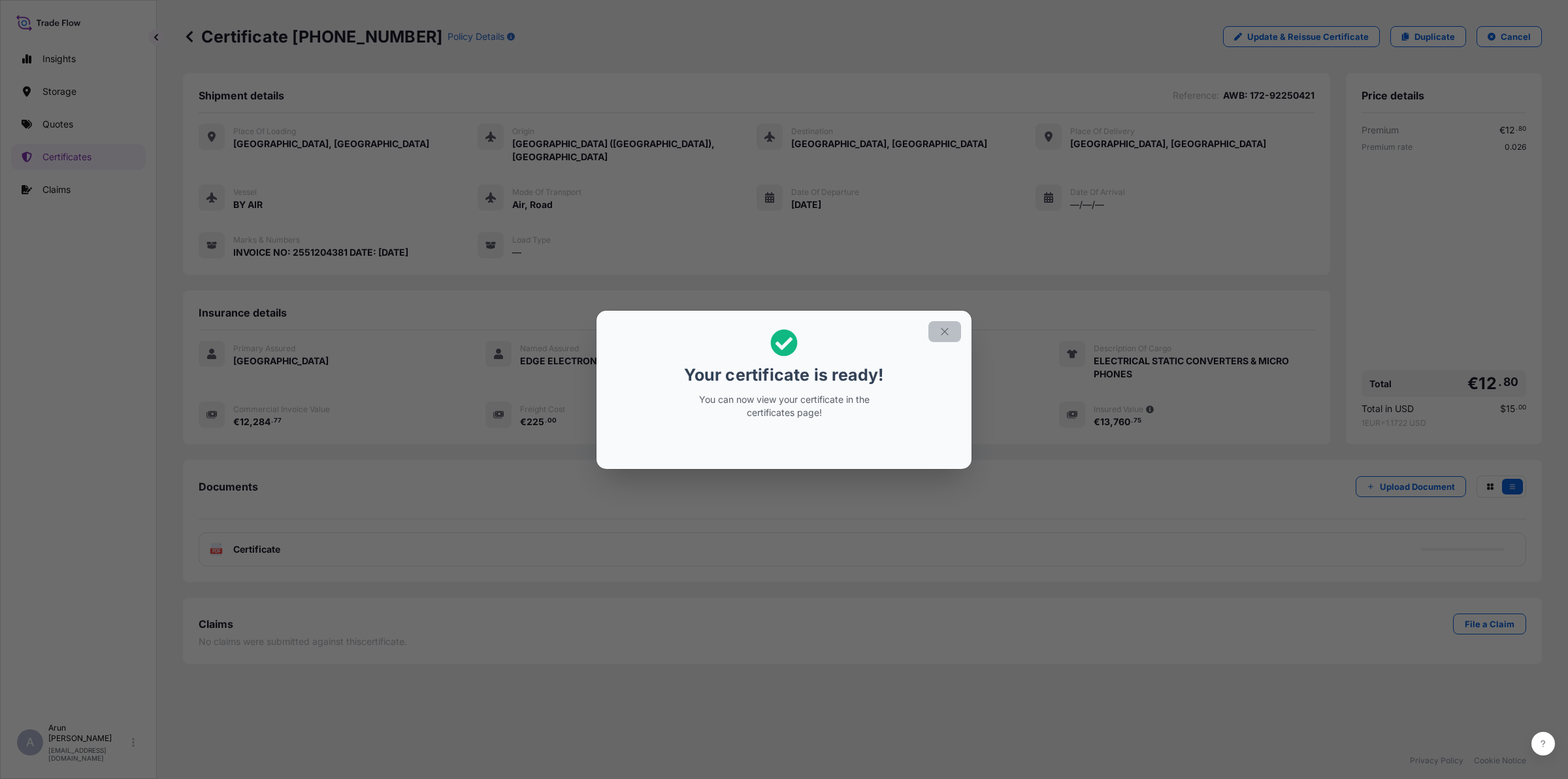
click at [948, 328] on icon "button" at bounding box center [945, 331] width 12 height 12
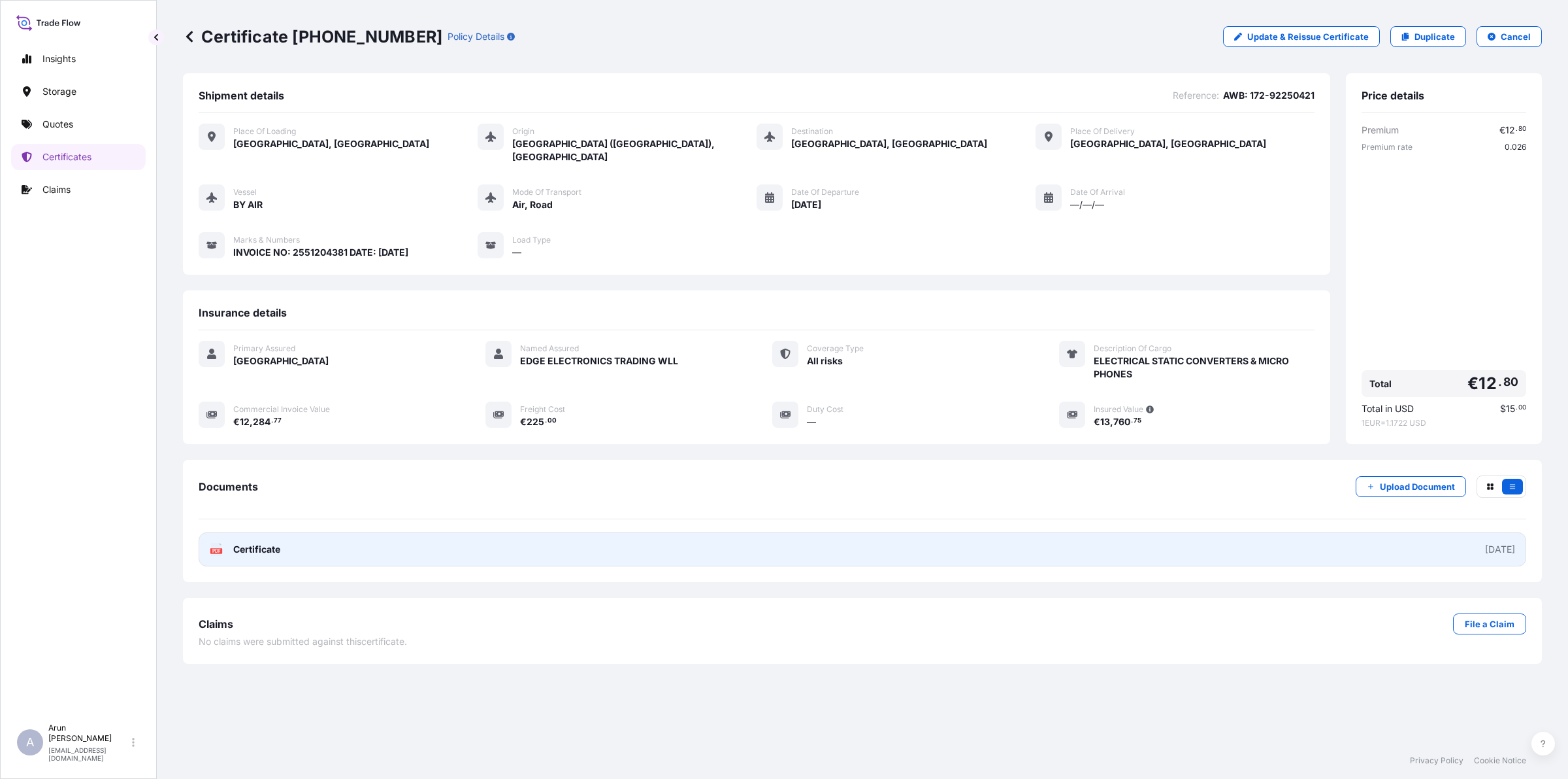
click at [279, 542] on span "Certificate" at bounding box center [257, 549] width 47 height 13
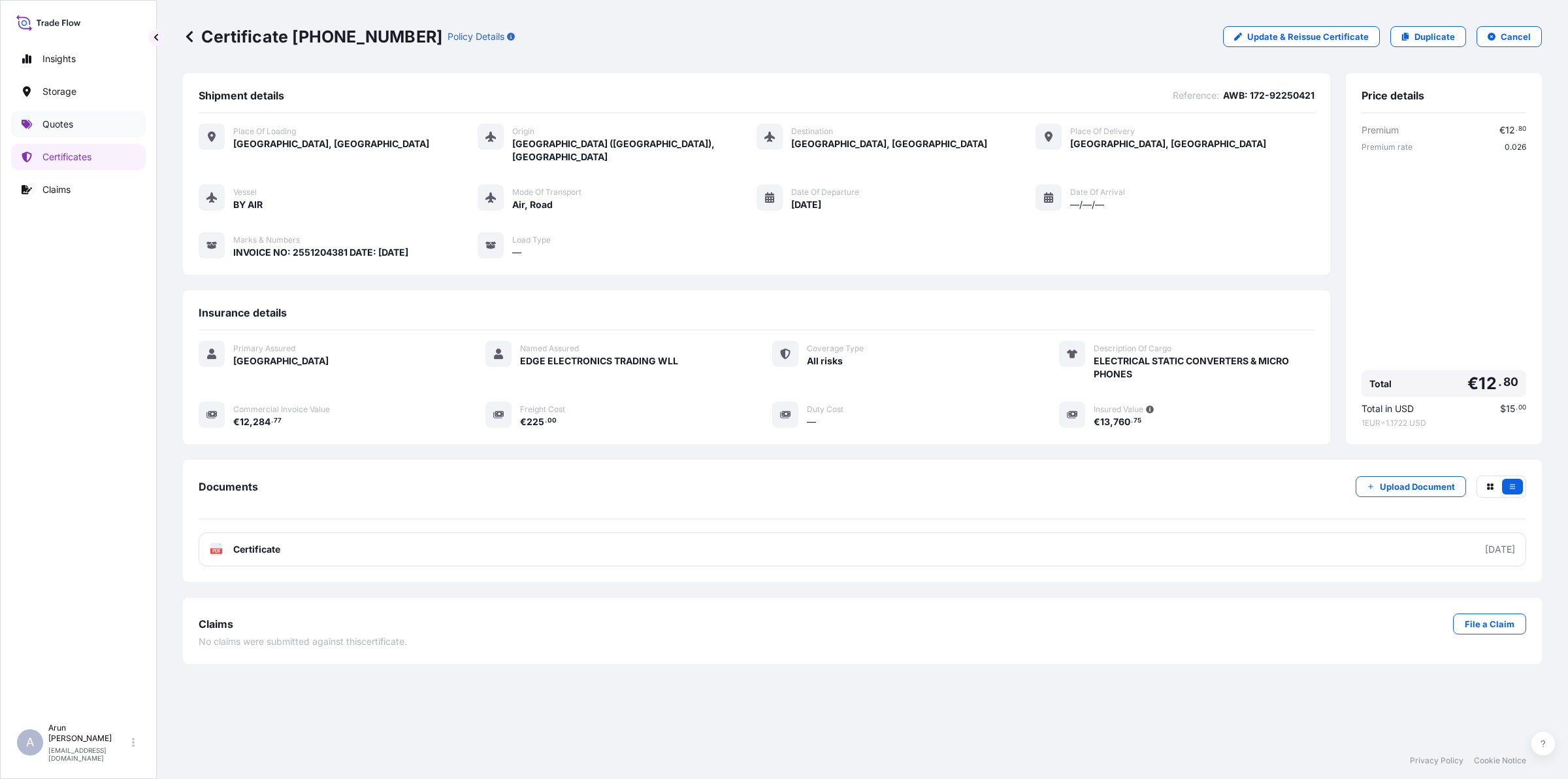
click at [41, 121] on link "Quotes" at bounding box center [78, 124] width 135 height 27
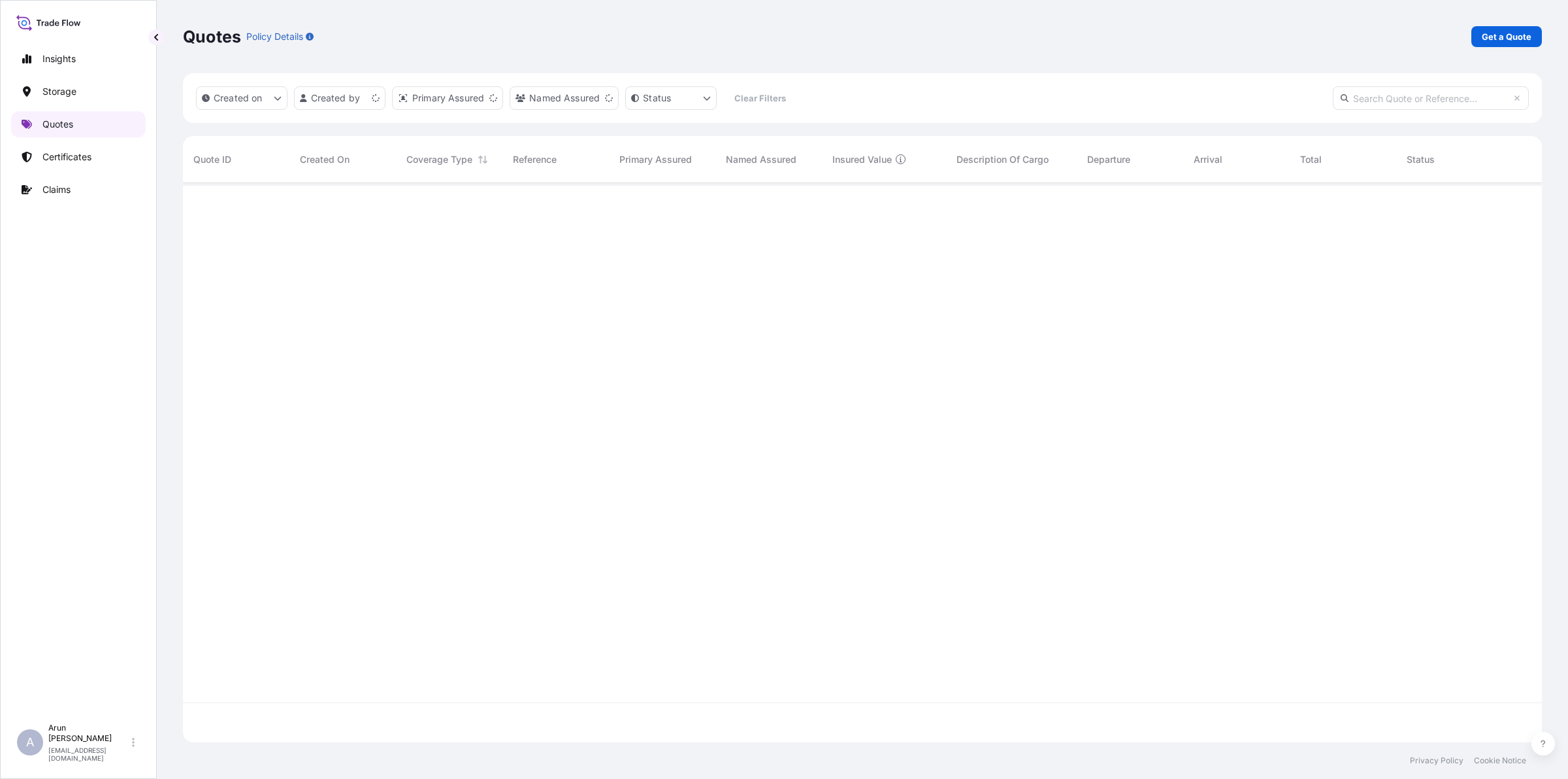
scroll to position [553, 1346]
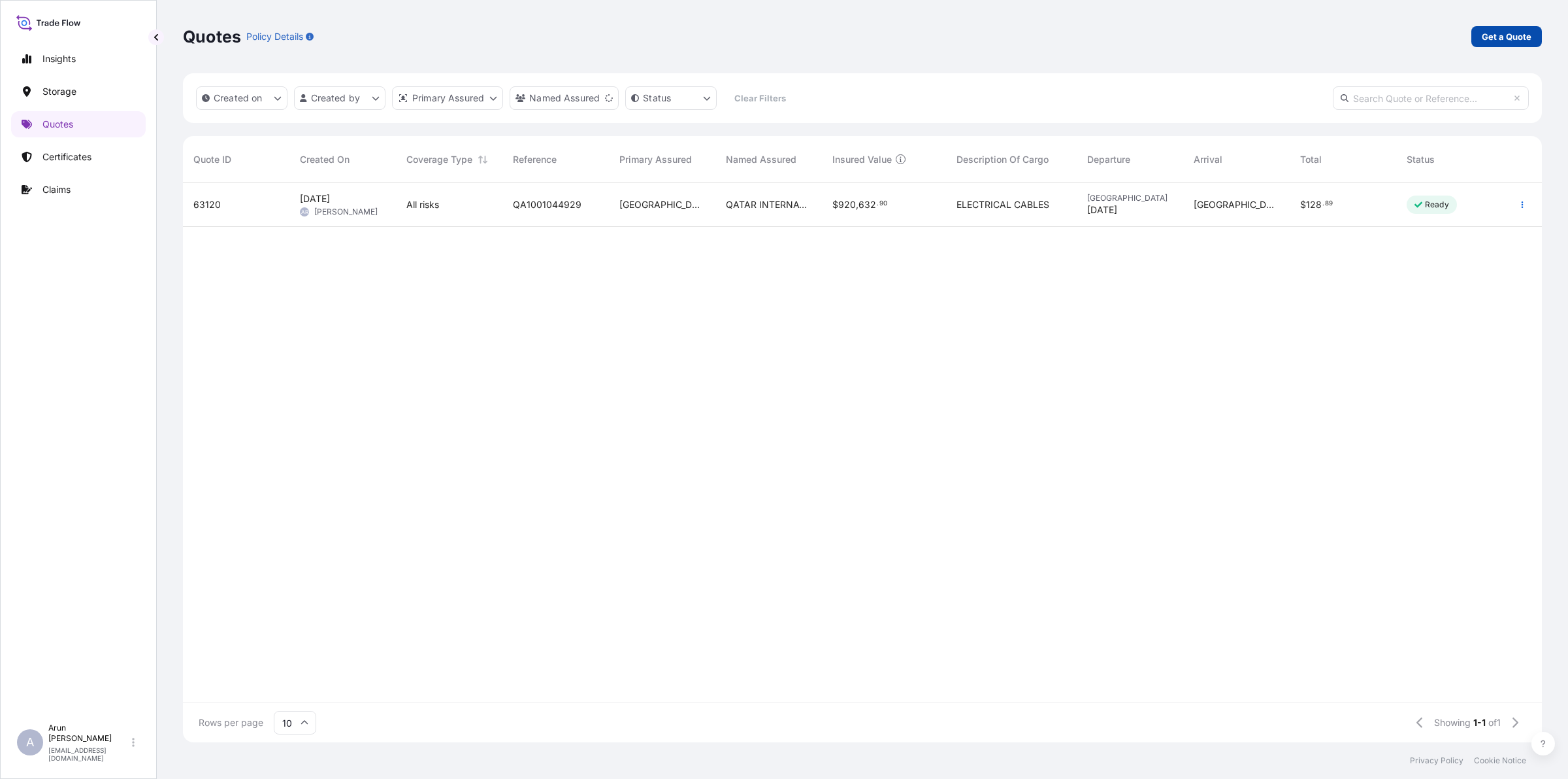
click at [1254, 37] on p "Get a Quote" at bounding box center [1507, 37] width 50 height 13
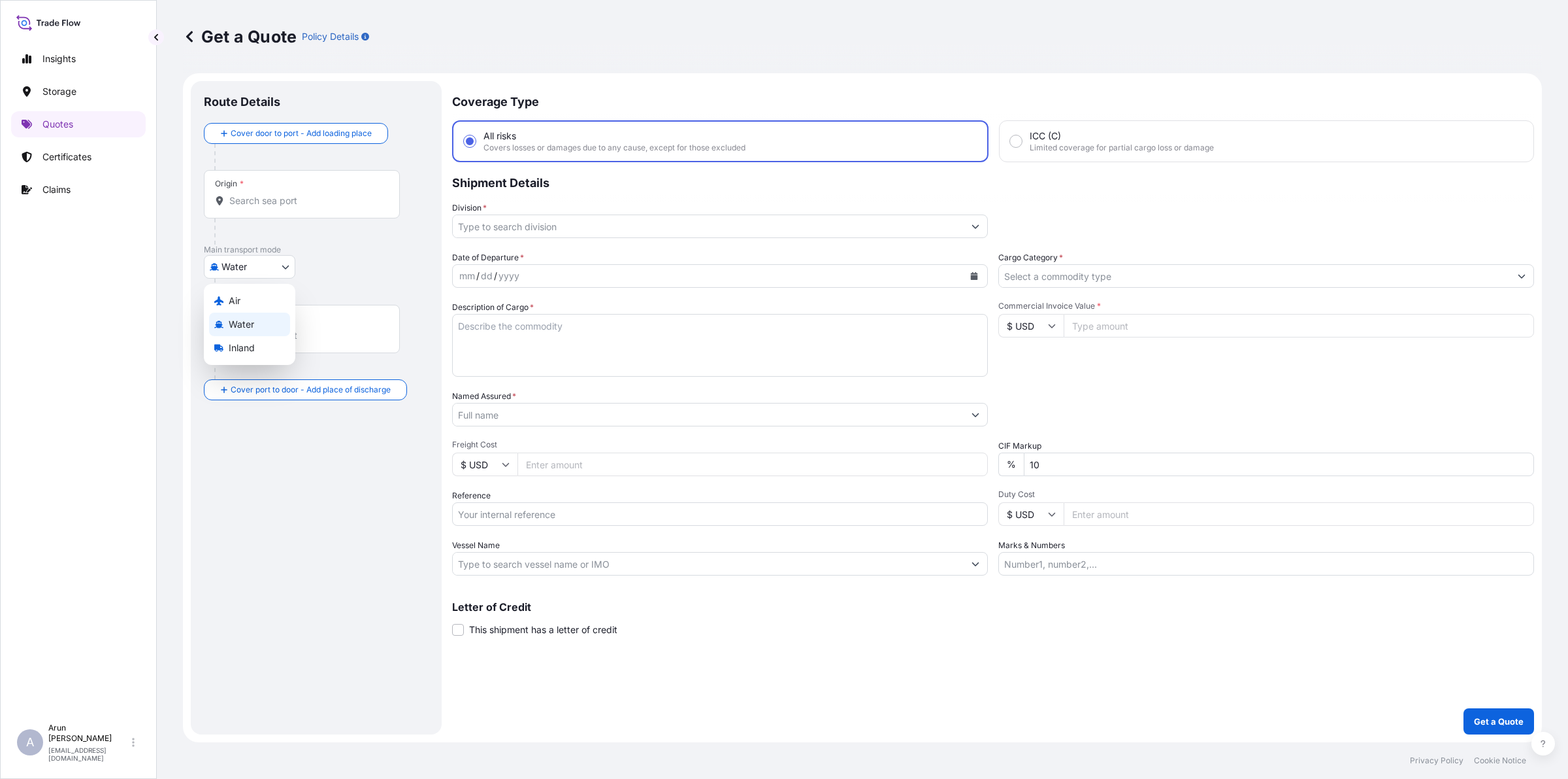
click at [273, 260] on body "Insights Storage Quotes Certificates Claims A [PERSON_NAME] [PERSON_NAME][EMAIL…" at bounding box center [784, 390] width 1568 height 779
click at [232, 304] on span "Air" at bounding box center [234, 301] width 12 height 13
select select "Air"
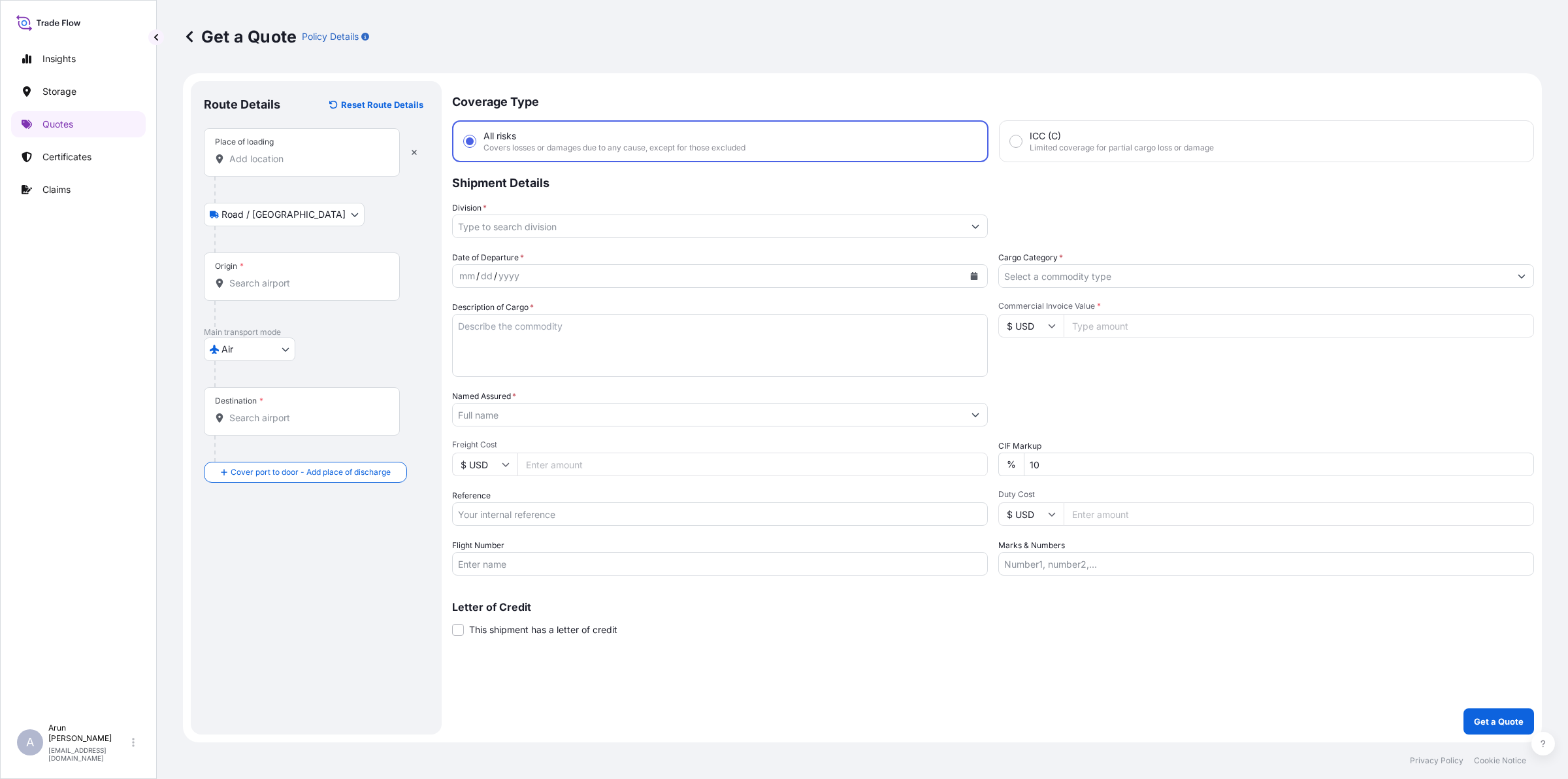
click at [322, 161] on input "Place of loading" at bounding box center [307, 158] width 154 height 13
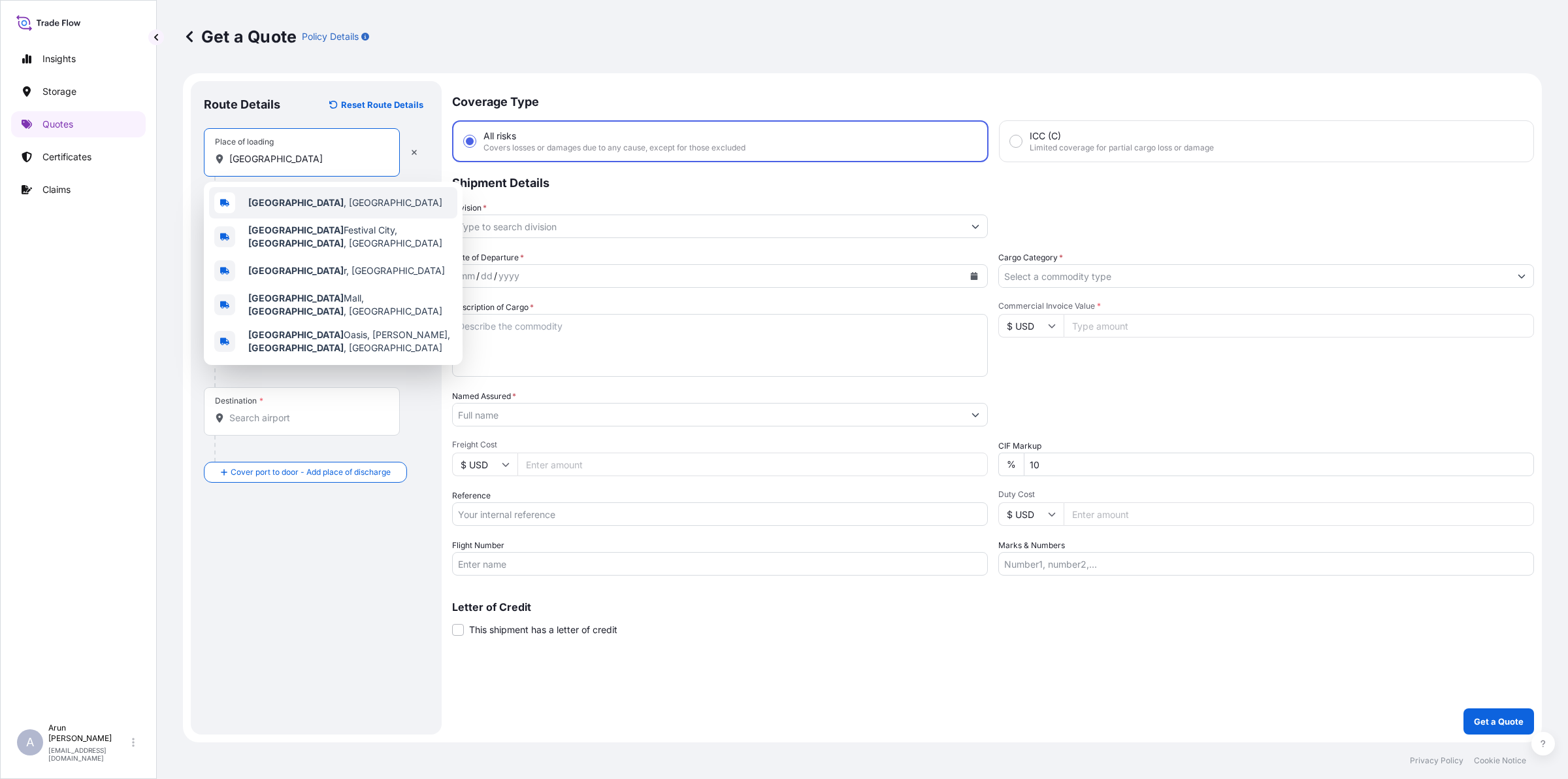
click at [284, 207] on span "[GEOGRAPHIC_DATA] , [GEOGRAPHIC_DATA]" at bounding box center [345, 202] width 194 height 13
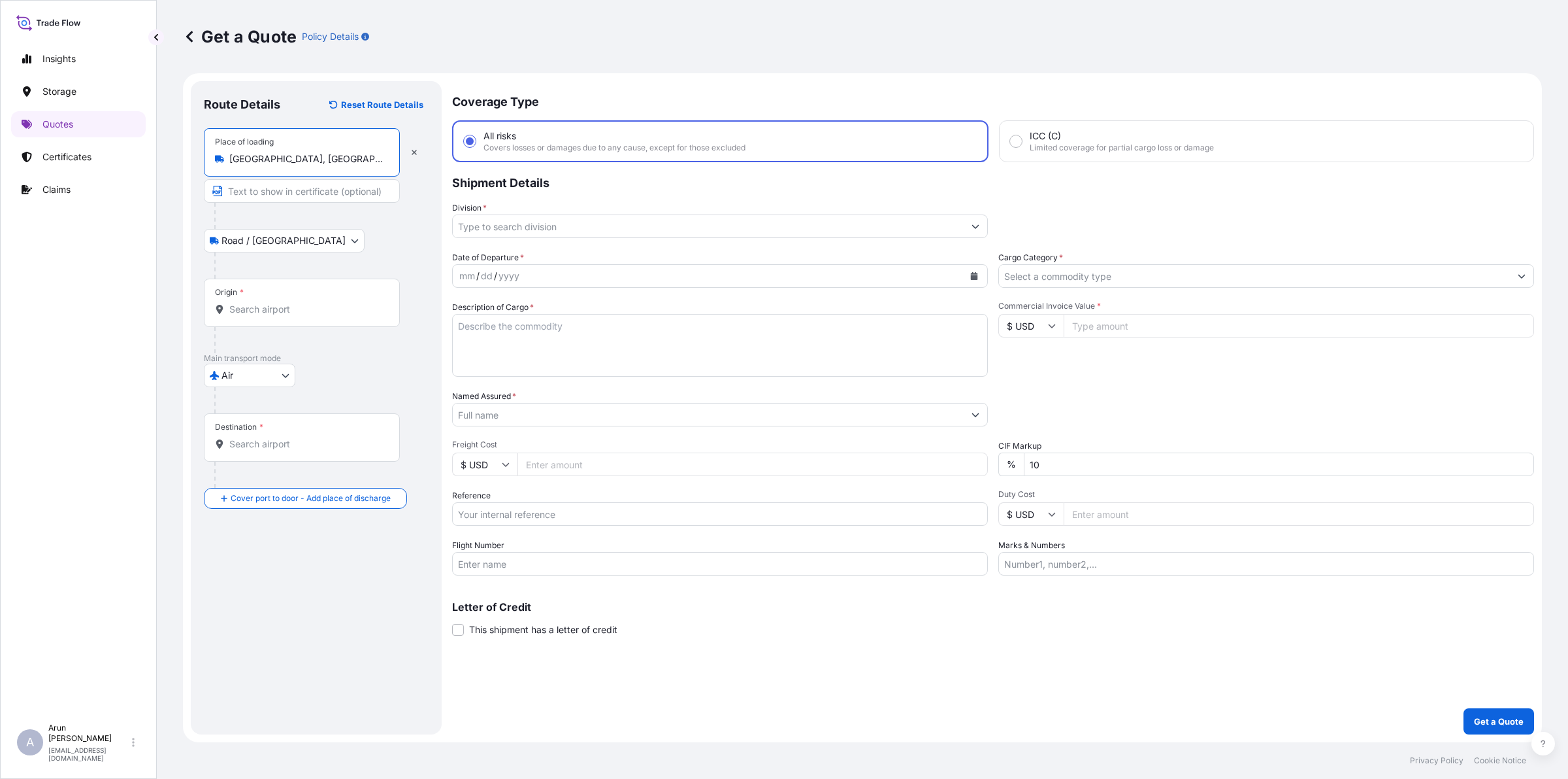
type input "[GEOGRAPHIC_DATA], [GEOGRAPHIC_DATA]"
click at [282, 183] on input "Text to appear on certificate" at bounding box center [301, 191] width 196 height 23
type input "PETROFAQ QATAR WLL"
click at [314, 304] on input "Origin *" at bounding box center [307, 309] width 154 height 13
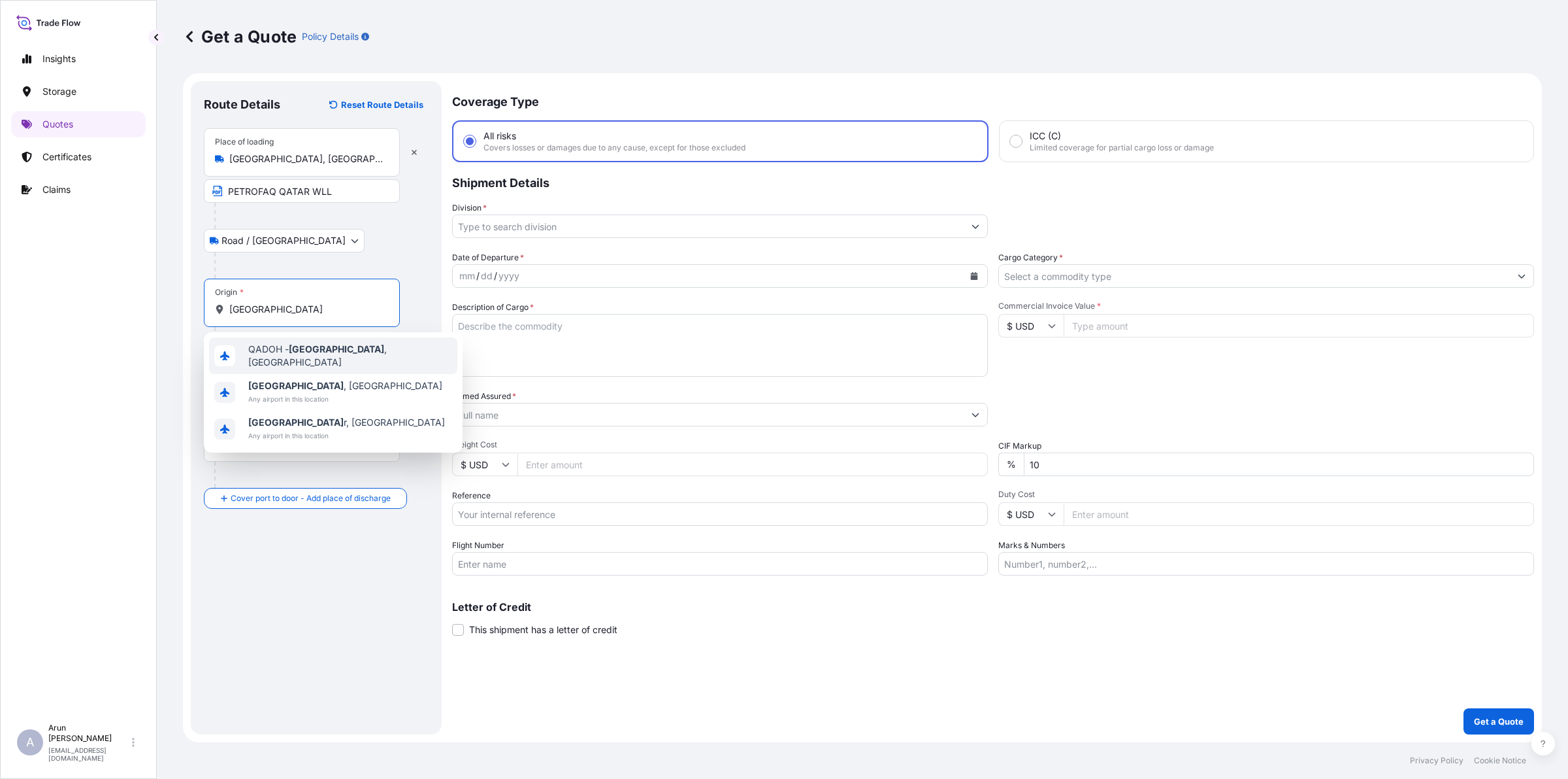
click at [262, 357] on span "QADOH - [GEOGRAPHIC_DATA] , [GEOGRAPHIC_DATA]" at bounding box center [349, 356] width 204 height 27
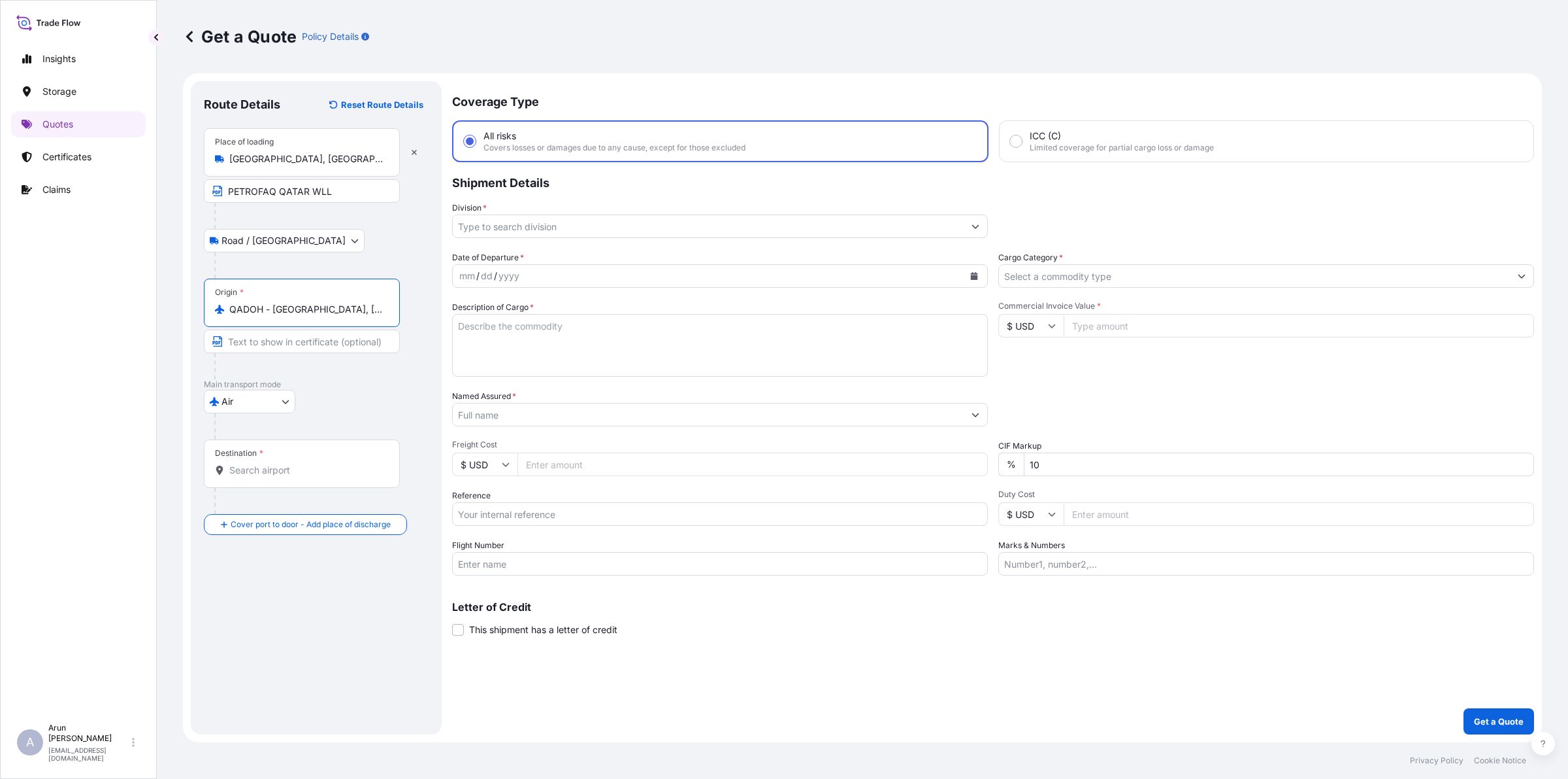
type input "QADOH - [GEOGRAPHIC_DATA], [GEOGRAPHIC_DATA]"
click at [256, 475] on input "Destination *" at bounding box center [307, 470] width 154 height 13
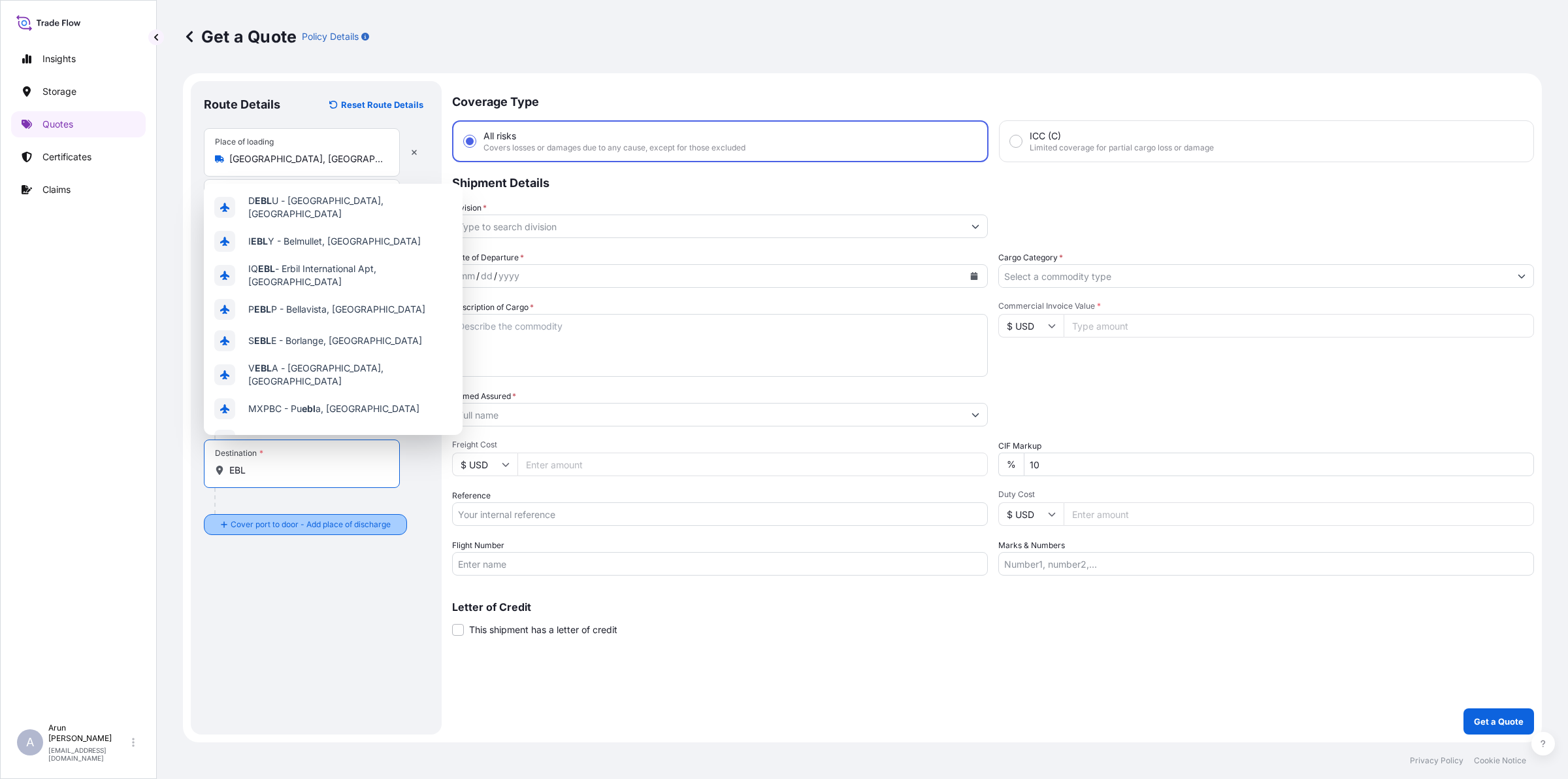
type input "EBL"
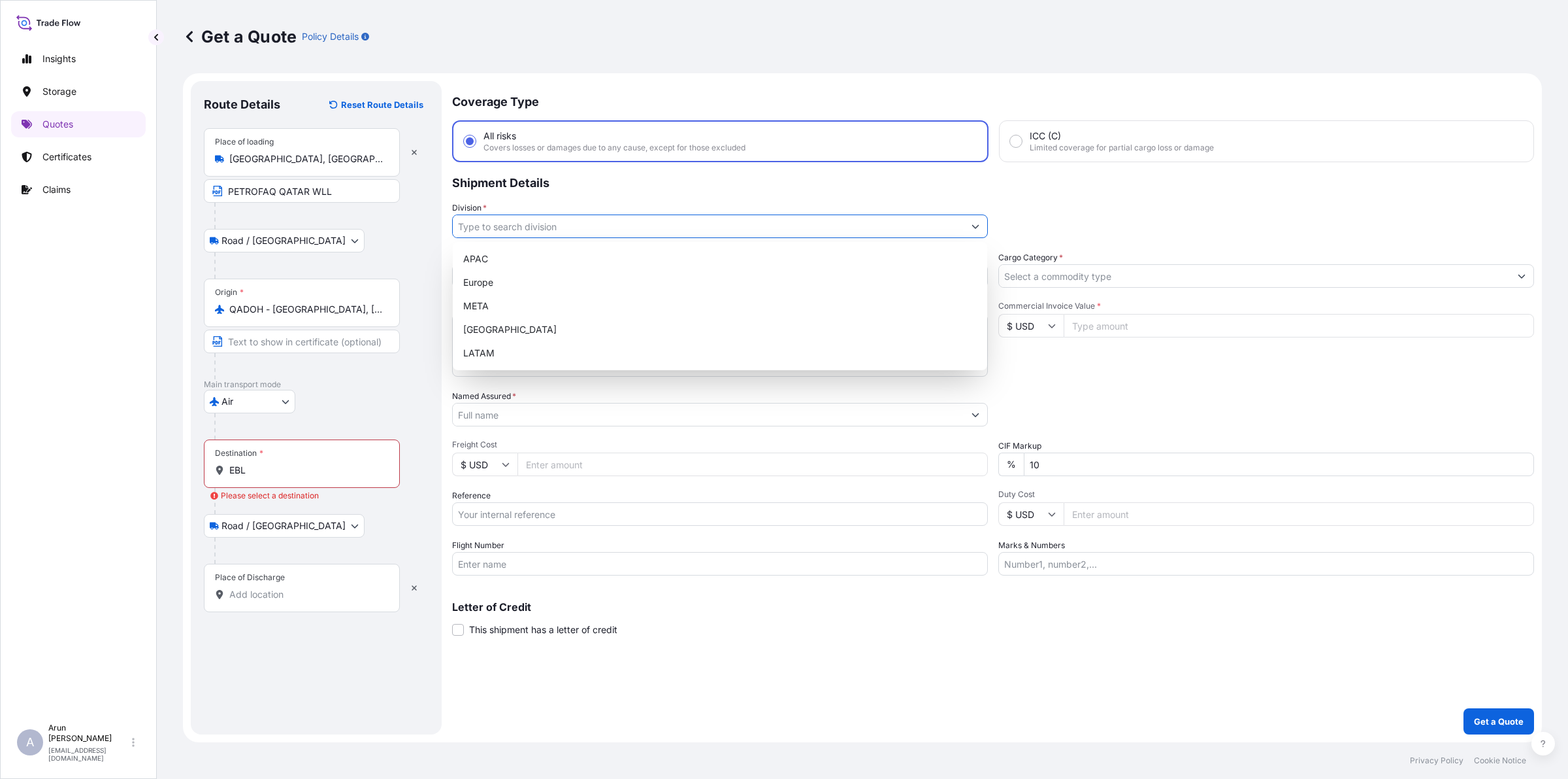
click at [548, 231] on input "Division *" at bounding box center [708, 226] width 511 height 23
click at [474, 296] on div "META" at bounding box center [720, 306] width 524 height 23
type input "META"
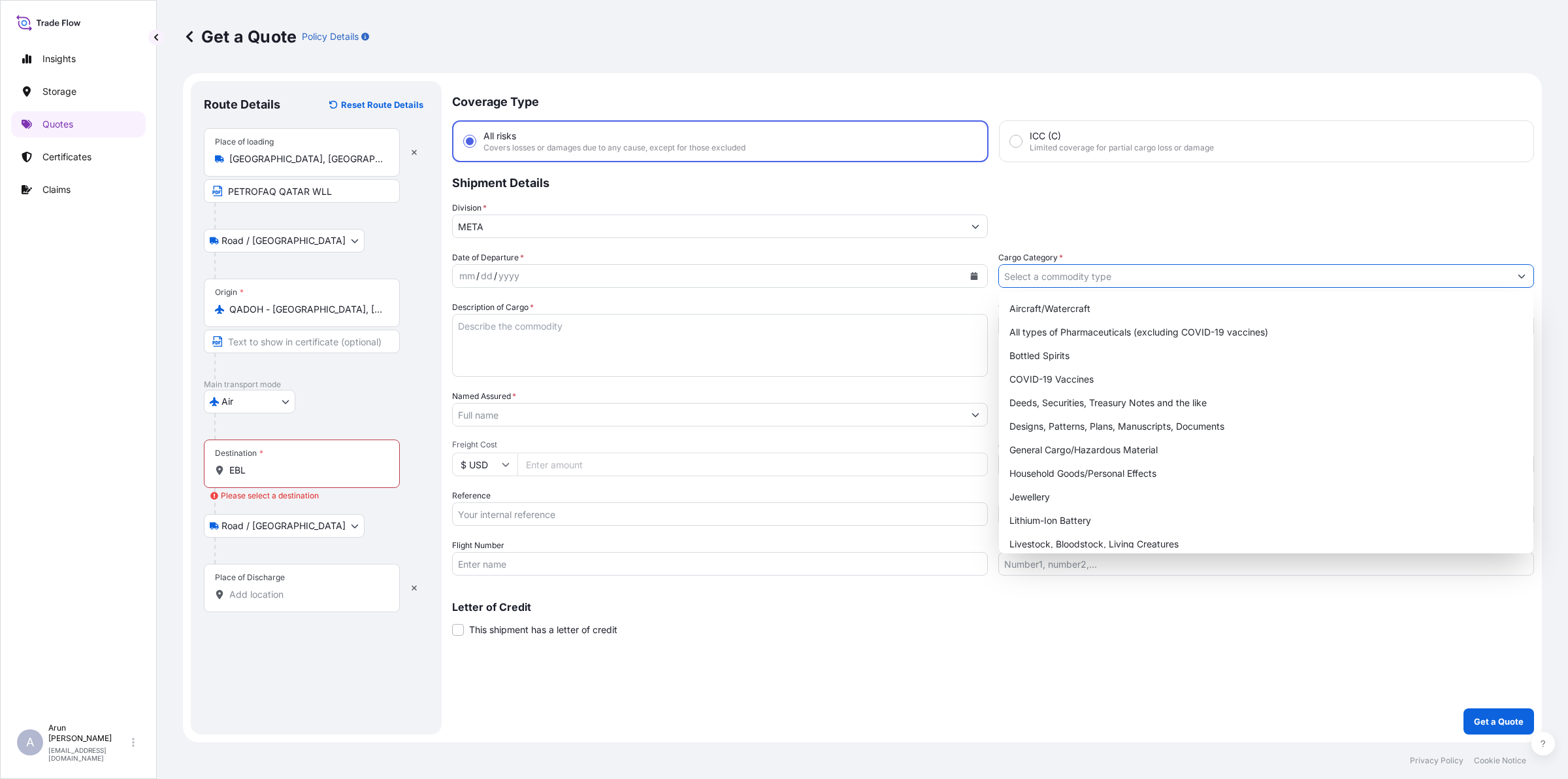
click at [1158, 276] on input "Cargo Category *" at bounding box center [1254, 276] width 511 height 23
click at [1024, 446] on div "General Cargo/Hazardous Material" at bounding box center [1266, 450] width 524 height 23
type input "General Cargo/Hazardous Material"
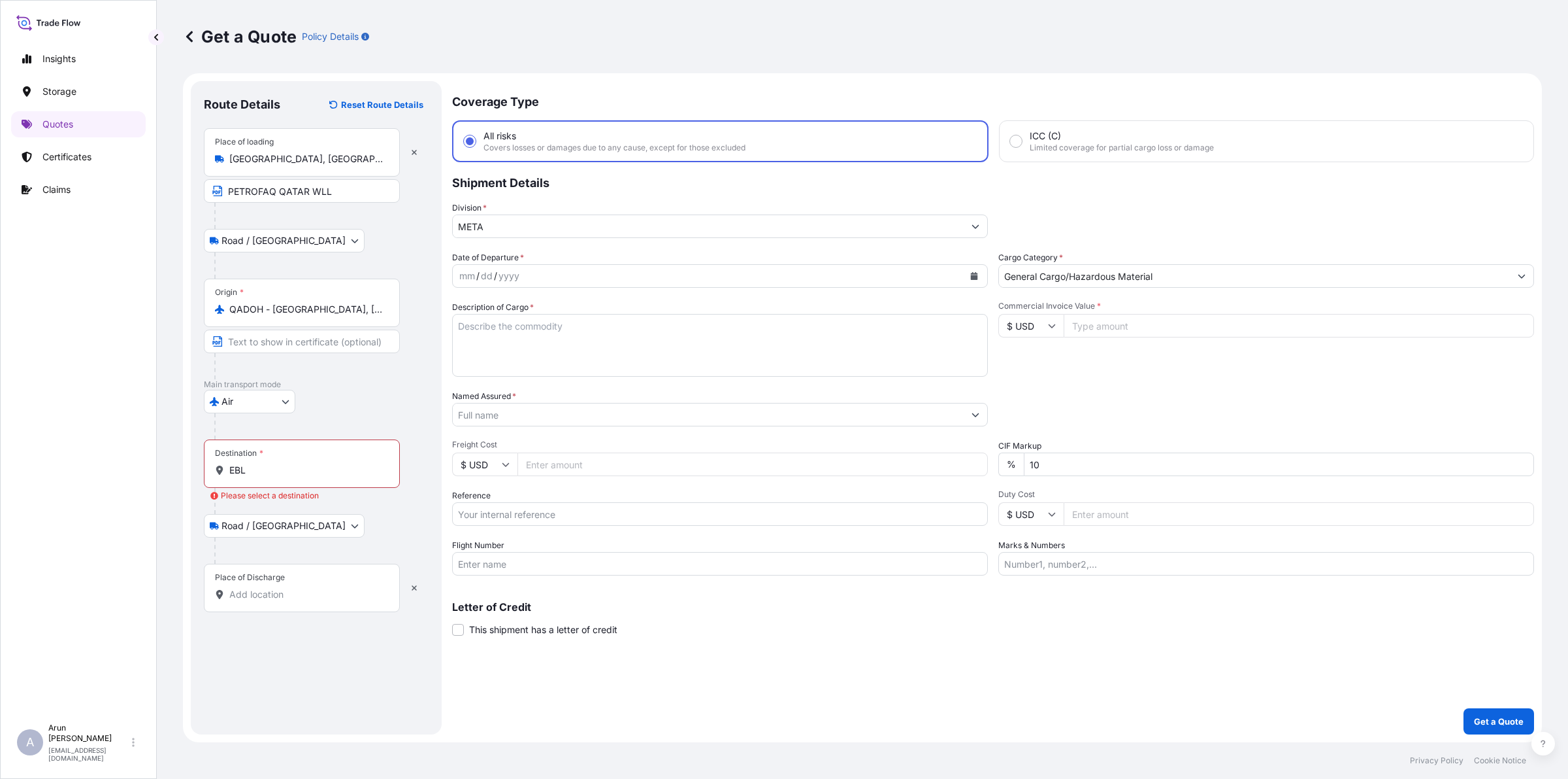
click at [1092, 315] on input "Commercial Invoice Value *" at bounding box center [1299, 325] width 470 height 23
type input "5850"
click at [548, 514] on input "Reference" at bounding box center [720, 514] width 536 height 23
drag, startPoint x: 485, startPoint y: 512, endPoint x: 877, endPoint y: 536, distance: 392.7
click at [877, 536] on div "Date of Departure * mm / dd / yyyy Cargo Category * General Cargo/Hazardous Mat…" at bounding box center [993, 413] width 1082 height 324
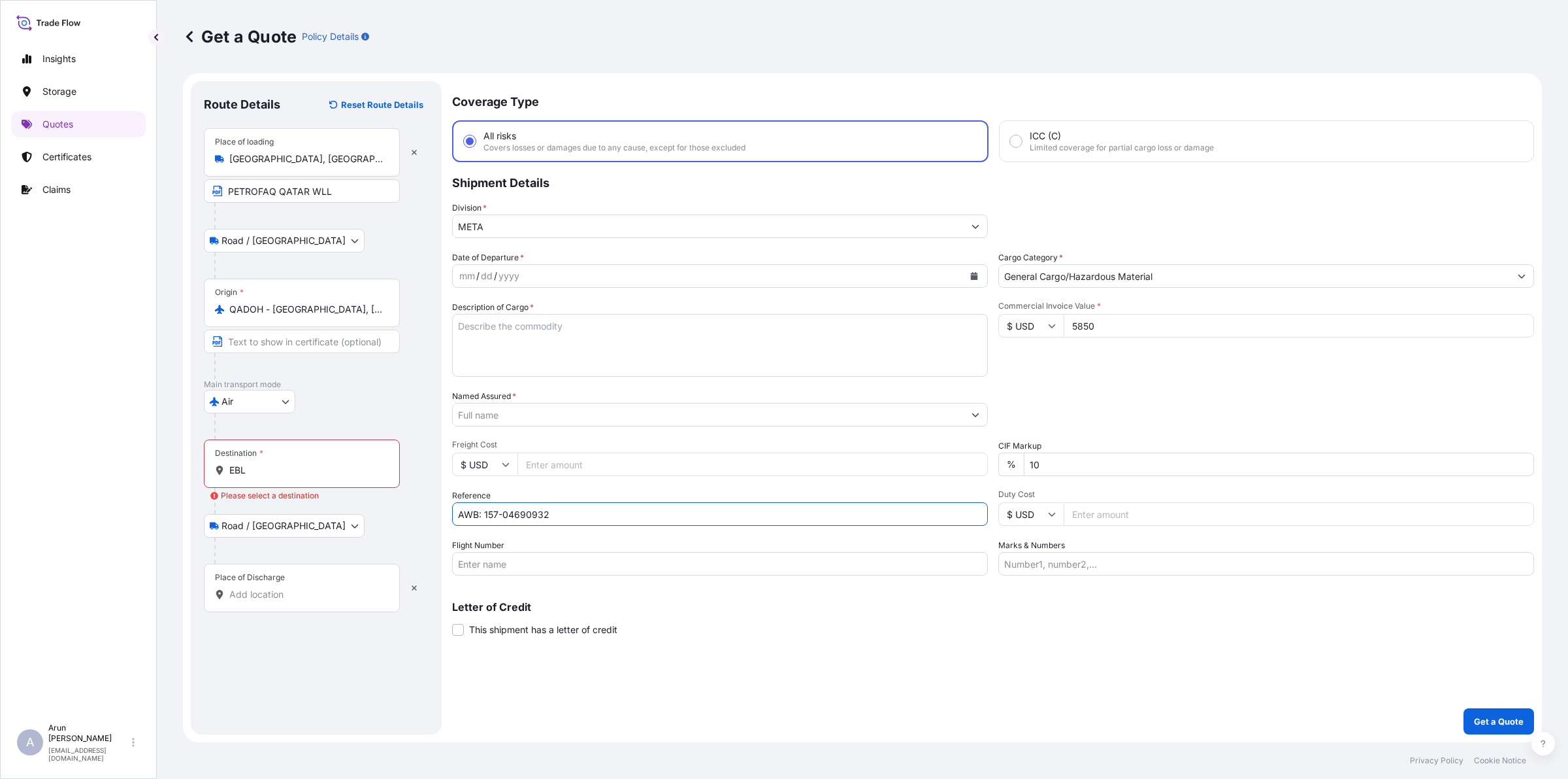
type input "AWB: 157-04690932"
click at [857, 567] on input "Flight Number" at bounding box center [720, 564] width 536 height 23
type input "BY AIR"
click at [1069, 518] on input "Duty Cost" at bounding box center [1299, 514] width 470 height 23
click at [803, 472] on input "Freight Cost" at bounding box center [752, 464] width 470 height 23
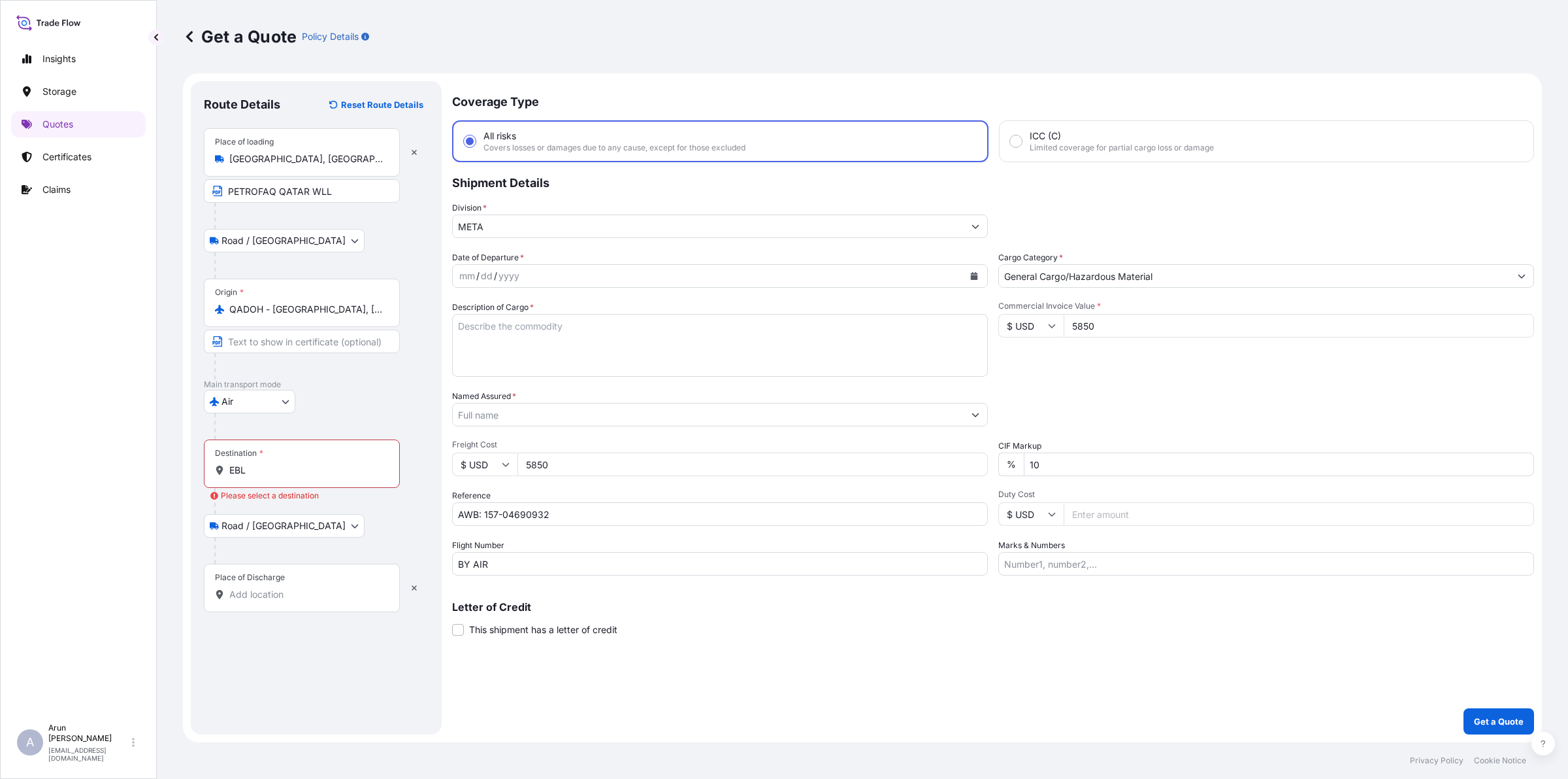
type input "5850"
drag, startPoint x: 1084, startPoint y: 328, endPoint x: 992, endPoint y: 336, distance: 92.3
click at [992, 336] on div "Date of Departure * mm / dd / yyyy Cargo Category * General Cargo/Hazardous Mat…" at bounding box center [993, 413] width 1082 height 324
type input "8800"
click at [1087, 566] on input "Marks & Numbers" at bounding box center [1266, 564] width 536 height 23
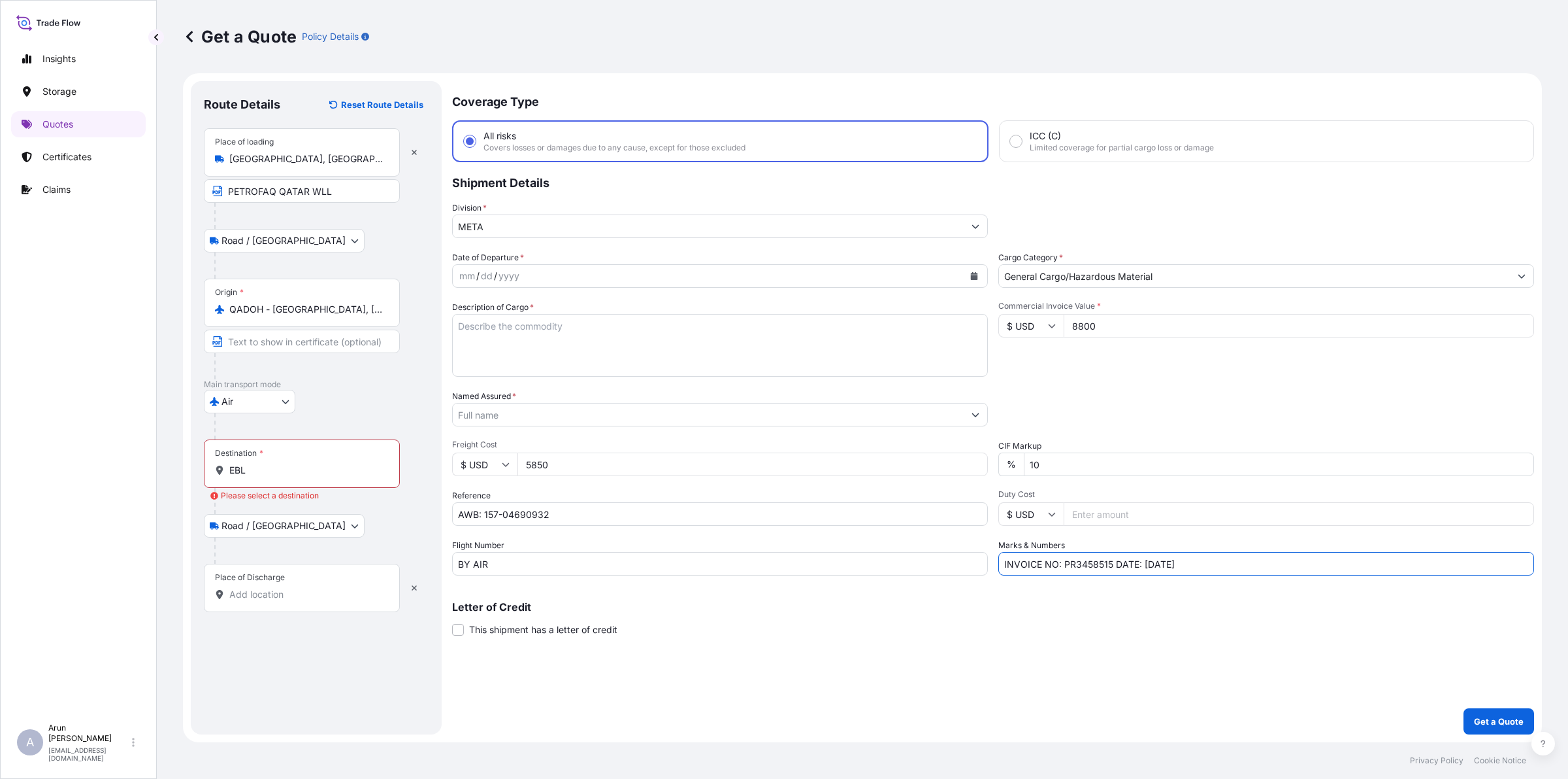
drag, startPoint x: 1063, startPoint y: 560, endPoint x: 1111, endPoint y: 570, distance: 49.0
click at [1111, 570] on input "INVOICE NO: PR3458515 DATE: [DATE]" at bounding box center [1266, 564] width 536 height 23
click at [1157, 564] on input "INVOICE NO: CPI2025003 DATE: [DATE]" at bounding box center [1266, 564] width 536 height 23
type input "INVOICE NO: CPI2025003 DATE: [DATE]"
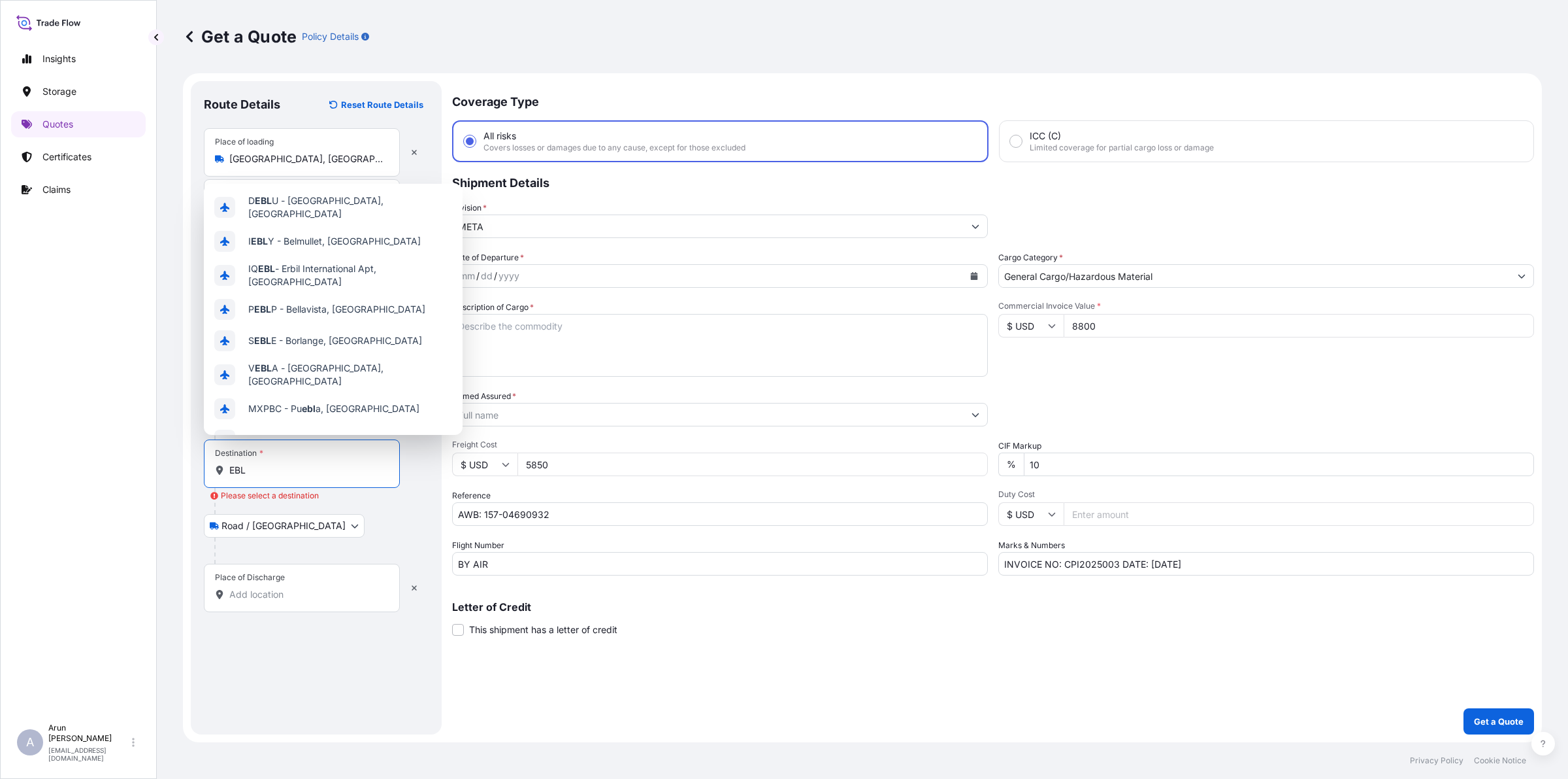
drag, startPoint x: 334, startPoint y: 468, endPoint x: 175, endPoint y: 472, distance: 159.1
click at [175, 472] on div "Get a Quote Policy Details Route Details Reset Route Details Place of loading […" at bounding box center [862, 371] width 1411 height 742
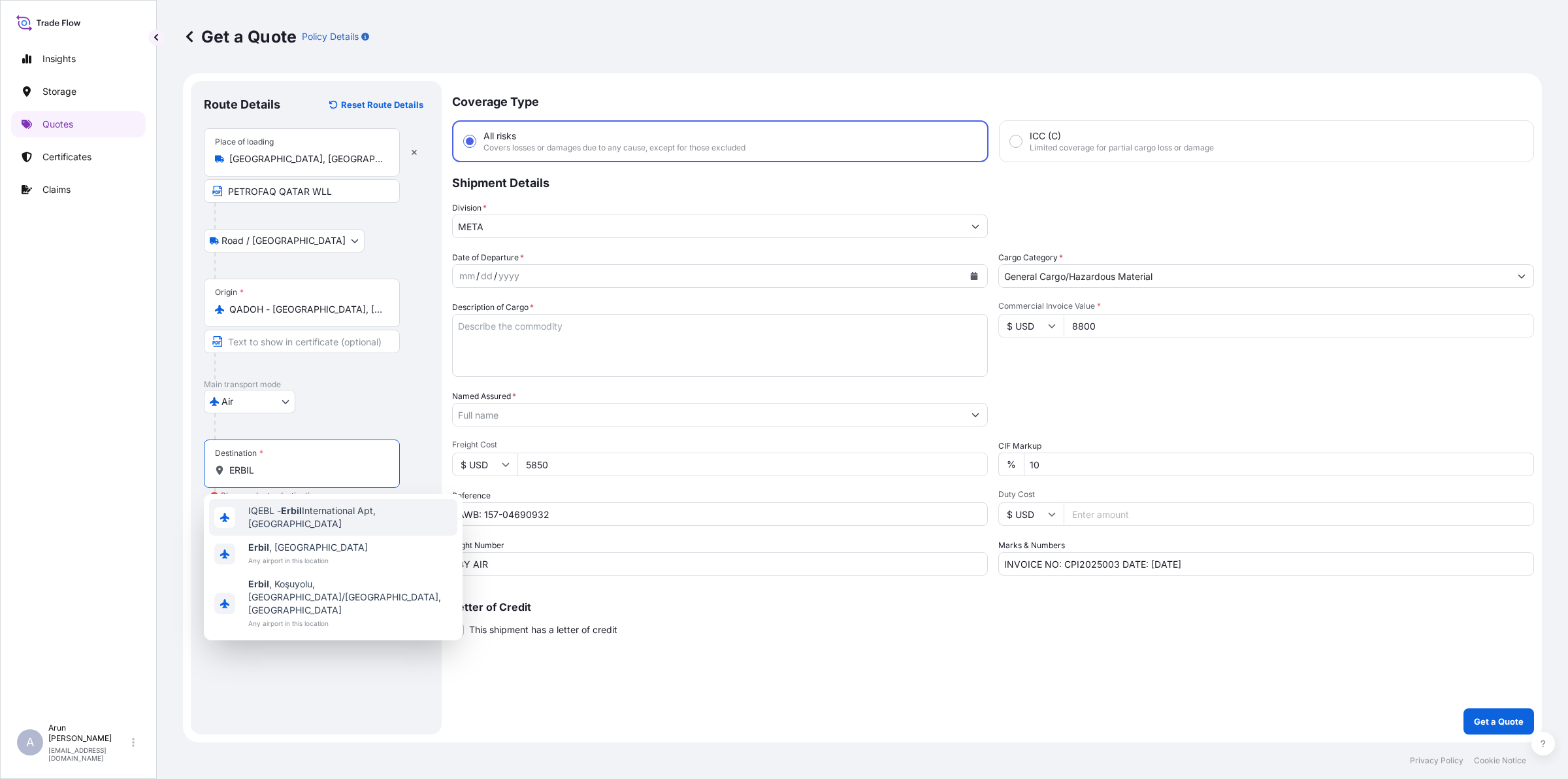
click at [340, 523] on div "IQEBL - Erbil International Apt, [GEOGRAPHIC_DATA]" at bounding box center [333, 517] width 248 height 37
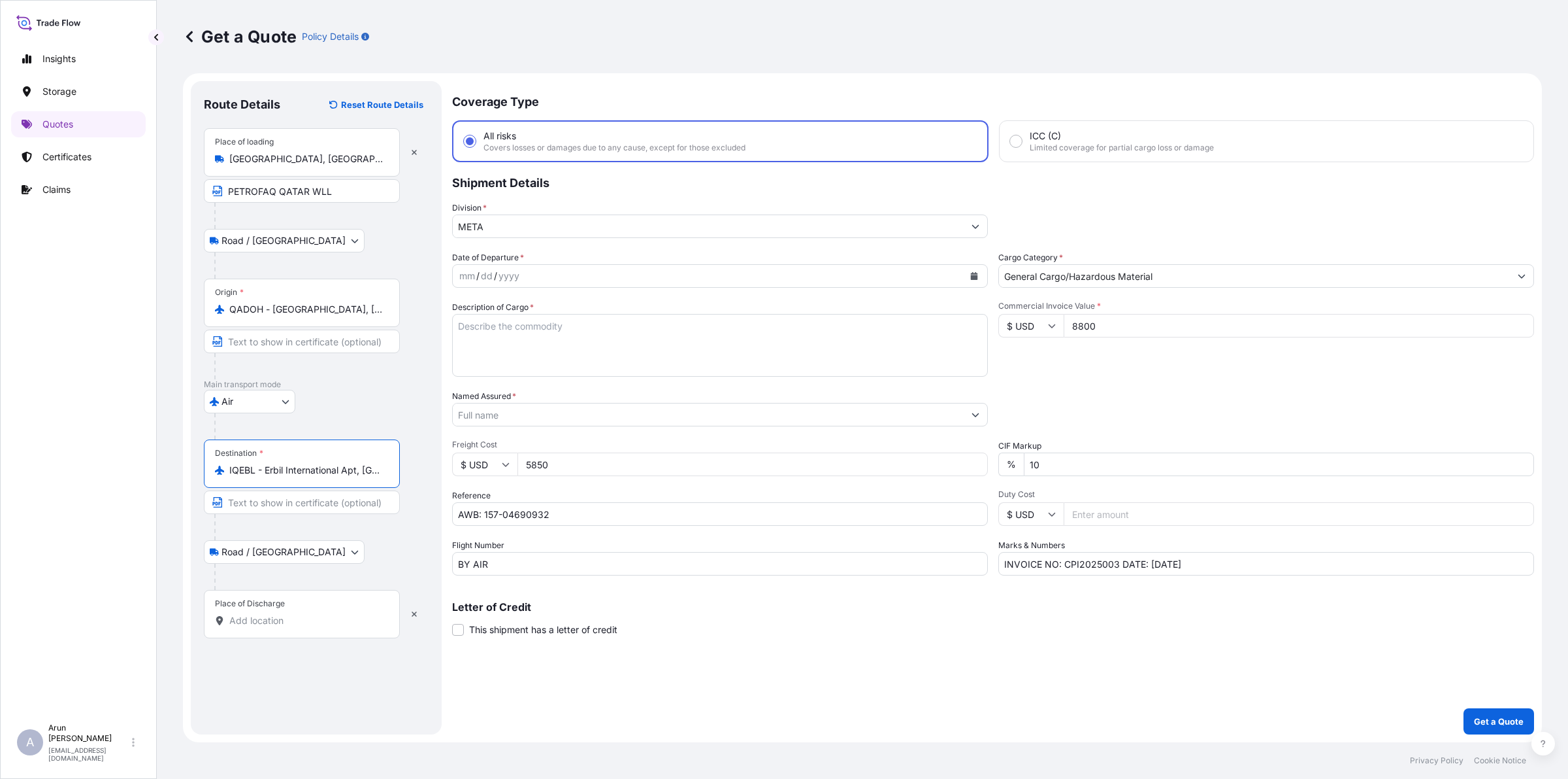
type input "IQEBL - Erbil International Apt, [GEOGRAPHIC_DATA]"
click at [265, 622] on input "Place of Discharge" at bounding box center [307, 621] width 154 height 13
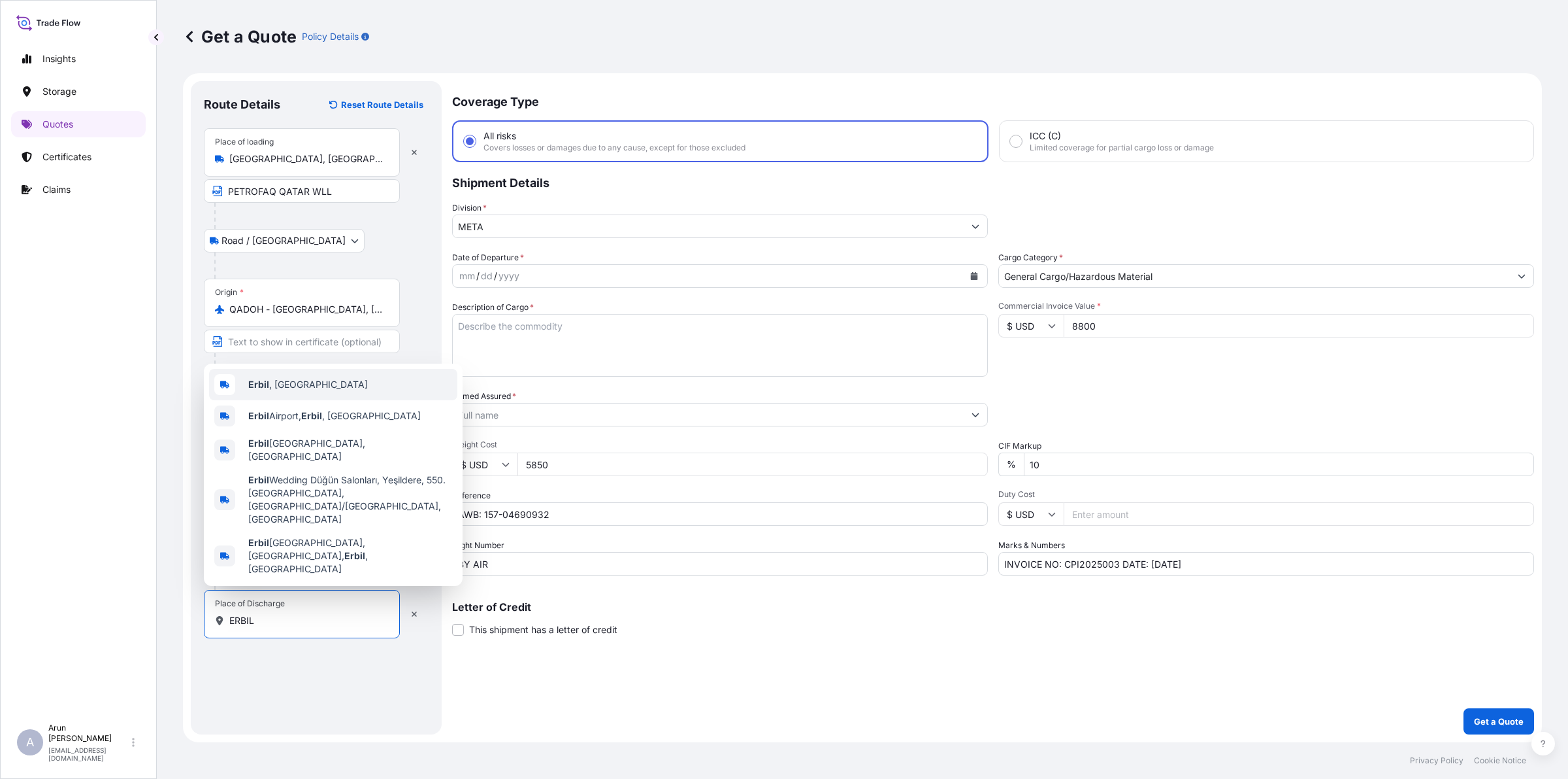
click at [299, 400] on div "Erbil , [GEOGRAPHIC_DATA]" at bounding box center [333, 384] width 248 height 31
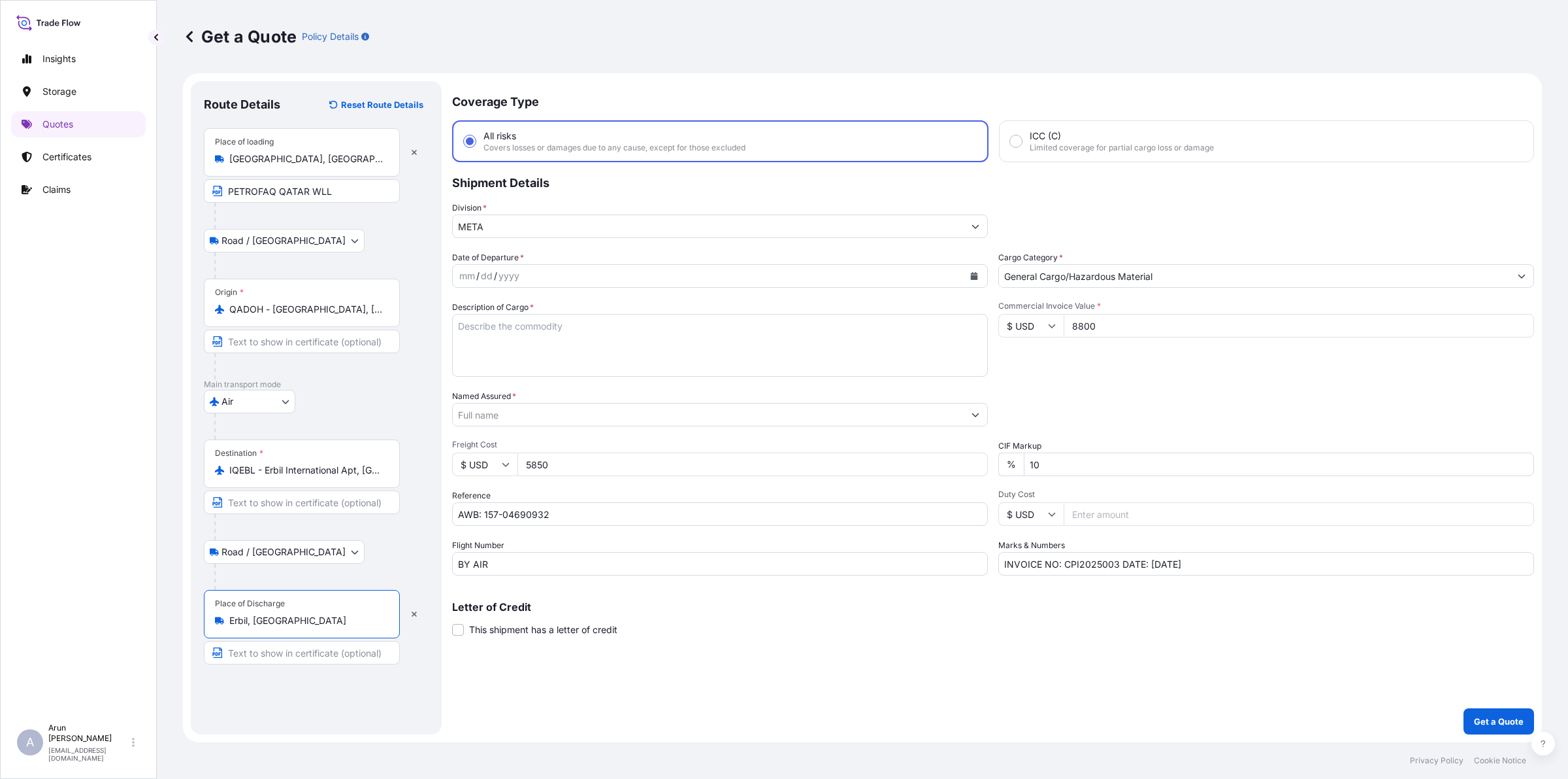
type input "Erbil, [GEOGRAPHIC_DATA]"
click at [328, 622] on input "Text to appear on certificate" at bounding box center [301, 653] width 196 height 23
type input "PIPELINE CO, [GEOGRAPHIC_DATA], [GEOGRAPHIC_DATA]"
click at [966, 276] on button "Calendar" at bounding box center [974, 276] width 21 height 21
click at [570, 458] on div "28" at bounding box center [574, 460] width 23 height 23
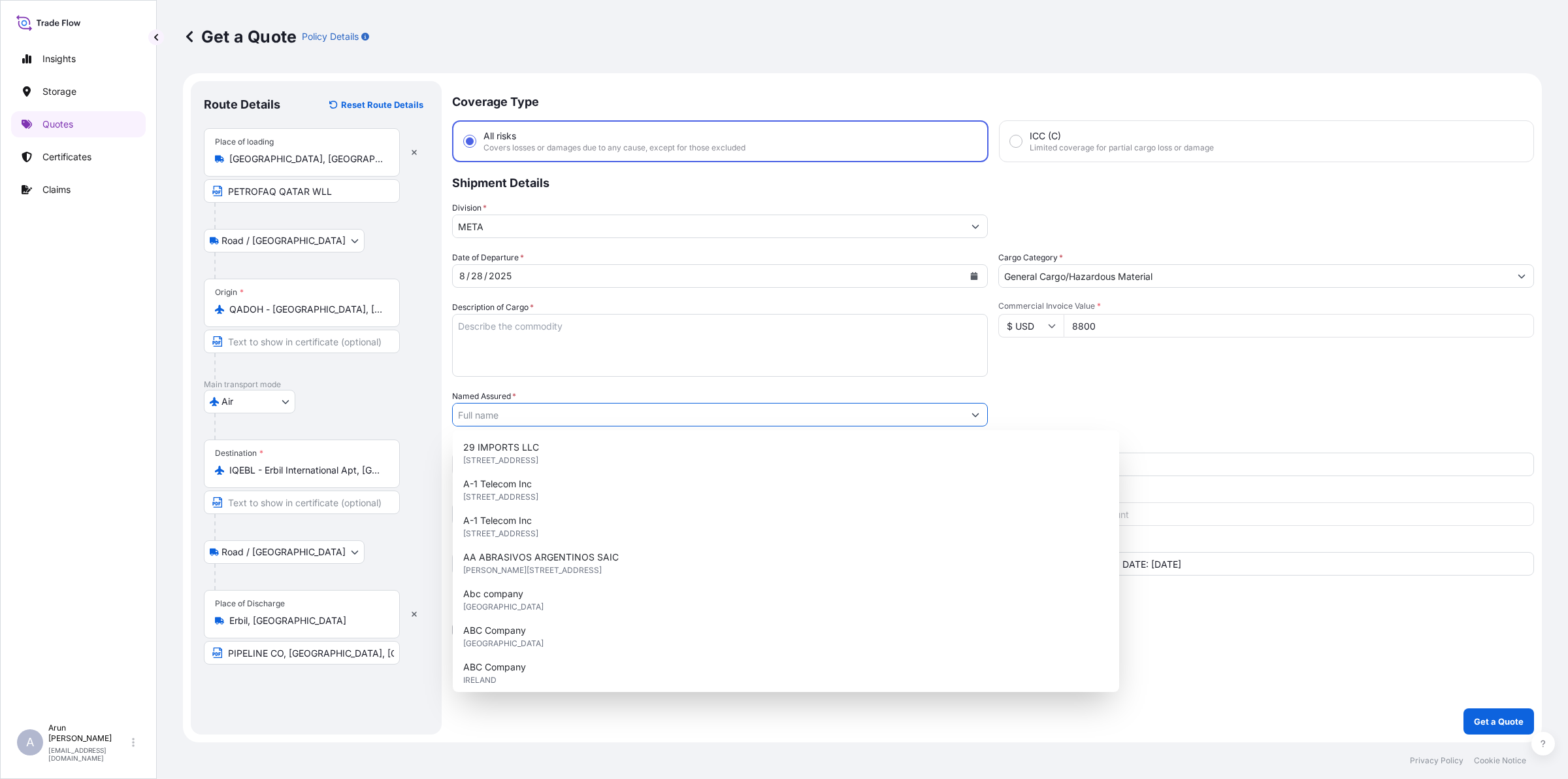
click at [540, 407] on input "Named Assured *" at bounding box center [708, 414] width 511 height 23
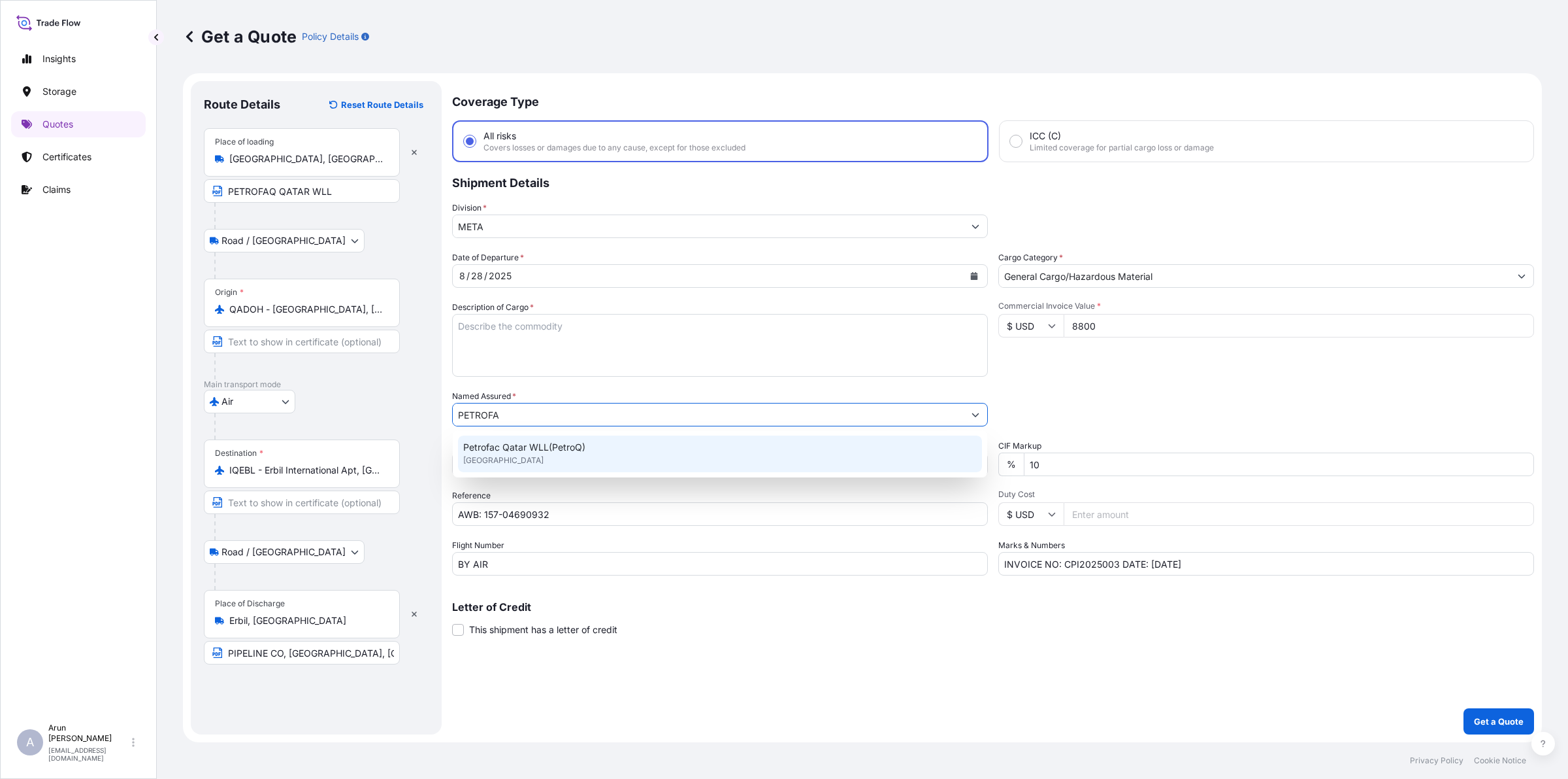
click at [566, 448] on span "Petrofac Qatar WLL(PetroQ)" at bounding box center [524, 447] width 122 height 13
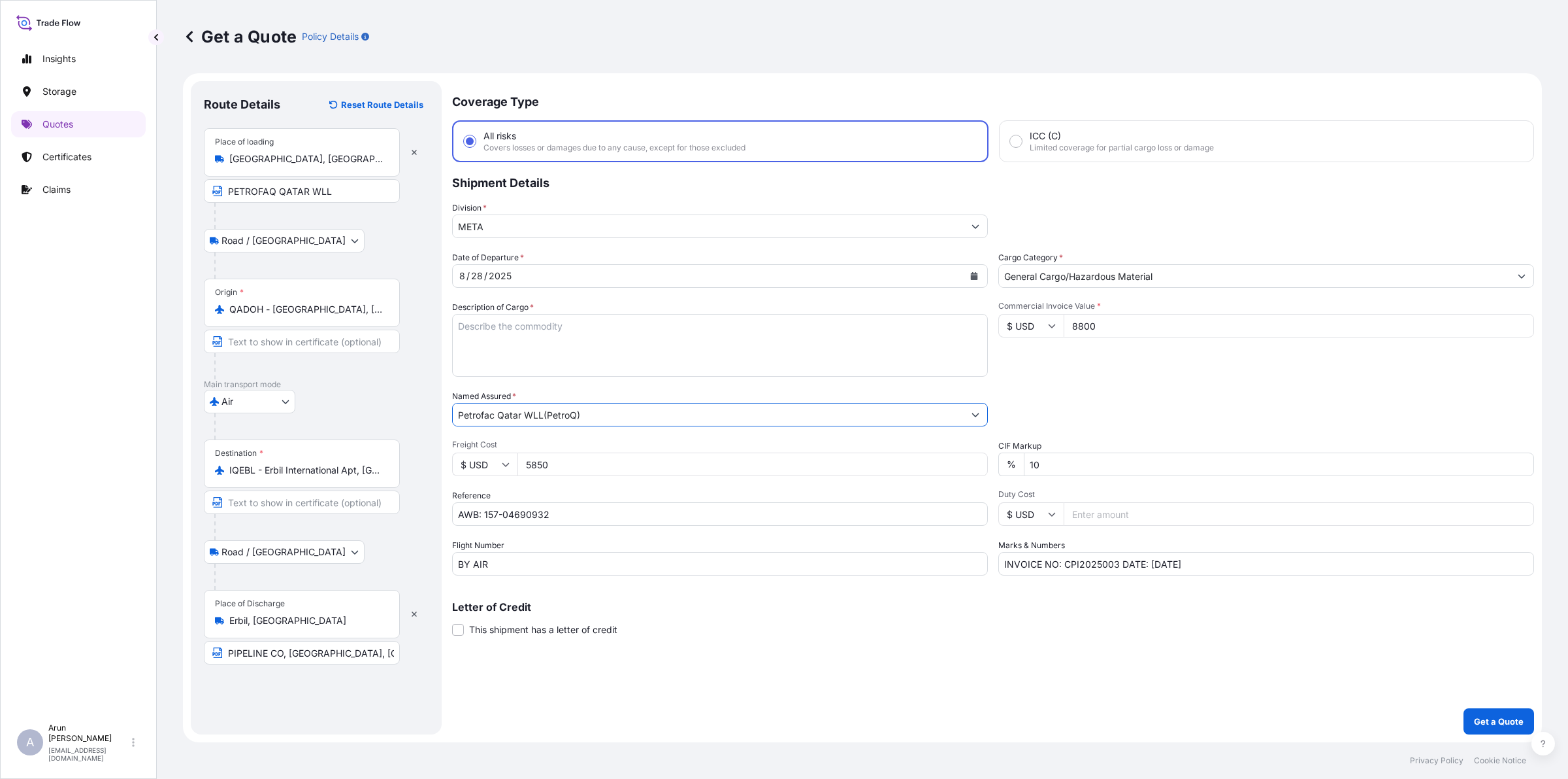
type input "Petrofac Qatar WLL(PetroQ)"
click at [520, 333] on textarea "Description of Cargo *" at bounding box center [720, 345] width 536 height 62
type textarea "24" CORROSION DETECTION TOOL SPARE PARTS FOR THE ABOVE TOOL"
click at [1254, 622] on p "Get a Quote" at bounding box center [1499, 721] width 50 height 13
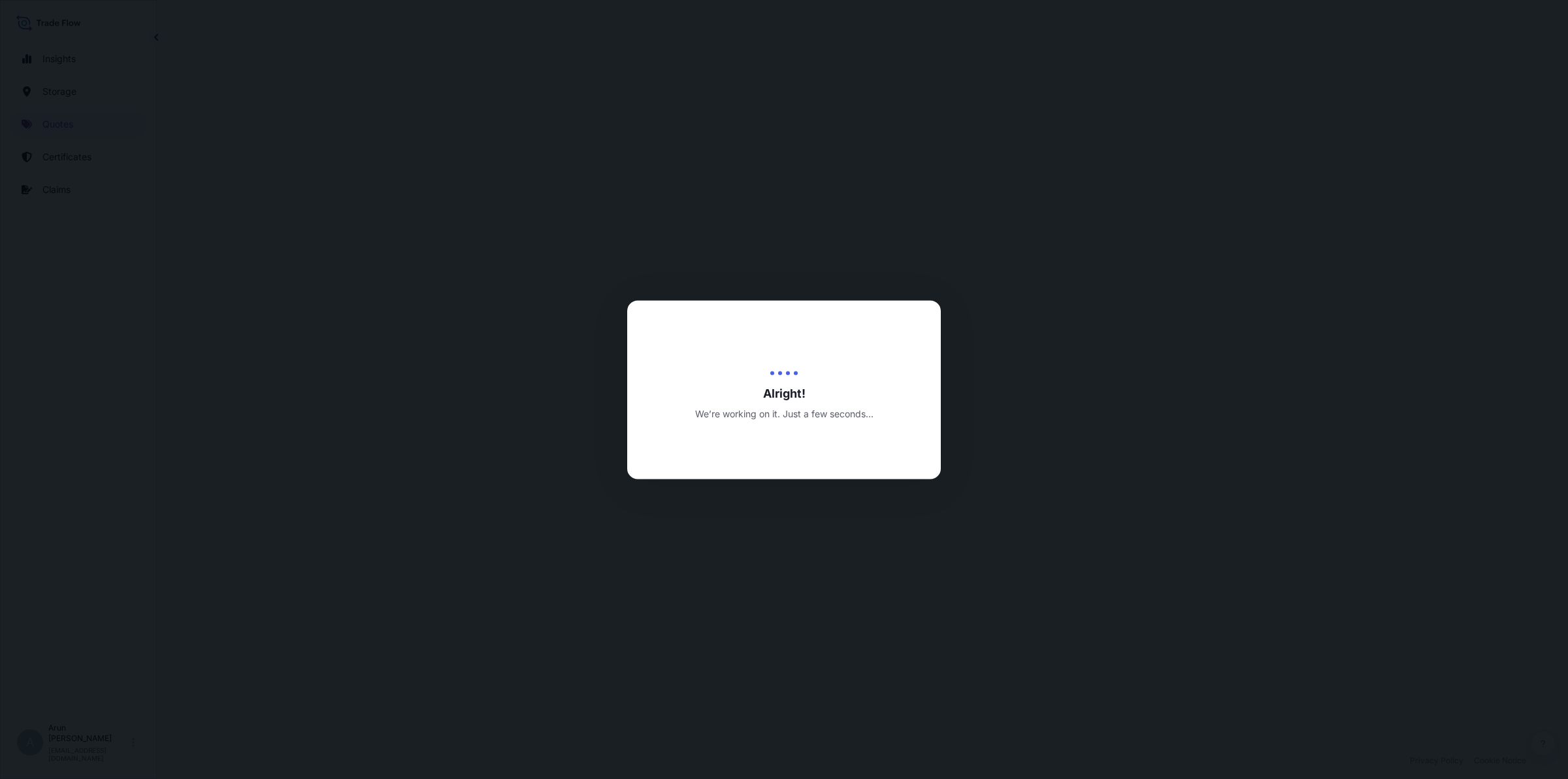
select select "Road / [GEOGRAPHIC_DATA]"
select select "Air"
select select "Road / [GEOGRAPHIC_DATA]"
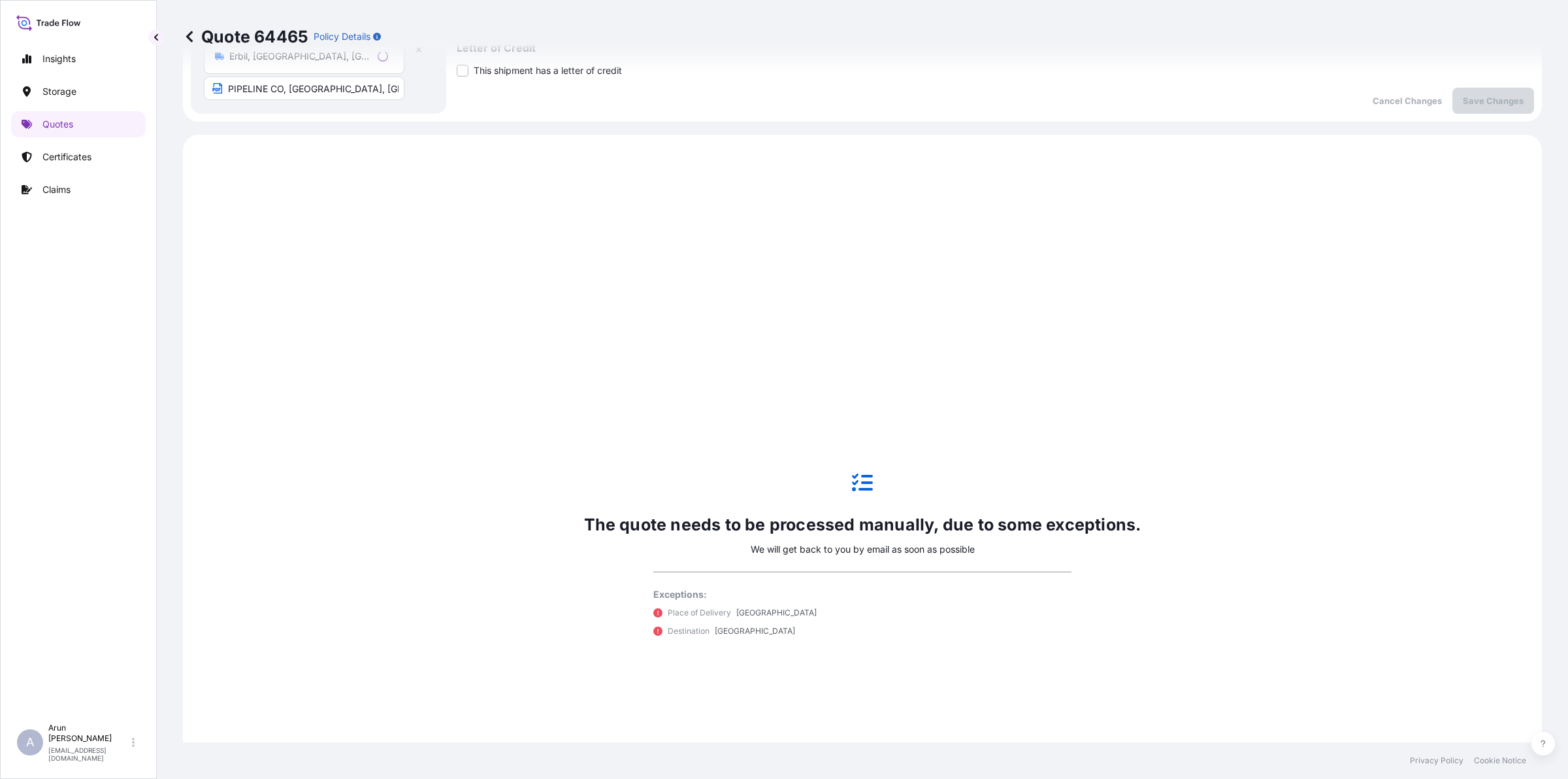
scroll to position [628, 0]
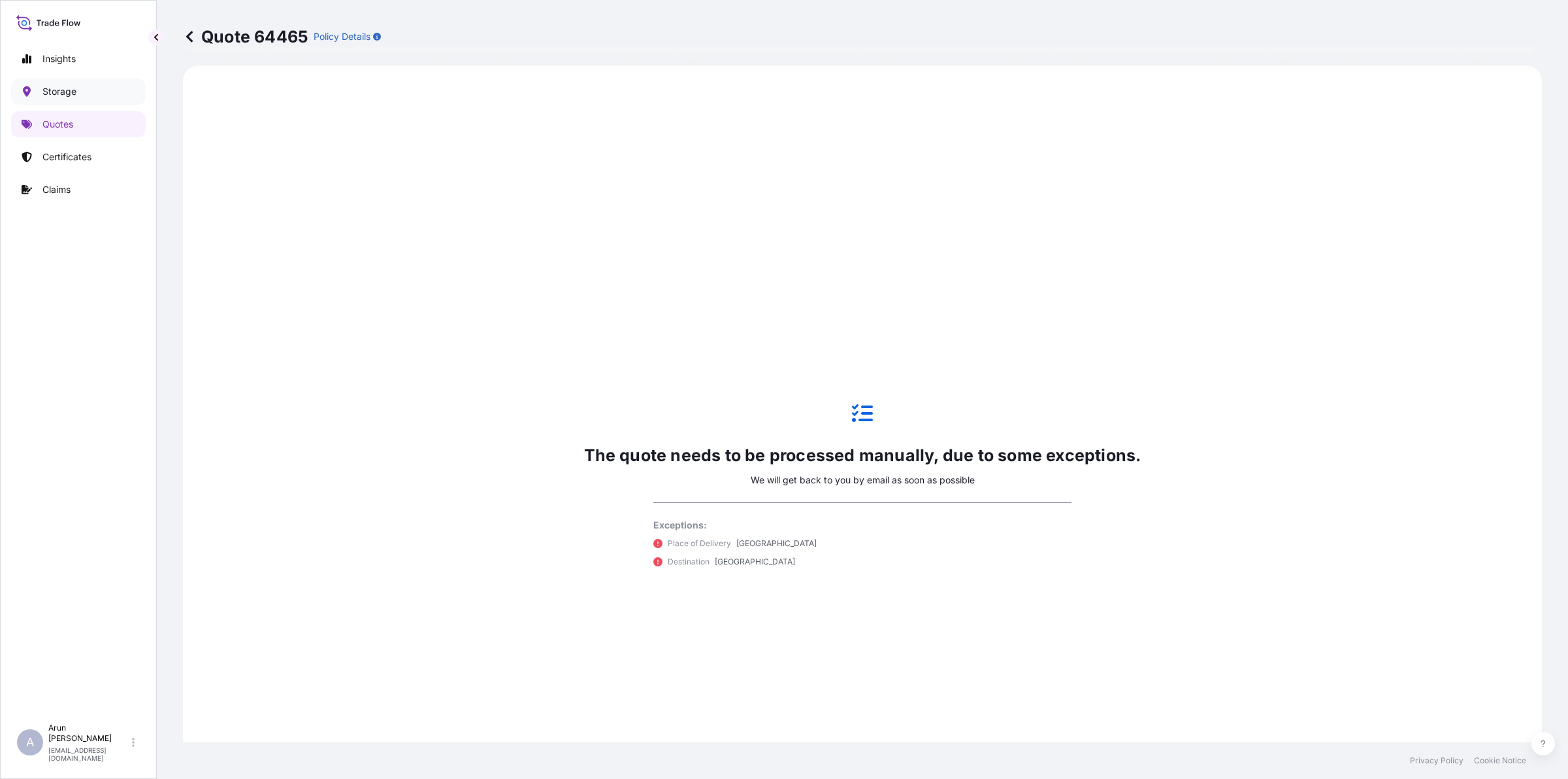
click at [50, 91] on p "Storage" at bounding box center [59, 91] width 34 height 13
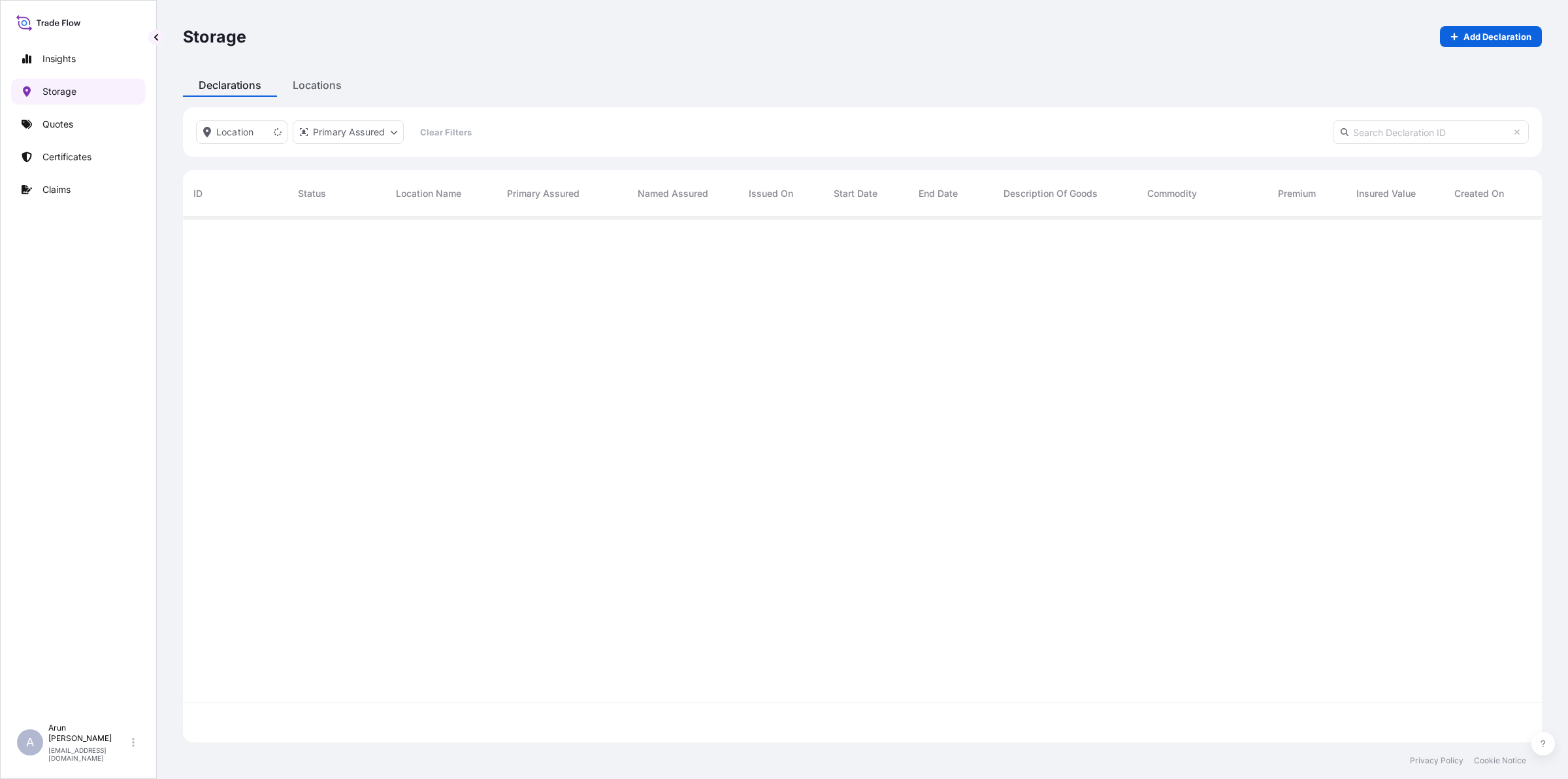
scroll to position [560, 1346]
click at [44, 124] on p "Quotes" at bounding box center [57, 124] width 30 height 13
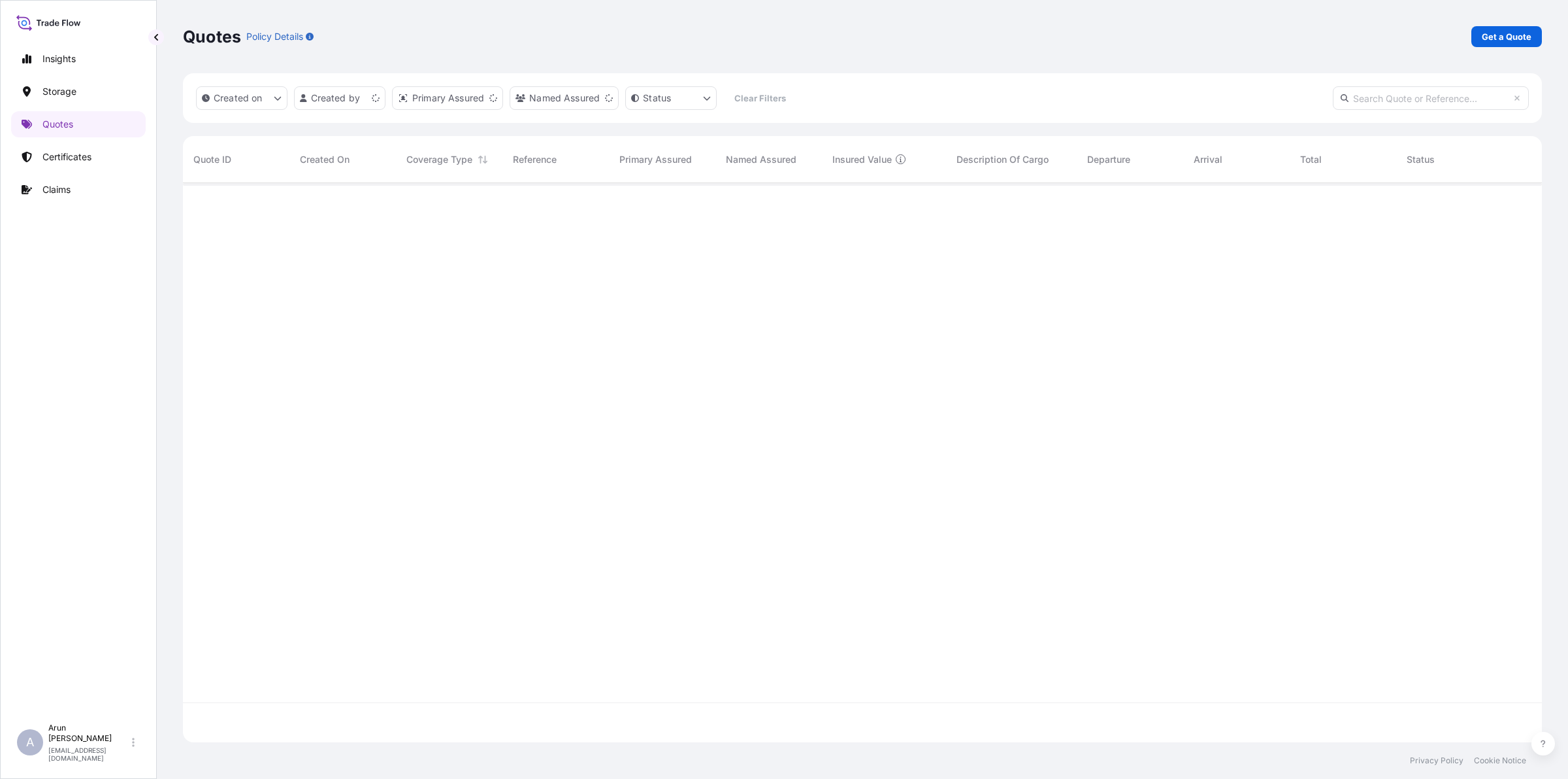
scroll to position [553, 1346]
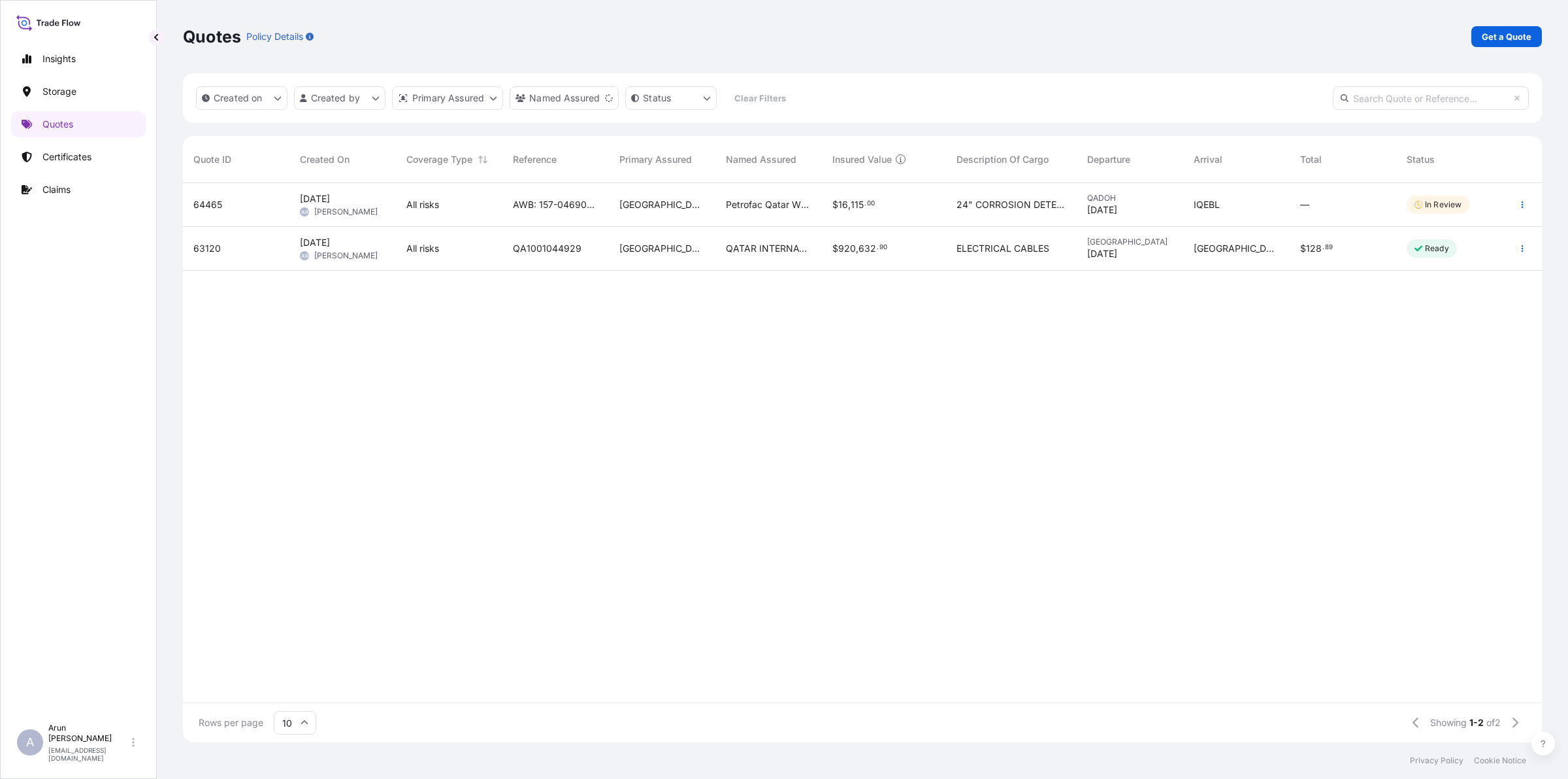
click at [847, 213] on div "$ 16 , 115 . 00" at bounding box center [884, 205] width 124 height 44
select select "Road / [GEOGRAPHIC_DATA]"
select select "Air"
select select "Road / [GEOGRAPHIC_DATA]"
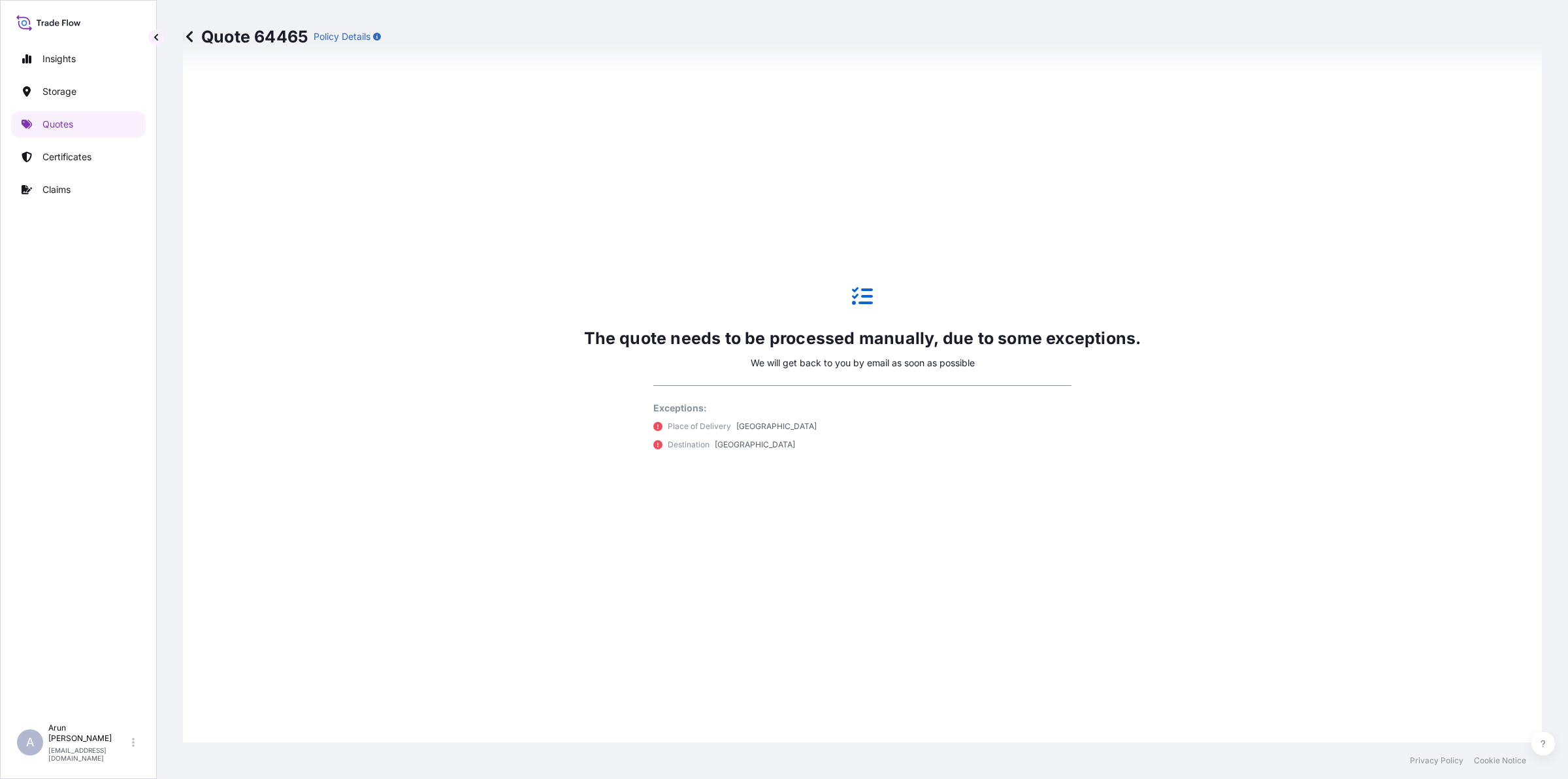
scroll to position [791, 0]
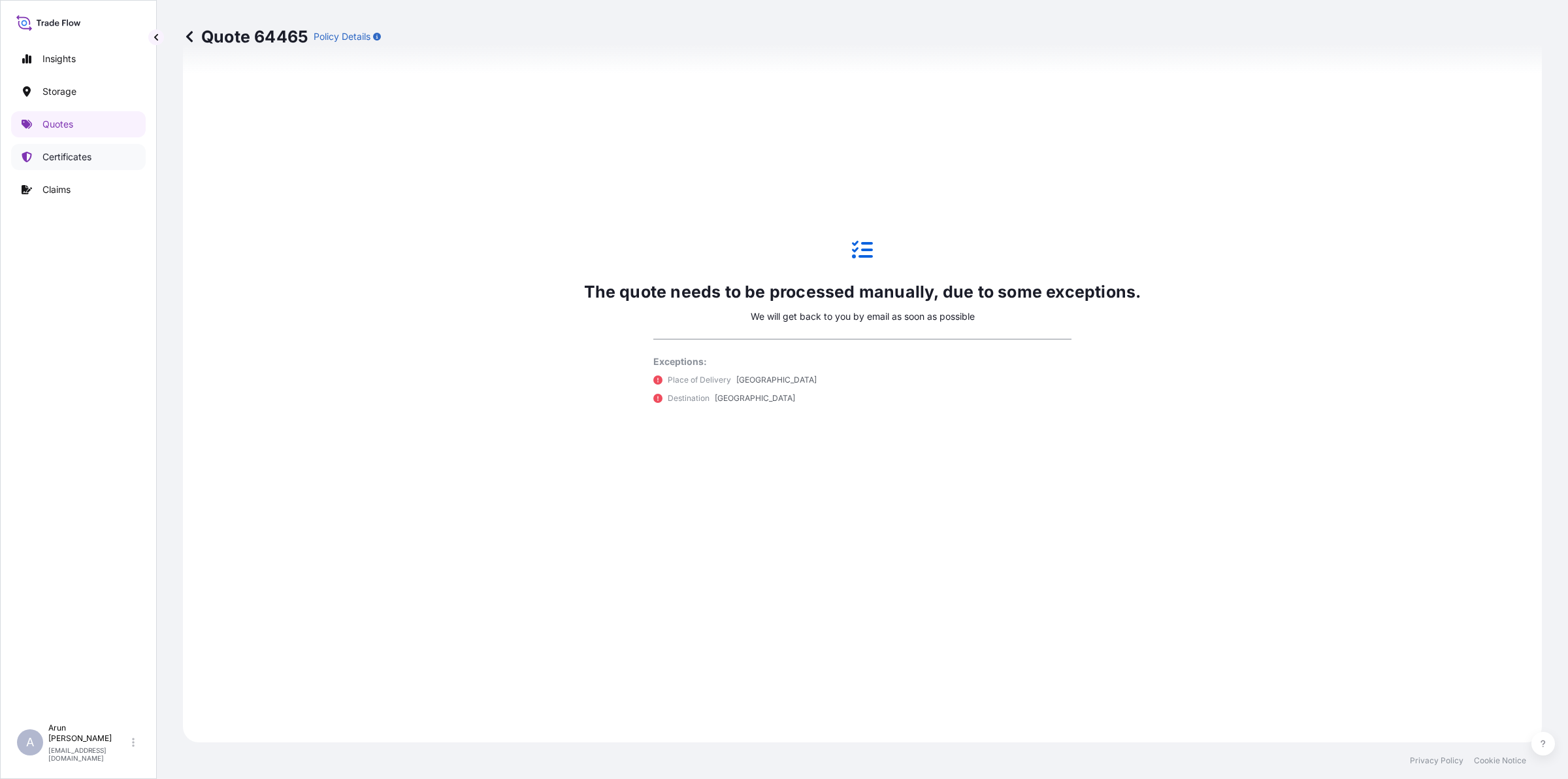
click at [49, 155] on p "Certificates" at bounding box center [66, 157] width 49 height 13
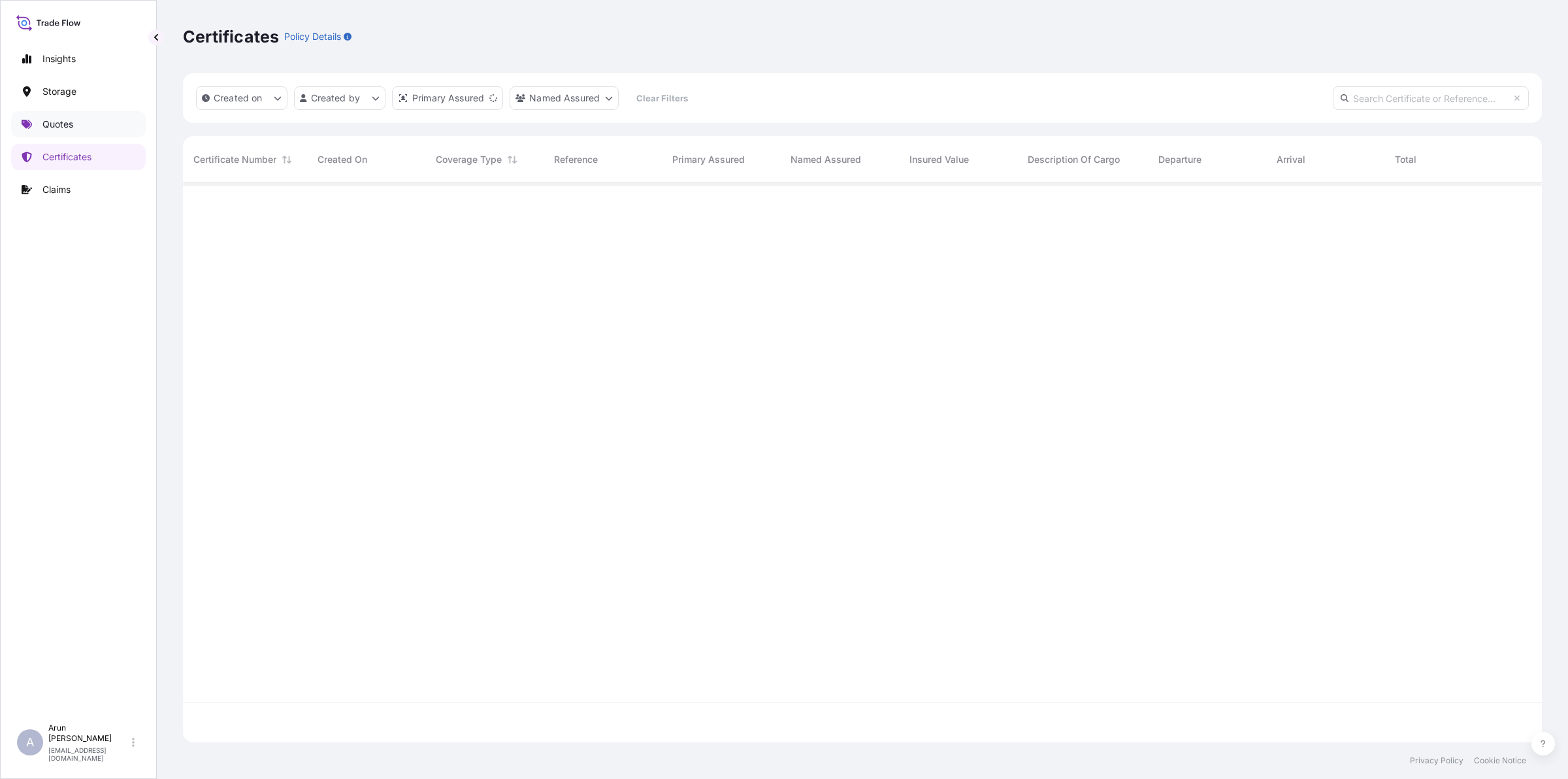
scroll to position [553, 1346]
click at [60, 126] on p "Quotes" at bounding box center [57, 124] width 30 height 13
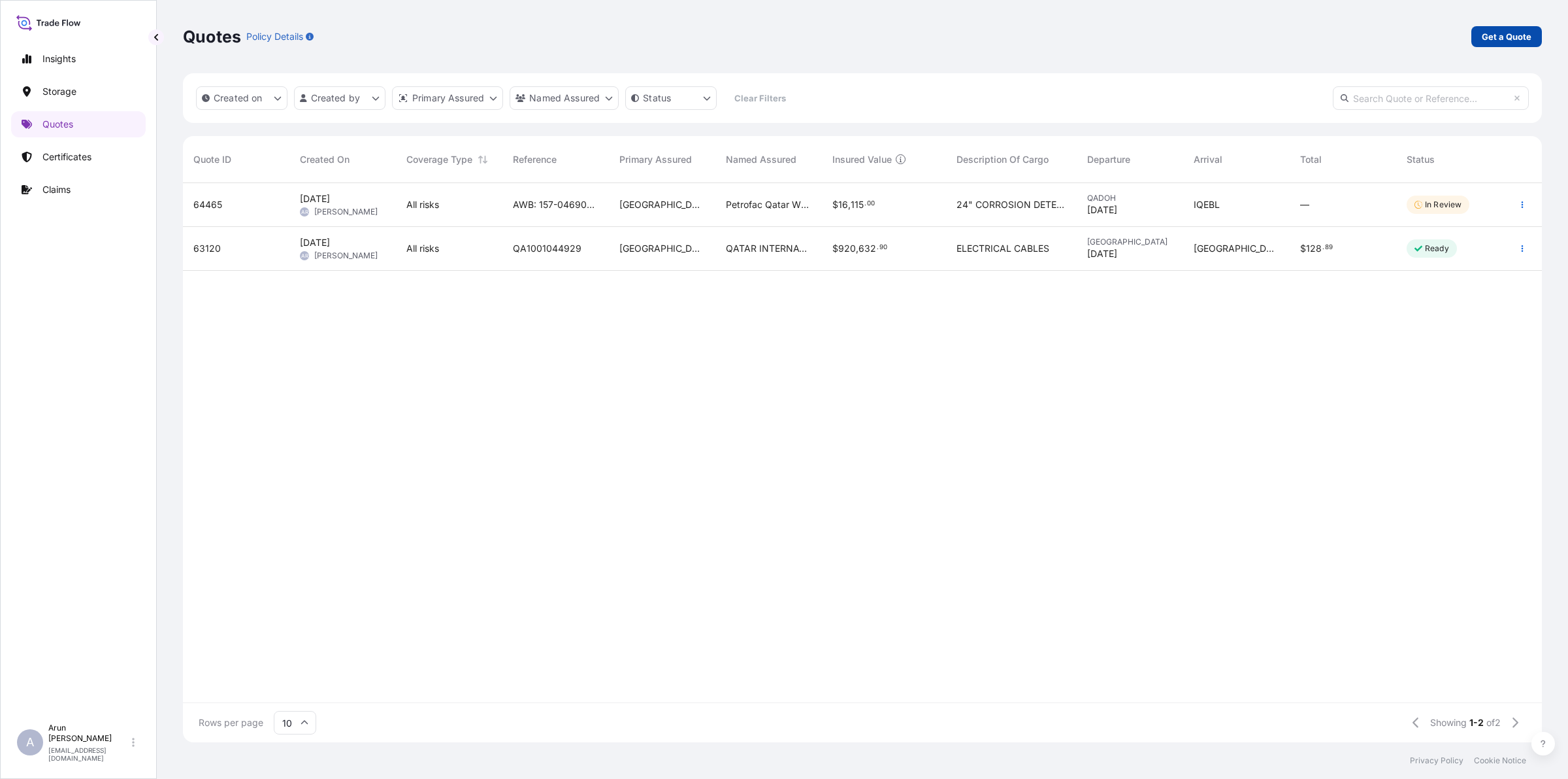
click at [1254, 39] on p "Get a Quote" at bounding box center [1507, 37] width 50 height 13
select select "Water"
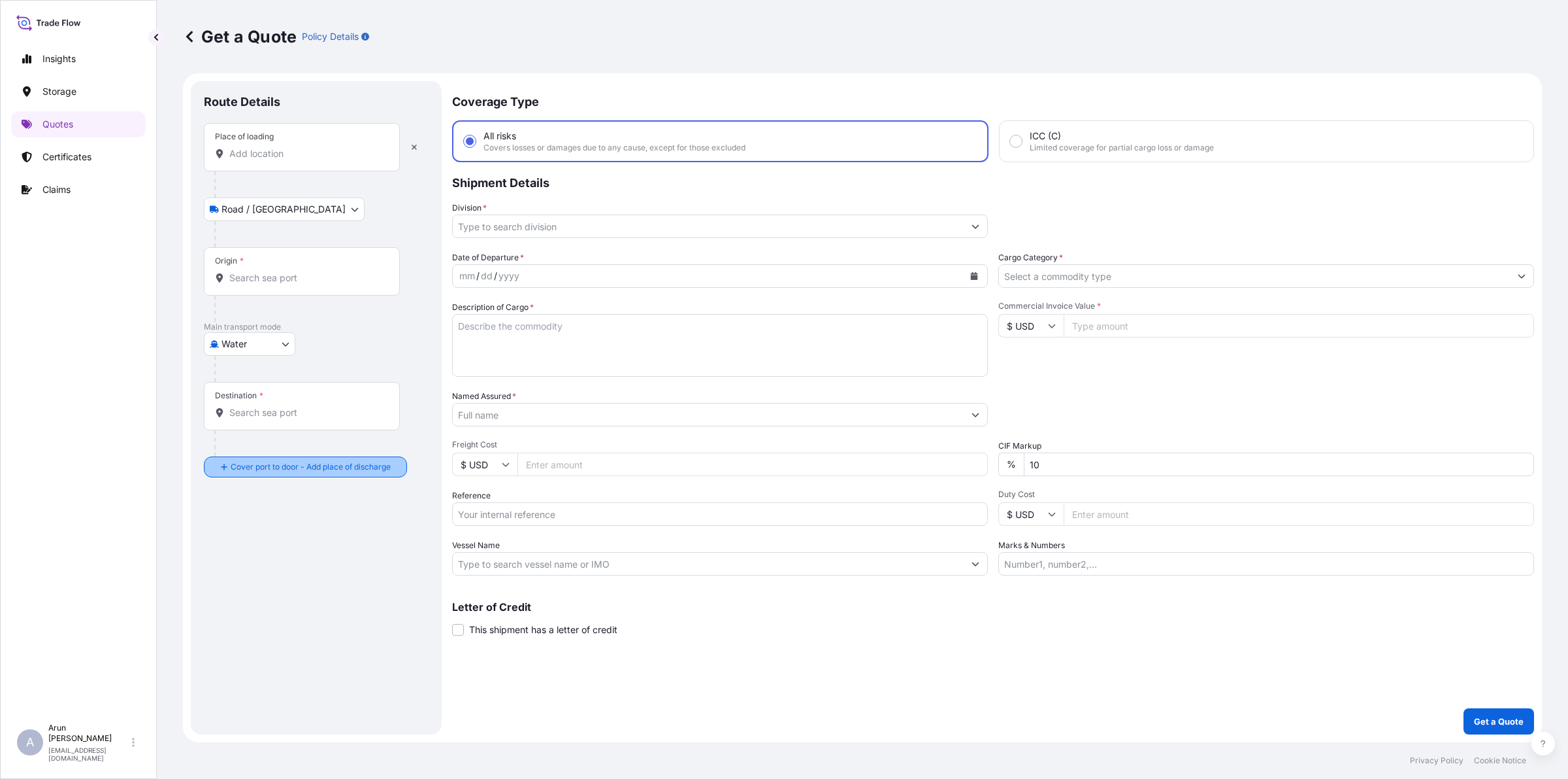
click at [312, 437] on div "Place of loading Road / [GEOGRAPHIC_DATA] / Inland Origin * Main transport mode…" at bounding box center [316, 300] width 225 height 354
click at [258, 155] on input "Place of loading" at bounding box center [307, 153] width 154 height 13
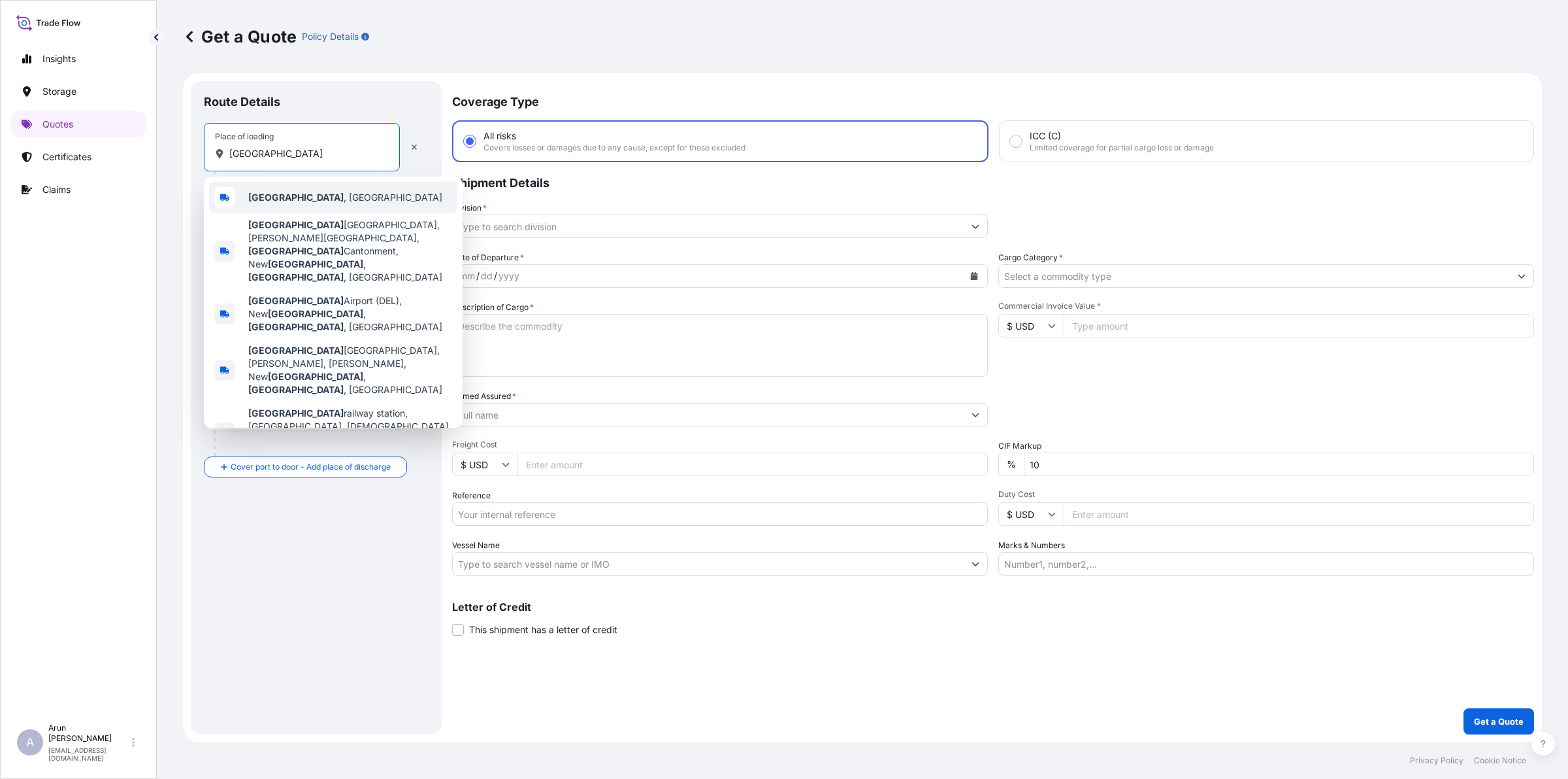
click at [275, 194] on span "[GEOGRAPHIC_DATA] , [GEOGRAPHIC_DATA]" at bounding box center [345, 197] width 194 height 13
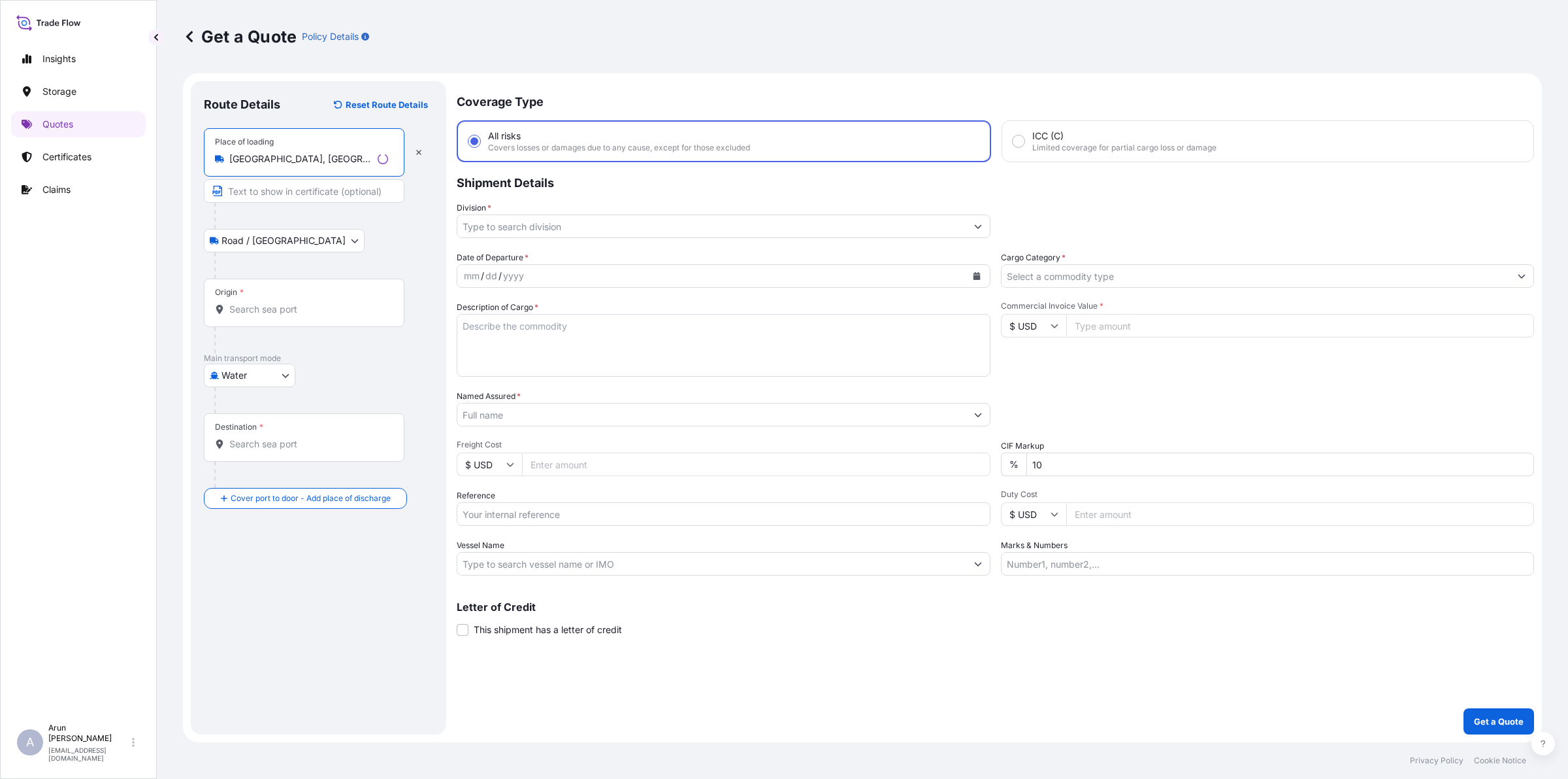
type input "[GEOGRAPHIC_DATA], [GEOGRAPHIC_DATA]"
click at [265, 195] on input "Text to appear on certificate" at bounding box center [303, 191] width 200 height 23
click at [256, 193] on input "DADHIWALA IRON CRAFT [GEOGRAPHIC_DATA]" at bounding box center [301, 191] width 196 height 23
drag, startPoint x: 263, startPoint y: 190, endPoint x: 288, endPoint y: 195, distance: 25.5
click at [268, 191] on input "DADHI WALA IRON CRAFT [GEOGRAPHIC_DATA]" at bounding box center [301, 191] width 196 height 23
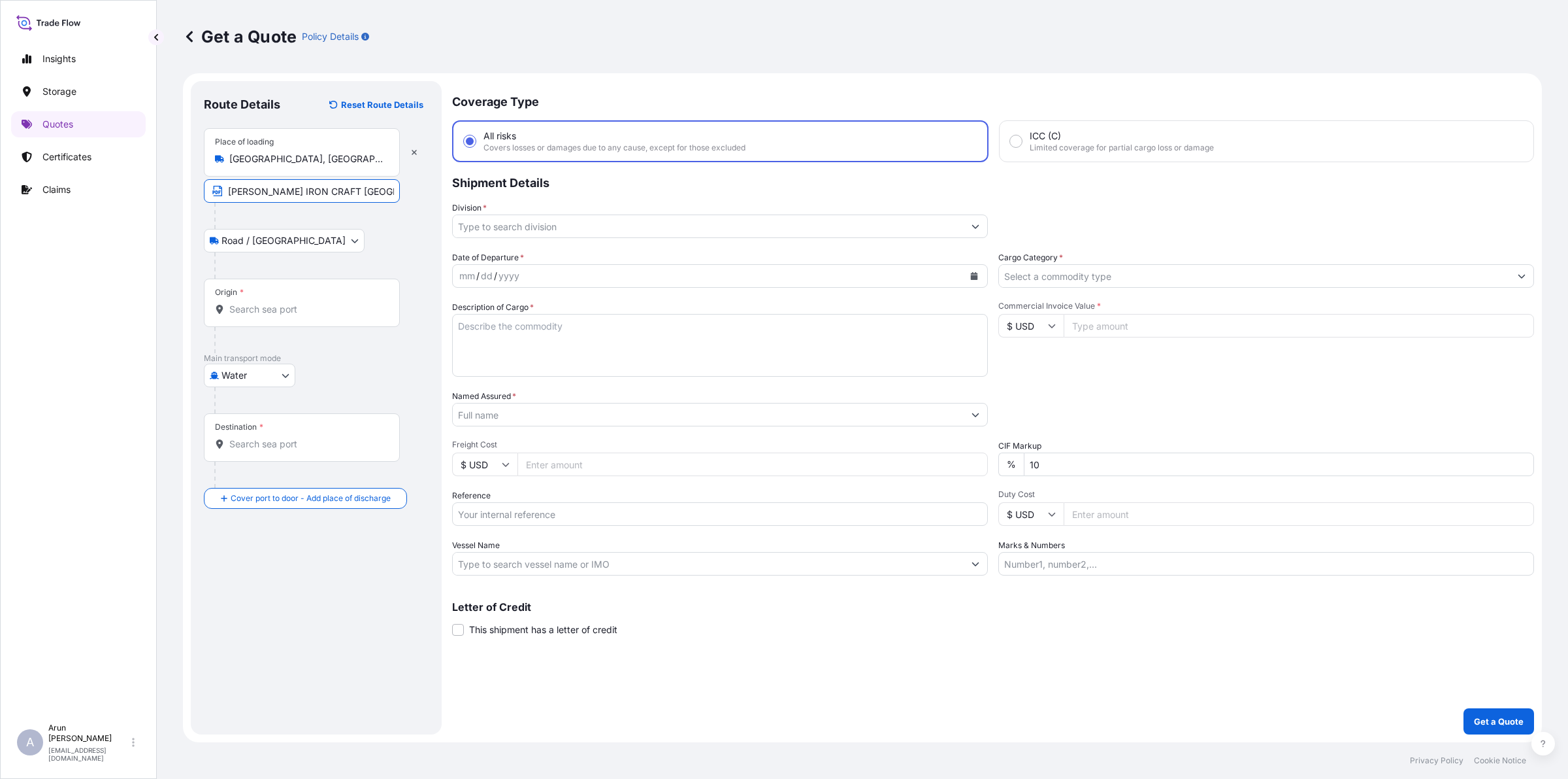
type input "[PERSON_NAME] IRON CRAFT [GEOGRAPHIC_DATA]"
click at [548, 276] on div "mm / dd / yyyy" at bounding box center [708, 276] width 511 height 23
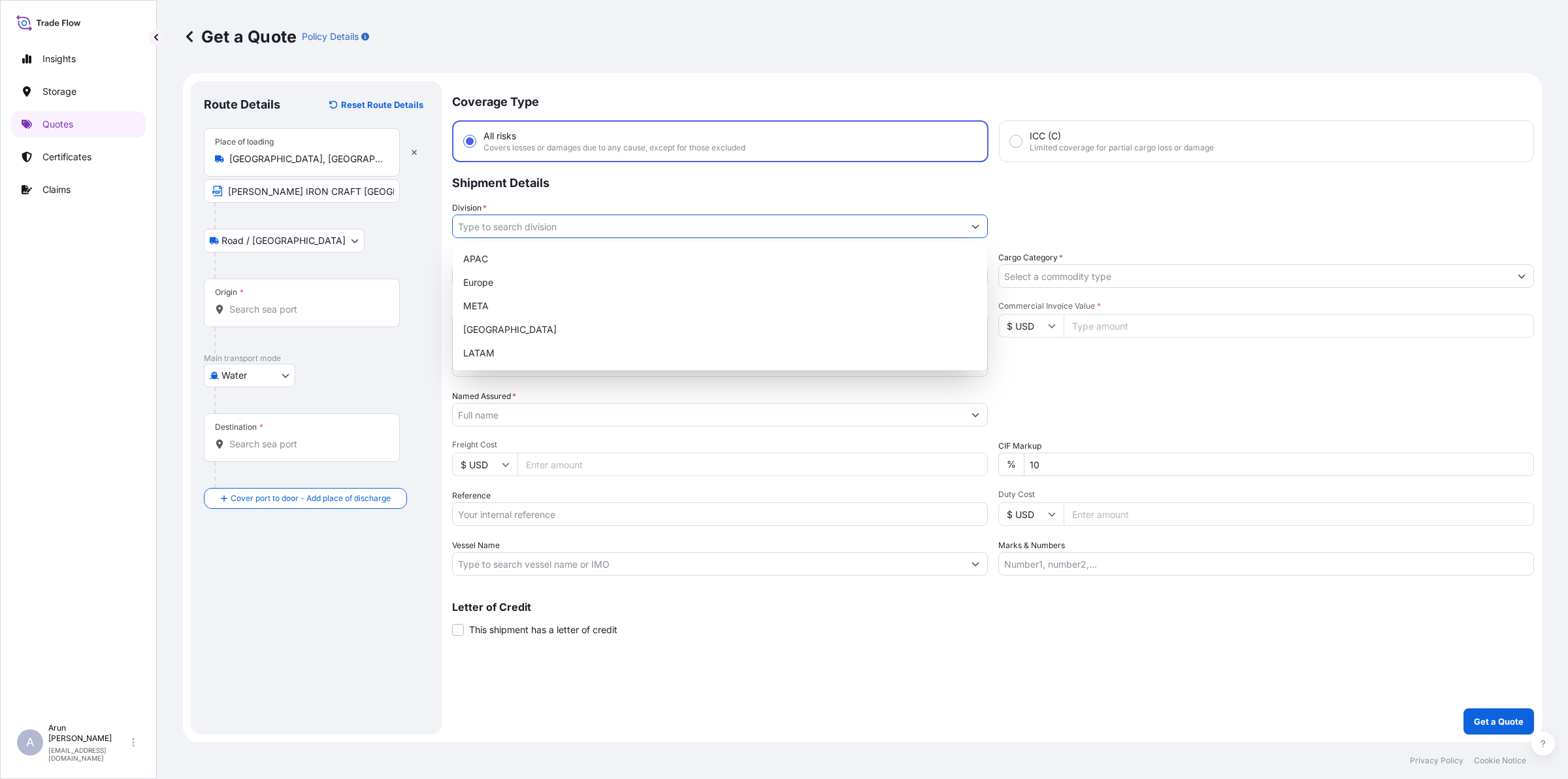
click at [549, 226] on input "Division *" at bounding box center [708, 226] width 511 height 23
click at [505, 302] on div "META" at bounding box center [720, 306] width 524 height 23
type input "META"
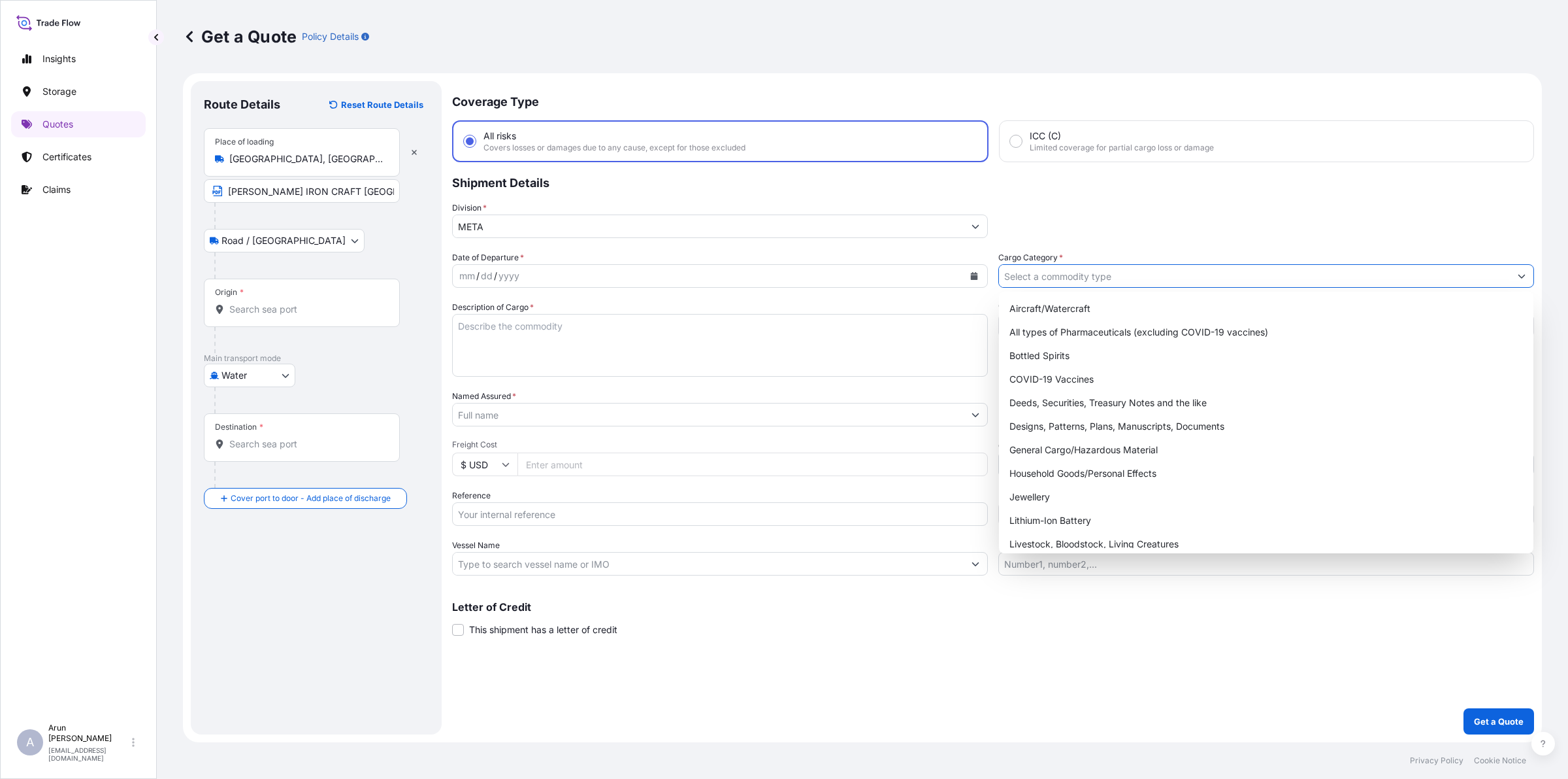
click at [1137, 275] on input "Cargo Category *" at bounding box center [1254, 276] width 511 height 23
click at [1036, 442] on div "General Cargo/Hazardous Material" at bounding box center [1266, 450] width 524 height 23
type input "General Cargo/Hazardous Material"
click at [278, 305] on input "Origin *" at bounding box center [307, 309] width 154 height 13
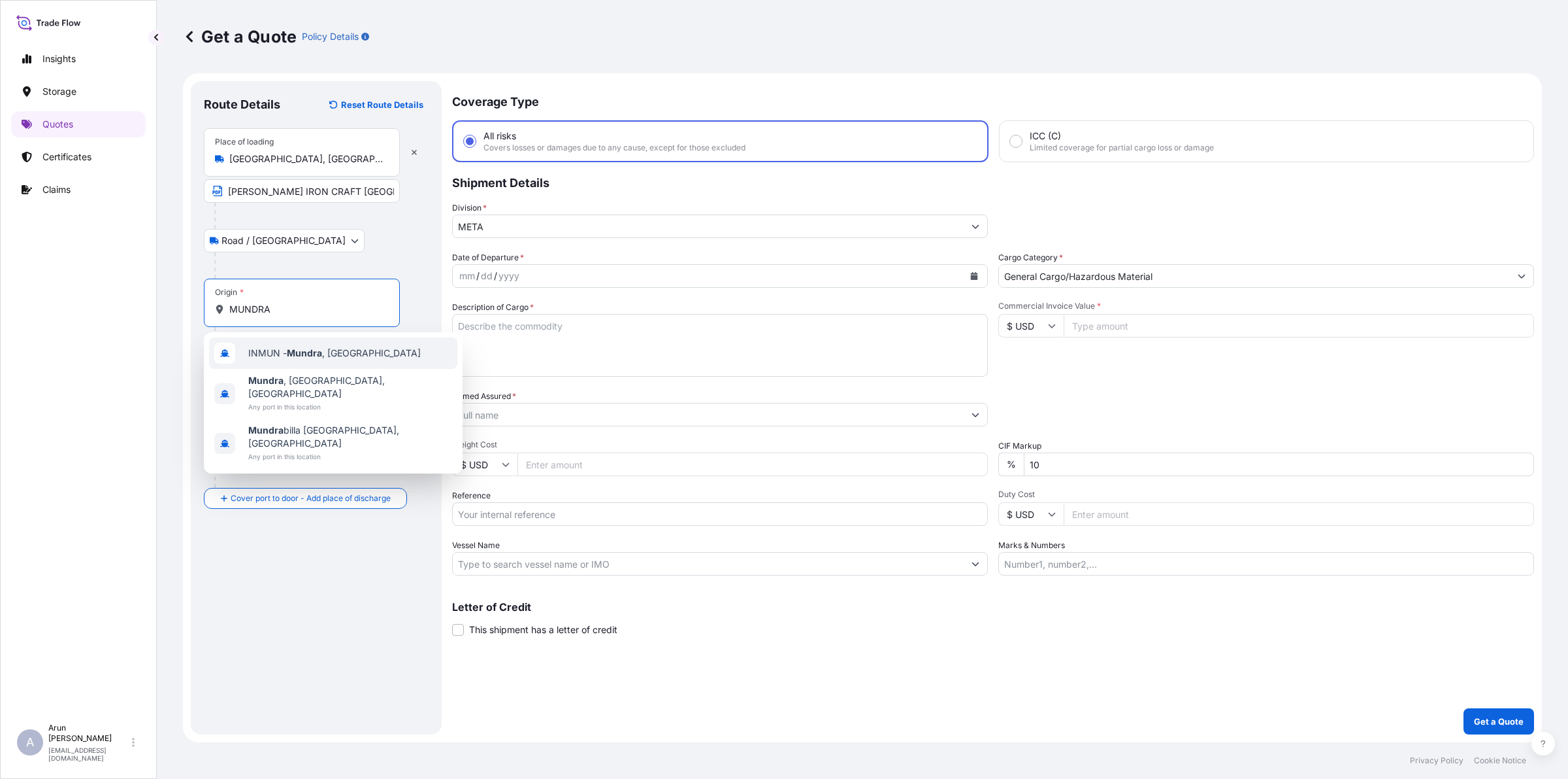
click at [302, 364] on div "INMUN - [GEOGRAPHIC_DATA] , [GEOGRAPHIC_DATA]" at bounding box center [333, 353] width 248 height 31
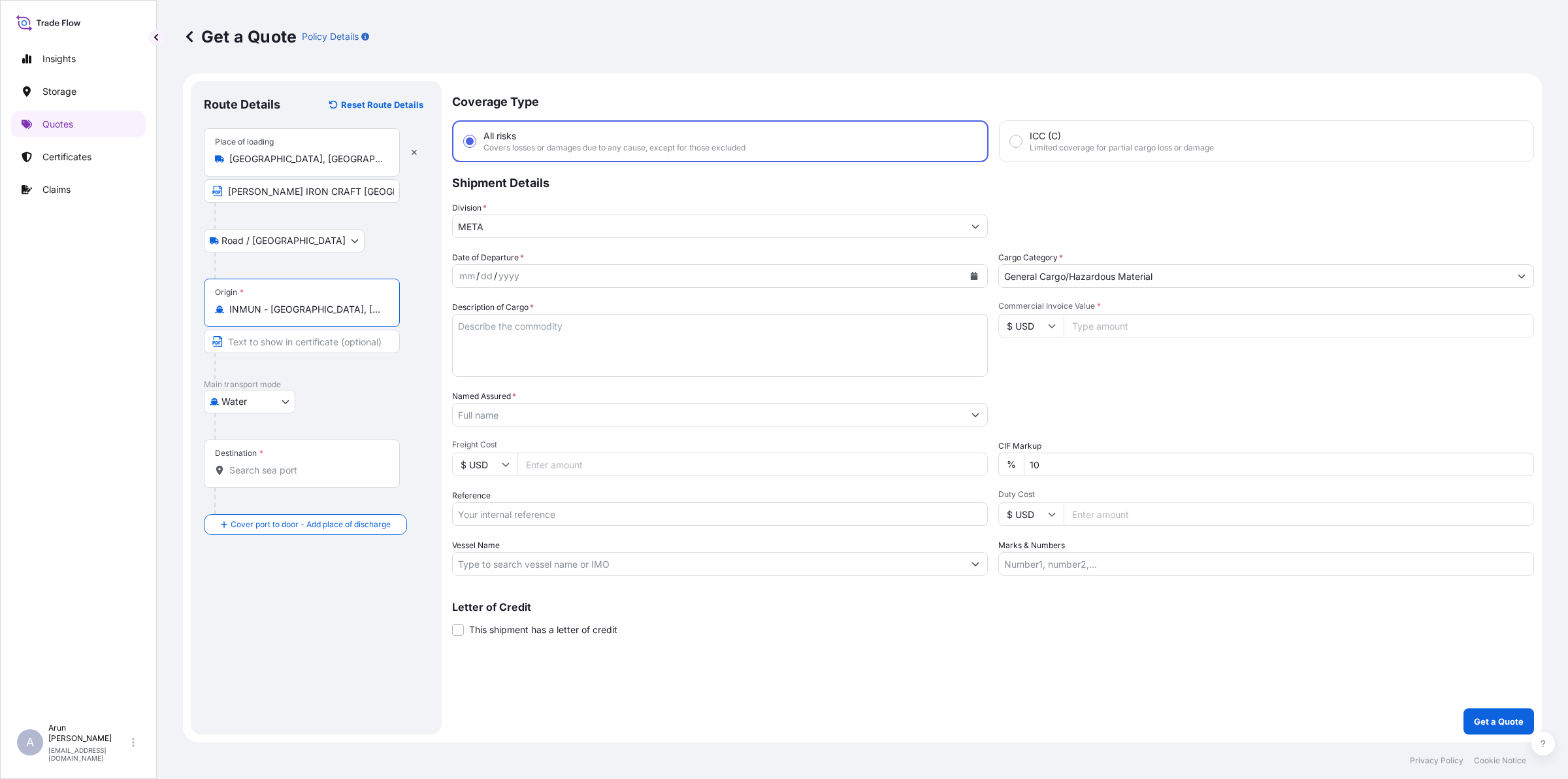
type input "INMUN - [GEOGRAPHIC_DATA], [GEOGRAPHIC_DATA]"
click at [249, 471] on input "Destination *" at bounding box center [307, 470] width 154 height 13
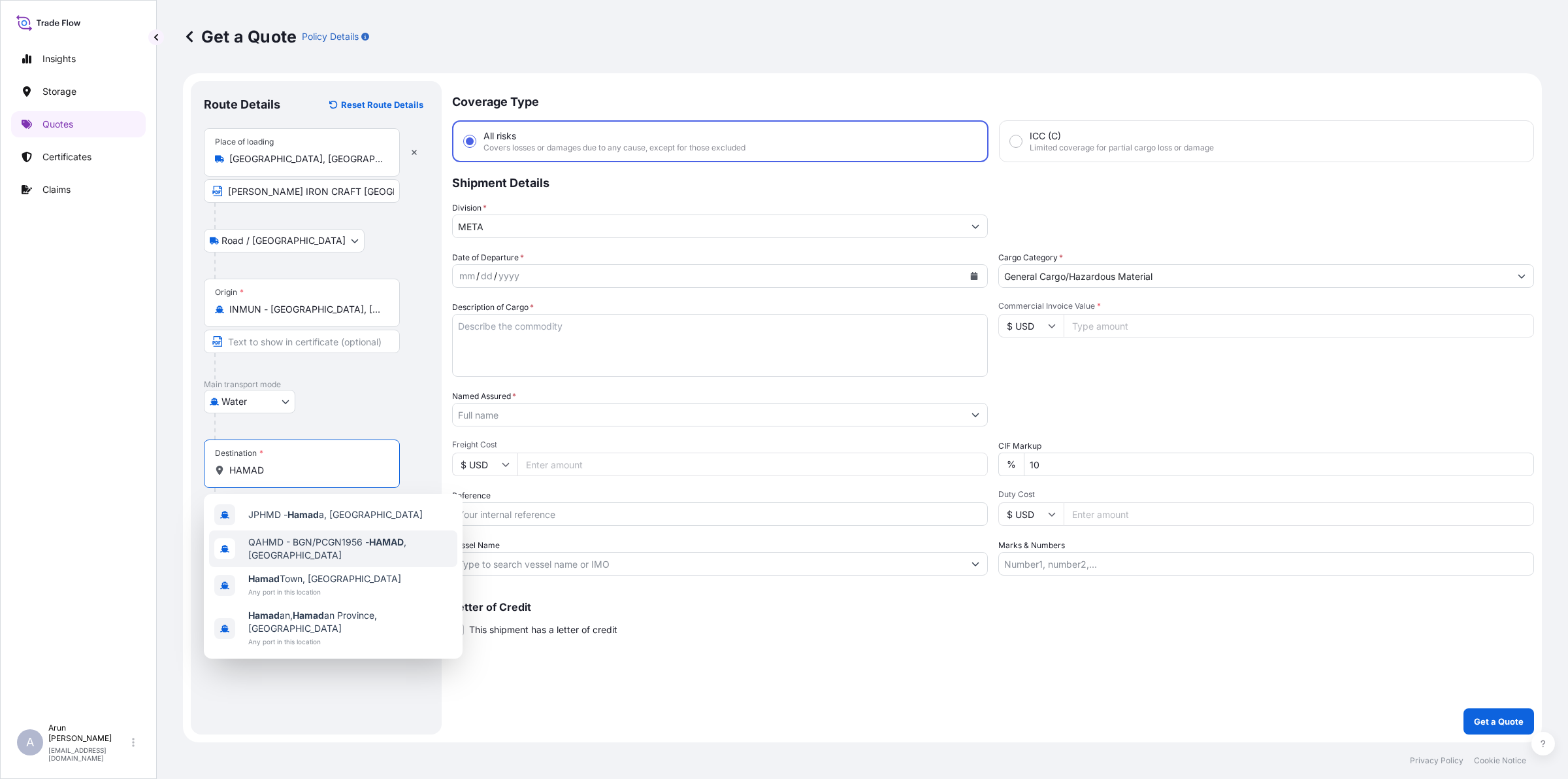
click at [318, 553] on div "QAHMD - BGN/PCGN1956 - HAMAD , [GEOGRAPHIC_DATA]" at bounding box center [333, 548] width 248 height 37
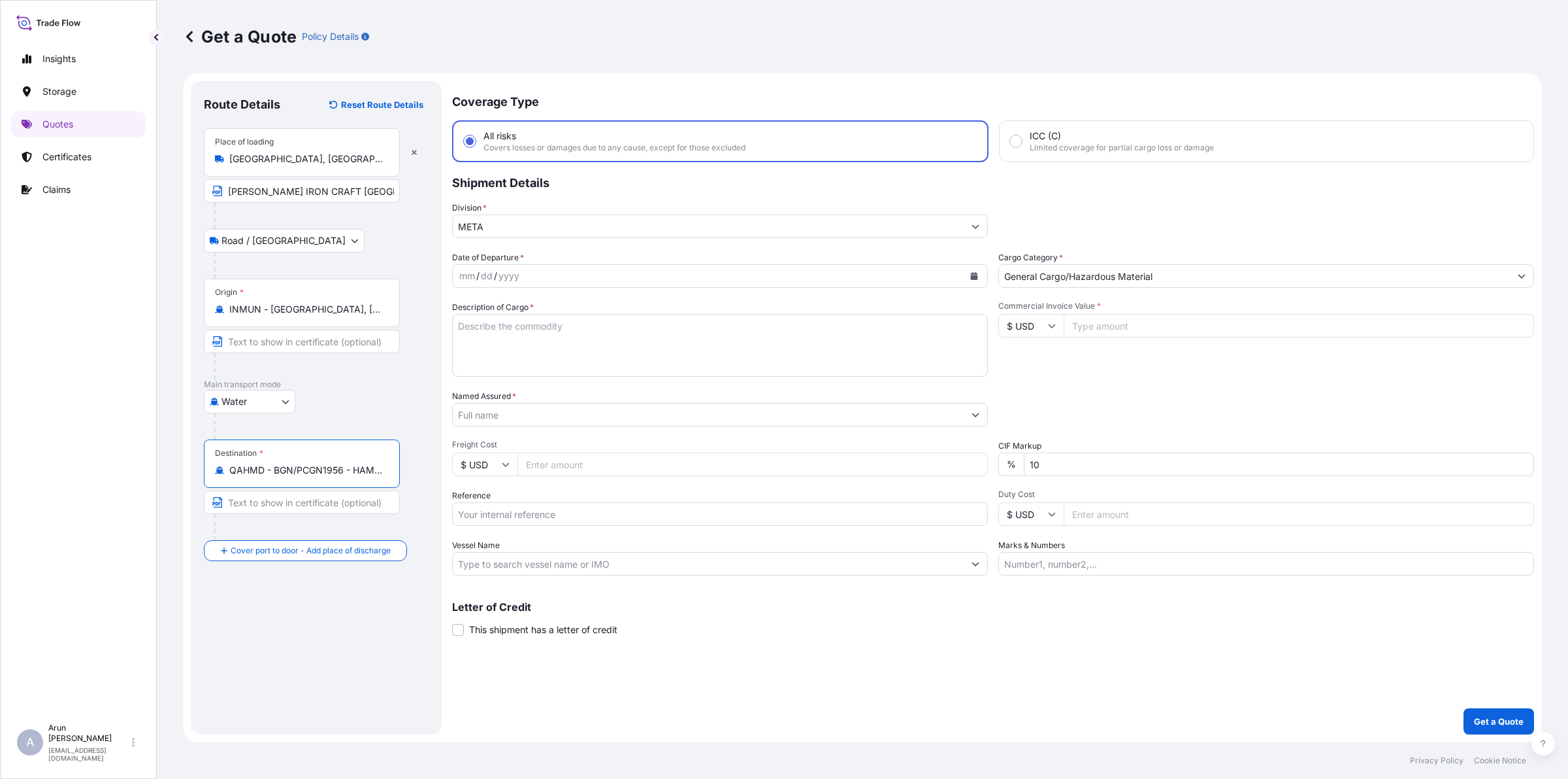
type input "QAHMD - BGN/PCGN1956 - HAMAD, [GEOGRAPHIC_DATA]"
click at [265, 622] on div "Route Details Reset Route Details Place of loading [GEOGRAPHIC_DATA], [GEOGRAPH…" at bounding box center [316, 407] width 225 height 627
click at [289, 622] on div "Place of Discharge" at bounding box center [301, 614] width 196 height 48
click at [289, 622] on input "Place of Discharge" at bounding box center [307, 621] width 154 height 13
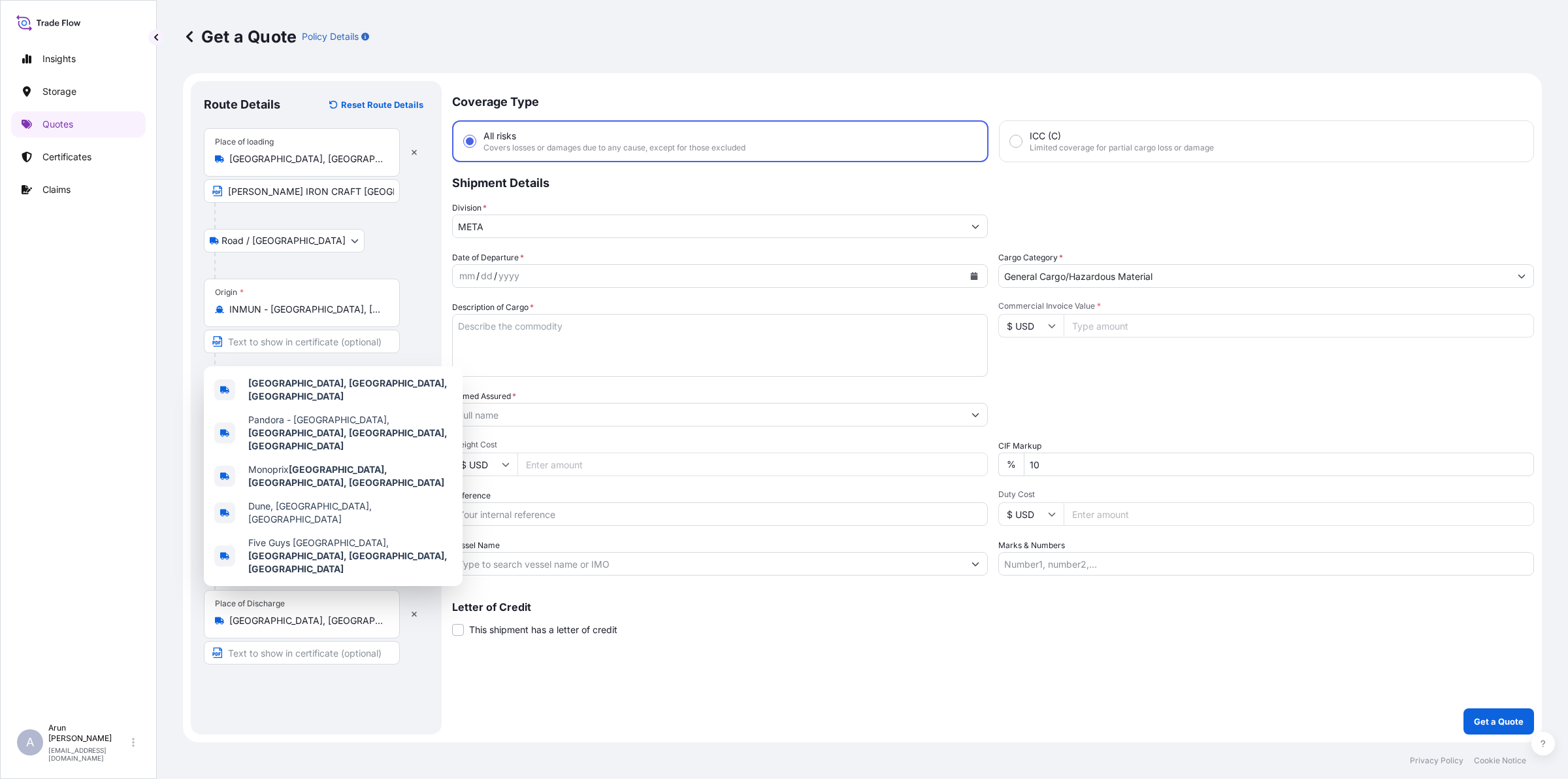
click at [353, 622] on div "Route Details Reset Route Details Place of loading [GEOGRAPHIC_DATA], [GEOGRAPH…" at bounding box center [316, 407] width 225 height 627
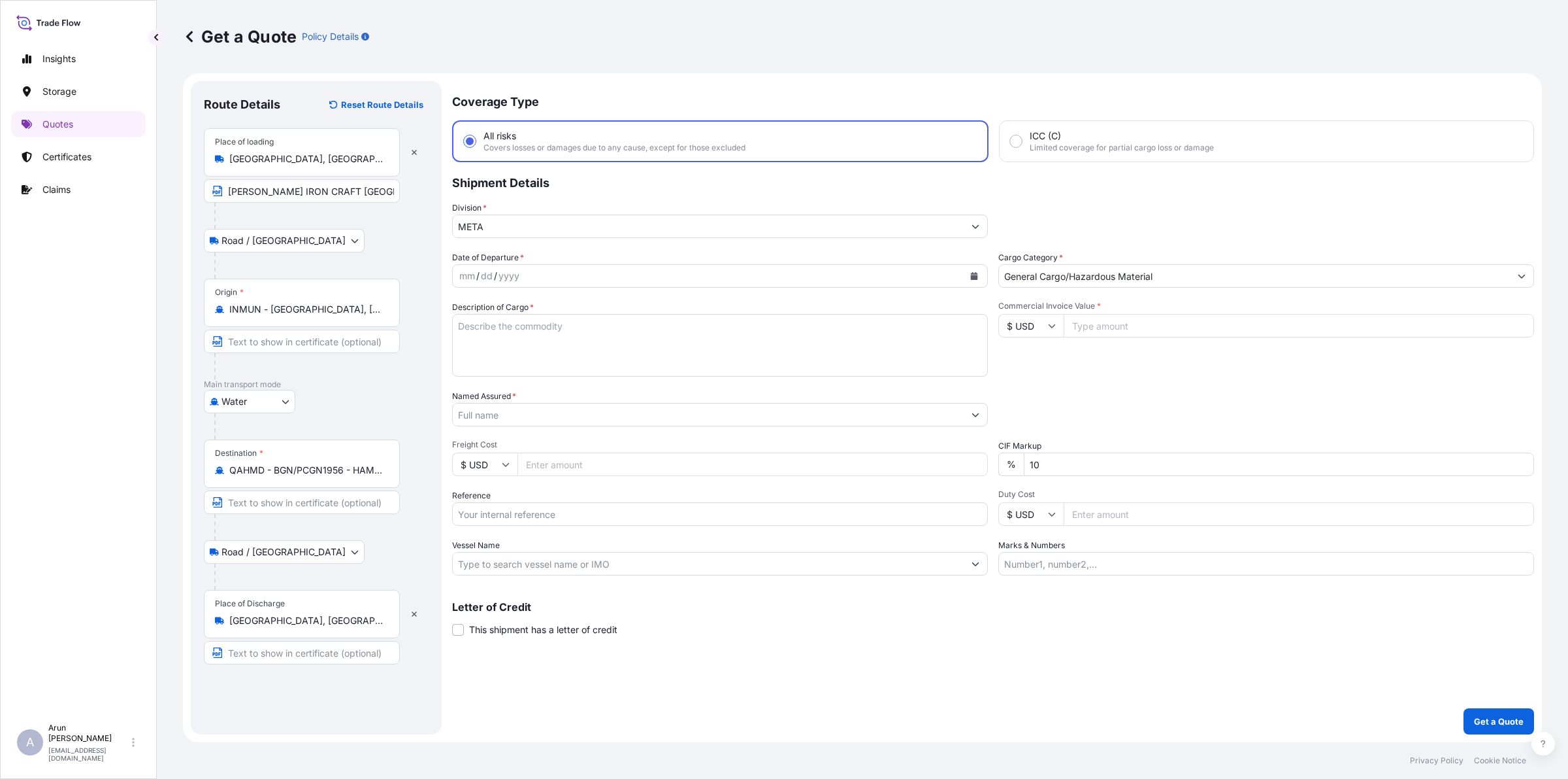
drag, startPoint x: 227, startPoint y: 618, endPoint x: 372, endPoint y: 622, distance: 145.1
click at [372, 622] on div "[GEOGRAPHIC_DATA], [GEOGRAPHIC_DATA], [GEOGRAPHIC_DATA]" at bounding box center [302, 621] width 174 height 13
click at [372, 622] on input "[GEOGRAPHIC_DATA], [GEOGRAPHIC_DATA], [GEOGRAPHIC_DATA]" at bounding box center [307, 621] width 154 height 13
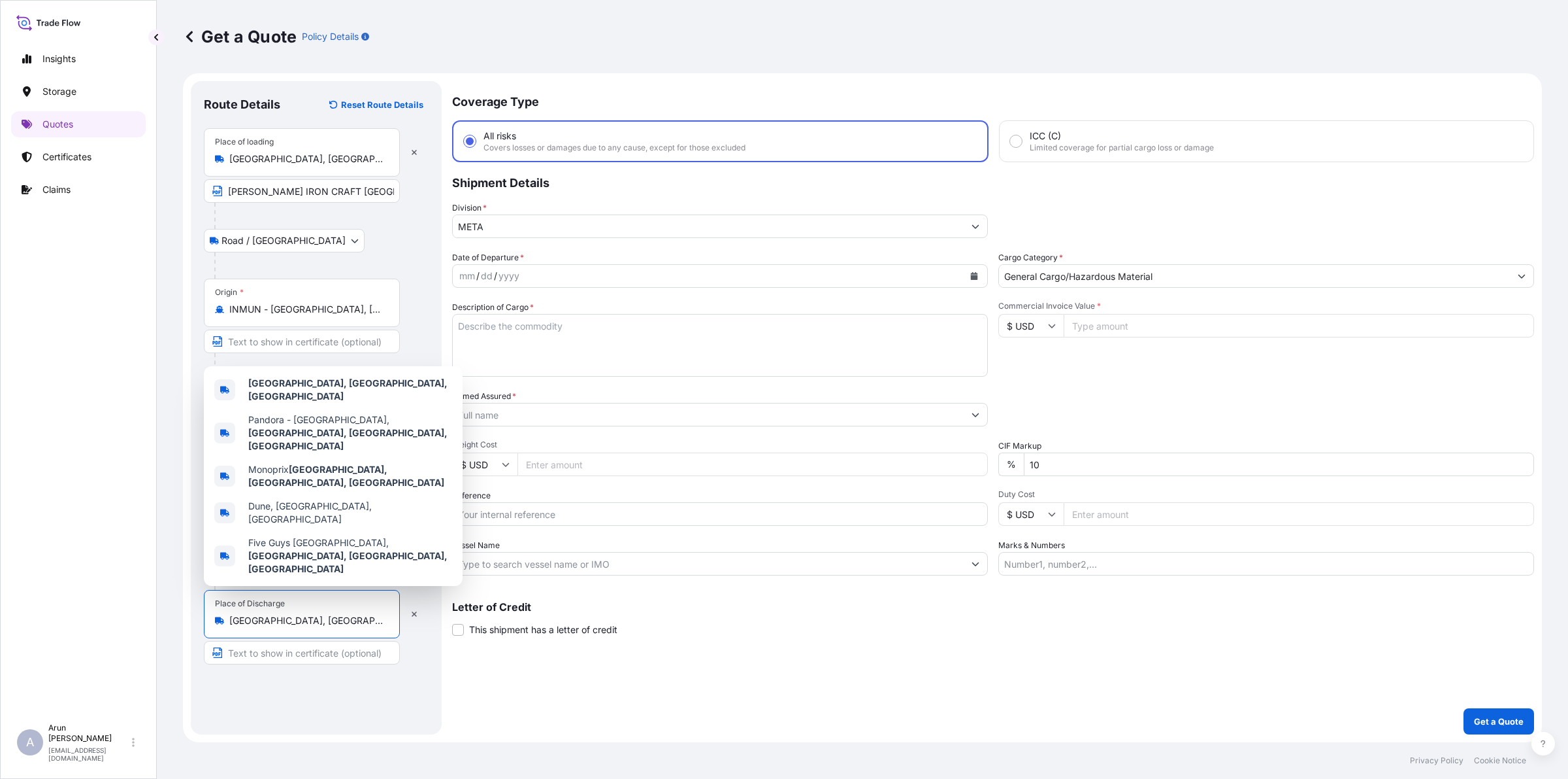
drag, startPoint x: 374, startPoint y: 622, endPoint x: 52, endPoint y: 661, distance: 324.4
click at [52, 622] on div "Insights Storage Quotes Certificates Claims A [PERSON_NAME] [PERSON_NAME][EMAIL…" at bounding box center [784, 390] width 1568 height 779
type input "F"
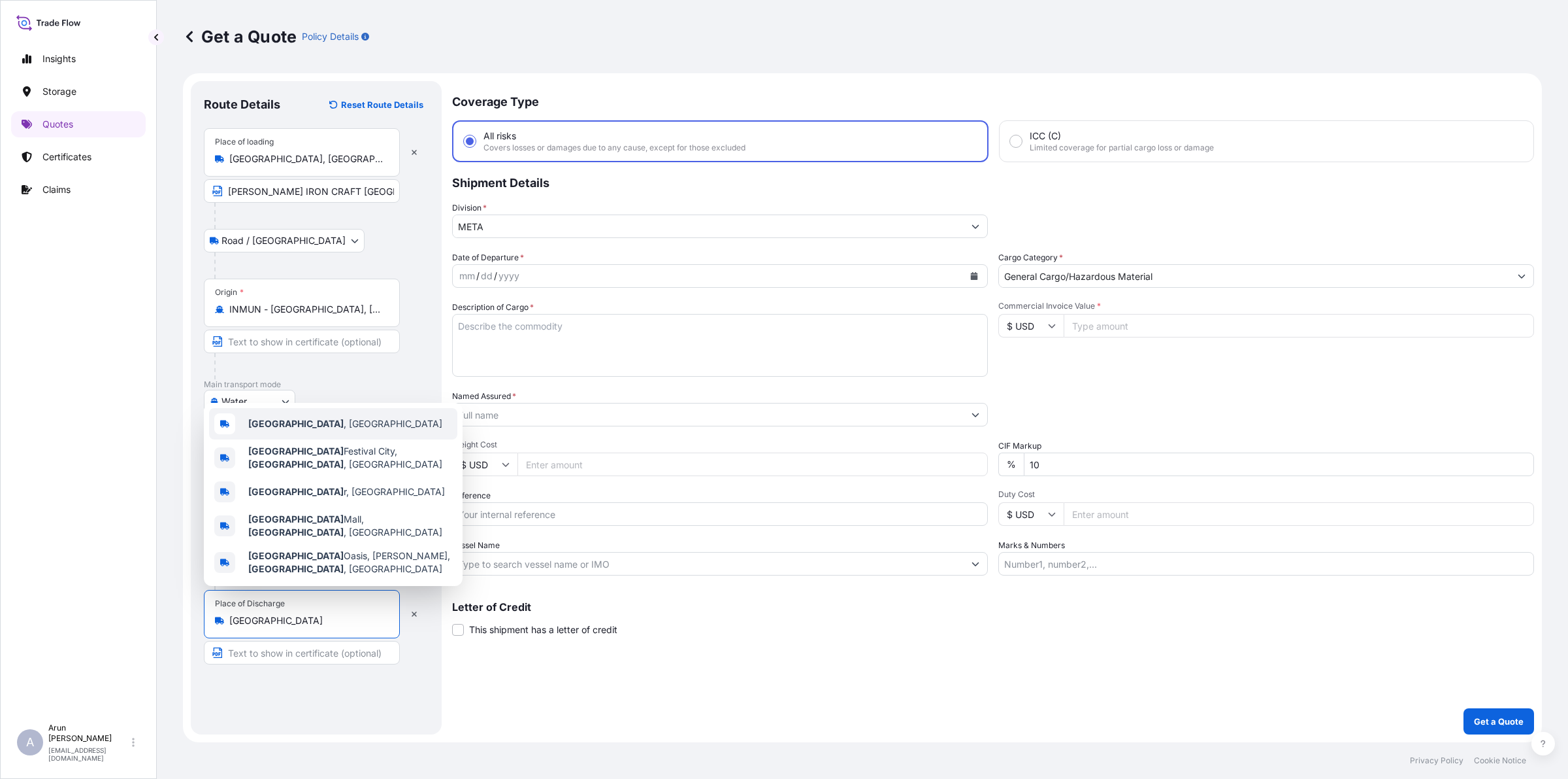
click at [259, 429] on b "[GEOGRAPHIC_DATA]" at bounding box center [296, 423] width 95 height 11
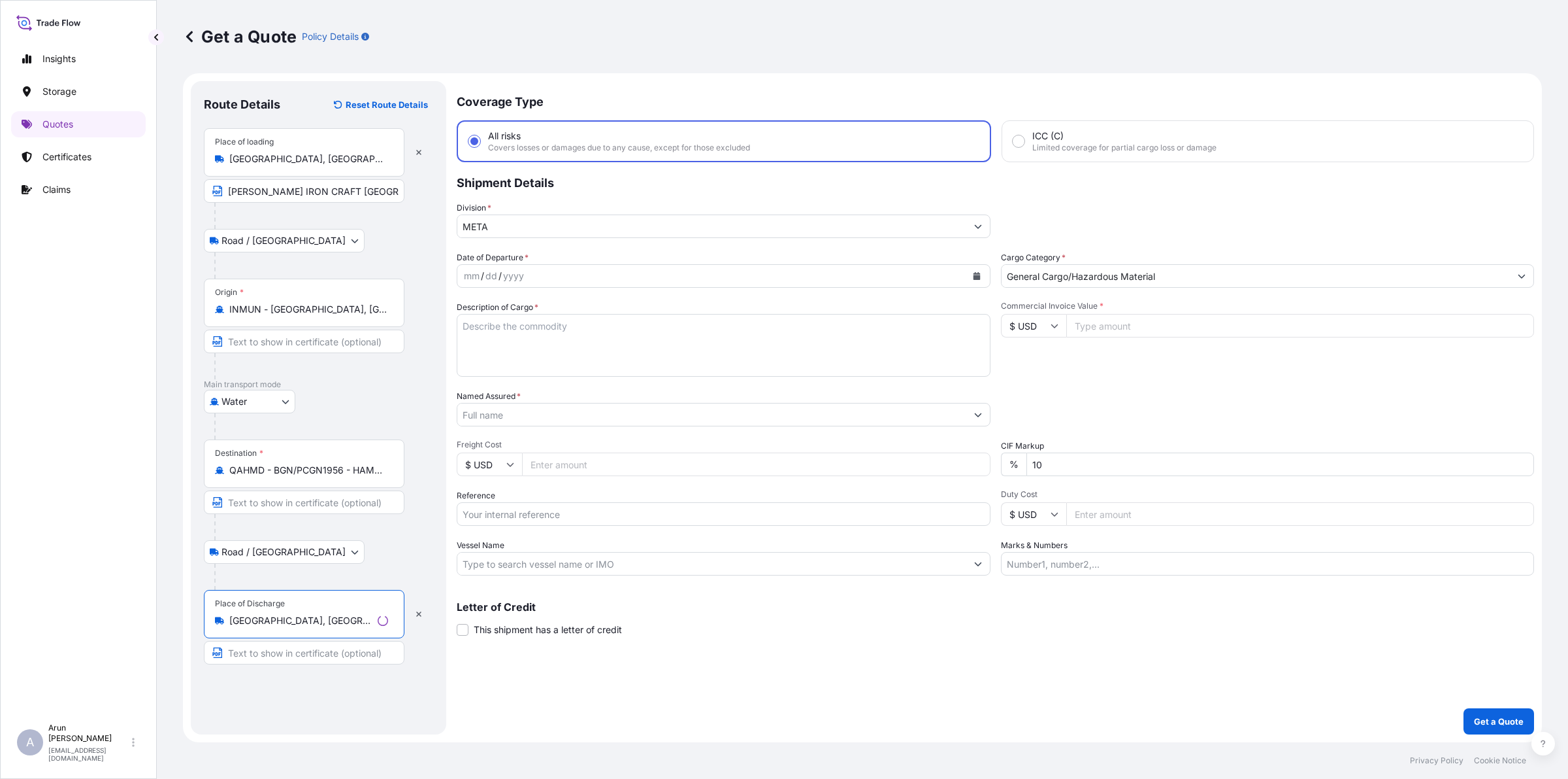
type input "[GEOGRAPHIC_DATA], [GEOGRAPHIC_DATA]"
click at [276, 622] on input "Text to appear on certificate" at bounding box center [301, 653] width 196 height 23
type input "SEASHORE PIPES, [GEOGRAPHIC_DATA], QATR"
click at [974, 282] on button "Calendar" at bounding box center [974, 276] width 21 height 21
click at [485, 456] on div "24" at bounding box center [475, 460] width 23 height 23
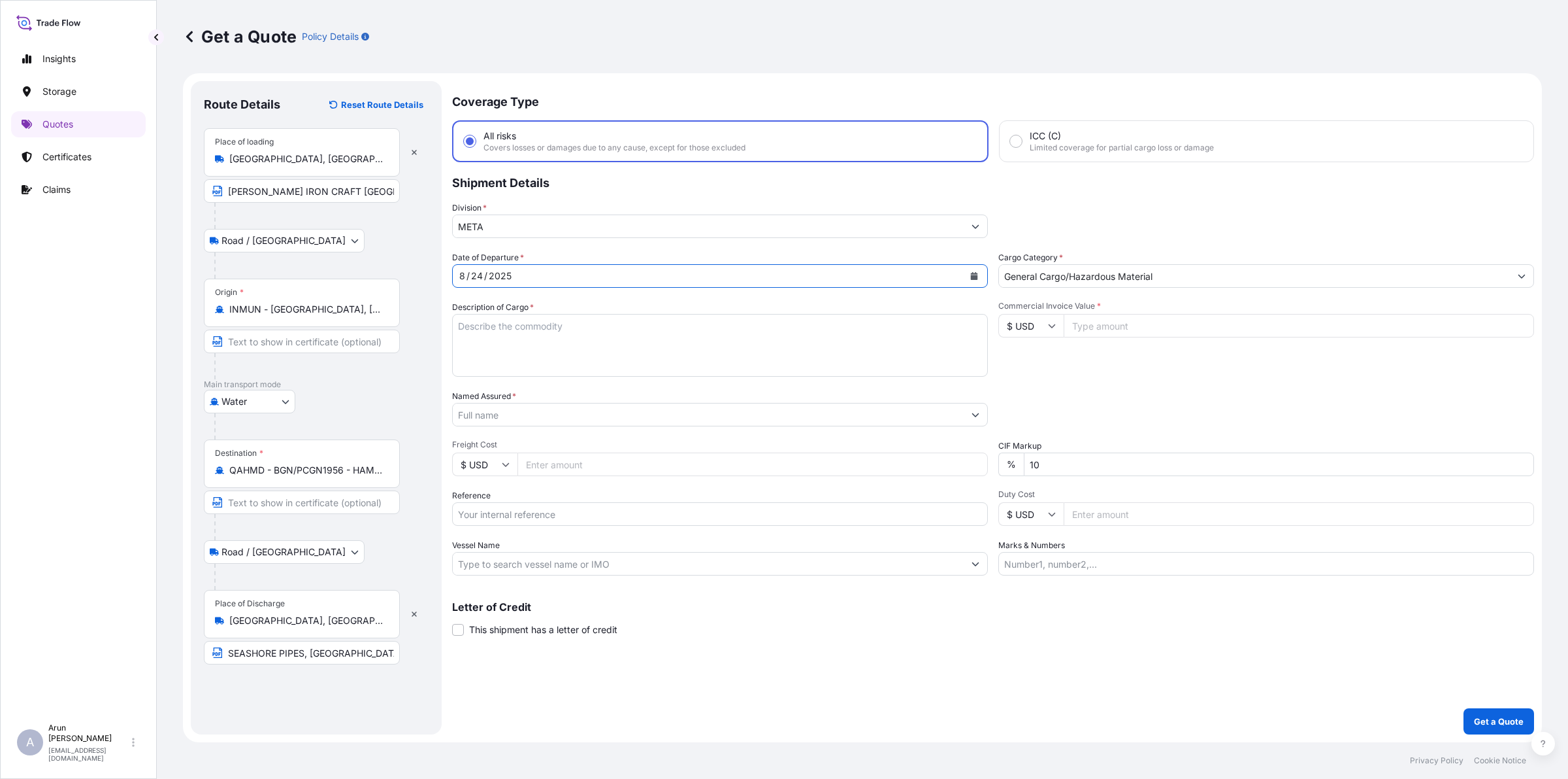
click at [1055, 468] on input "10" at bounding box center [1279, 464] width 510 height 23
type input "1"
type input "0"
click at [562, 460] on input "Freight Cost" at bounding box center [752, 464] width 470 height 23
type input "3000"
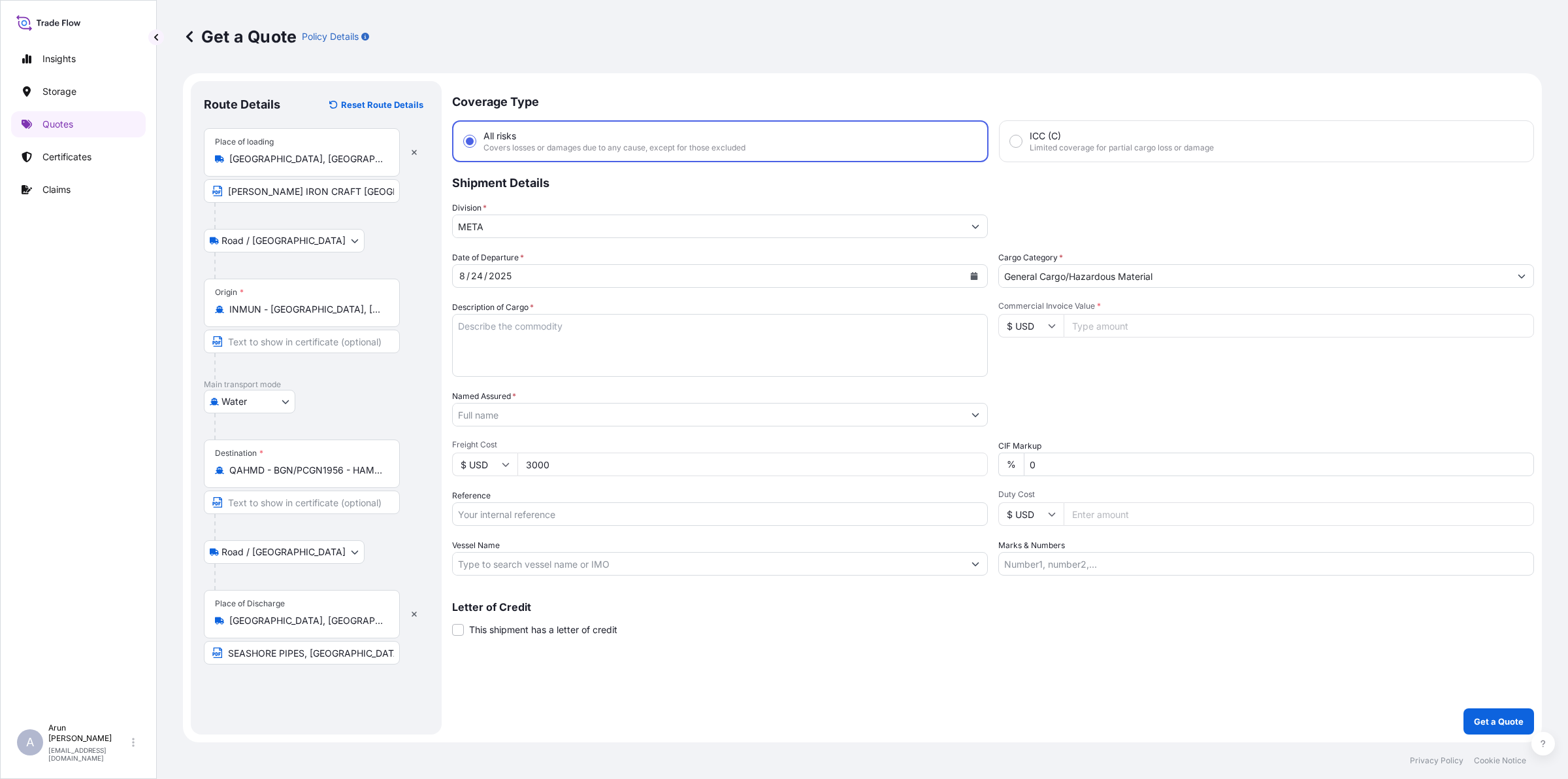
click at [509, 336] on textarea "Description of Cargo *" at bounding box center [720, 345] width 536 height 62
click at [529, 330] on textarea "ZINC TANK,ZINC PUMP, FIRE CLAY" at bounding box center [720, 345] width 536 height 62
click at [563, 324] on textarea "ZINC TANK, ZINC PUMP, FIRE CLAY" at bounding box center [720, 345] width 536 height 62
type textarea "ZINC TANK, ZINC PUMP FOR ZINC TANK, FIRE CLAY"
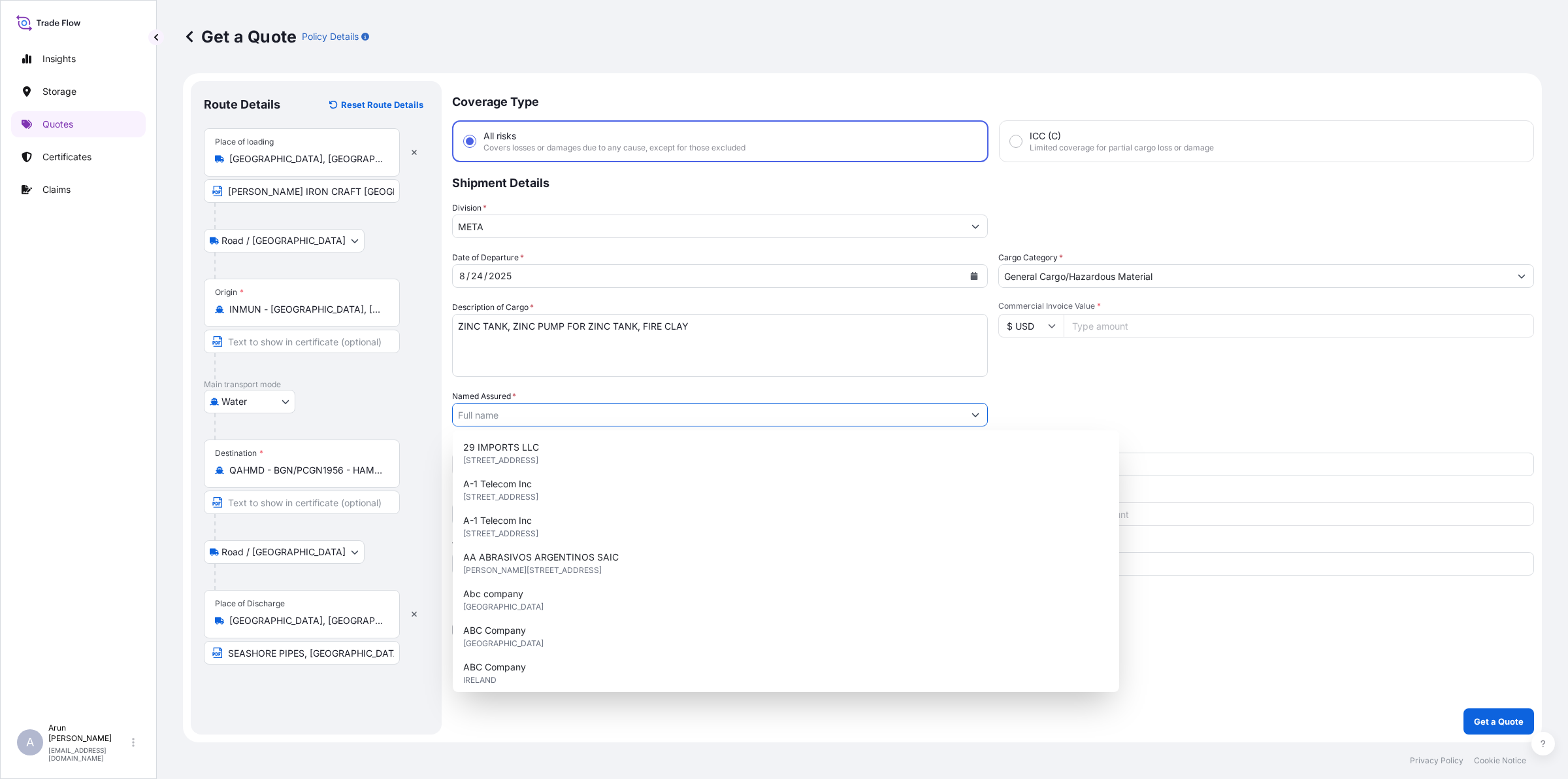
click at [630, 413] on input "Named Assured *" at bounding box center [708, 414] width 511 height 23
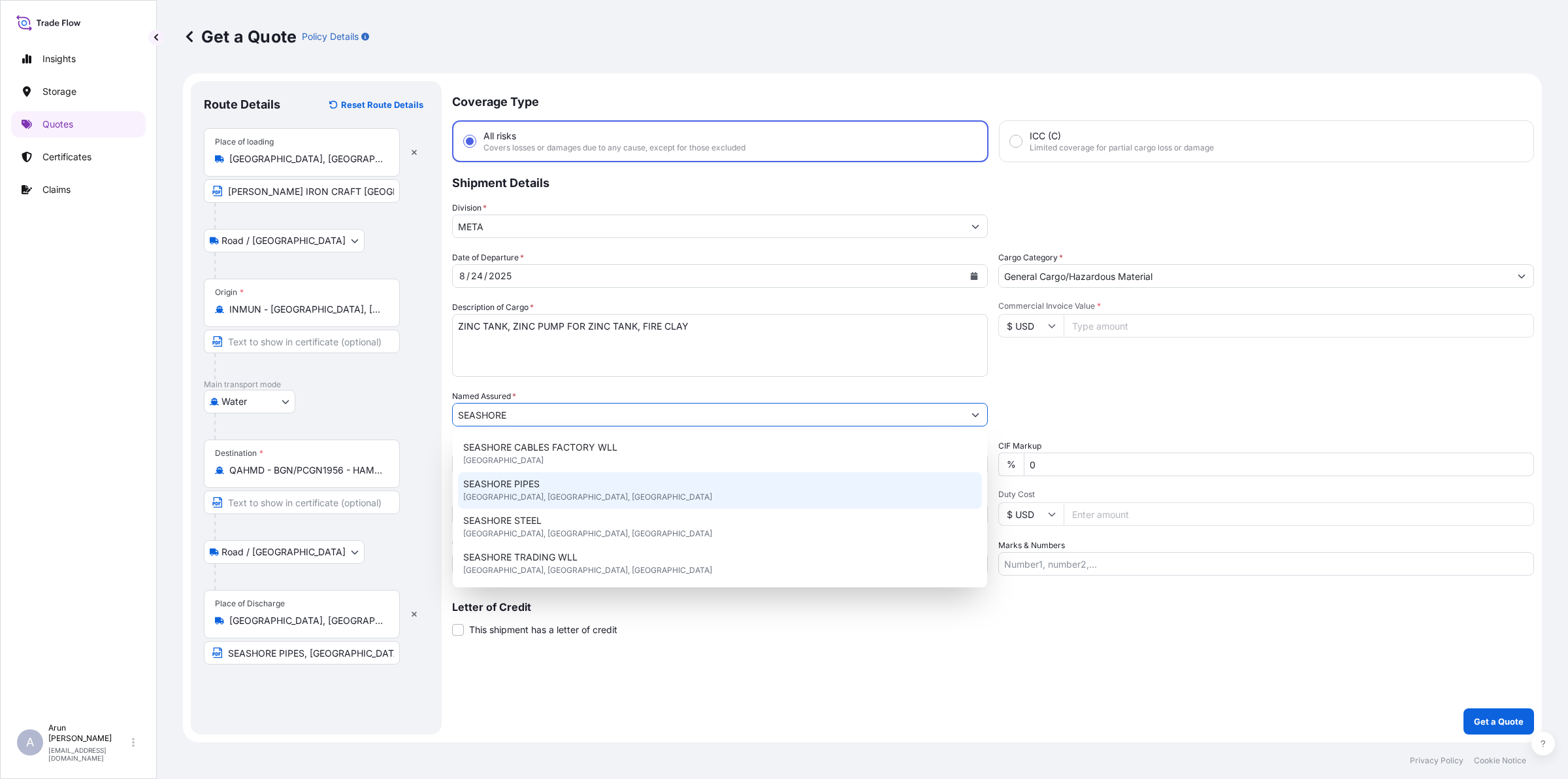
click at [510, 497] on span "[GEOGRAPHIC_DATA], [GEOGRAPHIC_DATA], [GEOGRAPHIC_DATA]" at bounding box center [587, 496] width 249 height 13
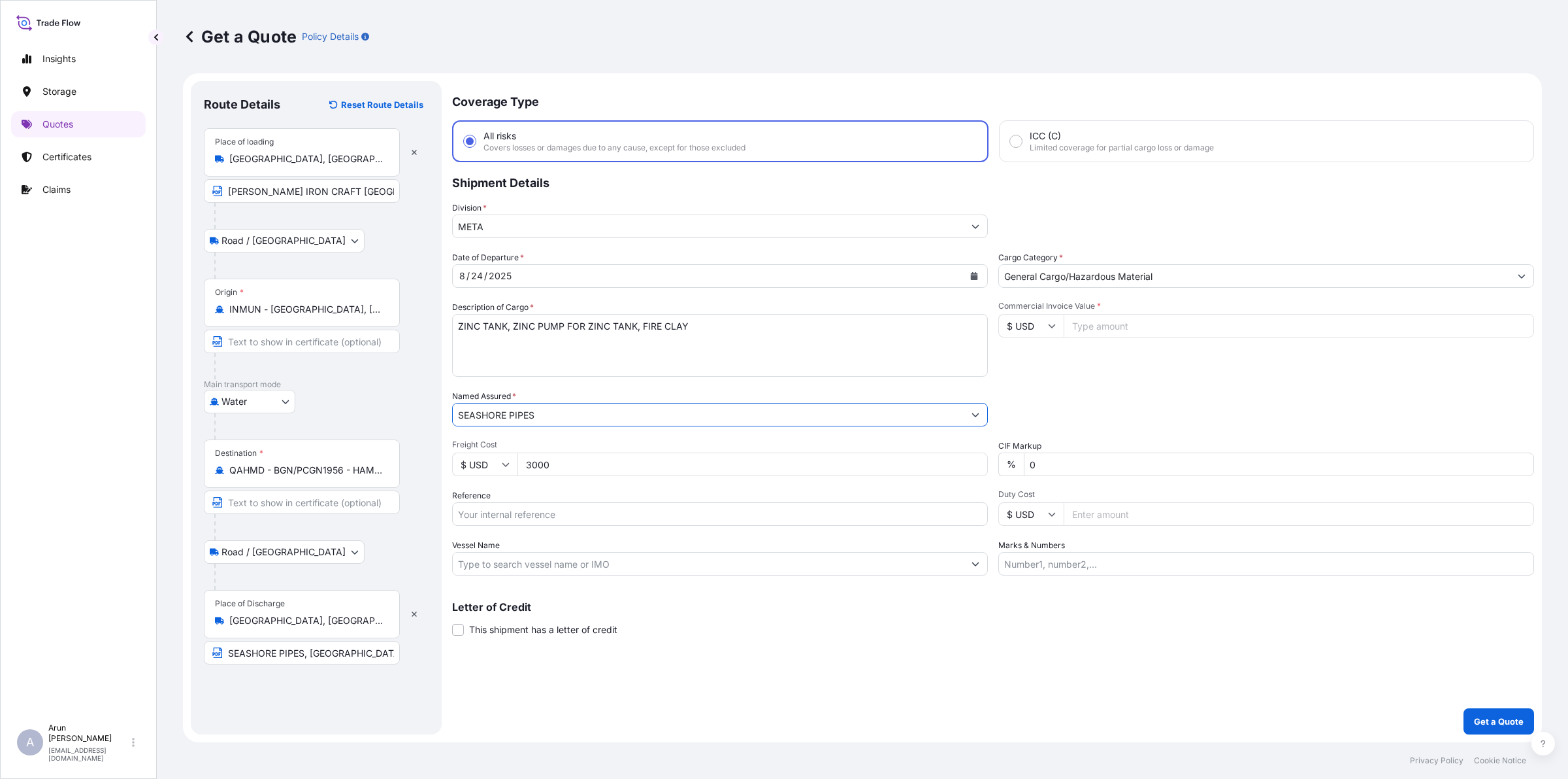
type input "SEASHORE PIPES"
click at [1080, 564] on input "Marks & Numbers" at bounding box center [1266, 564] width 536 height 23
click at [1076, 562] on input "INVOICE NO: 138 DATE: [DATE]" at bounding box center [1266, 564] width 536 height 23
click at [1119, 563] on input "INVOICE NO: 502 DATE: [DATE]" at bounding box center [1266, 564] width 536 height 23
type input "INVOICE NO: 502 DATE: [DATE]"
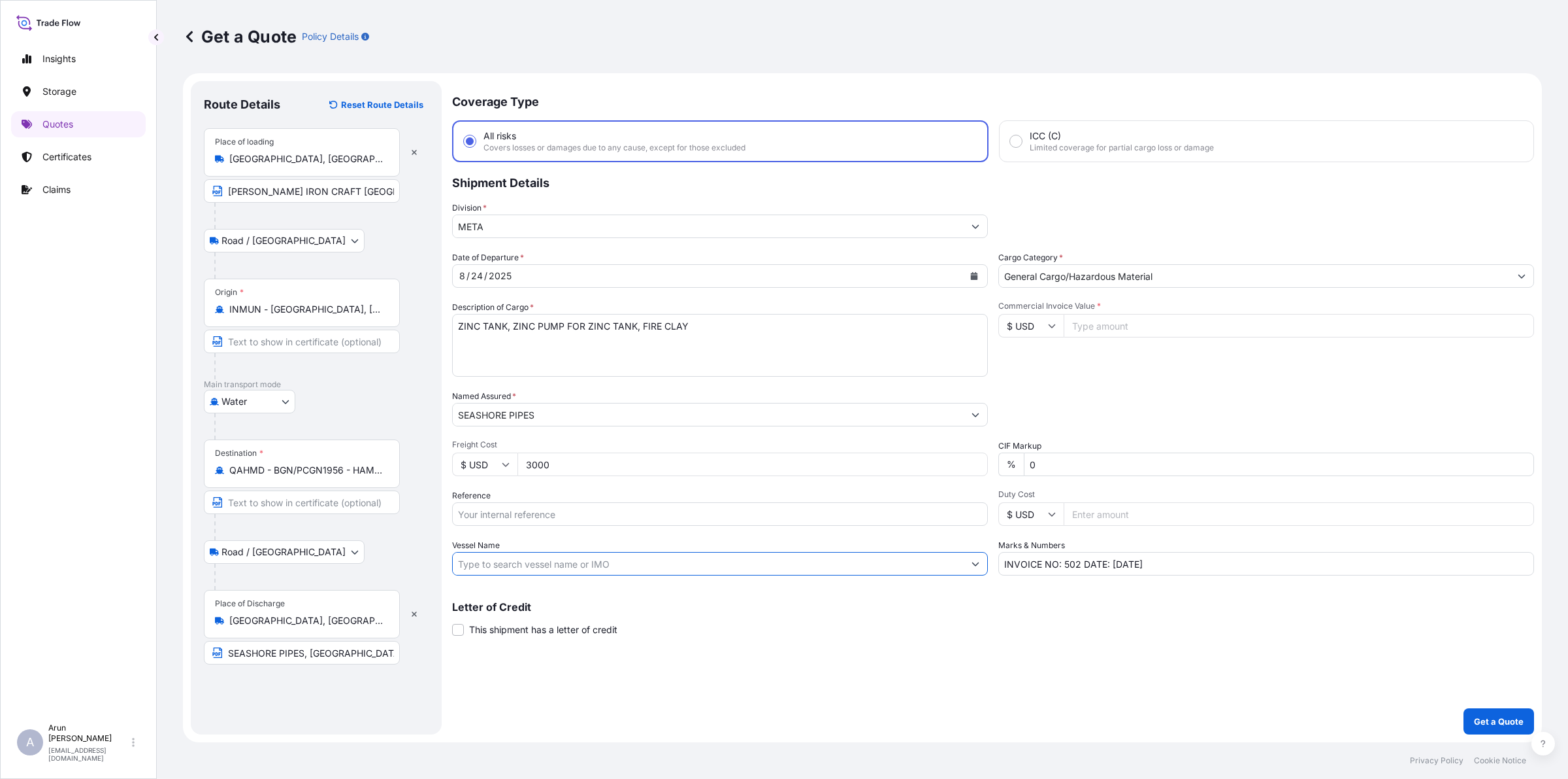
click at [590, 572] on input "Vessel Name" at bounding box center [708, 564] width 511 height 23
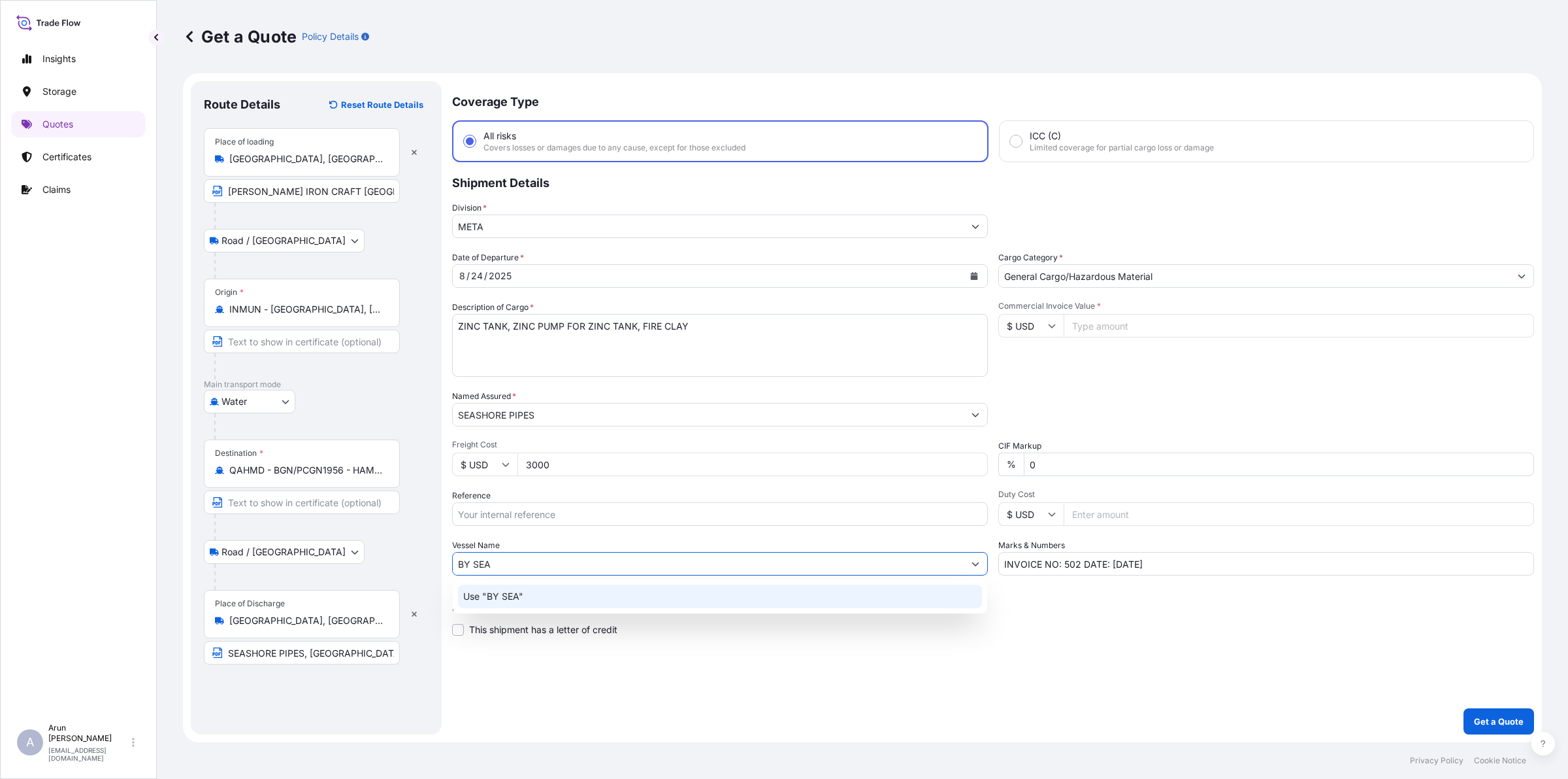
click at [497, 596] on p "Use "BY SEA"" at bounding box center [493, 596] width 60 height 13
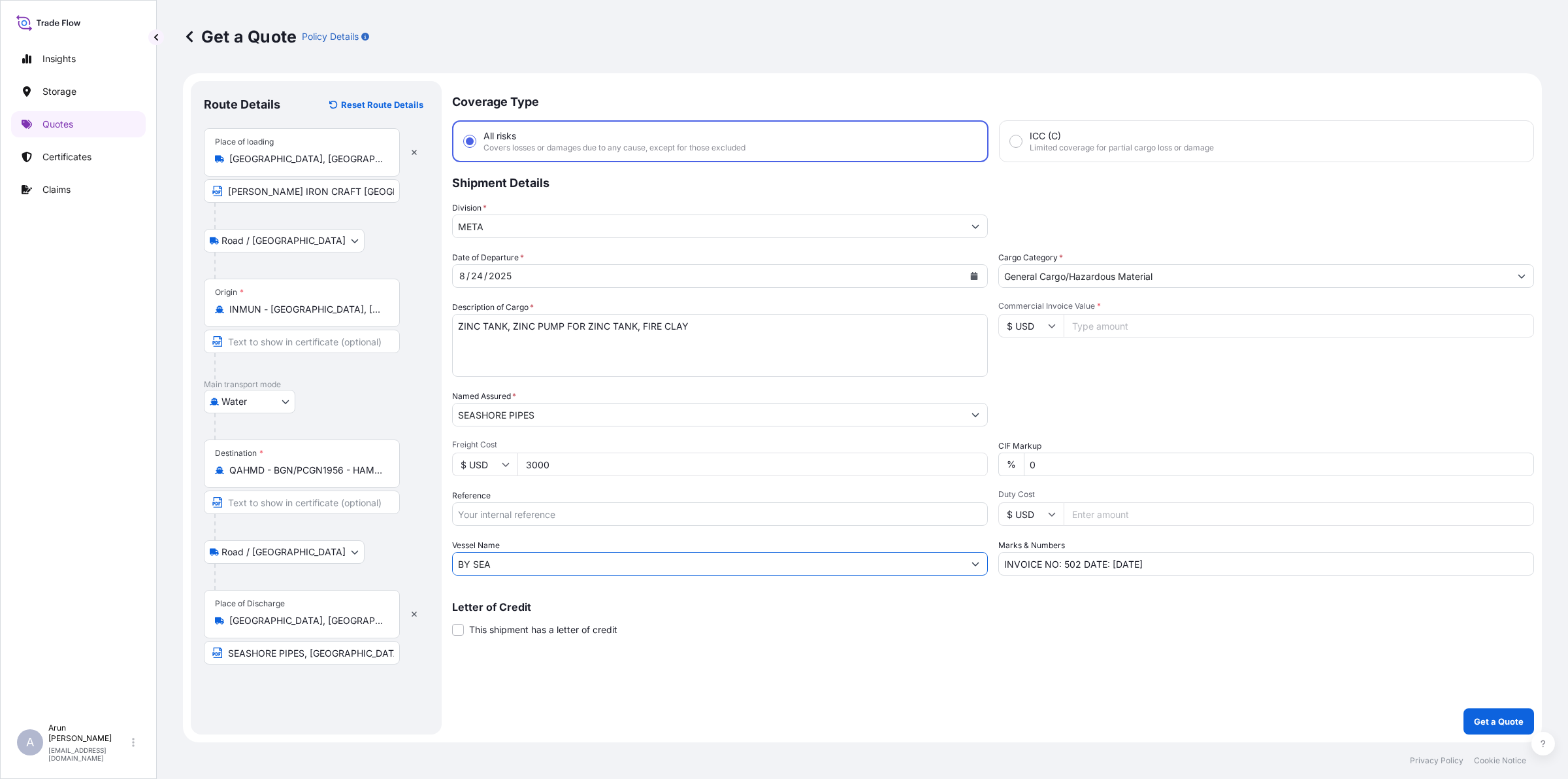
type input "BY SEA"
drag, startPoint x: 1062, startPoint y: 561, endPoint x: 1080, endPoint y: 564, distance: 18.2
click at [1080, 564] on input "INVOICE NO: 502 DATE: [DATE]" at bounding box center [1266, 564] width 536 height 23
click at [664, 502] on input "Reference" at bounding box center [720, 514] width 536 height 23
paste input "502"
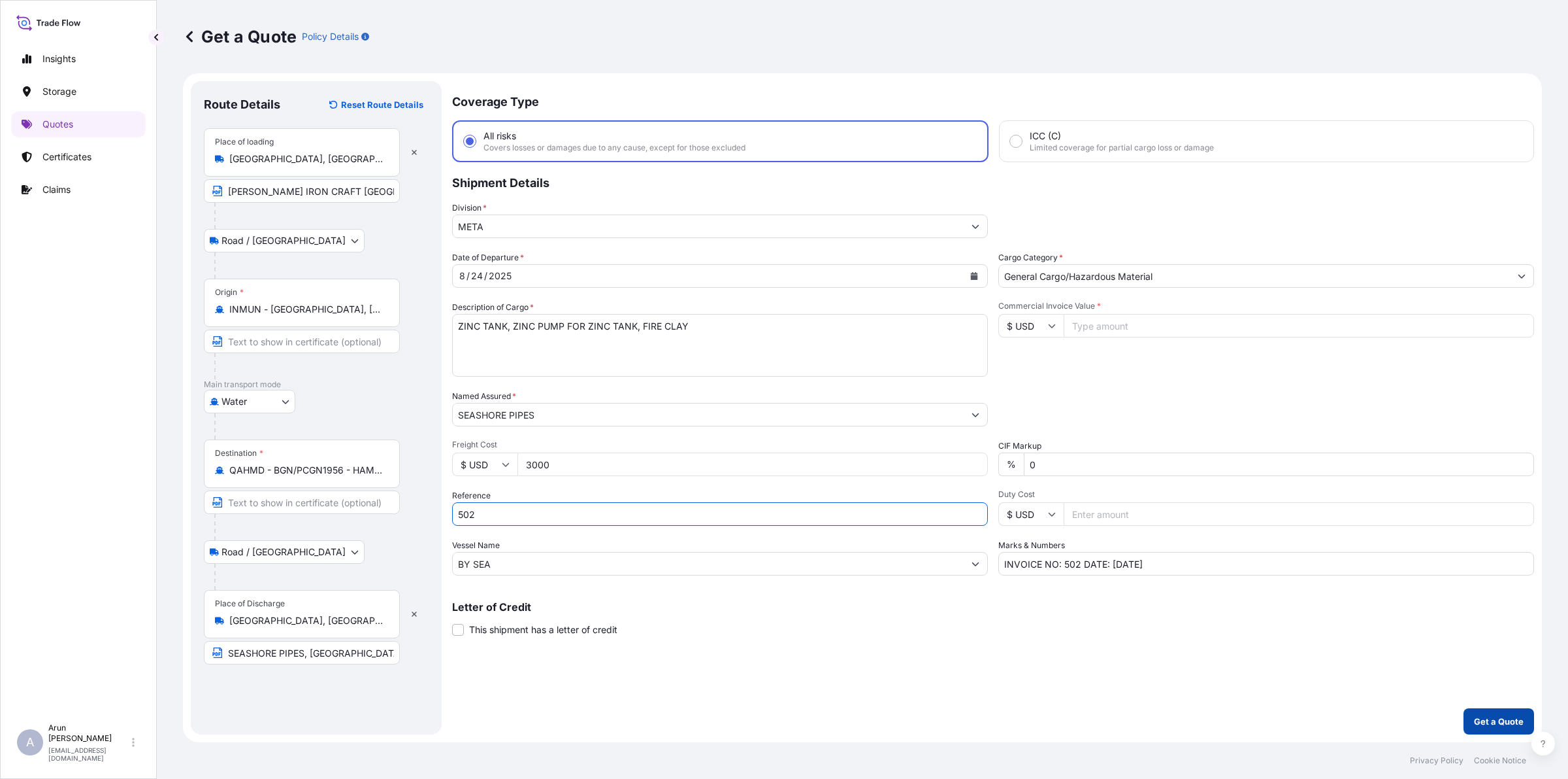
type input "502"
click at [1254, 622] on p "Get a Quote" at bounding box center [1499, 721] width 50 height 13
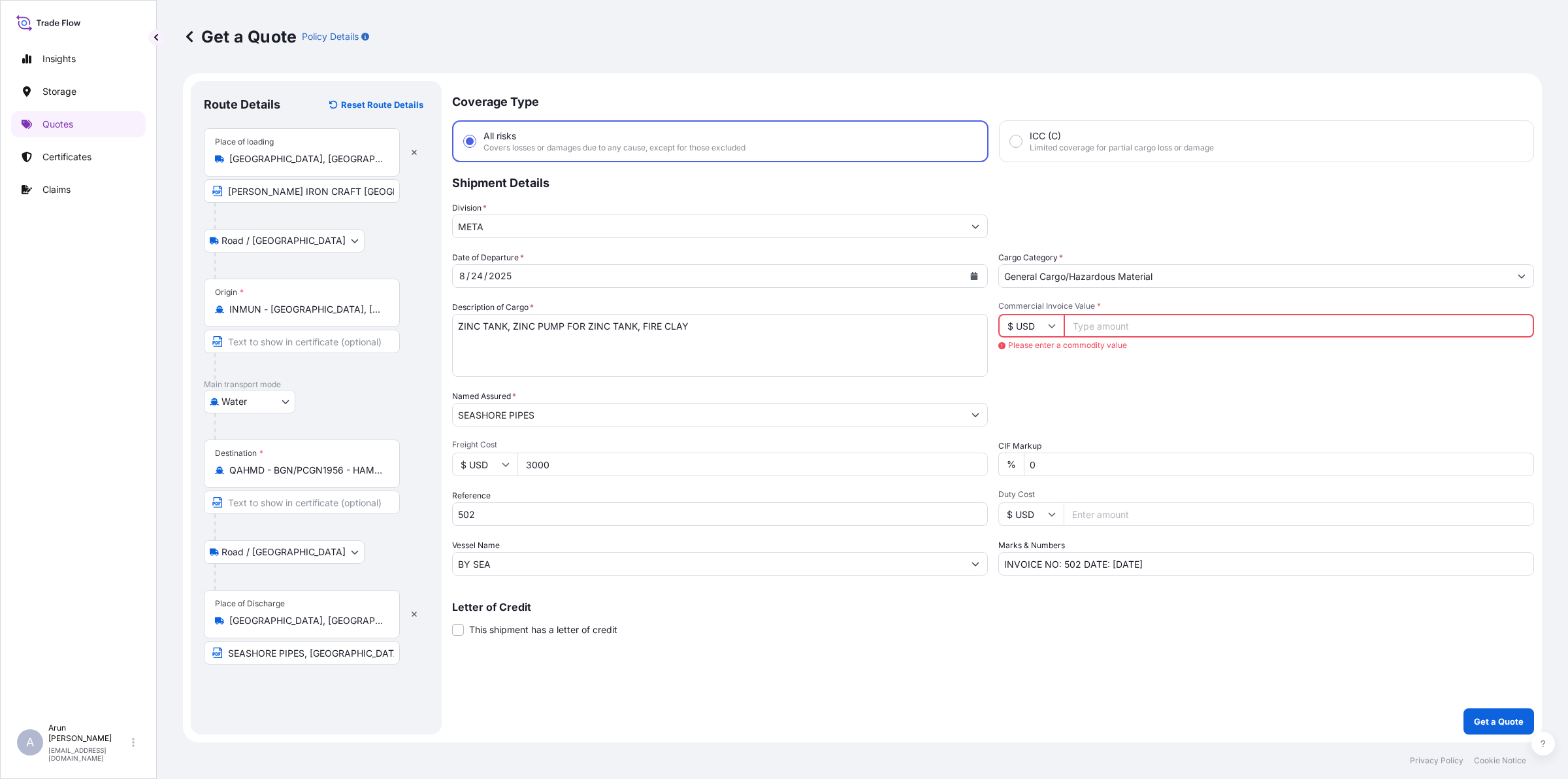
click at [1125, 321] on input "Commercial Invoice Value *" at bounding box center [1299, 325] width 470 height 23
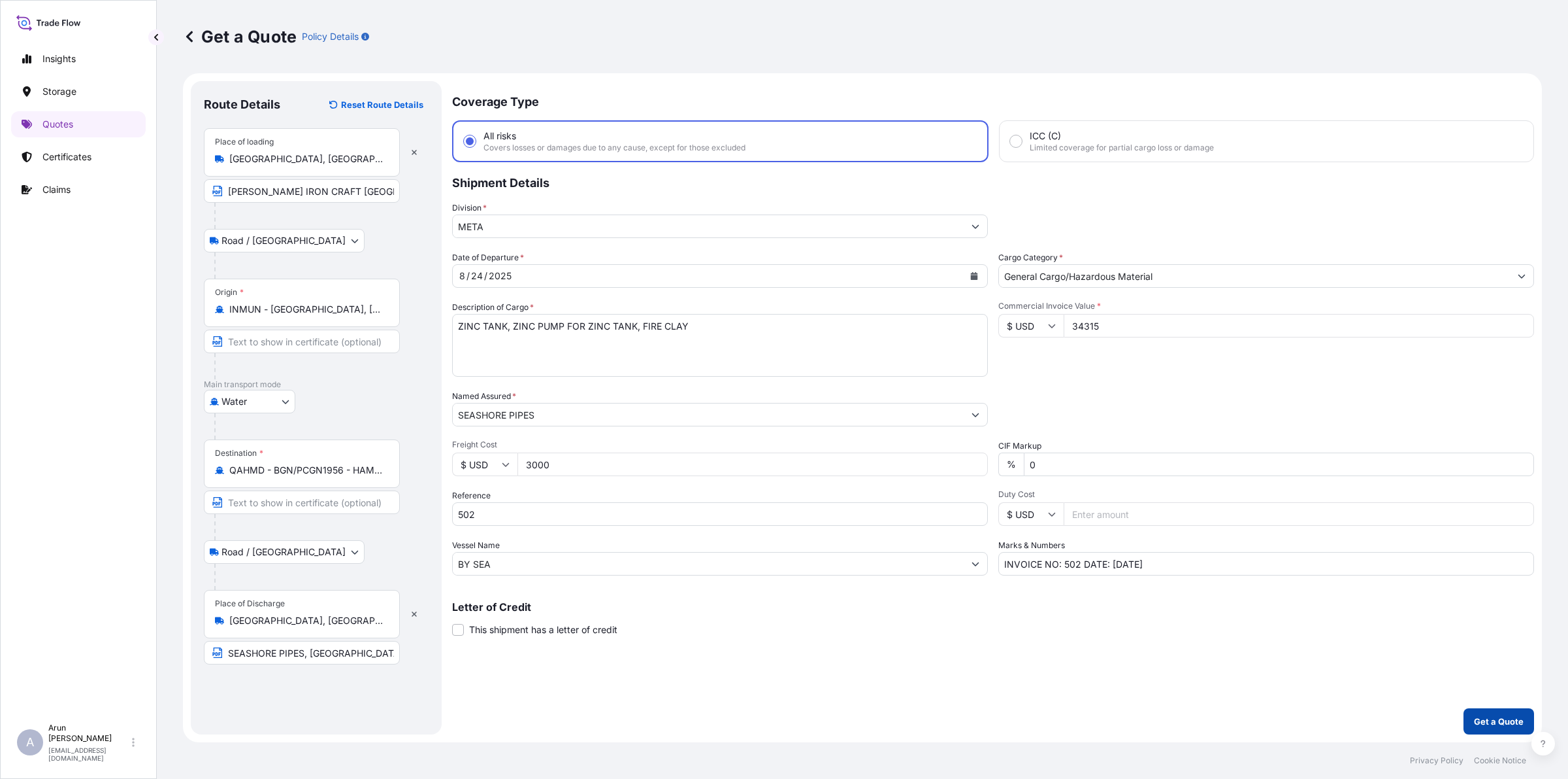
type input "34315"
click at [1254, 622] on button "Get a Quote" at bounding box center [1499, 721] width 70 height 27
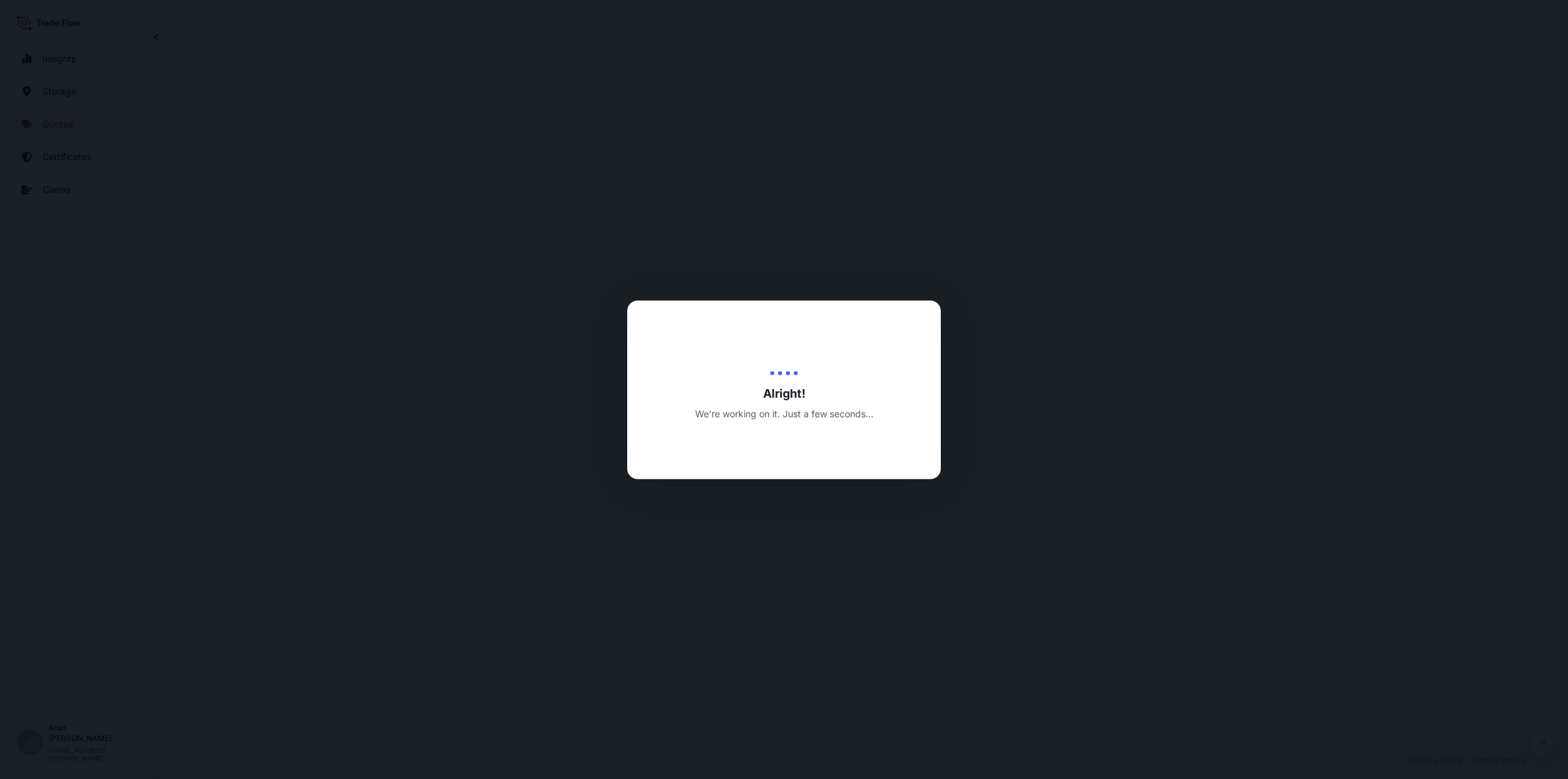
select select "Road / [GEOGRAPHIC_DATA]"
select select "Water"
select select "Road / [GEOGRAPHIC_DATA]"
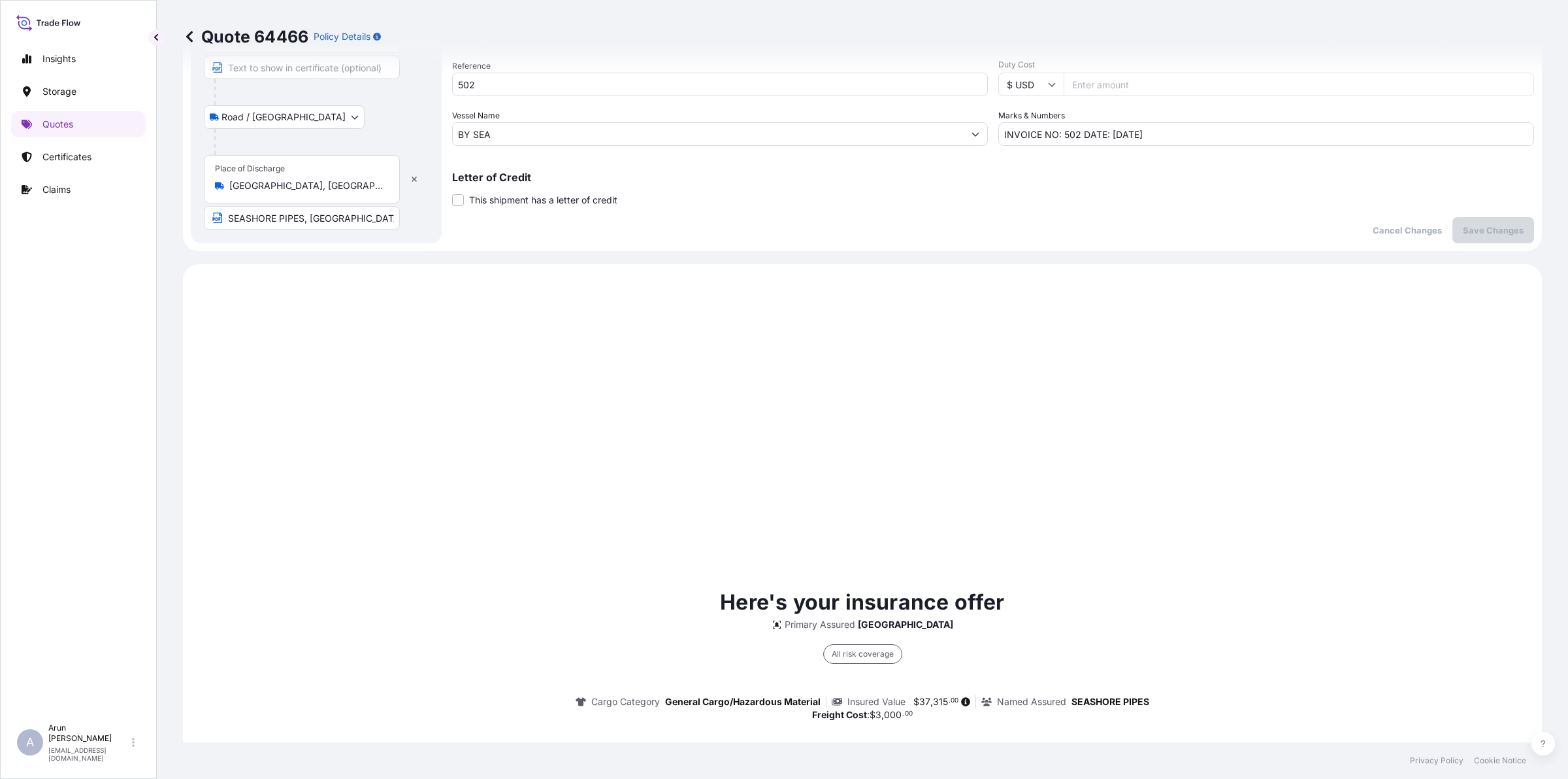
scroll to position [138, 0]
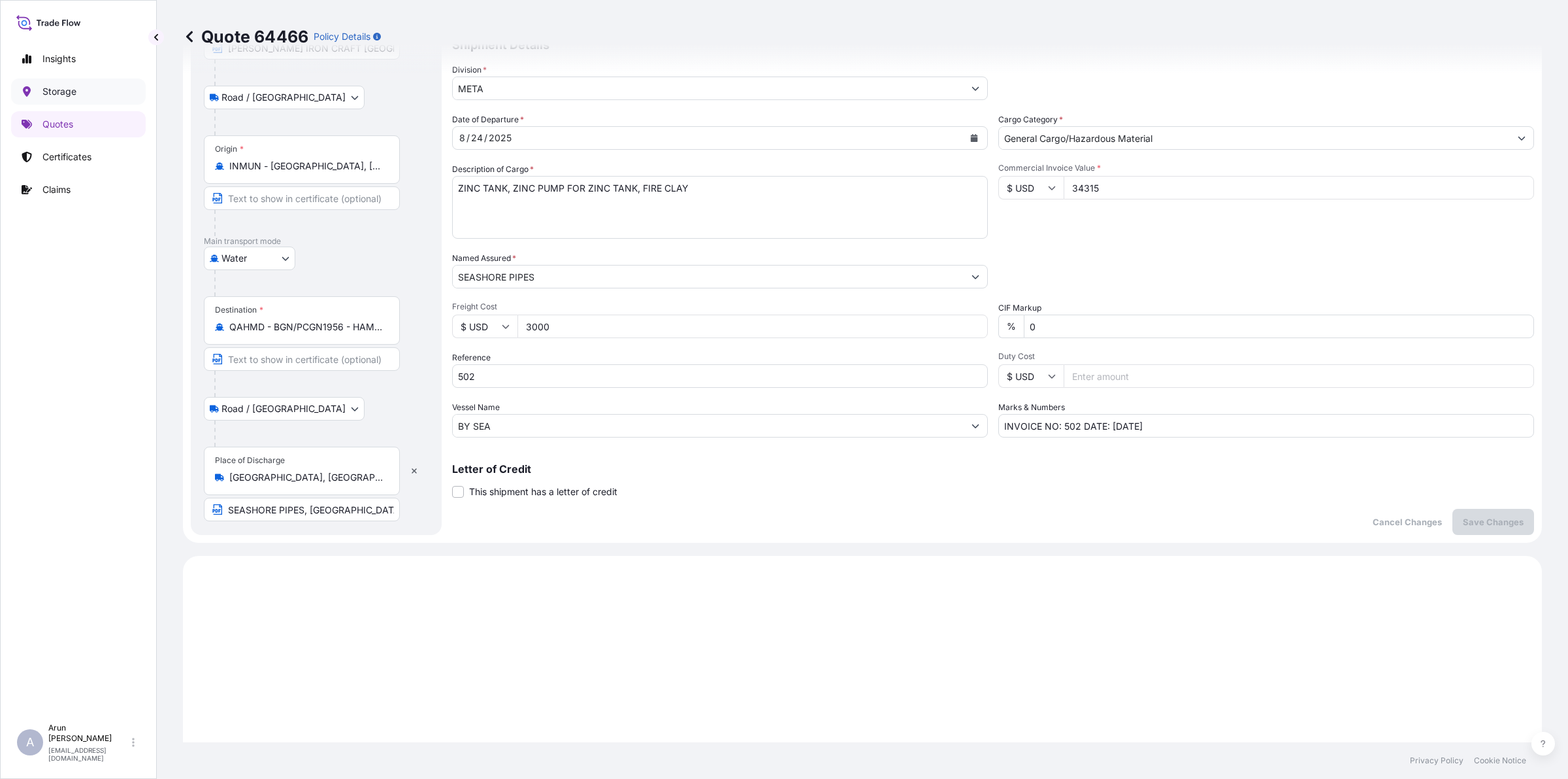
click at [64, 98] on p "Storage" at bounding box center [59, 91] width 34 height 13
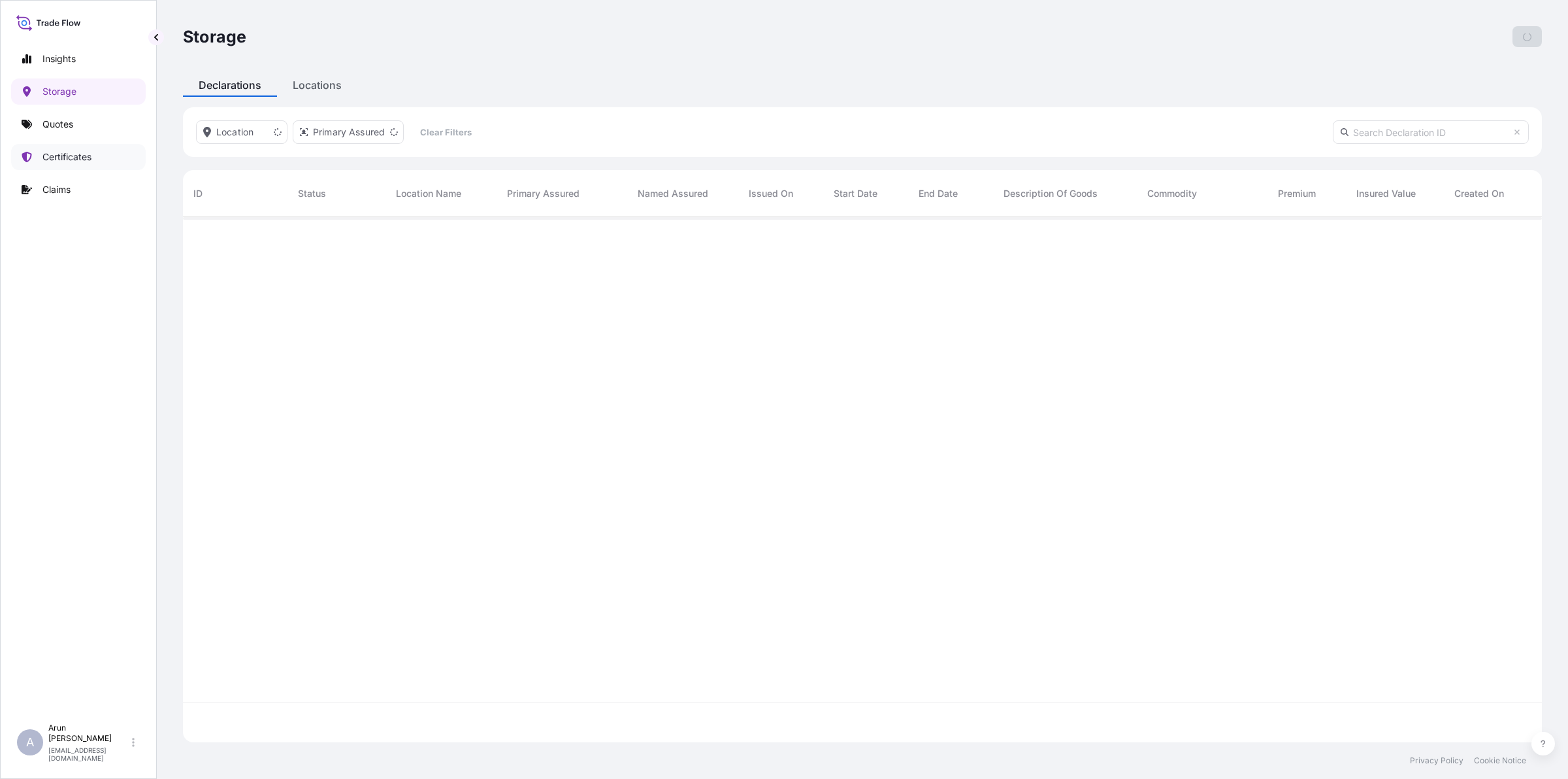
scroll to position [521, 1346]
click at [61, 193] on p "Claims" at bounding box center [56, 190] width 28 height 13
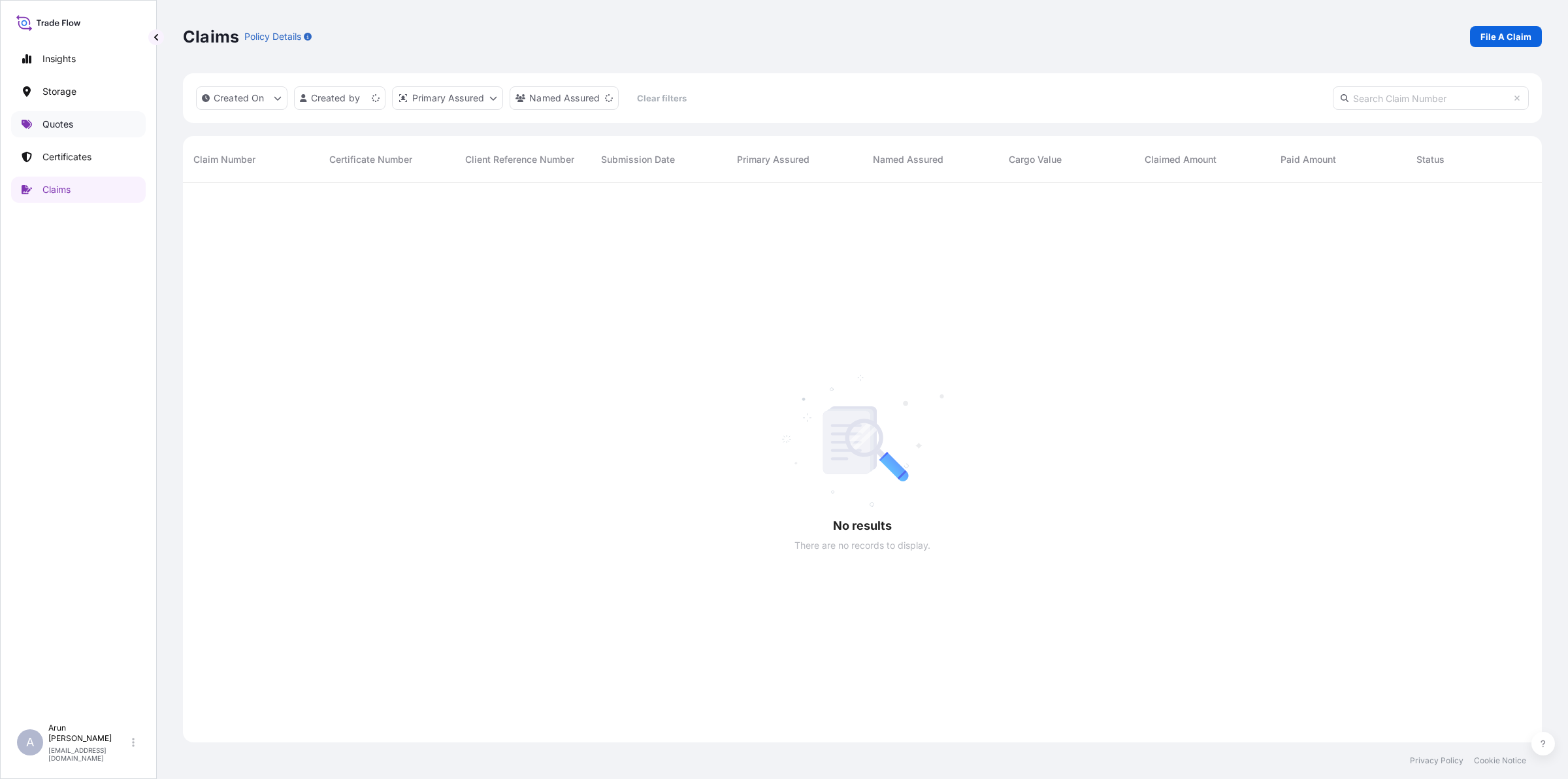
scroll to position [594, 1346]
click at [55, 124] on p "Quotes" at bounding box center [57, 124] width 30 height 13
